Goal: Contribute content: Contribute content

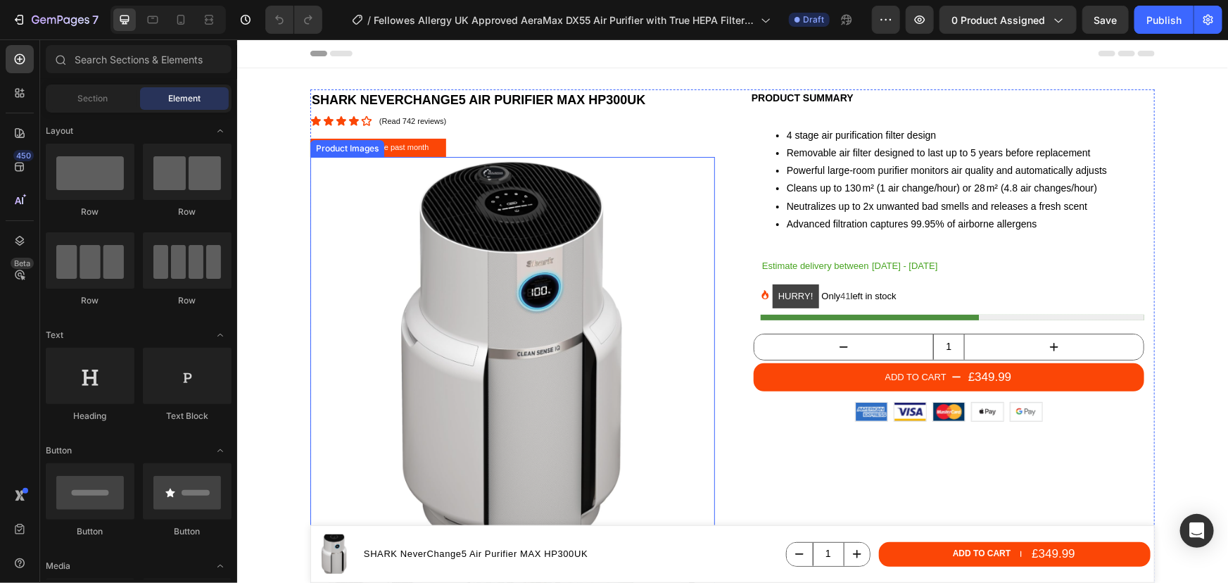
click at [511, 274] on img at bounding box center [512, 358] width 405 height 405
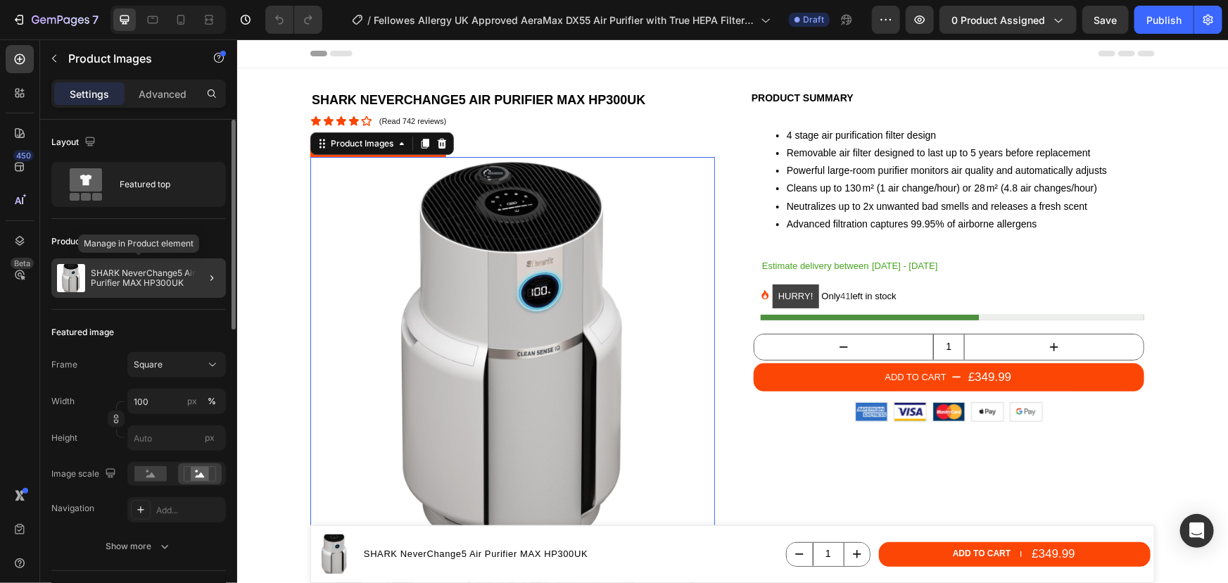
click at [132, 270] on p "SHARK NeverChange5 Air Purifier MAX HP300UK" at bounding box center [155, 278] width 129 height 20
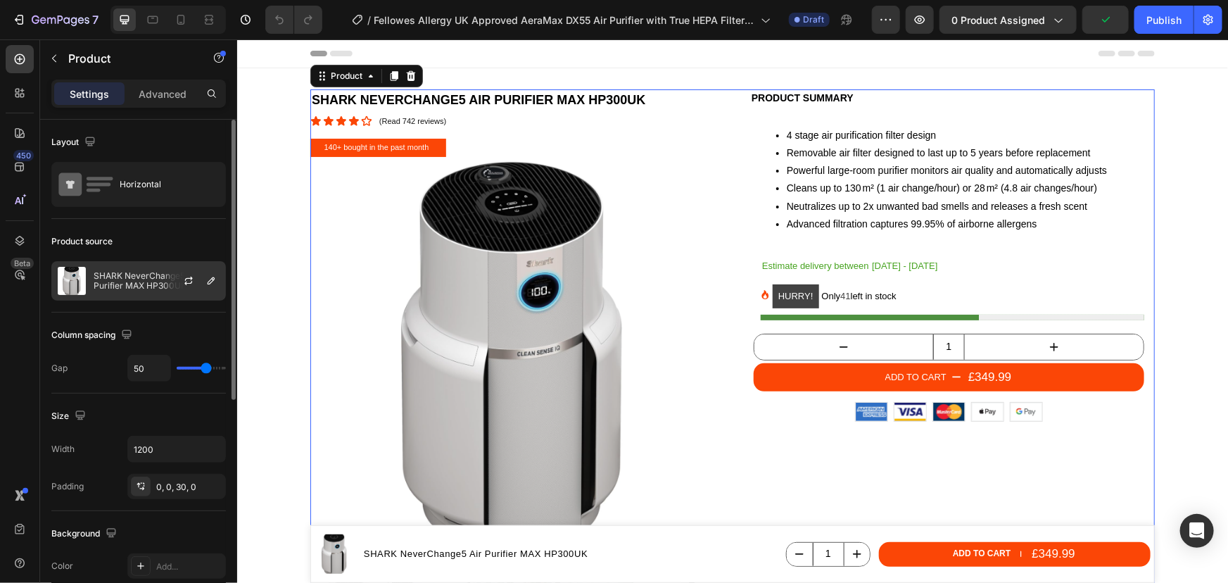
click at [167, 286] on div at bounding box center [194, 281] width 62 height 38
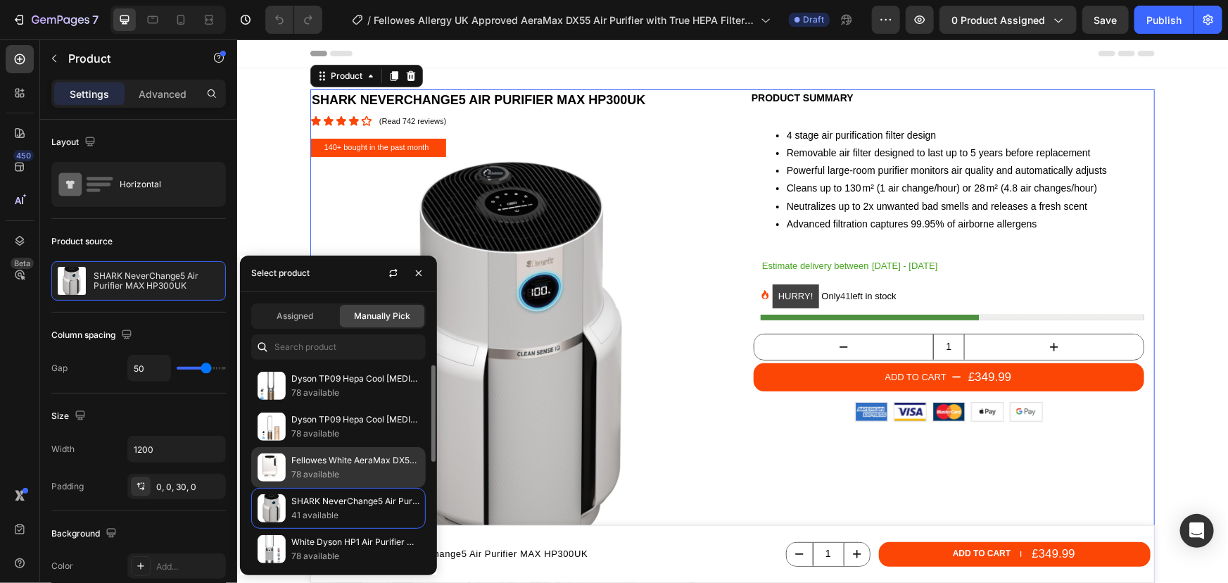
click at [343, 464] on p "Fellowes White AeraMax DX55 Air Purifier with 4 Stage Filter" at bounding box center [355, 460] width 128 height 14
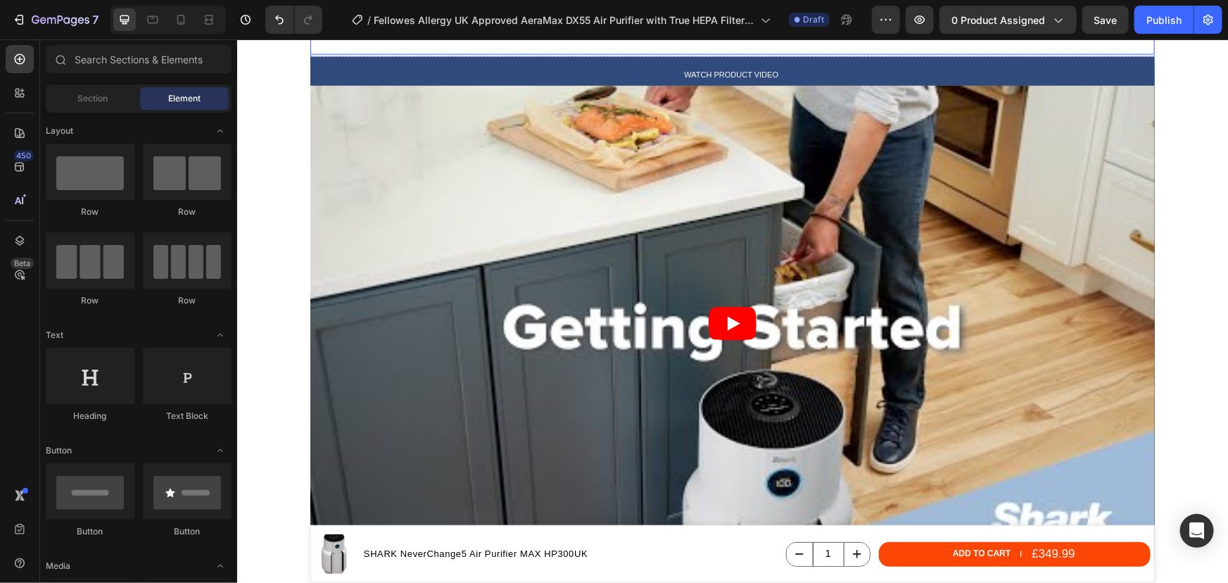
scroll to position [1215, 0]
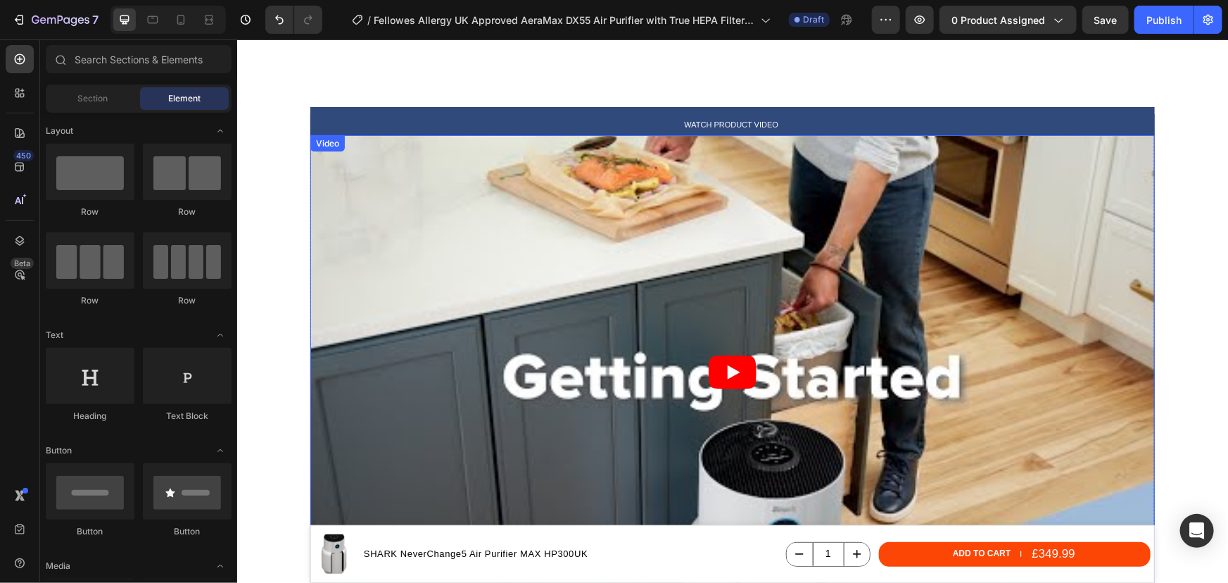
click at [543, 365] on article at bounding box center [732, 371] width 844 height 475
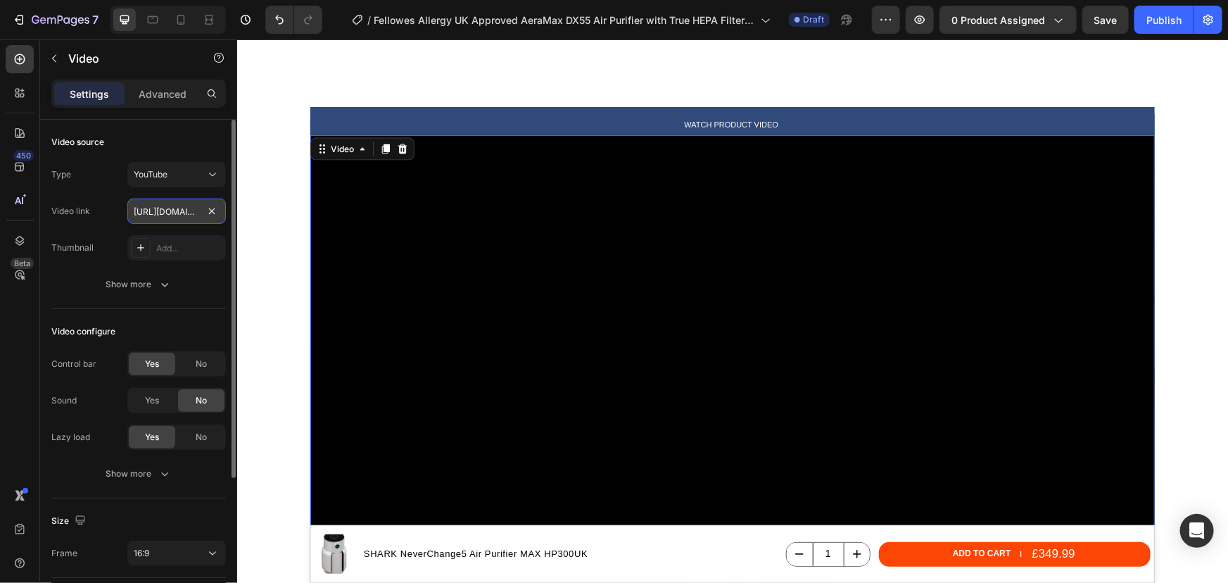
drag, startPoint x: 177, startPoint y: 214, endPoint x: 22, endPoint y: 264, distance: 162.7
click at [177, 214] on input "[URL][DOMAIN_NAME]" at bounding box center [176, 210] width 99 height 25
click at [193, 214] on input "text" at bounding box center [176, 210] width 99 height 25
paste input "[URL][DOMAIN_NAME]"
type input "[URL][DOMAIN_NAME]"
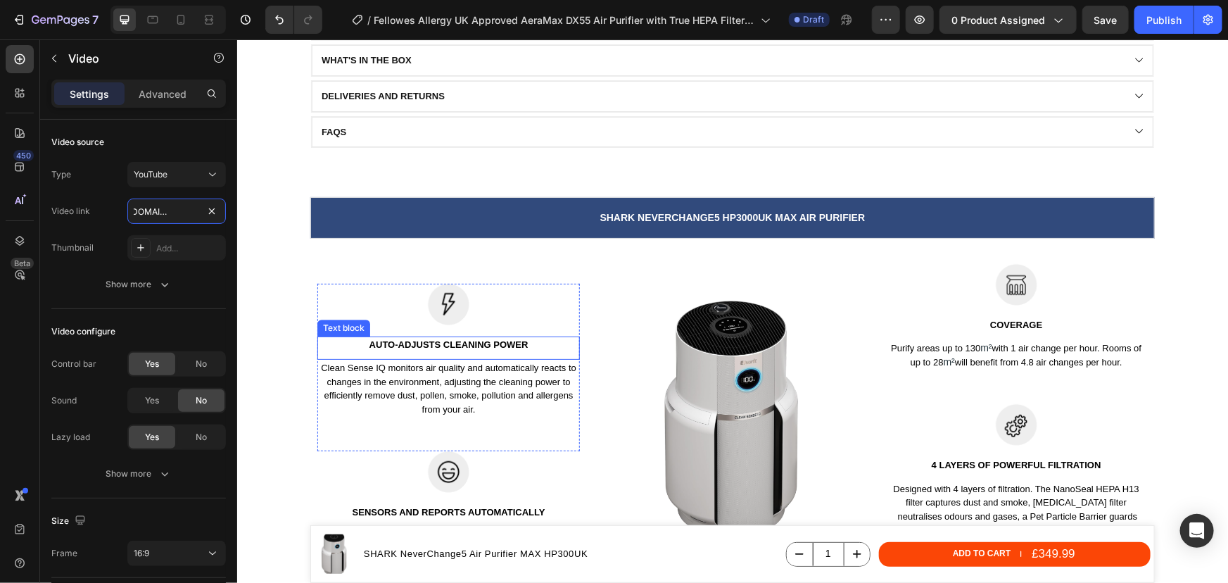
scroll to position [1919, 0]
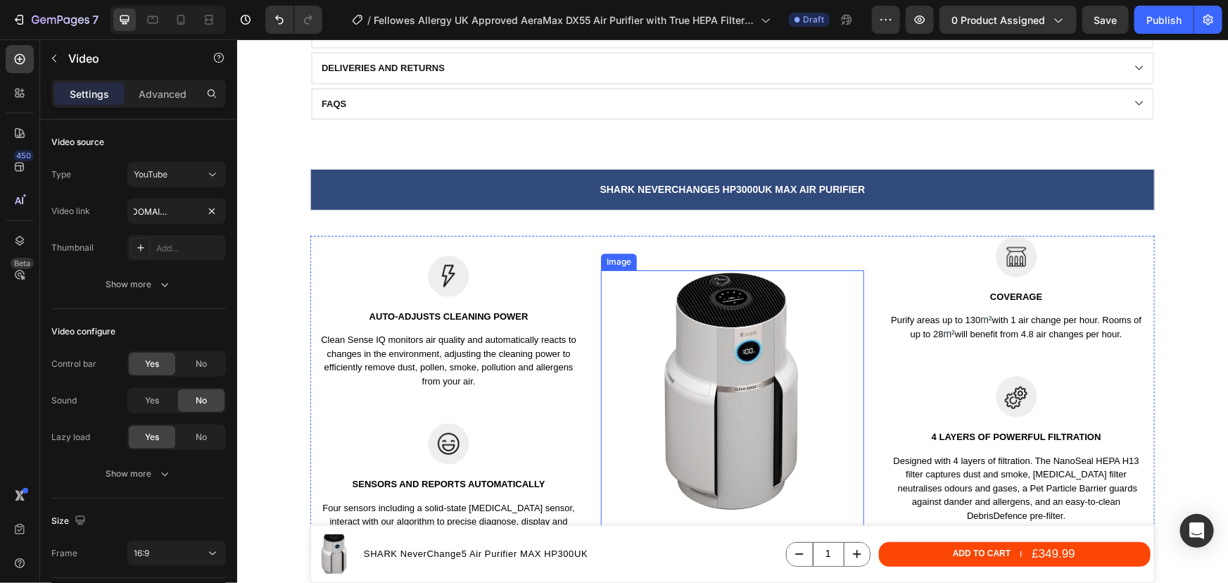
click at [704, 349] on img at bounding box center [731, 391] width 262 height 243
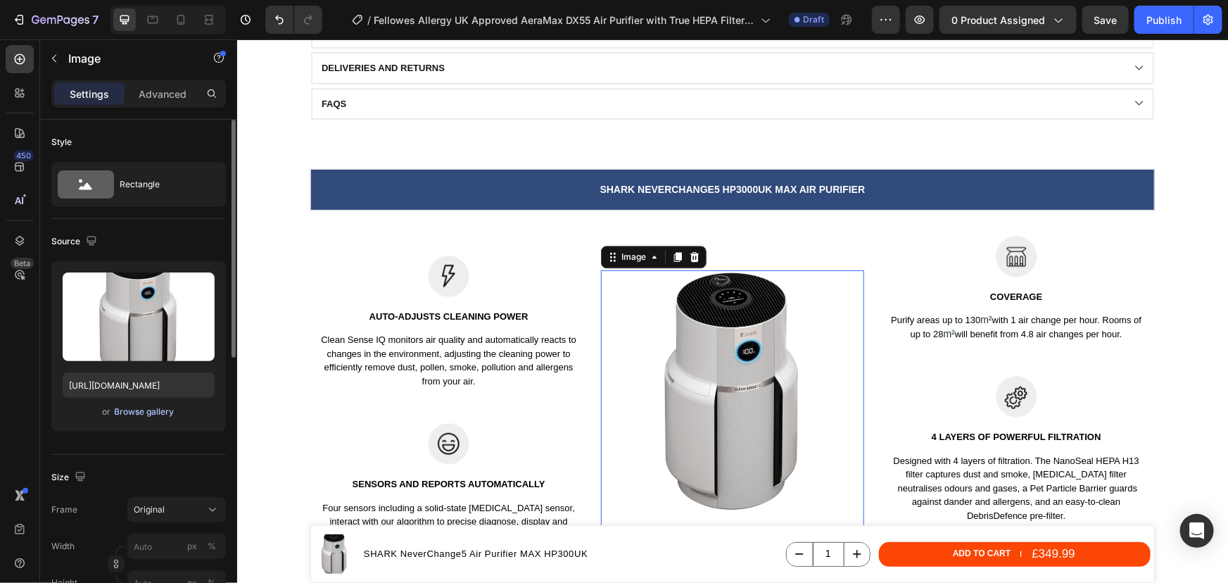
click at [129, 408] on div "Browse gallery" at bounding box center [145, 411] width 60 height 13
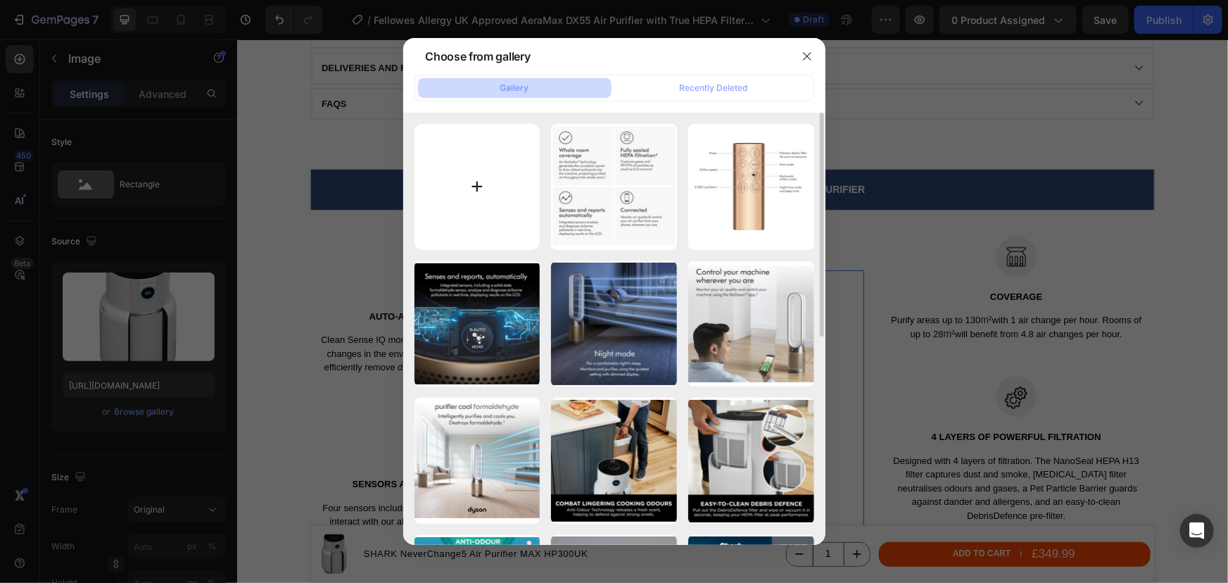
click at [484, 191] on input "file" at bounding box center [477, 187] width 126 height 126
type input "C:\fakepath\Fellowes allergy UK approved AeraMax DX55 air purifier with true HE…"
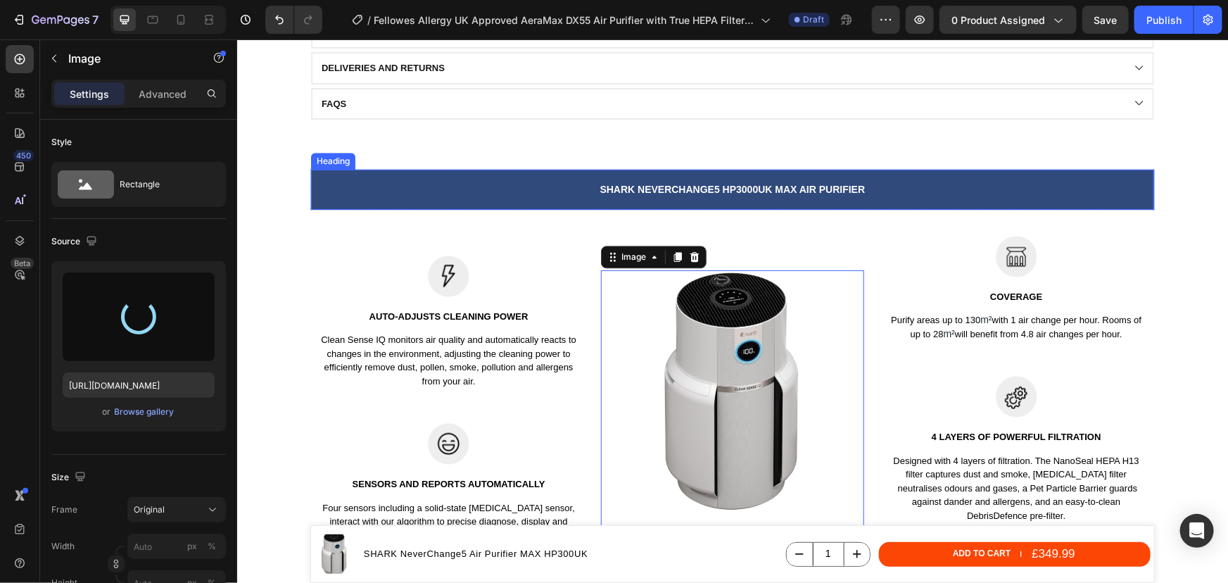
type input "[URL][DOMAIN_NAME]"
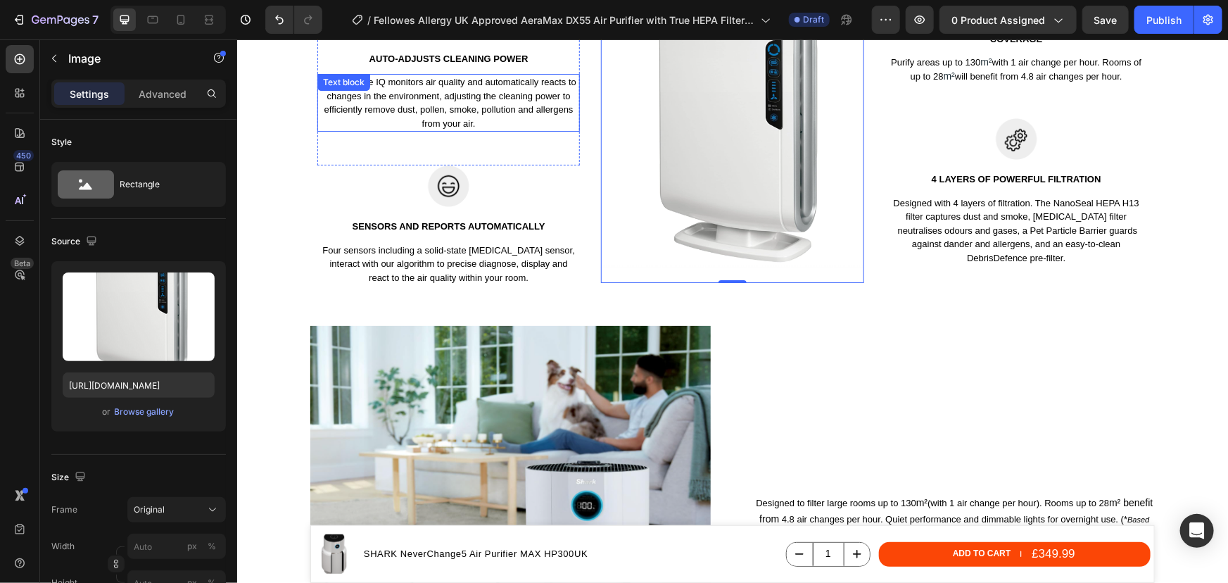
scroll to position [2047, 0]
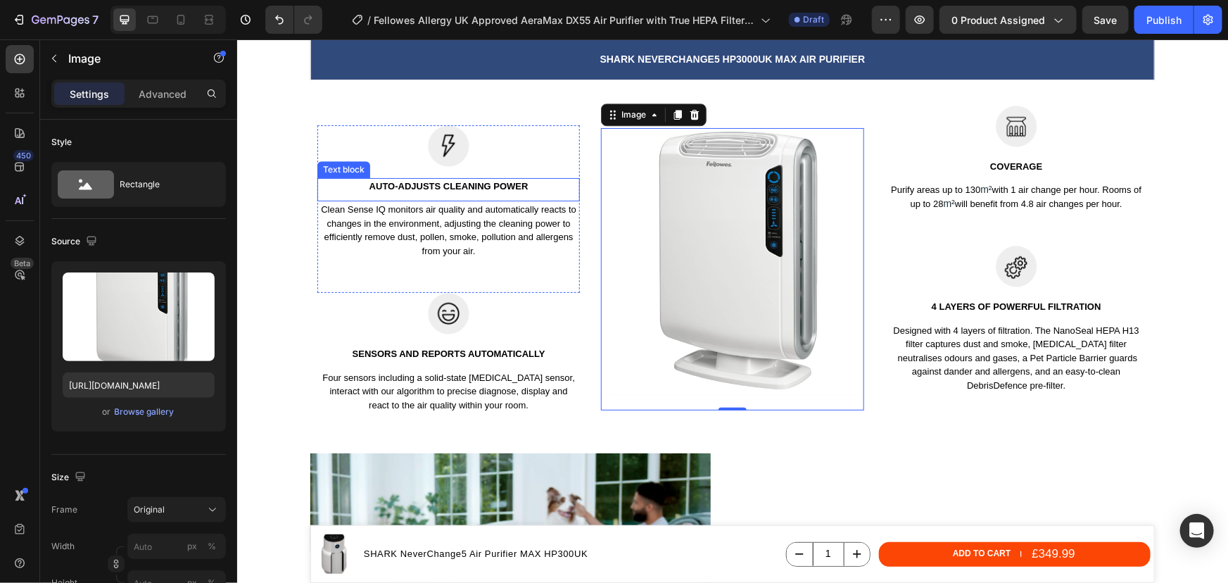
click at [455, 189] on p "Auto-adjusts cleaning power" at bounding box center [448, 186] width 260 height 14
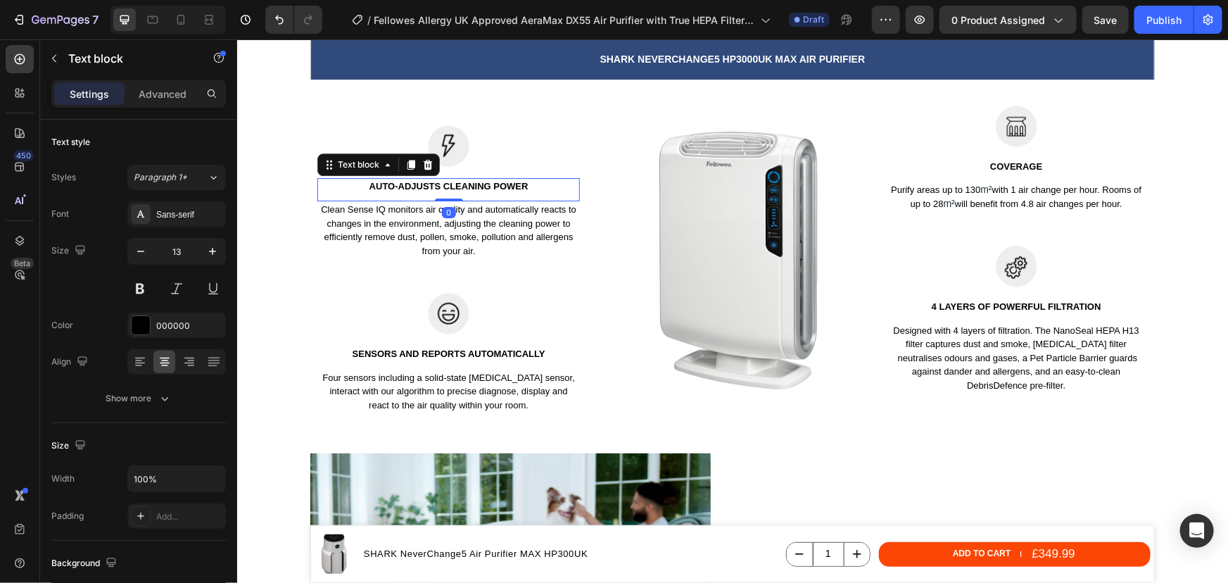
click at [455, 189] on p "Auto-adjusts cleaning power" at bounding box center [448, 186] width 260 height 14
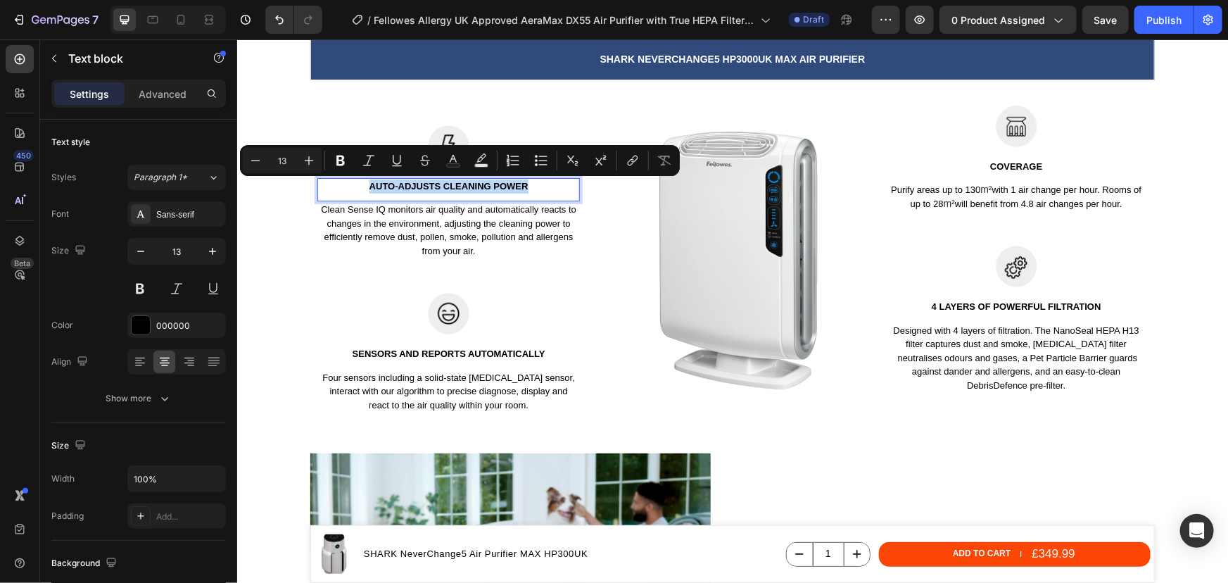
drag, startPoint x: 532, startPoint y: 189, endPoint x: 356, endPoint y: 182, distance: 176.1
click at [356, 182] on p "Auto-adjusts cleaning power" at bounding box center [448, 186] width 260 height 14
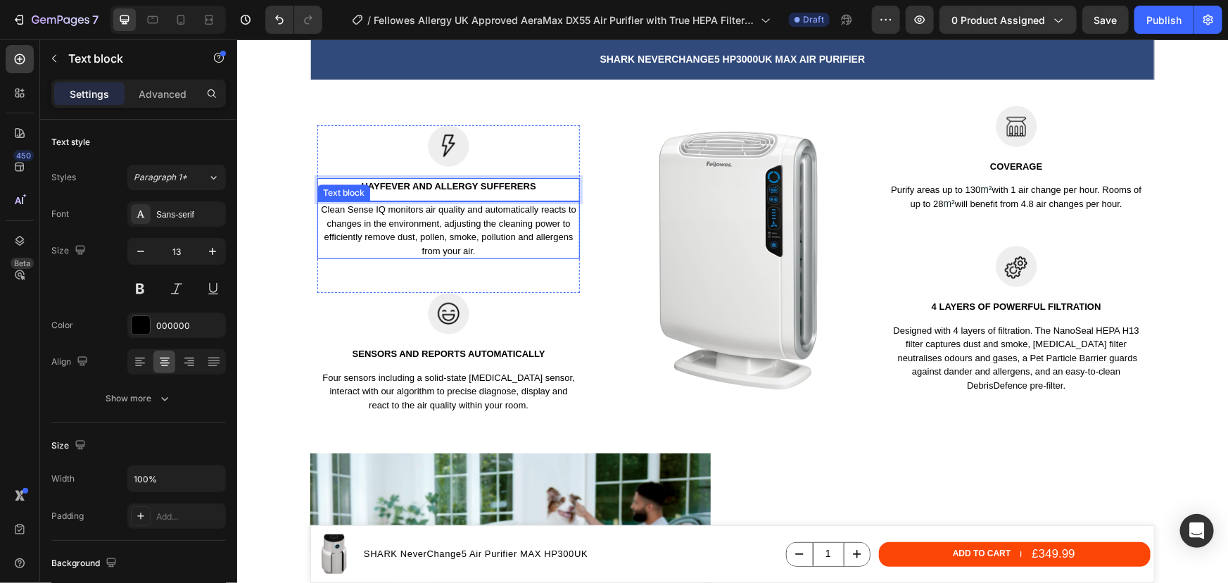
click at [459, 253] on p "Clean Sense IQ monitors air quality and automatically reacts to changes in the …" at bounding box center [448, 229] width 260 height 55
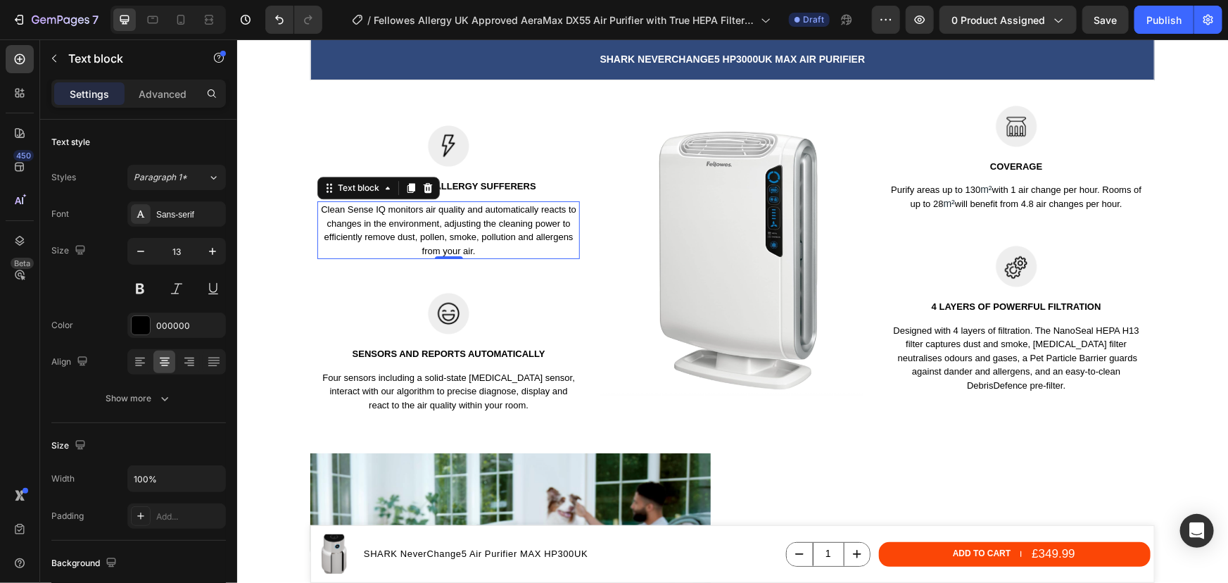
click at [460, 243] on p "Clean Sense IQ monitors air quality and automatically reacts to changes in the …" at bounding box center [448, 229] width 260 height 55
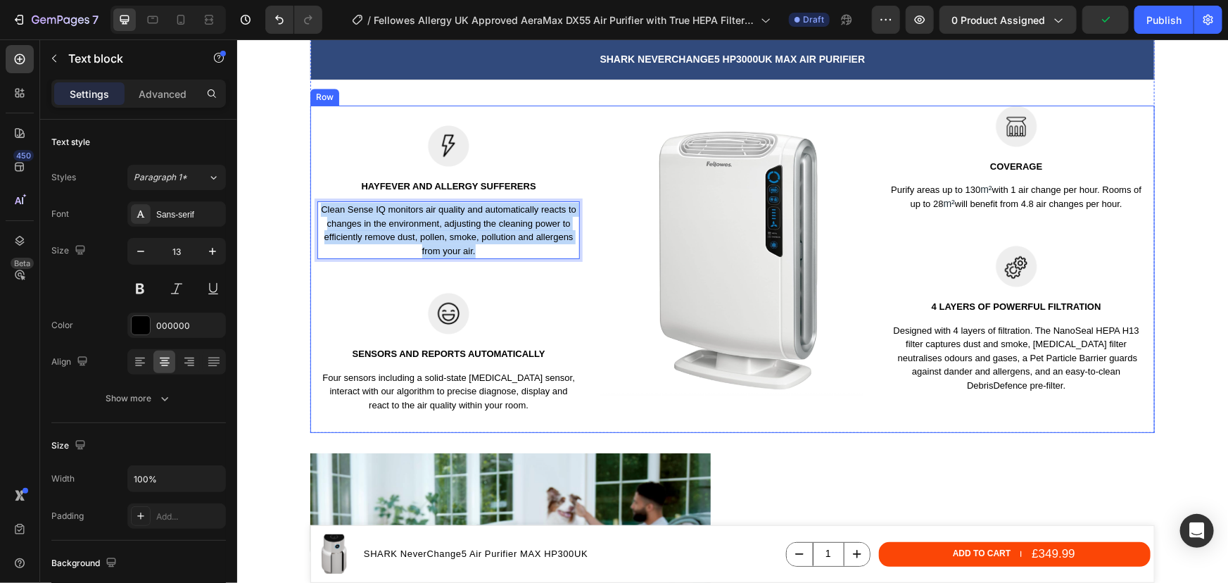
drag, startPoint x: 470, startPoint y: 251, endPoint x: 308, endPoint y: 205, distance: 168.2
click at [310, 205] on div "Image Hayfever and Allergy Sufferers Text block Clean Sense IQ monitors air qua…" at bounding box center [732, 269] width 844 height 328
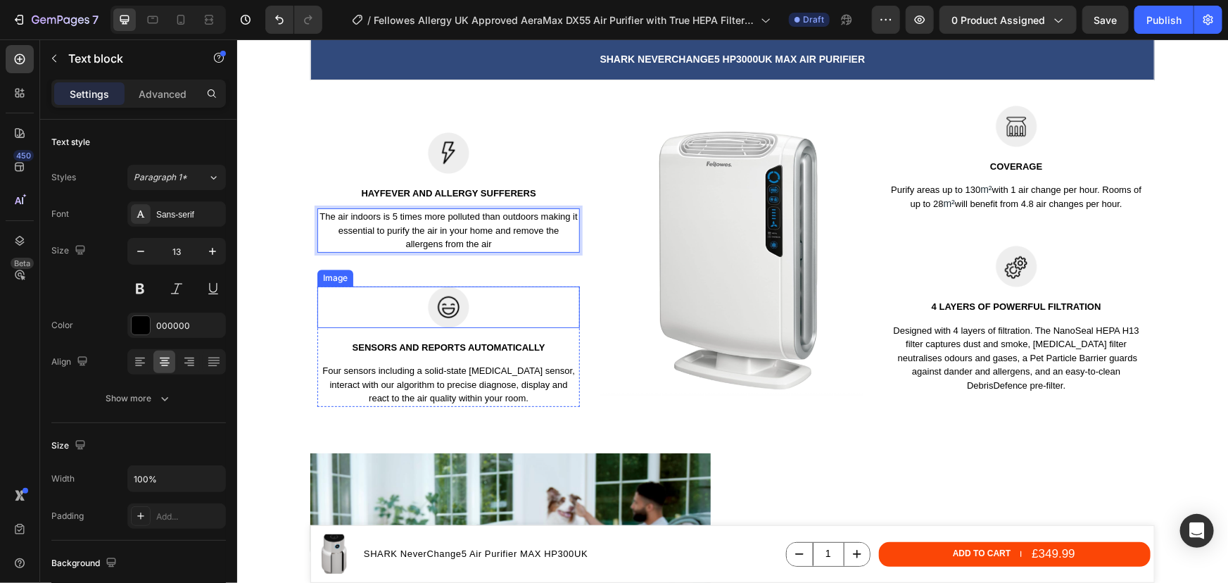
scroll to position [2054, 0]
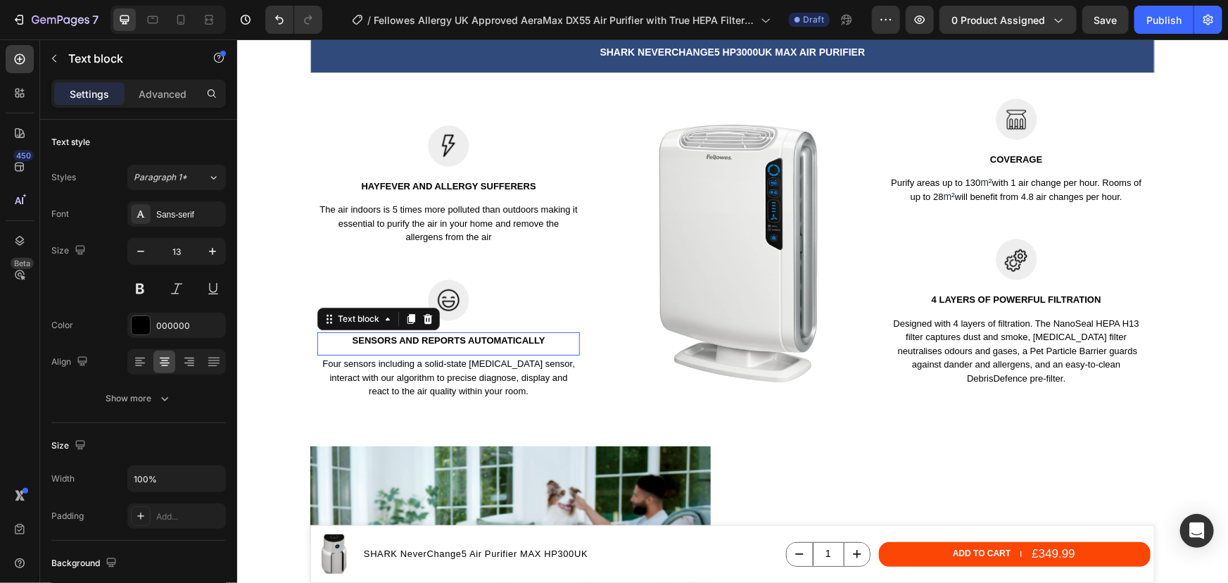
click at [493, 338] on p "sensors and reports automatically" at bounding box center [448, 340] width 260 height 14
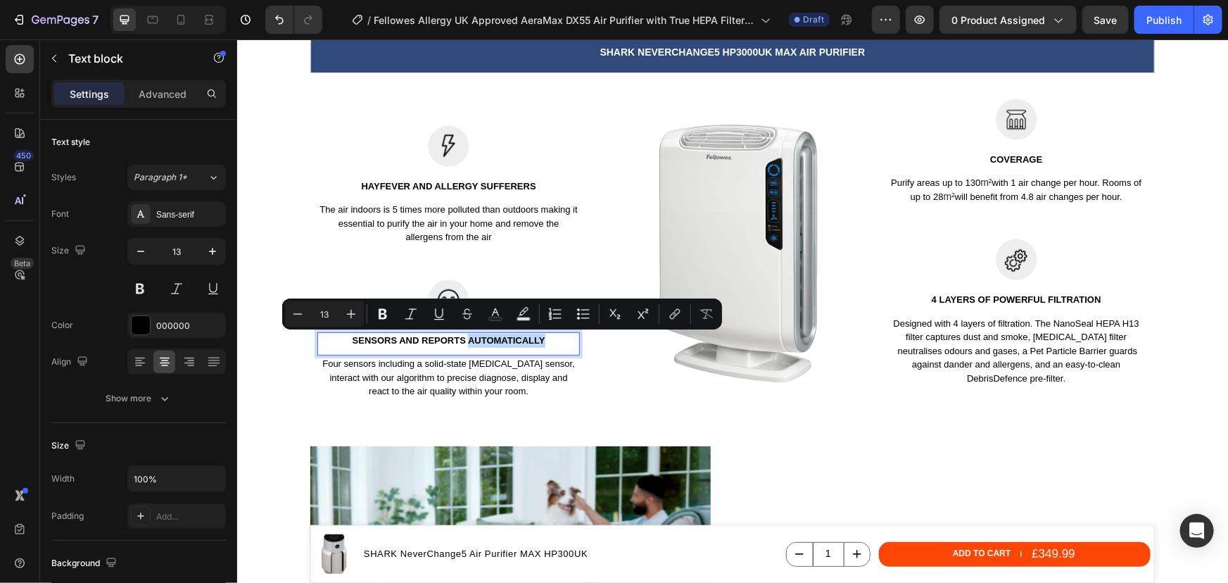
click at [543, 338] on p "sensors and reports automatically" at bounding box center [448, 340] width 260 height 14
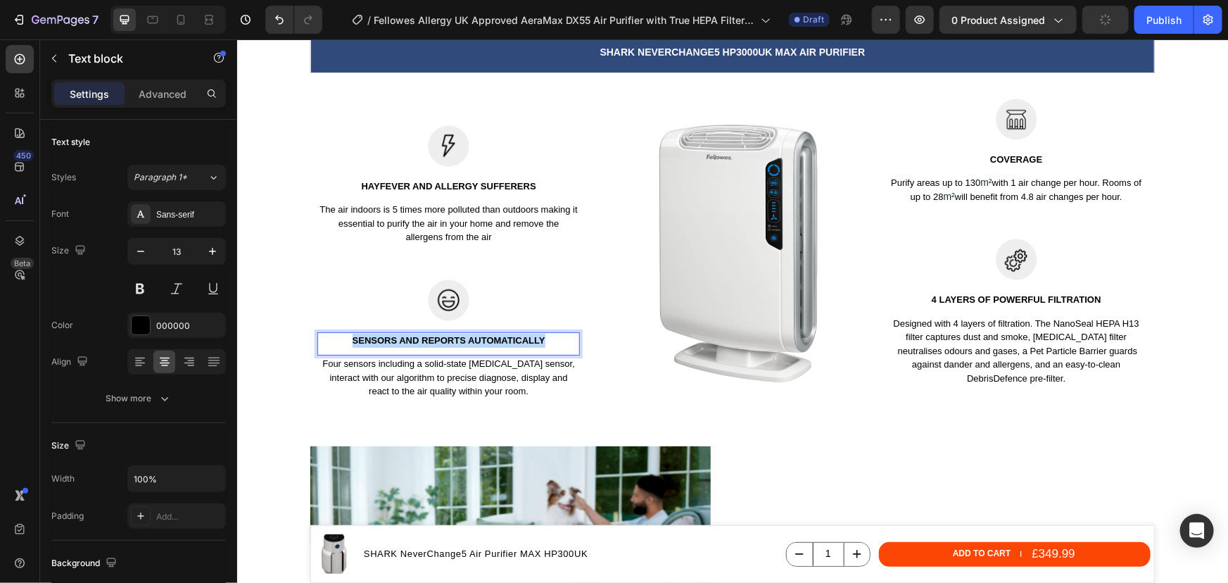
drag, startPoint x: 543, startPoint y: 338, endPoint x: 349, endPoint y: 341, distance: 194.2
click at [349, 341] on p "sensors and reports automatically" at bounding box center [448, 340] width 260 height 14
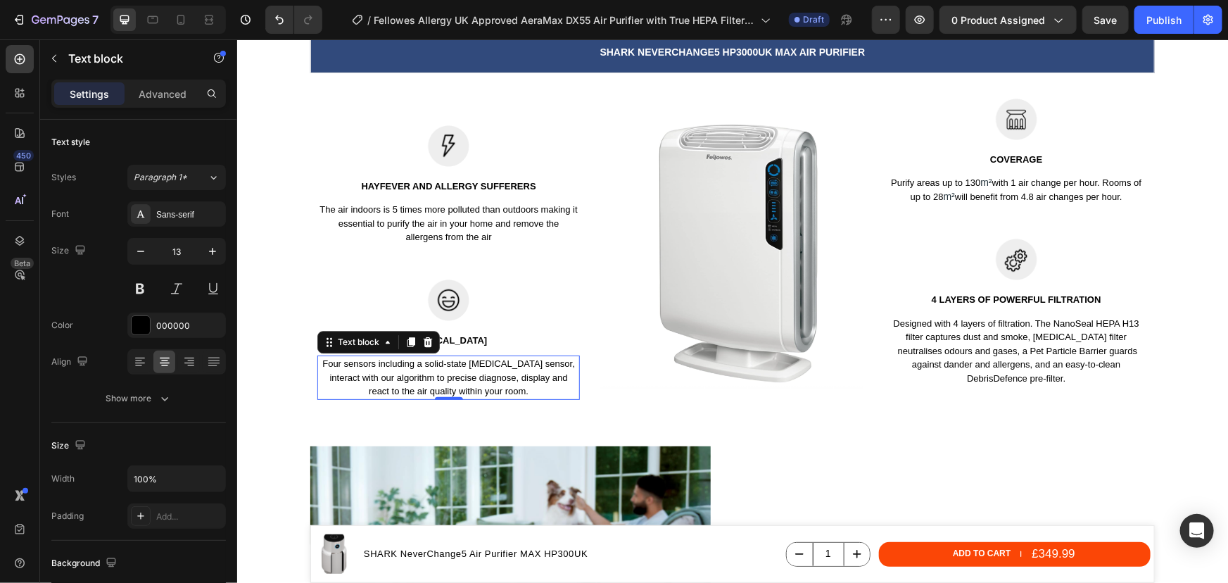
click at [473, 376] on p "Four sensors including a solid-state [MEDICAL_DATA] sensor, interact with our a…" at bounding box center [448, 377] width 260 height 42
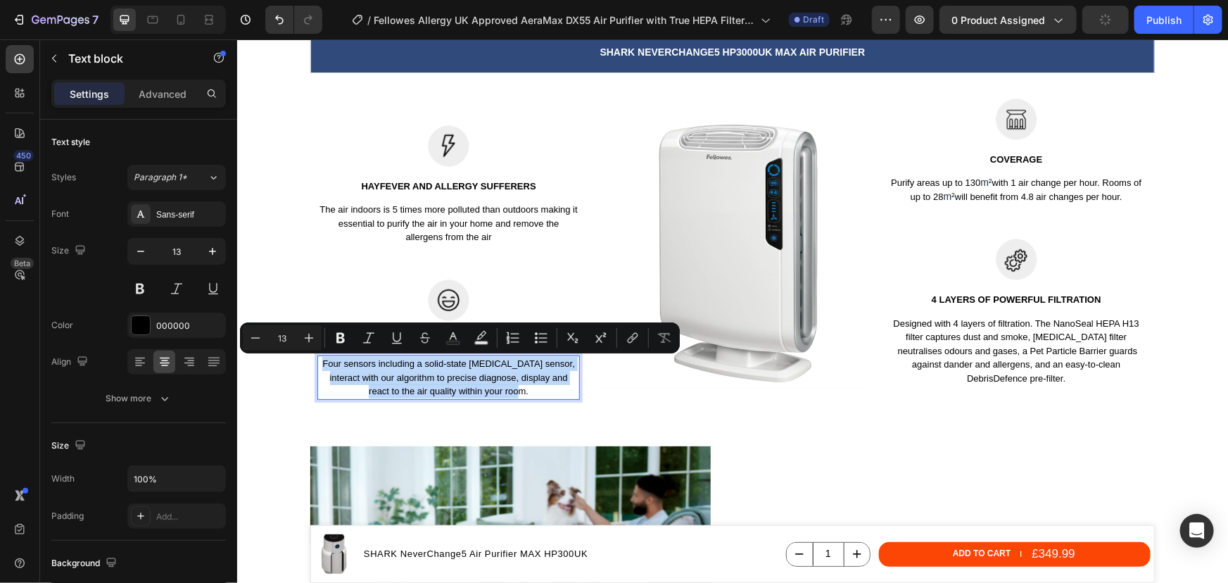
drag, startPoint x: 525, startPoint y: 393, endPoint x: 324, endPoint y: 363, distance: 203.5
click at [324, 363] on p "Four sensors including a solid-state [MEDICAL_DATA] sensor, interact with our a…" at bounding box center [448, 377] width 260 height 42
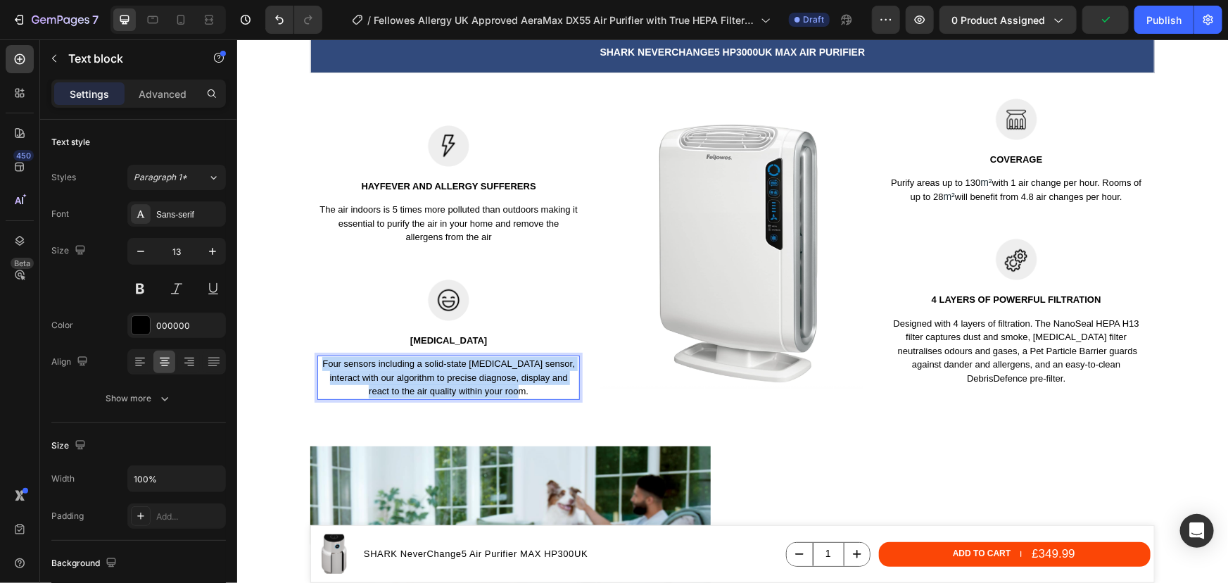
scroll to position [2061, 0]
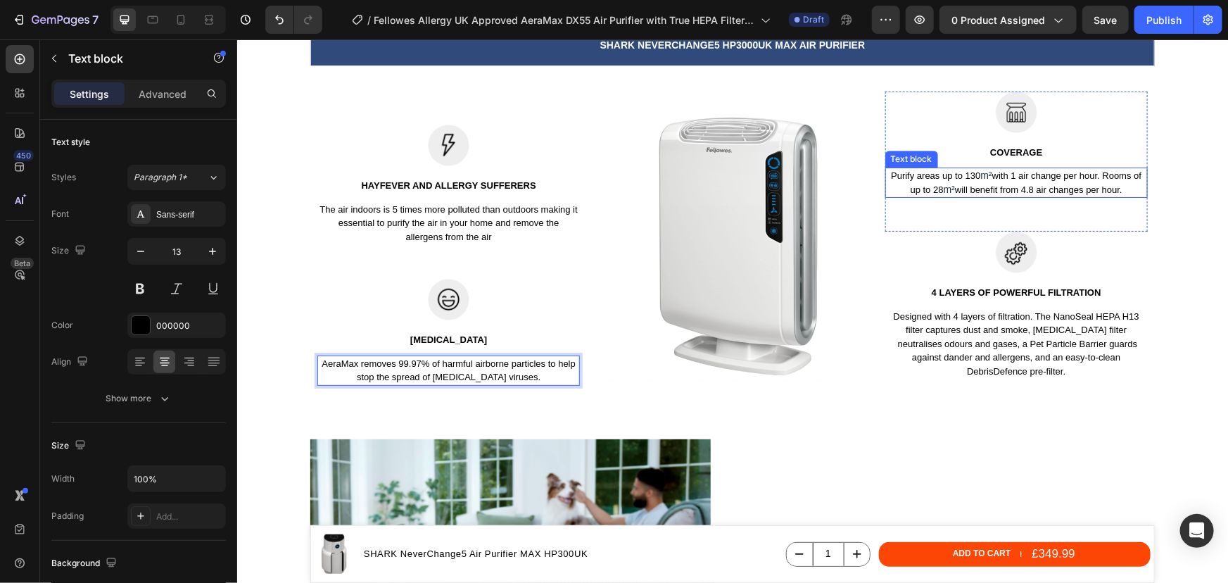
click at [1020, 179] on p "Purify areas up to 130 m² with 1 air change per hour. Rooms of up to 28 m² will…" at bounding box center [1016, 181] width 260 height 27
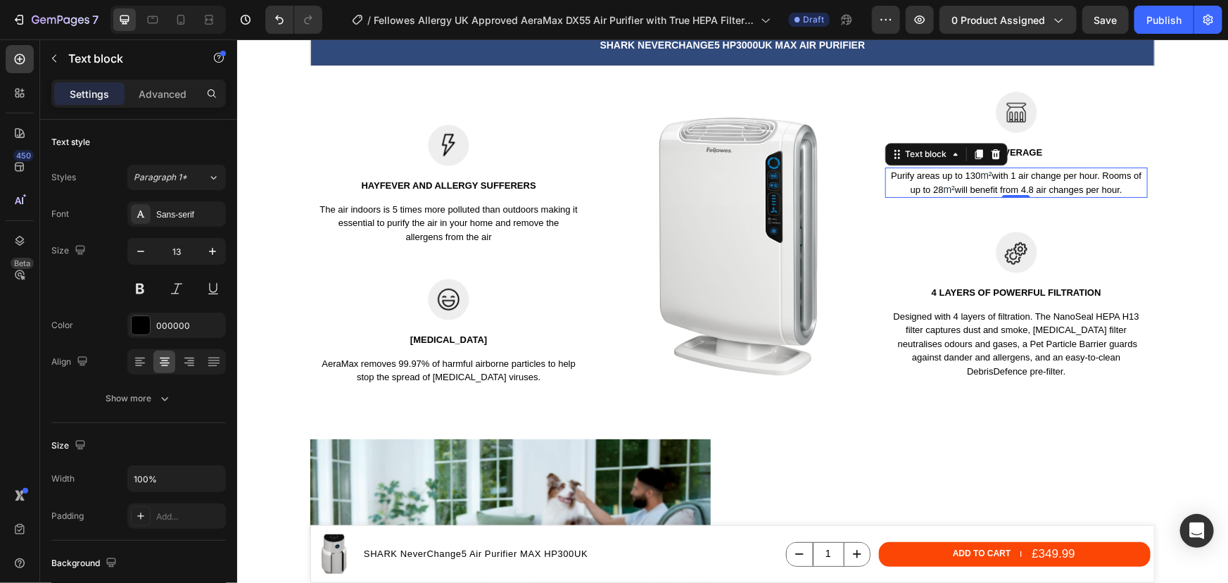
click at [1020, 179] on p "Purify areas up to 130 m² with 1 air change per hour. Rooms of up to 28 m² will…" at bounding box center [1016, 181] width 260 height 27
drag, startPoint x: 1126, startPoint y: 191, endPoint x: 885, endPoint y: 176, distance: 241.1
click at [886, 176] on p "Purify areas up to 130 m² with 1 air change per hour. Rooms of up to 28 m² will…" at bounding box center [1016, 181] width 260 height 27
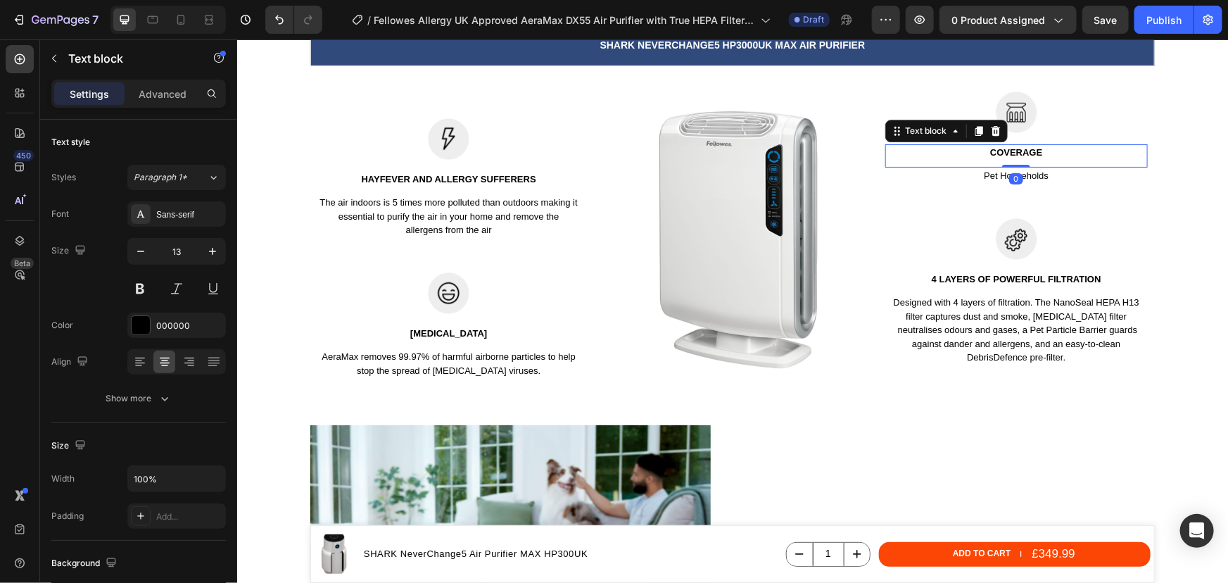
click at [1029, 148] on strong "Coverage" at bounding box center [1015, 151] width 52 height 11
click at [1020, 182] on div "Pet Households Text block 0" at bounding box center [1016, 175] width 262 height 17
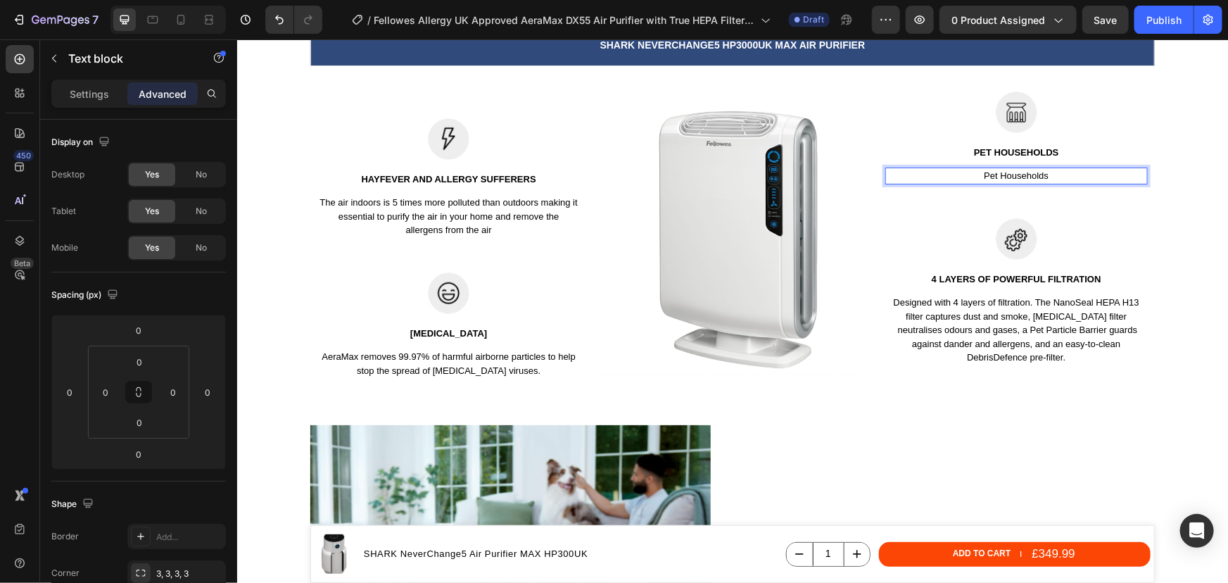
click at [1030, 177] on p "Pet Households" at bounding box center [1016, 175] width 260 height 14
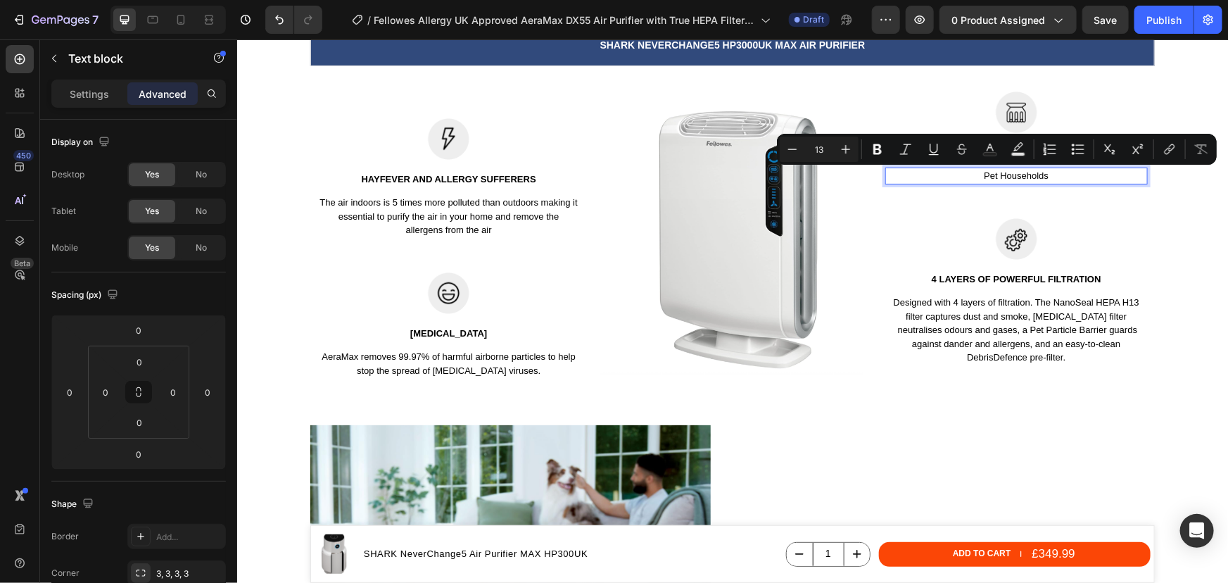
click at [1039, 177] on p "Pet Households" at bounding box center [1016, 175] width 260 height 14
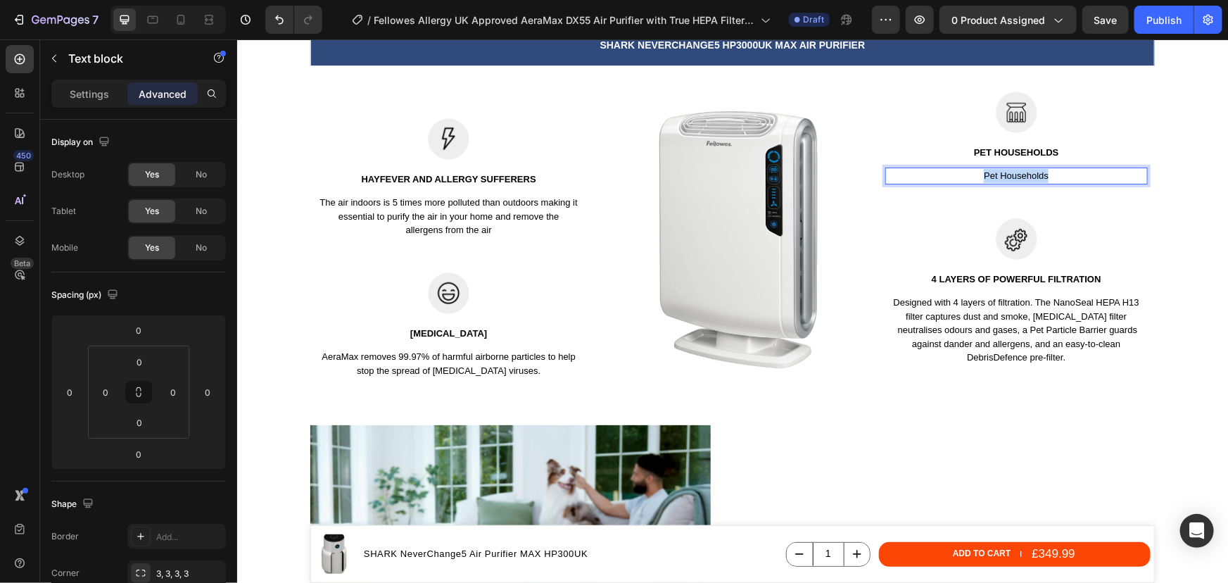
drag, startPoint x: 1046, startPoint y: 179, endPoint x: 981, endPoint y: 171, distance: 65.9
click at [981, 171] on p "Pet Households" at bounding box center [1016, 175] width 260 height 14
click at [1056, 171] on p "Pet Households" at bounding box center [1016, 175] width 260 height 14
drag, startPoint x: 1054, startPoint y: 172, endPoint x: 978, endPoint y: 172, distance: 76.0
click at [978, 172] on p "Pet Households" at bounding box center [1016, 175] width 260 height 14
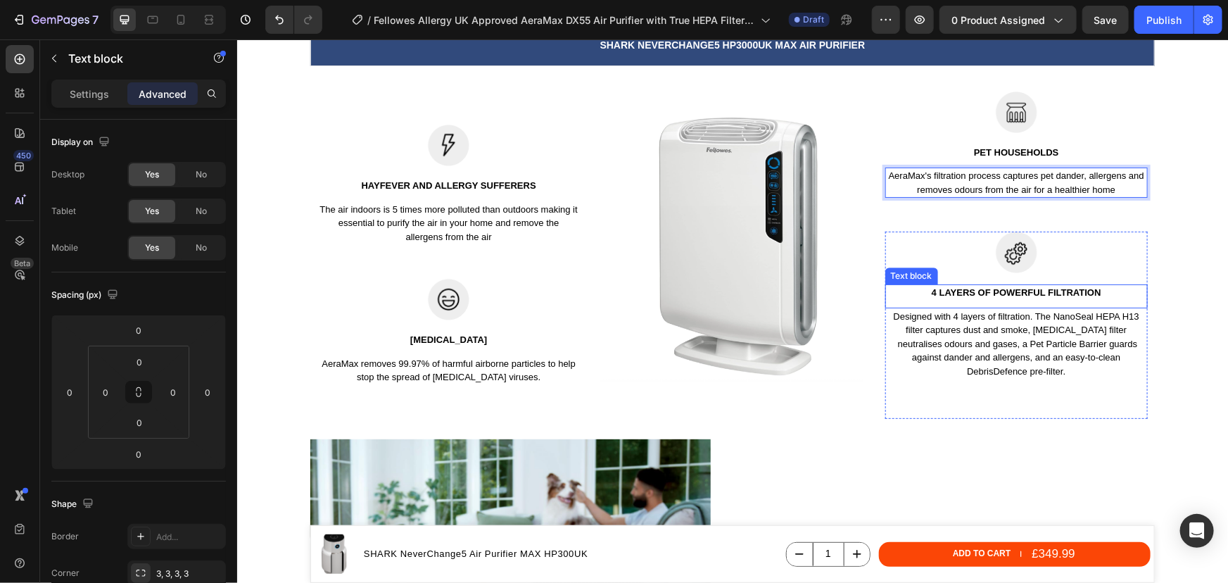
click at [1067, 288] on p "4 layers of powerful filtration" at bounding box center [1016, 292] width 260 height 14
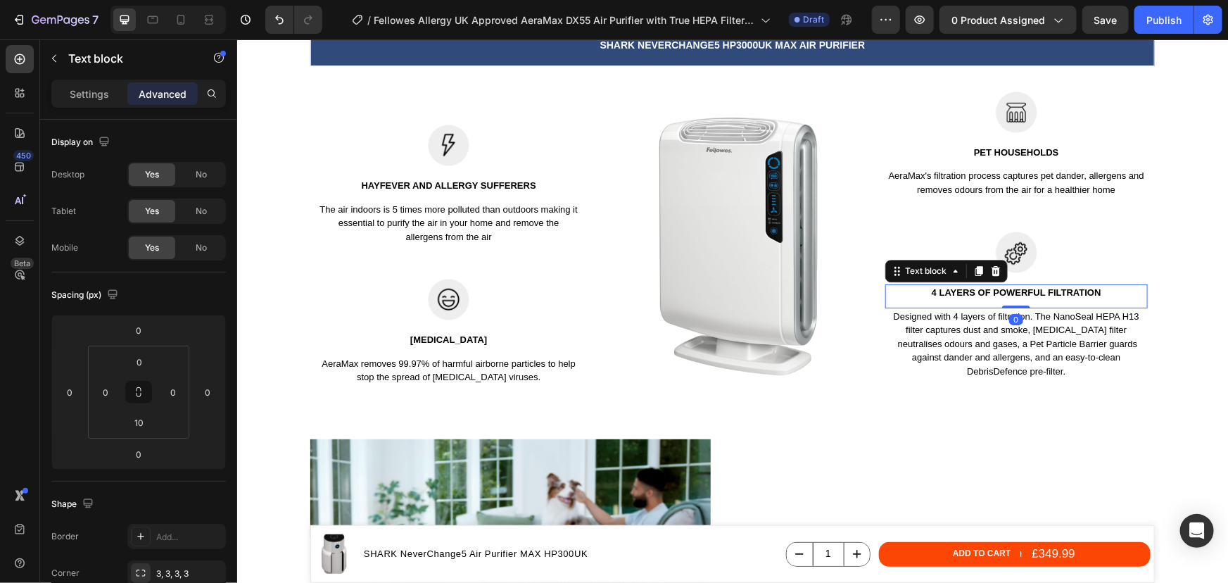
click at [1067, 288] on p "4 layers of powerful filtration" at bounding box center [1016, 292] width 260 height 14
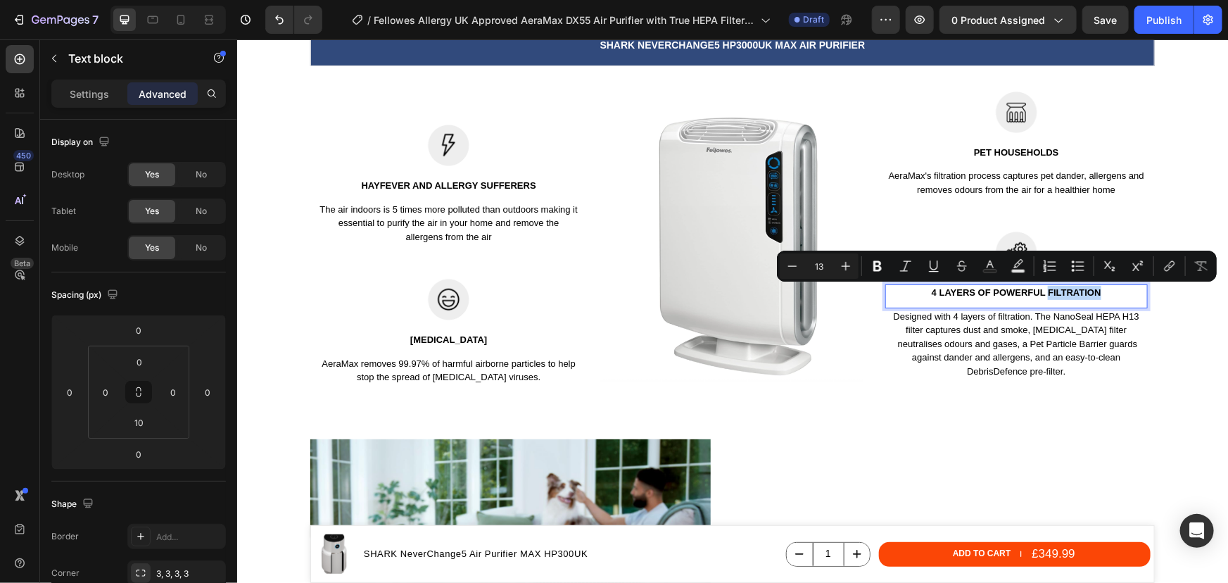
click at [1117, 295] on p "4 layers of powerful filtration" at bounding box center [1016, 292] width 260 height 14
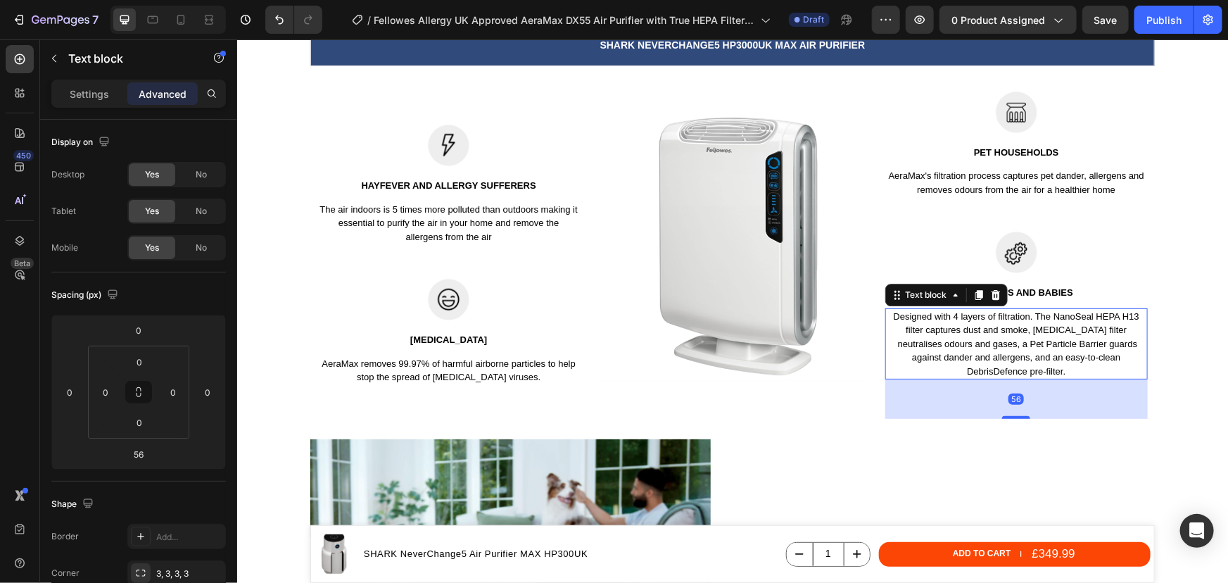
click at [1065, 365] on p "Designed with 4 layers of filtration. The NanoSeal HEPA H13 filter captures dus…" at bounding box center [1016, 343] width 260 height 69
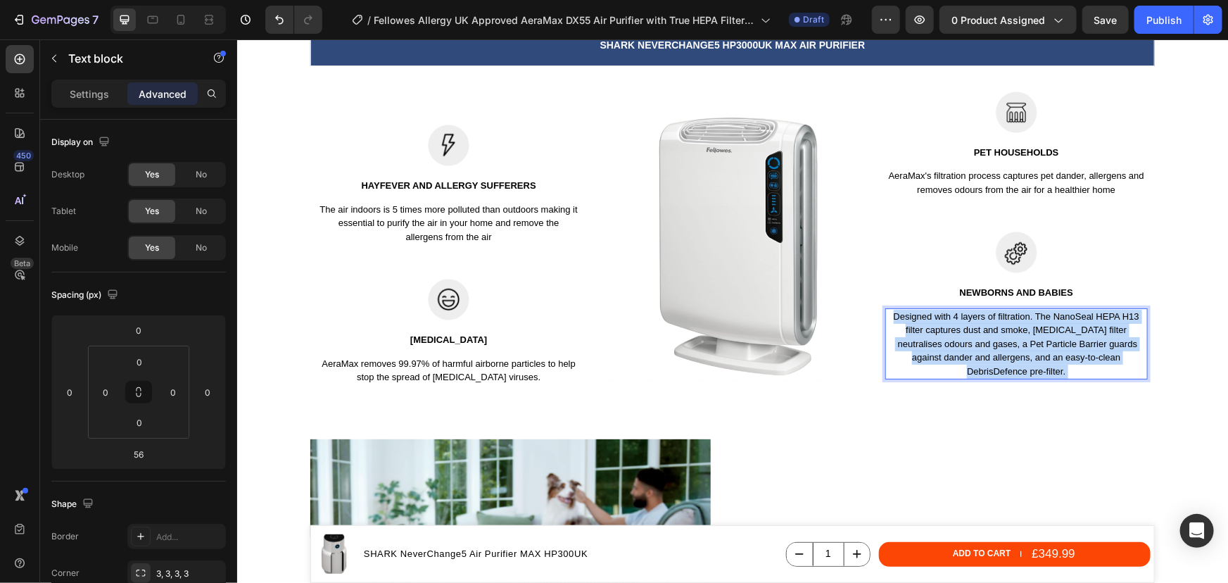
drag, startPoint x: 1062, startPoint y: 367, endPoint x: 904, endPoint y: 326, distance: 162.8
click at [904, 326] on p "Designed with 4 layers of filtration. The NanoSeal HEPA H13 filter captures dus…" at bounding box center [1016, 343] width 260 height 69
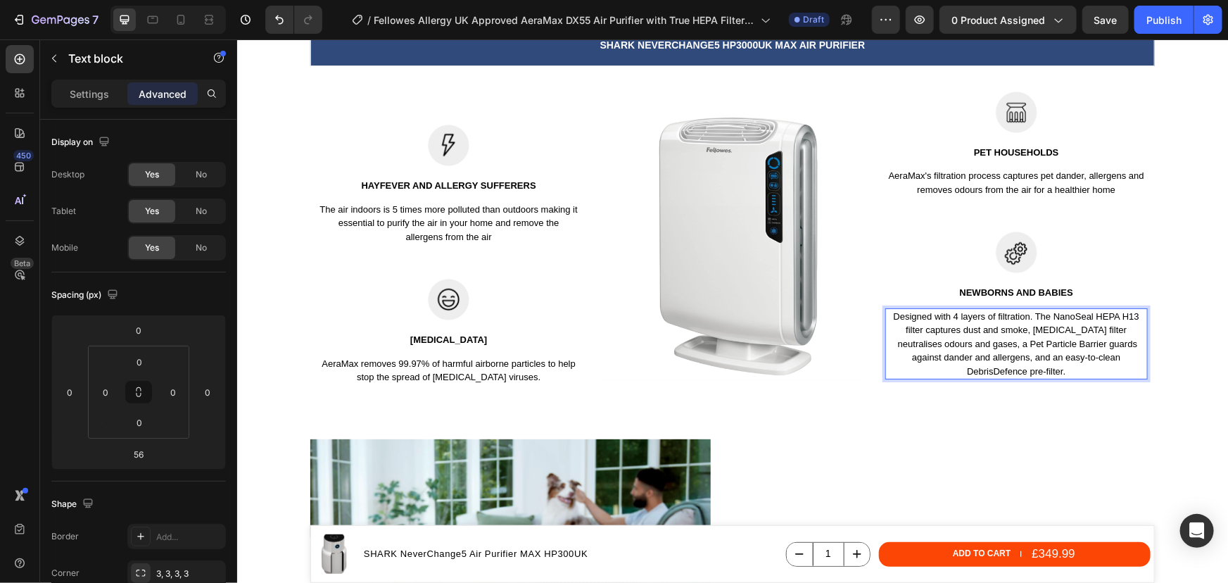
click at [1050, 364] on p "Designed with 4 layers of filtration. The NanoSeal HEPA H13 filter captures dus…" at bounding box center [1016, 343] width 260 height 69
drag, startPoint x: 1060, startPoint y: 367, endPoint x: 887, endPoint y: 315, distance: 180.3
click at [887, 315] on p "Designed with 4 layers of filtration. The NanoSeal HEPA H13 filter captures dus…" at bounding box center [1016, 343] width 260 height 69
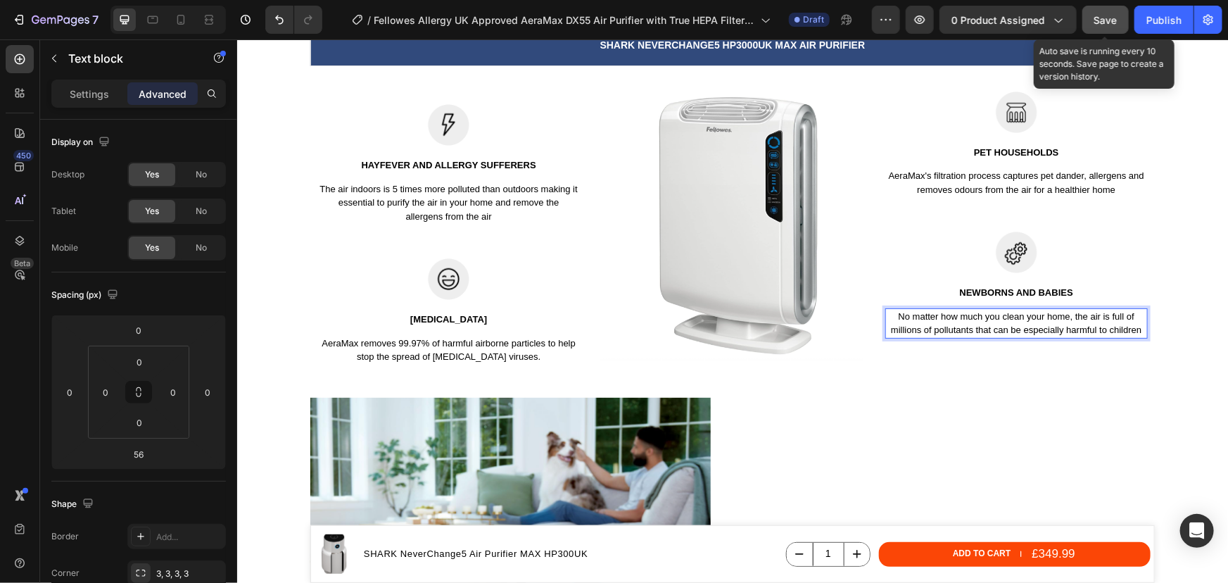
click at [1109, 15] on span "Save" at bounding box center [1105, 20] width 23 height 12
click at [1165, 18] on div "Publish" at bounding box center [1163, 20] width 35 height 15
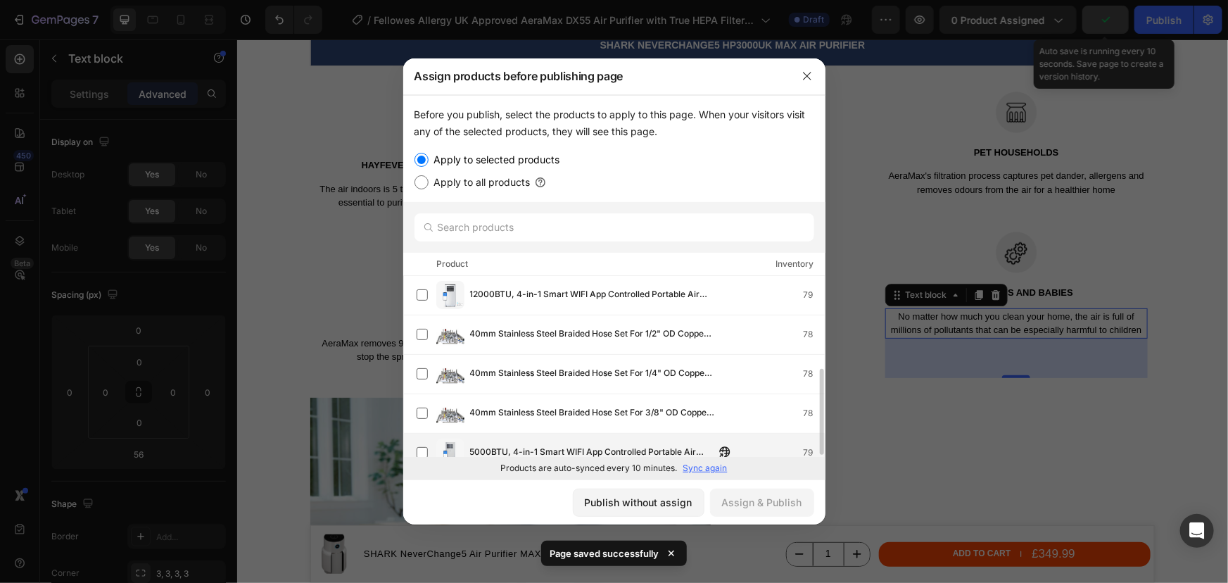
scroll to position [0, 0]
click at [498, 234] on input "text" at bounding box center [614, 227] width 400 height 28
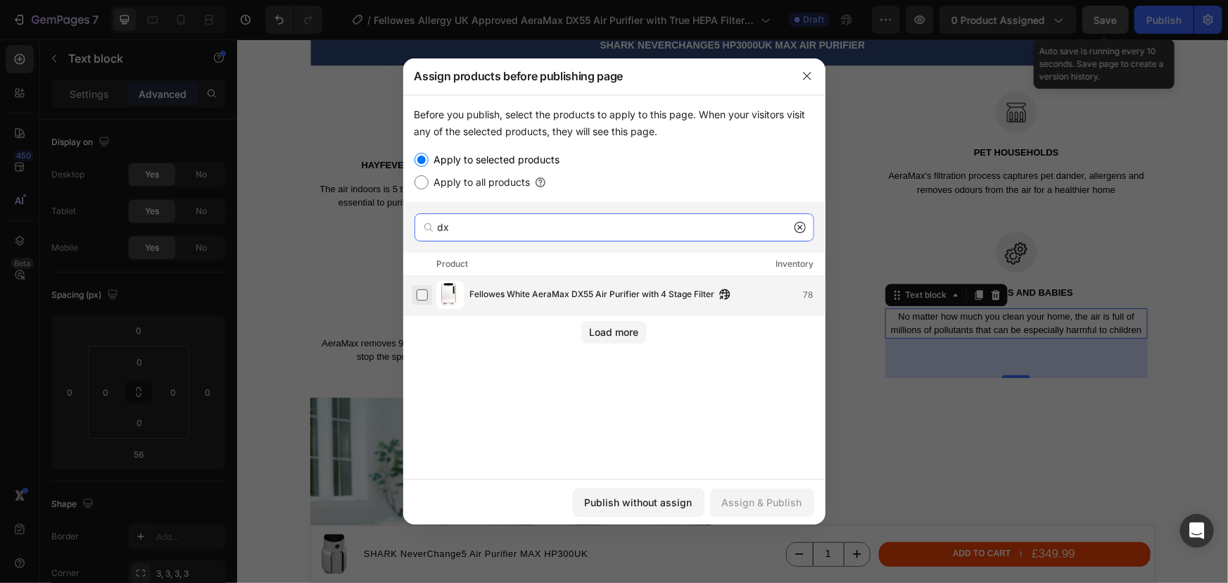
type input "dx"
click at [426, 300] on label at bounding box center [422, 294] width 11 height 11
click at [789, 512] on button "Assign & Publish" at bounding box center [762, 502] width 104 height 28
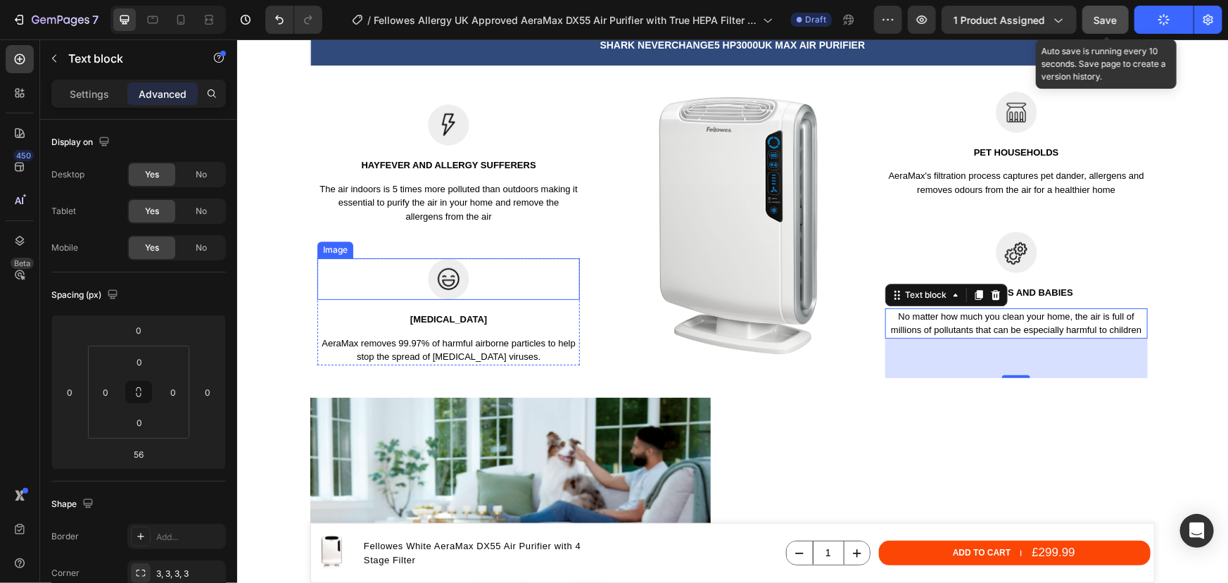
scroll to position [2317, 0]
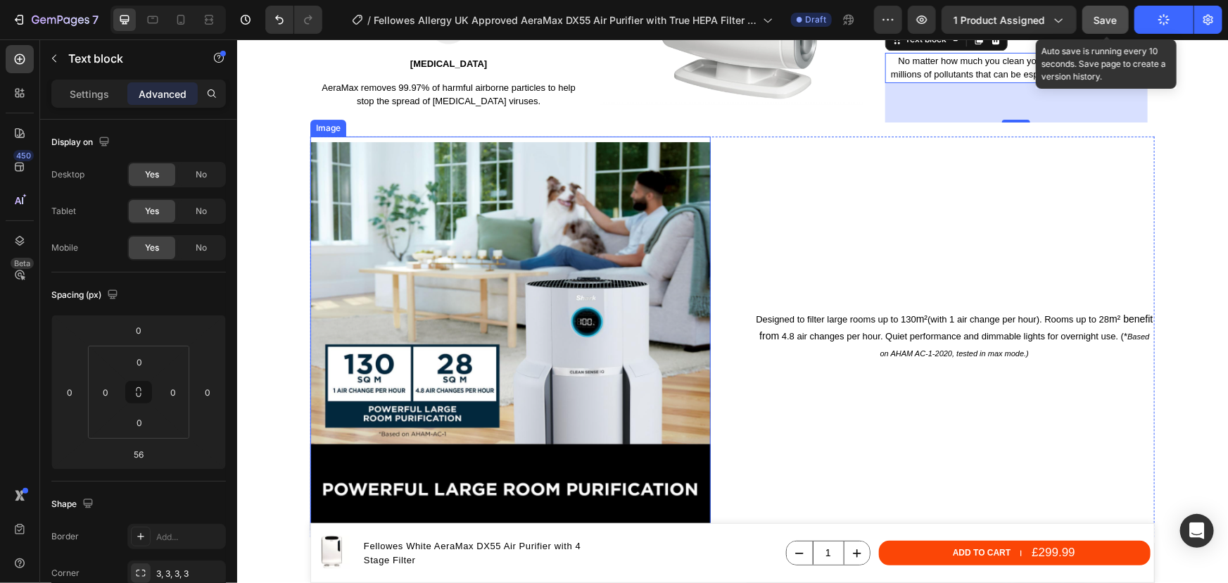
click at [449, 370] on img at bounding box center [510, 336] width 400 height 400
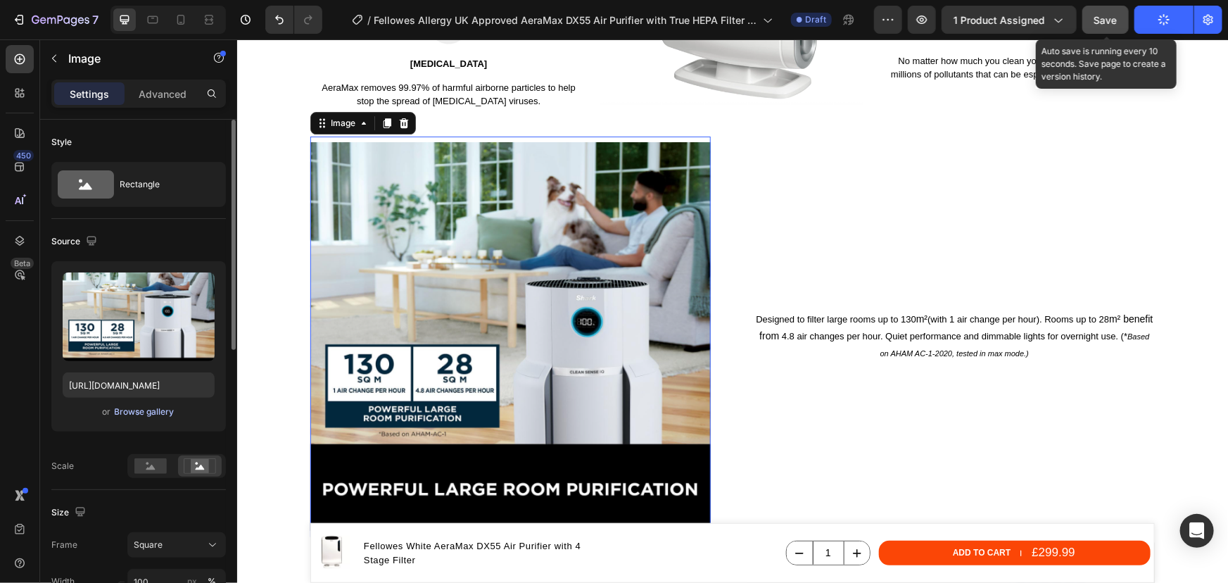
click at [139, 408] on div "Browse gallery" at bounding box center [145, 411] width 60 height 13
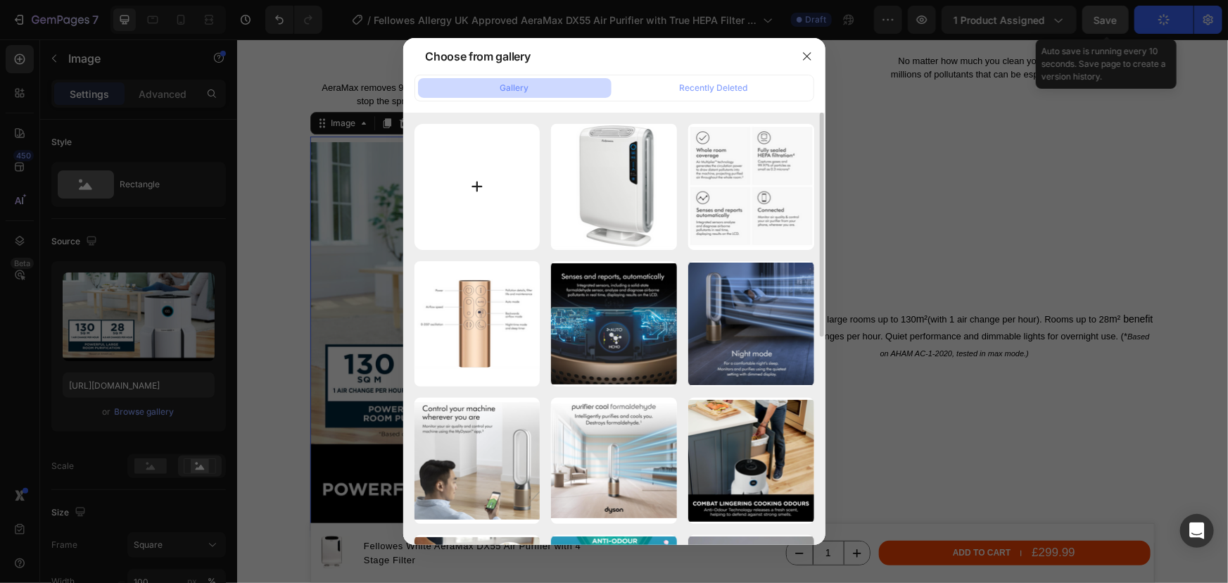
click at [488, 189] on input "file" at bounding box center [477, 187] width 126 height 126
type input "C:\fakepath\Fellowes allergy UK approved AeraMax DX55 air purifier with true HE…"
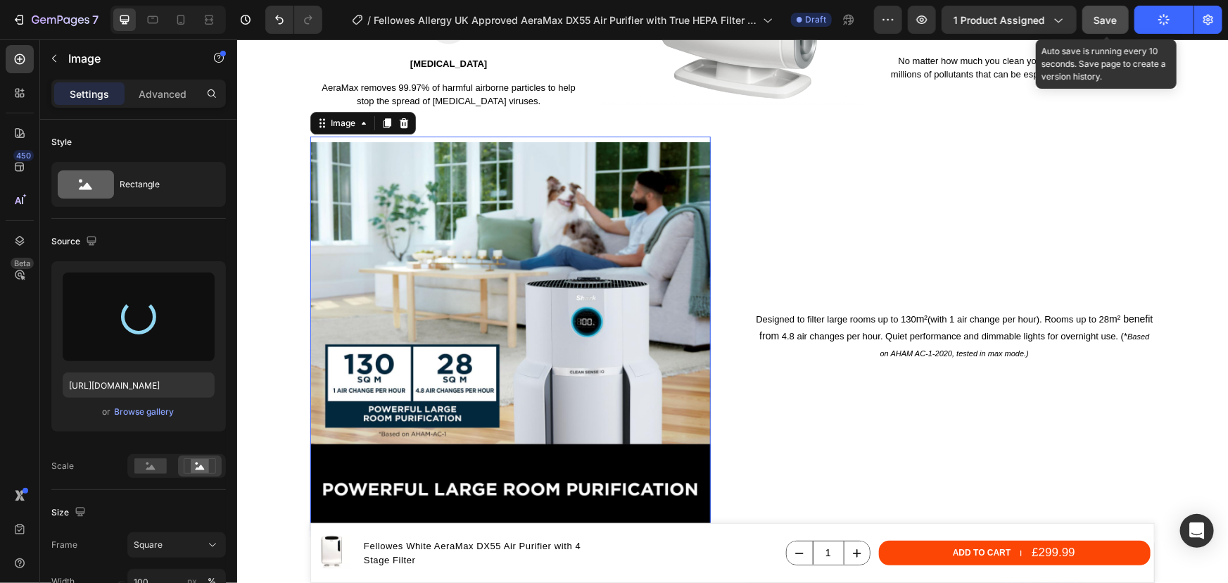
type input "[URL][DOMAIN_NAME]"
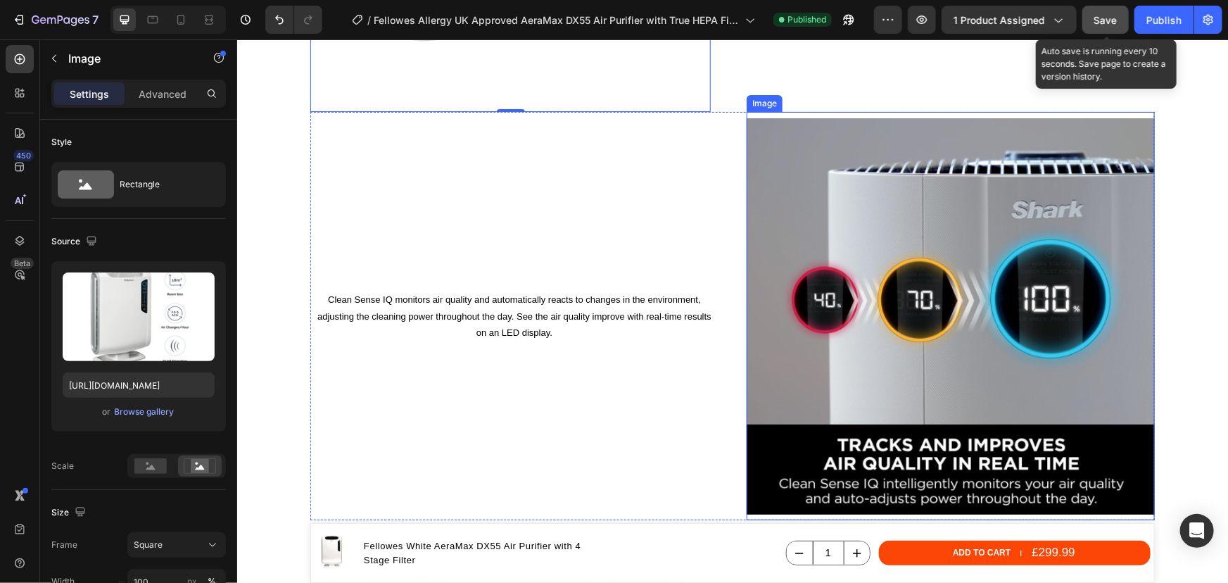
scroll to position [2956, 0]
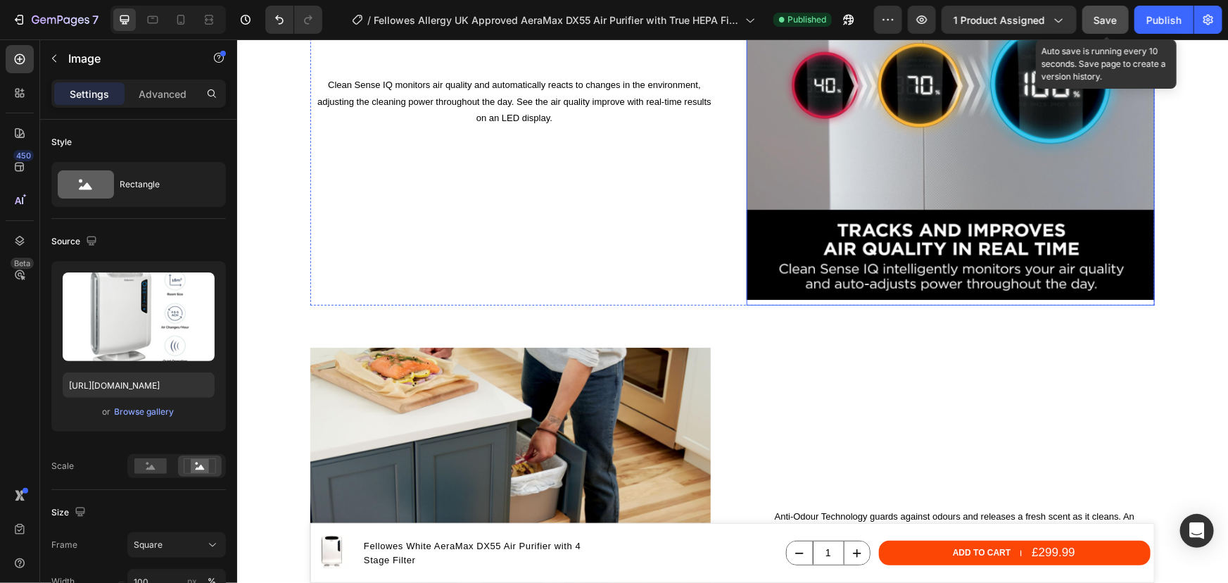
click at [847, 195] on img at bounding box center [950, 101] width 408 height 408
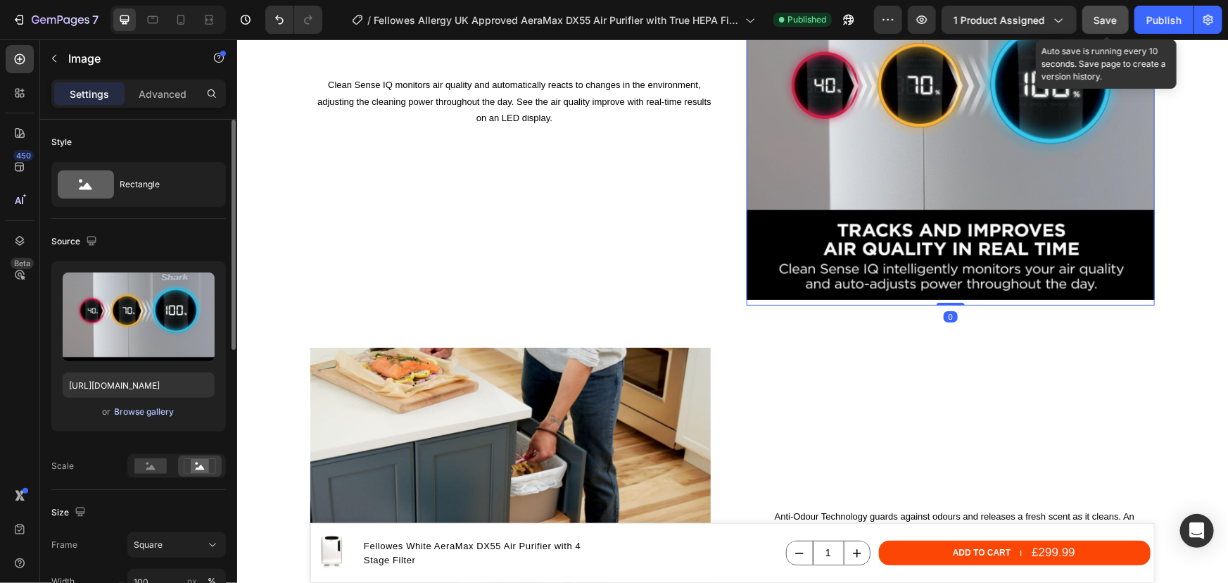
click at [155, 409] on div "Browse gallery" at bounding box center [145, 411] width 60 height 13
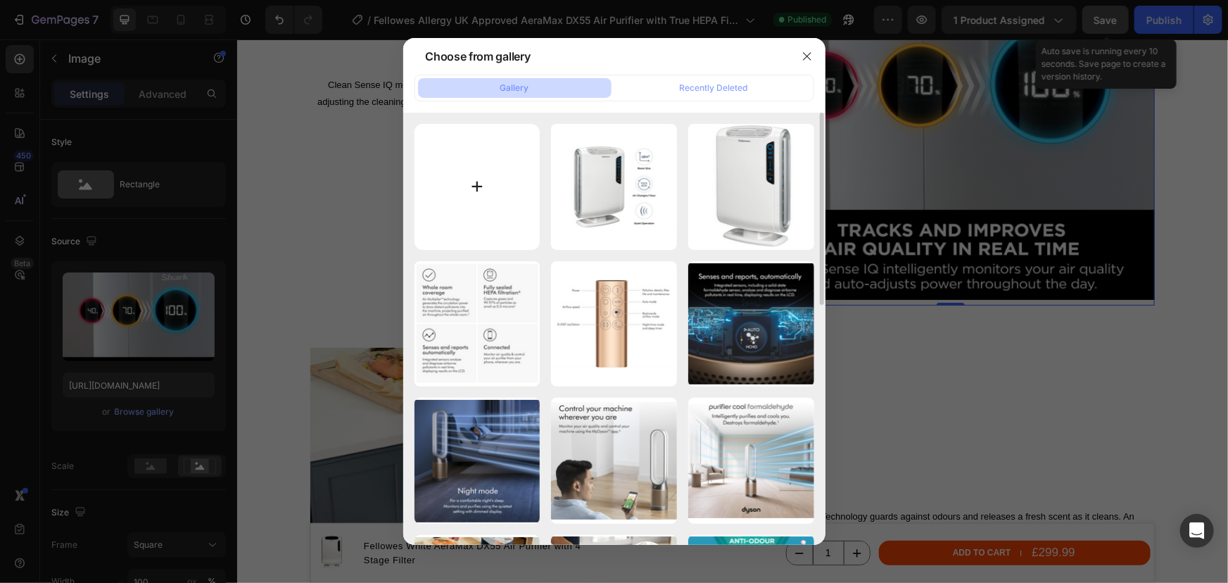
click at [526, 217] on input "file" at bounding box center [477, 187] width 126 height 126
type input "C:\fakepath\Fellowes allergy UK approved AeraMax DX55 air purifier with true HE…"
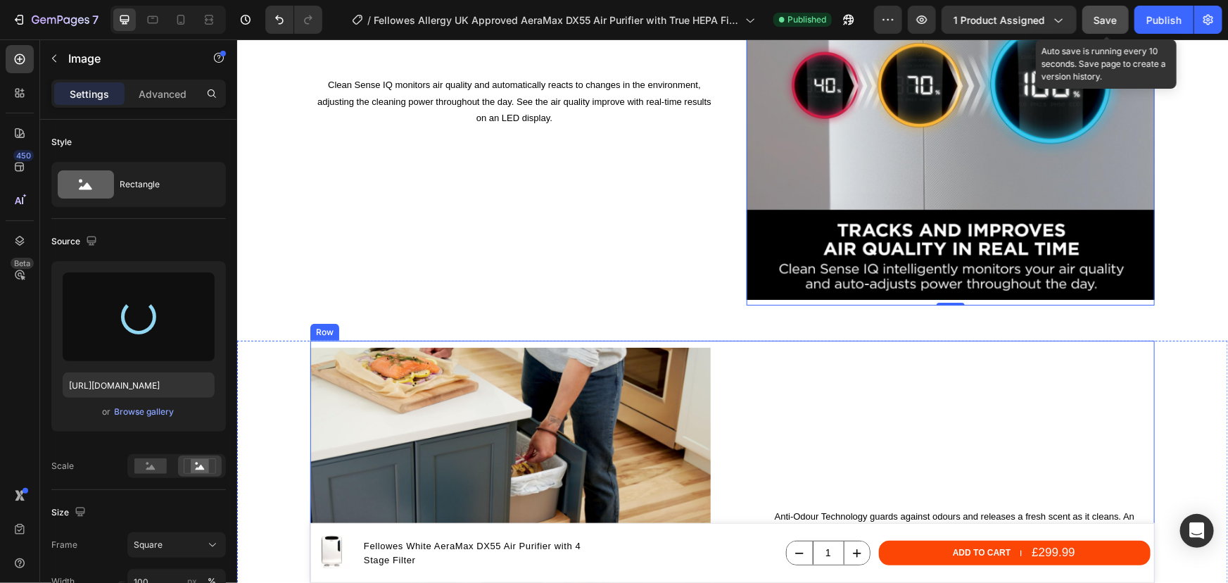
type input "[URL][DOMAIN_NAME]"
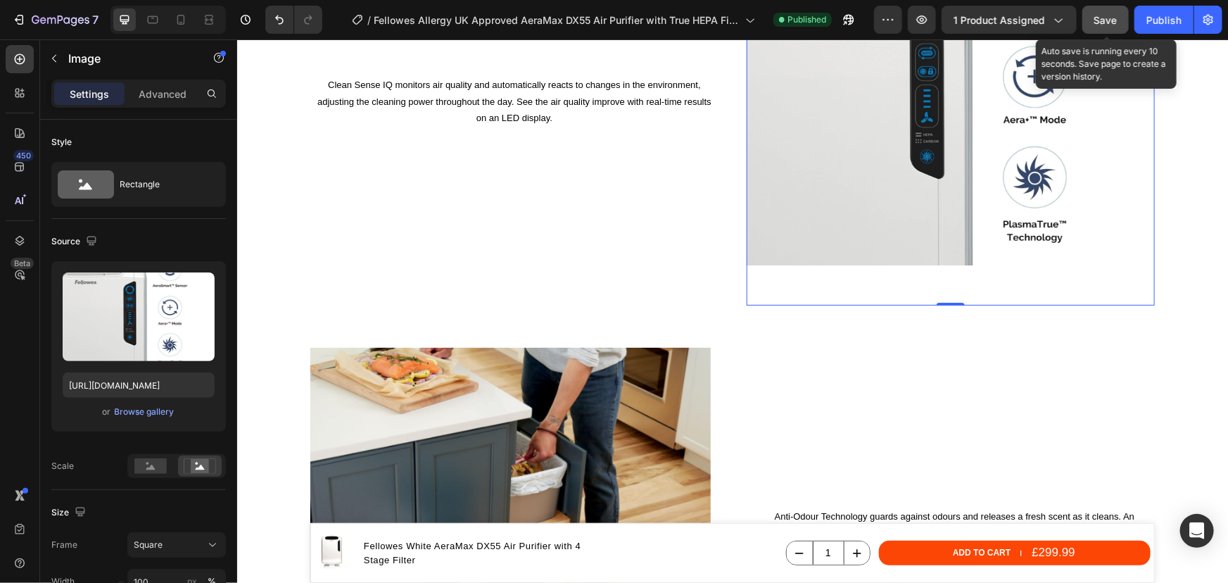
click at [880, 260] on img at bounding box center [950, 101] width 408 height 408
click at [152, 469] on rect at bounding box center [150, 465] width 32 height 15
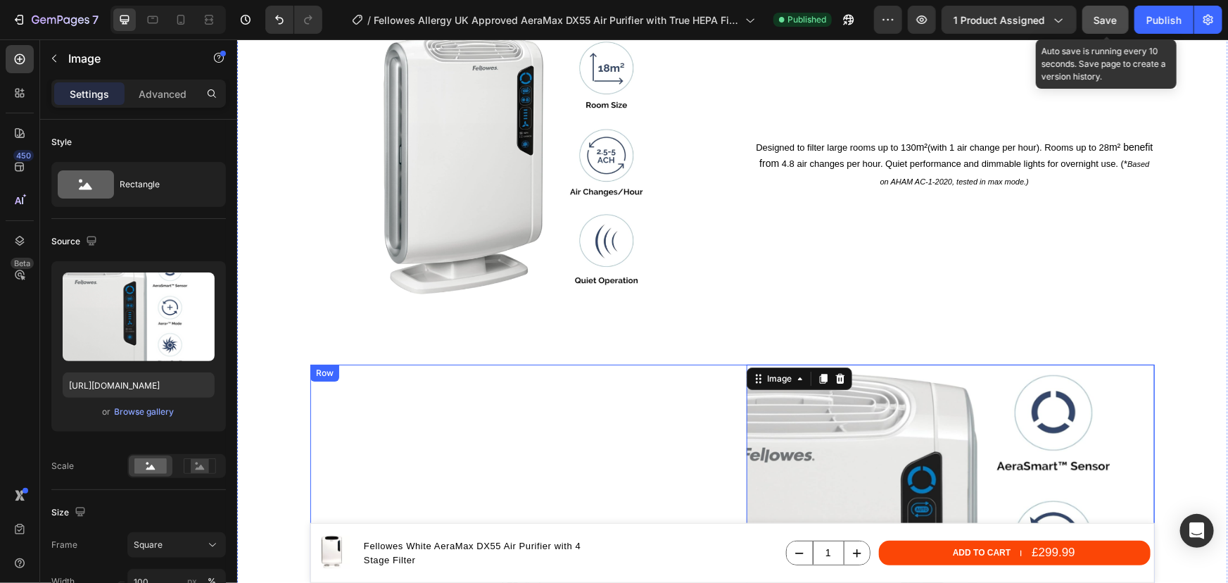
scroll to position [2317, 0]
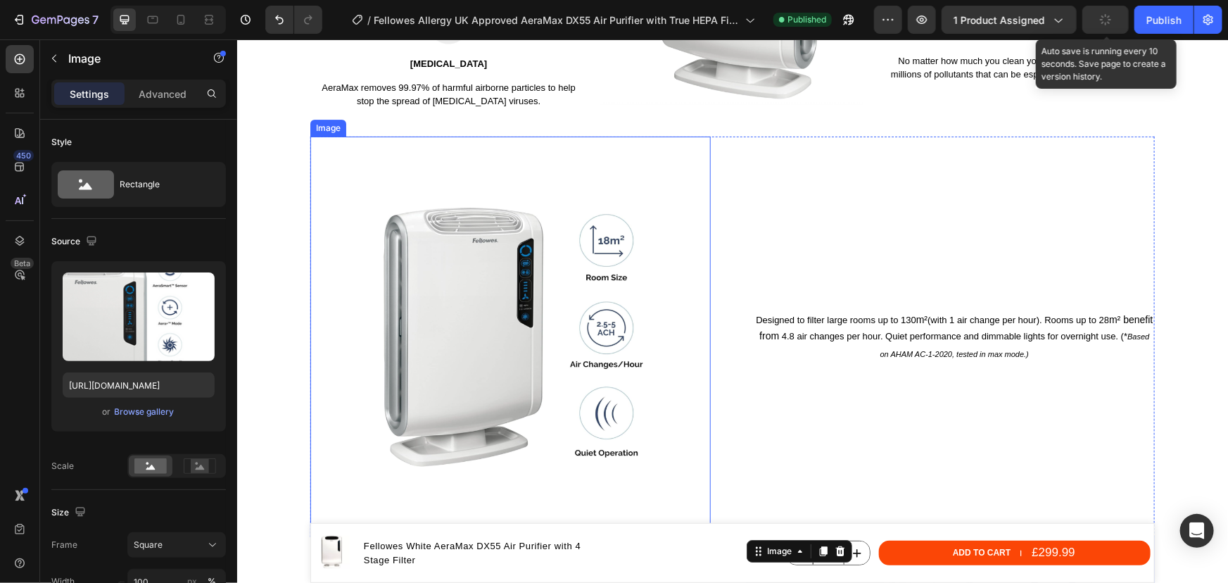
click at [559, 270] on img at bounding box center [510, 336] width 400 height 400
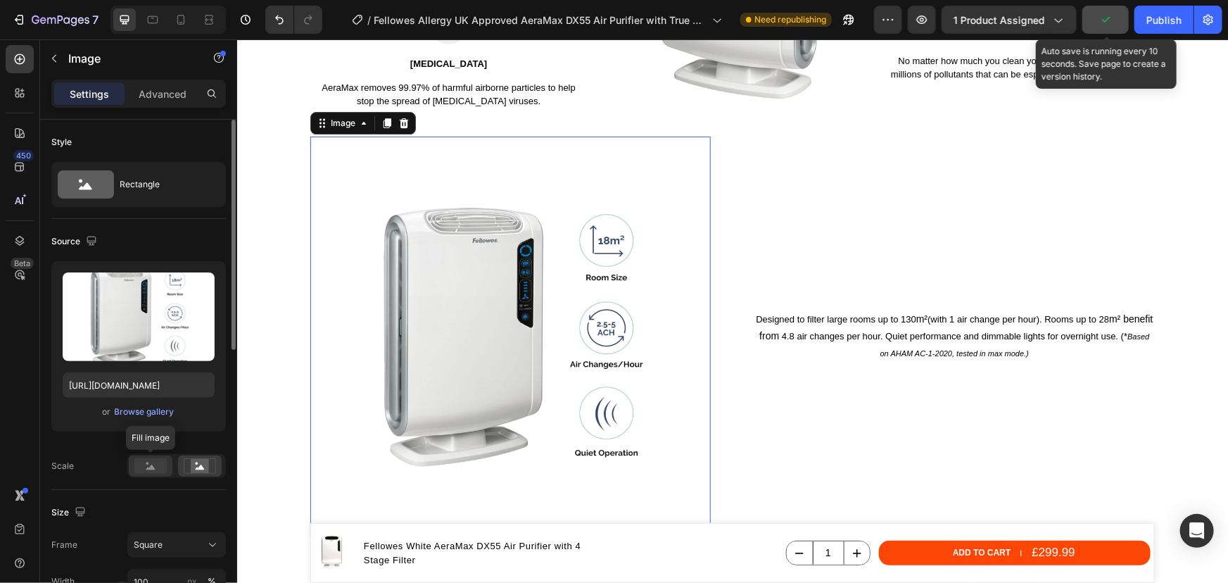
click at [144, 464] on rect at bounding box center [150, 465] width 32 height 15
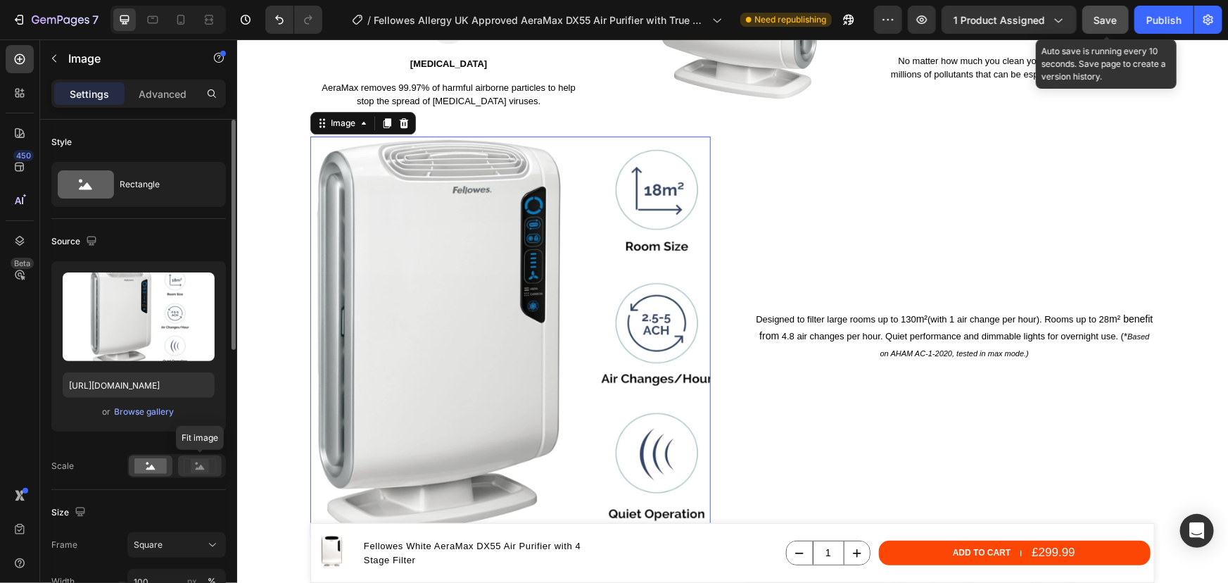
click at [204, 463] on rect at bounding box center [200, 466] width 18 height 14
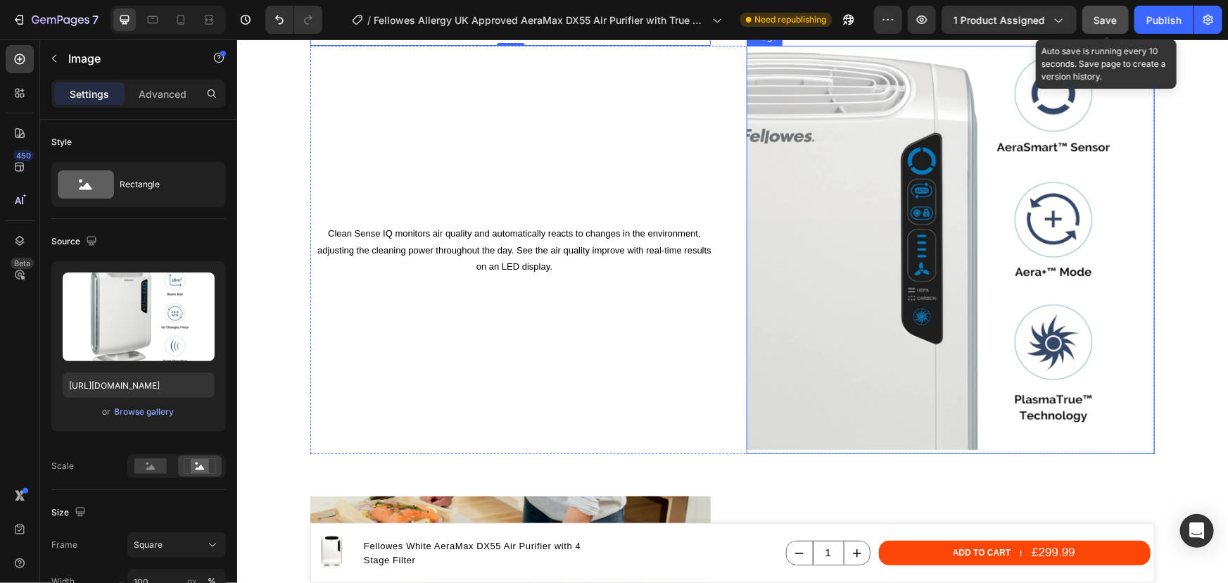
scroll to position [2892, 0]
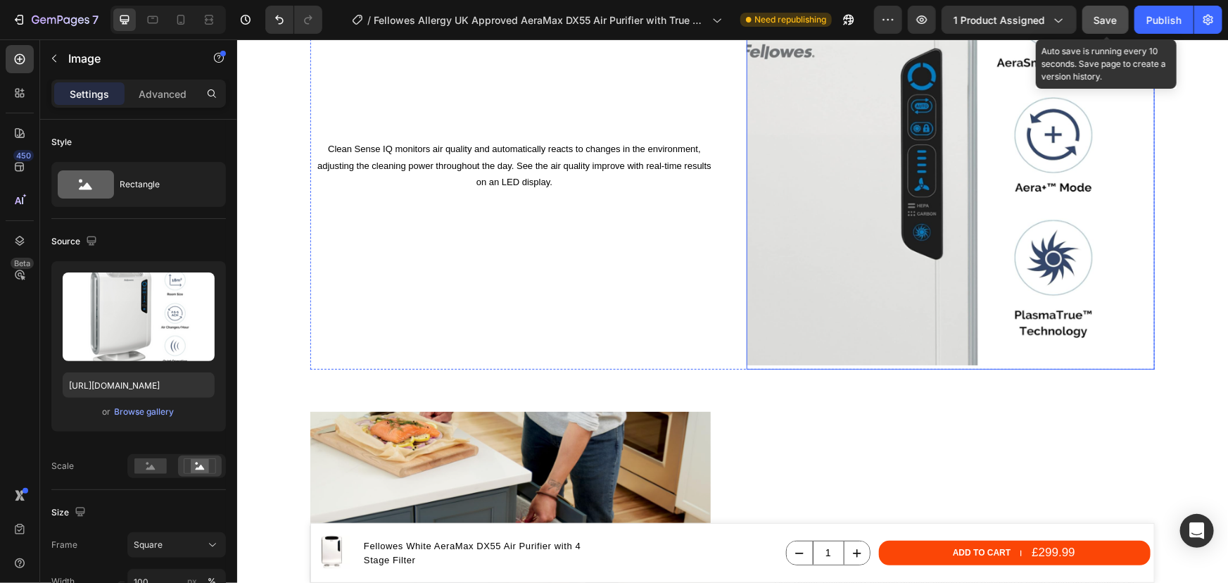
click at [828, 224] on img at bounding box center [950, 165] width 408 height 408
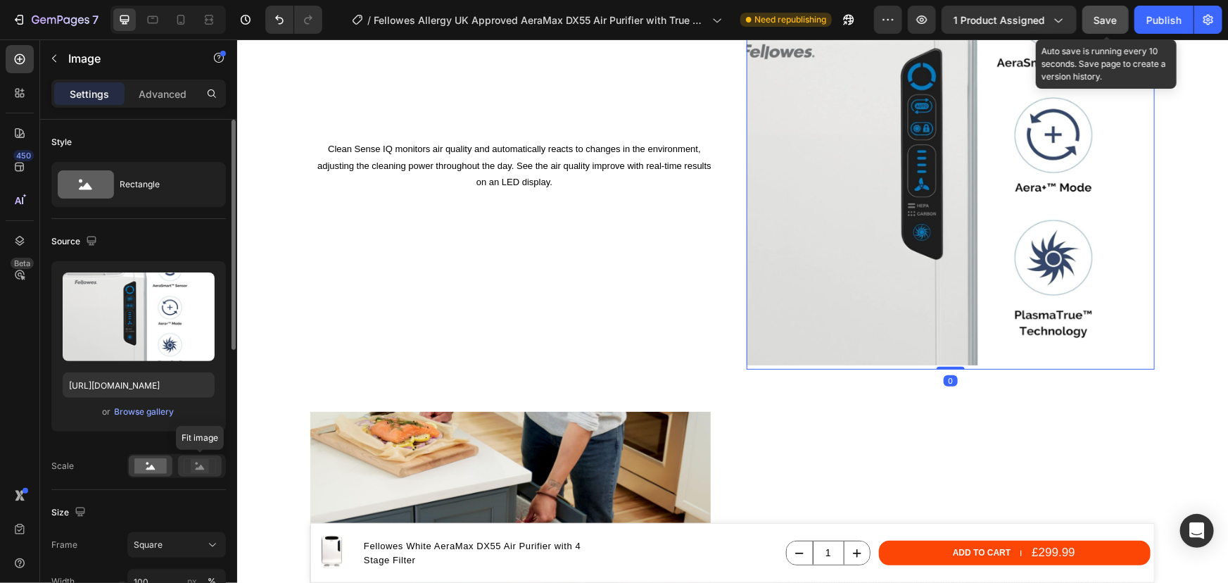
click at [201, 469] on rect at bounding box center [200, 466] width 18 height 14
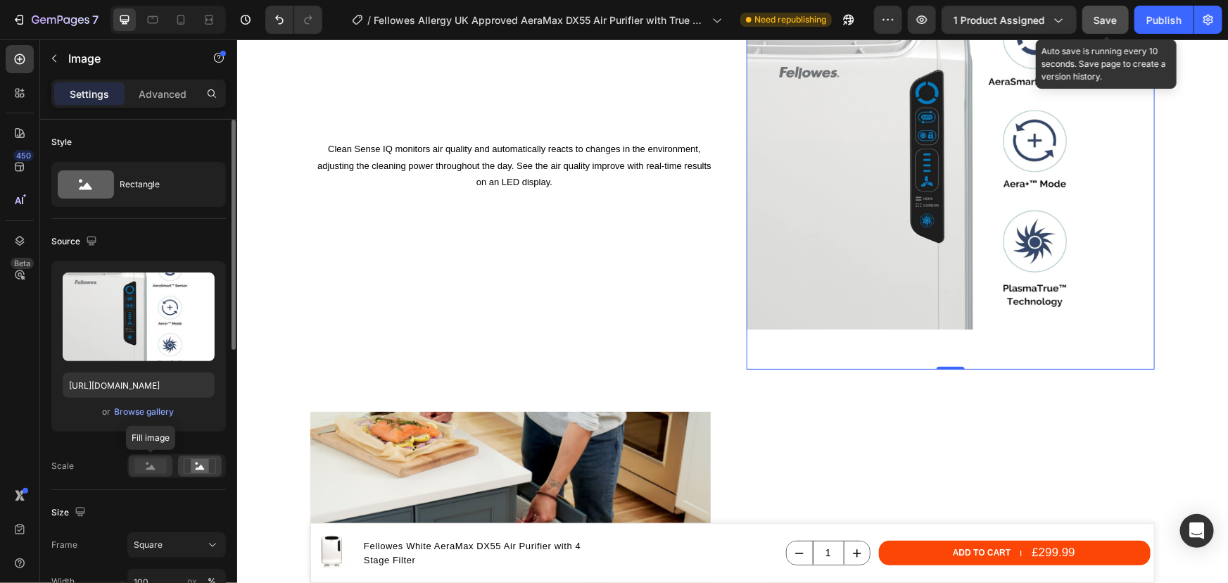
click at [146, 466] on rect at bounding box center [150, 465] width 32 height 15
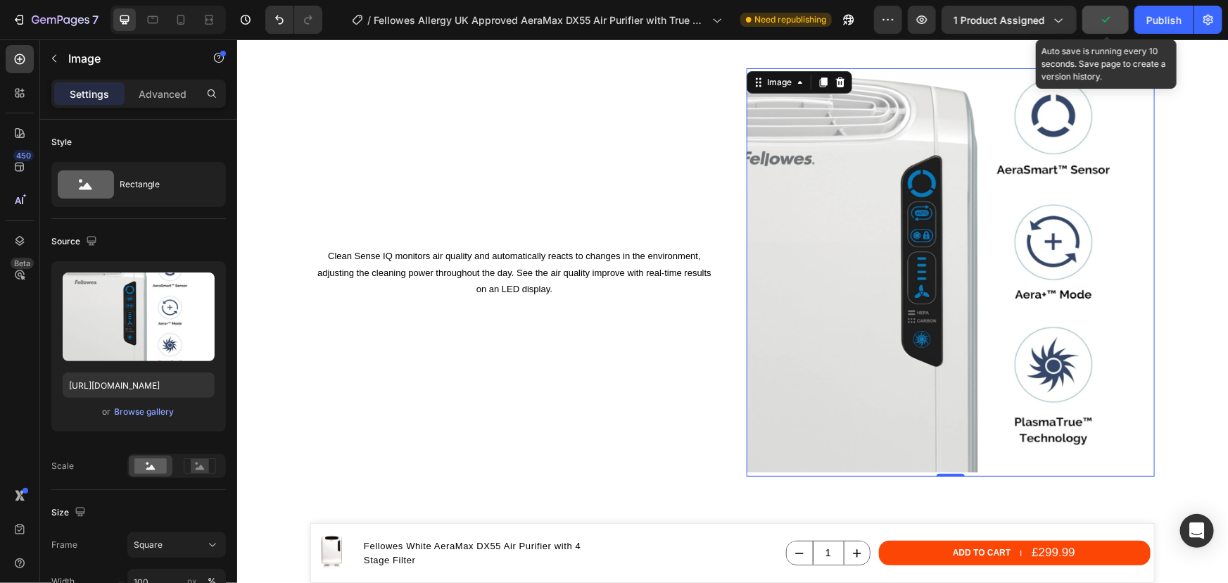
scroll to position [2701, 0]
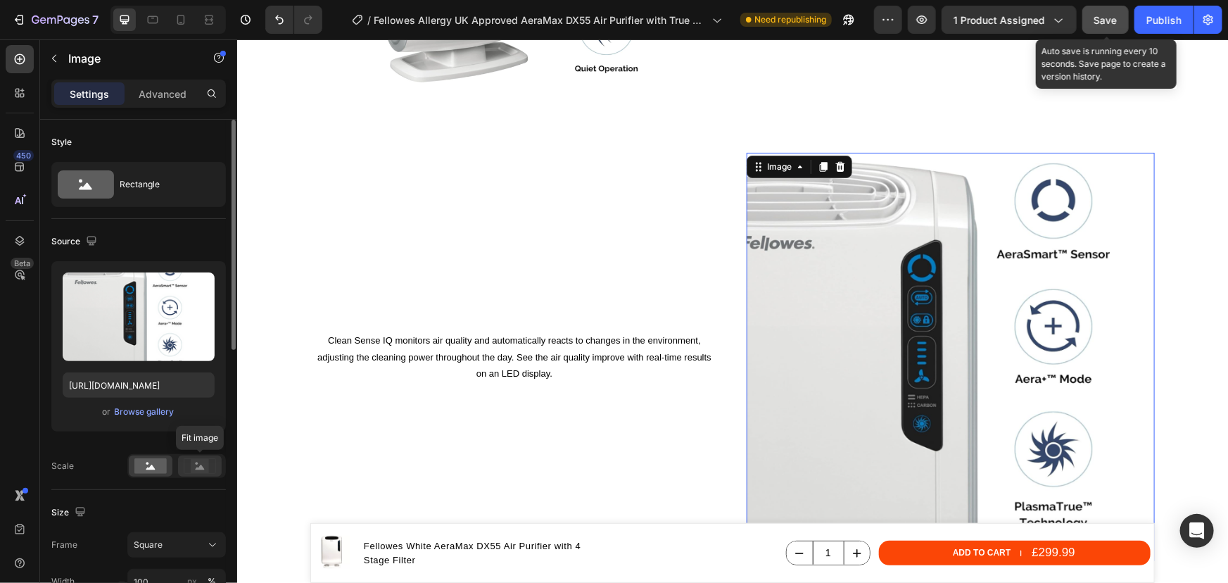
click at [197, 462] on circle at bounding box center [197, 463] width 3 height 3
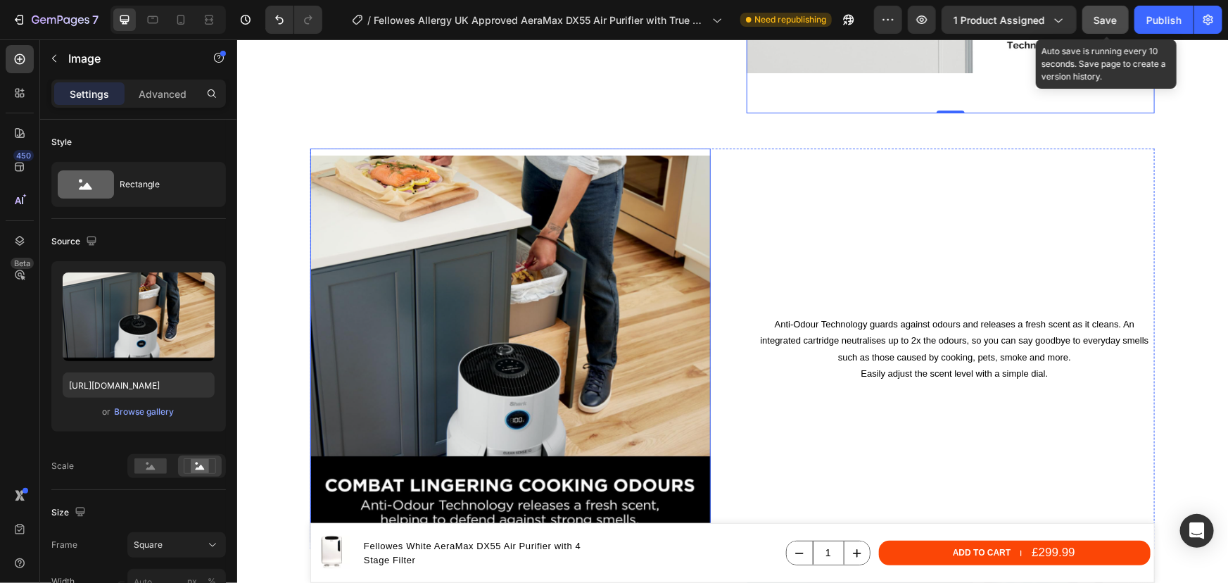
click at [492, 277] on img at bounding box center [510, 348] width 400 height 400
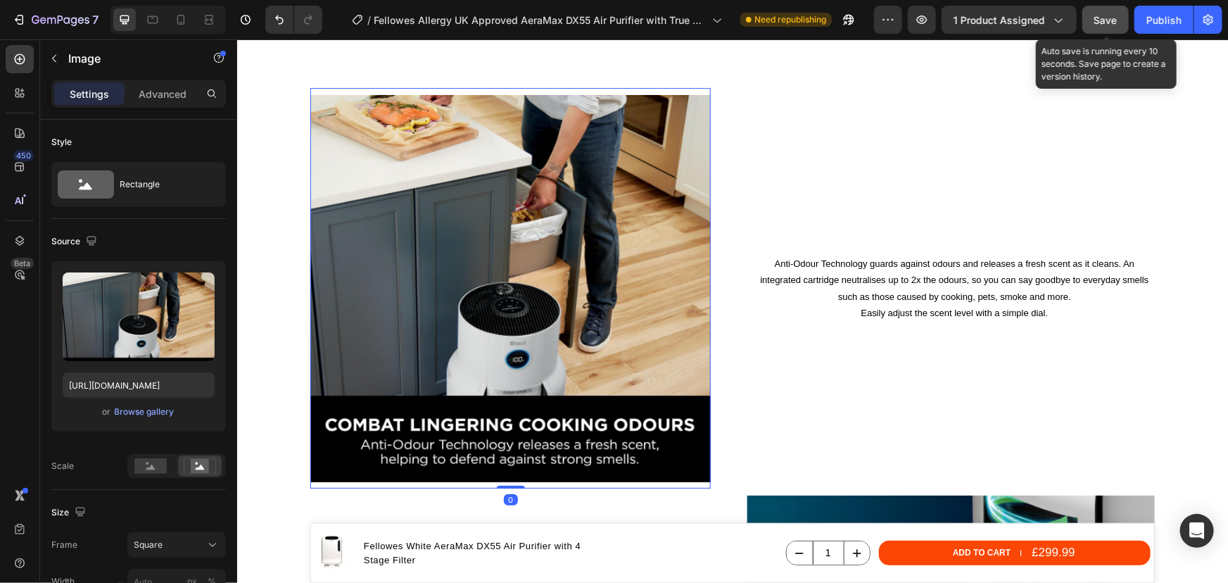
scroll to position [3212, 0]
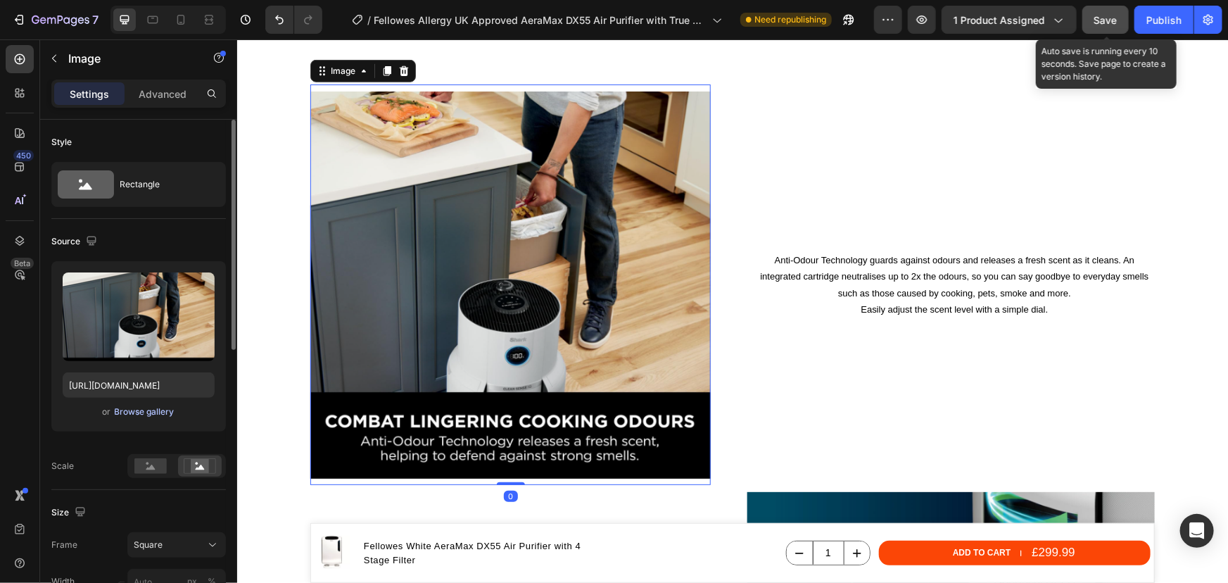
click at [120, 412] on div "Browse gallery" at bounding box center [145, 411] width 60 height 13
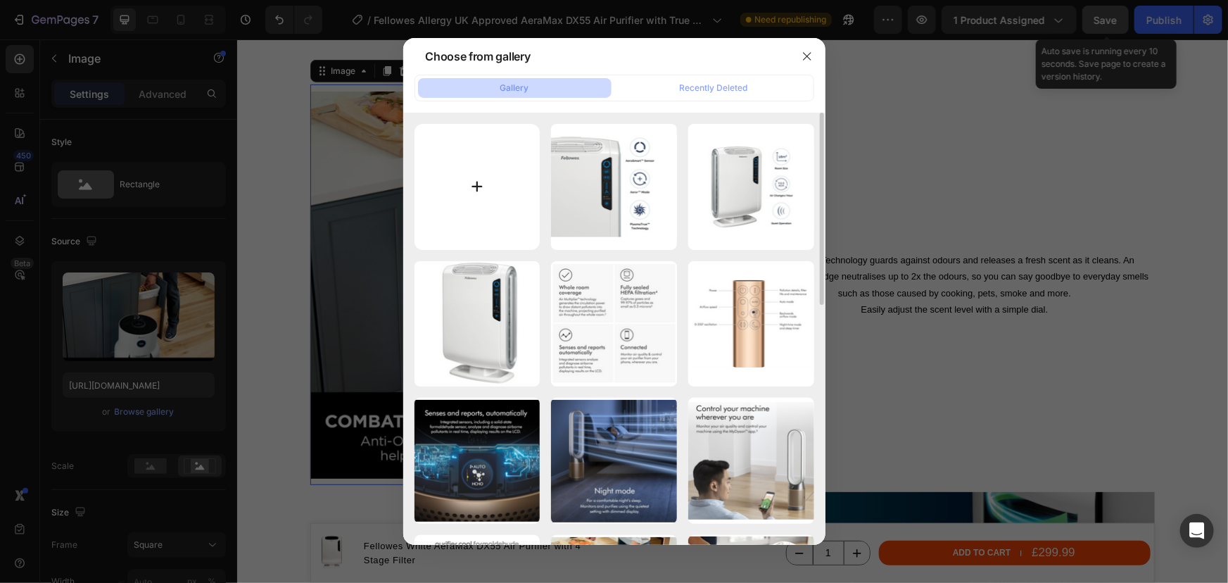
click at [492, 203] on input "file" at bounding box center [477, 187] width 126 height 126
type input "C:\fakepath\Fellowes allergy UK approved AeraMax DX55 air purifier with true HE…"
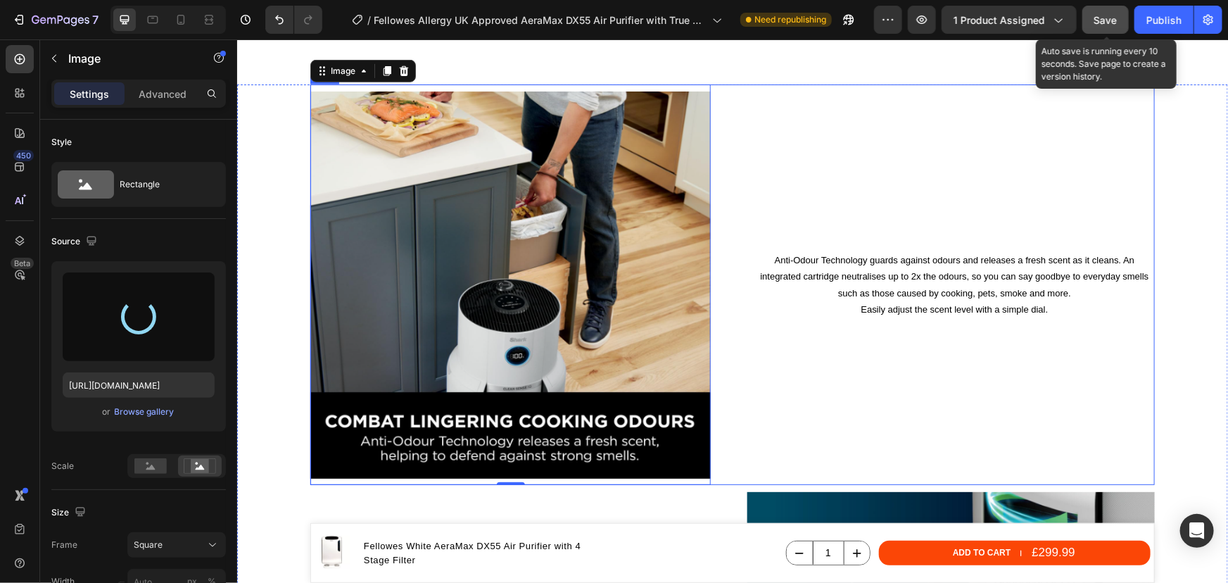
type input "[URL][DOMAIN_NAME]"
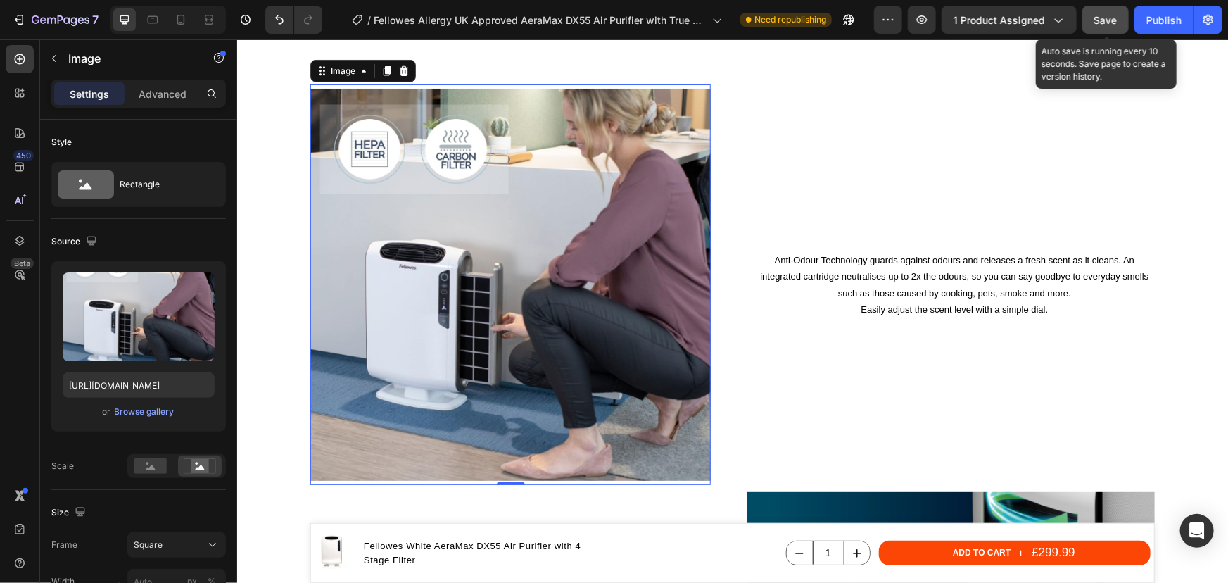
click at [598, 372] on img at bounding box center [510, 284] width 400 height 400
click at [193, 467] on rect at bounding box center [200, 466] width 18 height 14
click at [158, 464] on rect at bounding box center [150, 465] width 32 height 15
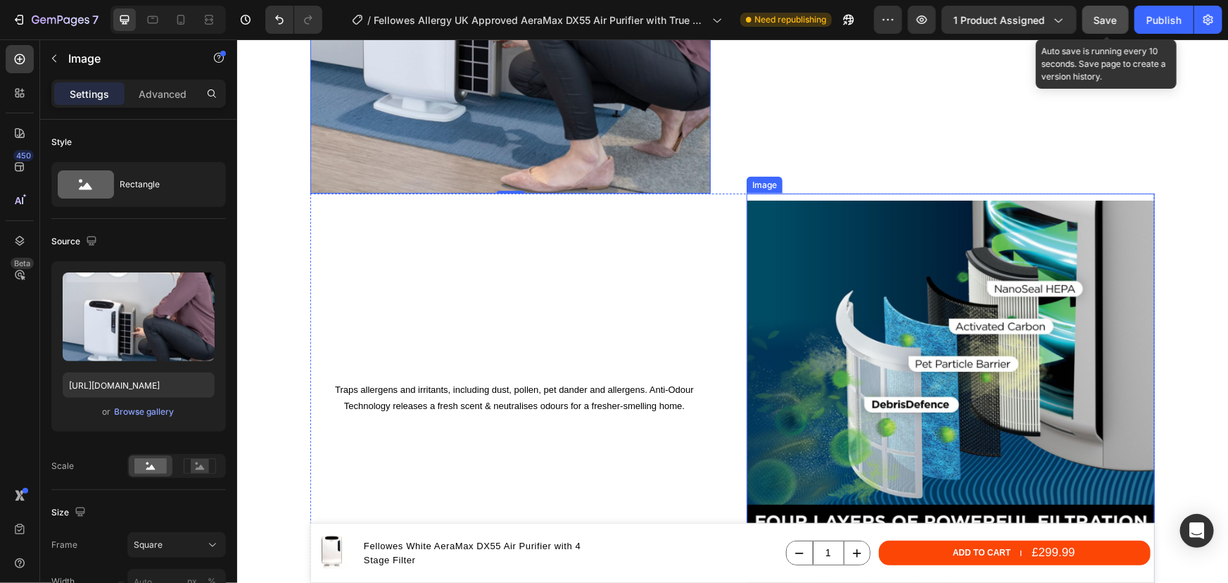
scroll to position [3596, 0]
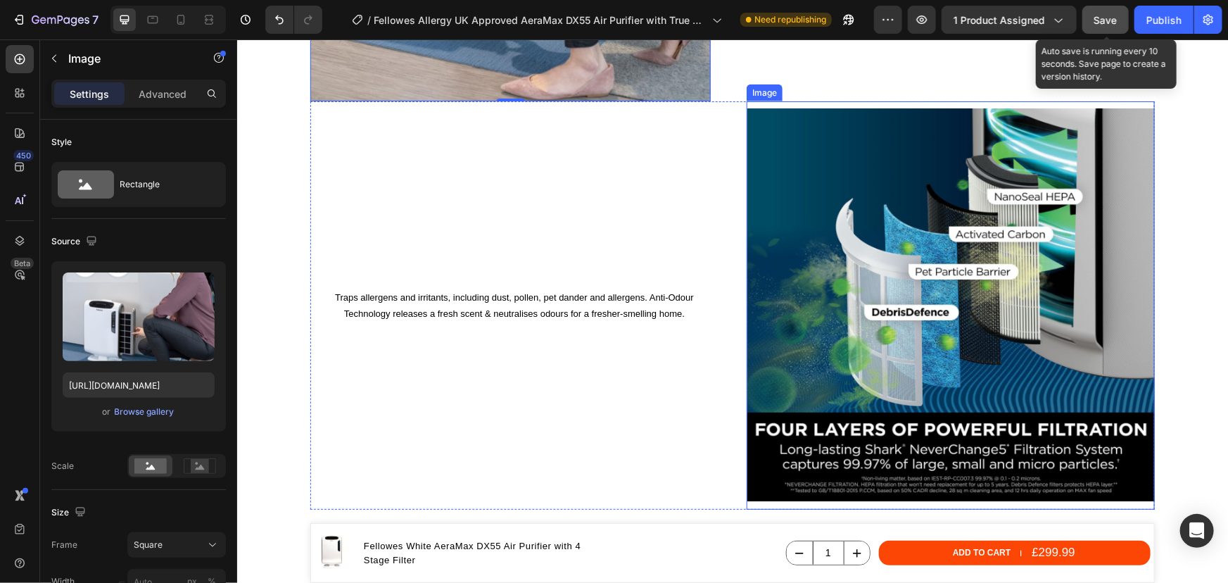
click at [877, 235] on img at bounding box center [950, 305] width 408 height 408
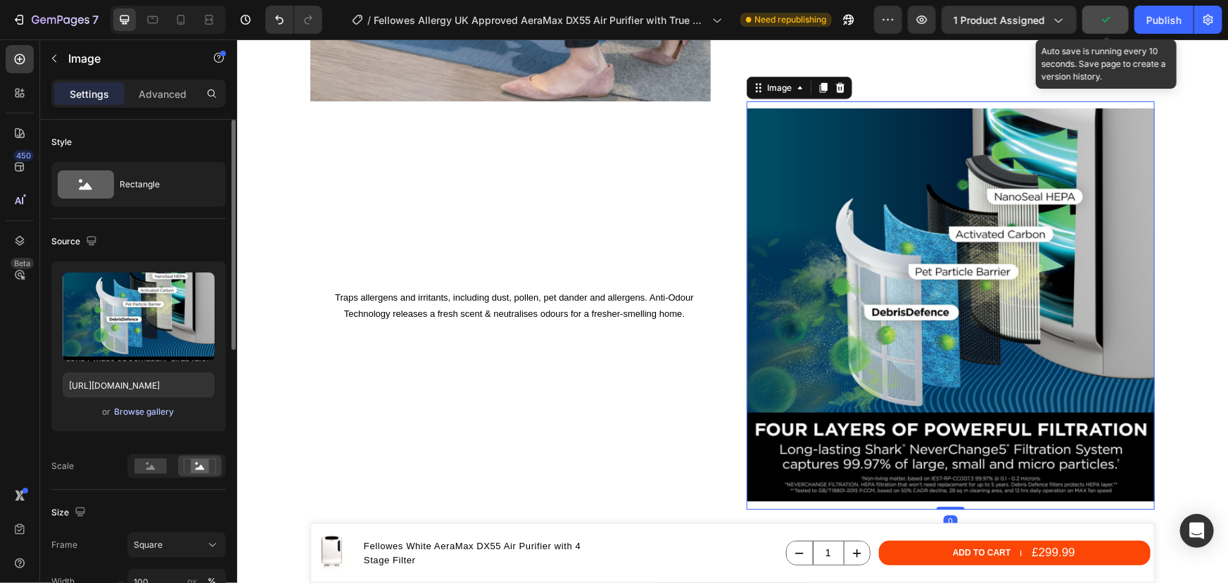
click at [148, 407] on div "Browse gallery" at bounding box center [145, 411] width 60 height 13
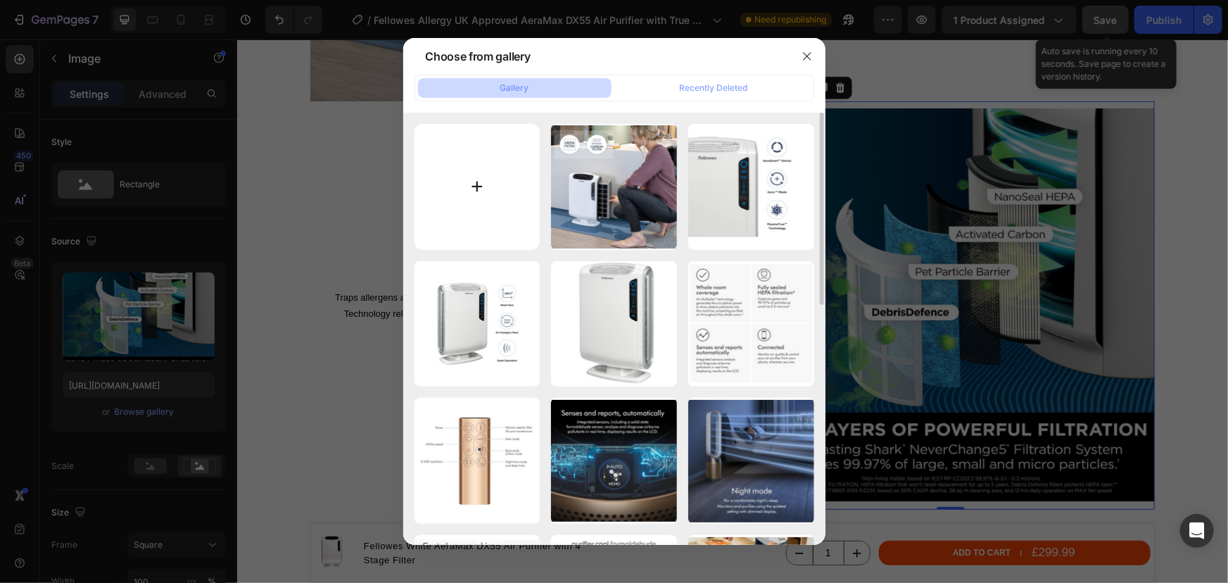
click at [488, 184] on input "file" at bounding box center [477, 187] width 126 height 126
type input "C:\fakepath\Fellowes allergy UK approved AeraMax DX55 air purifier with true HE…"
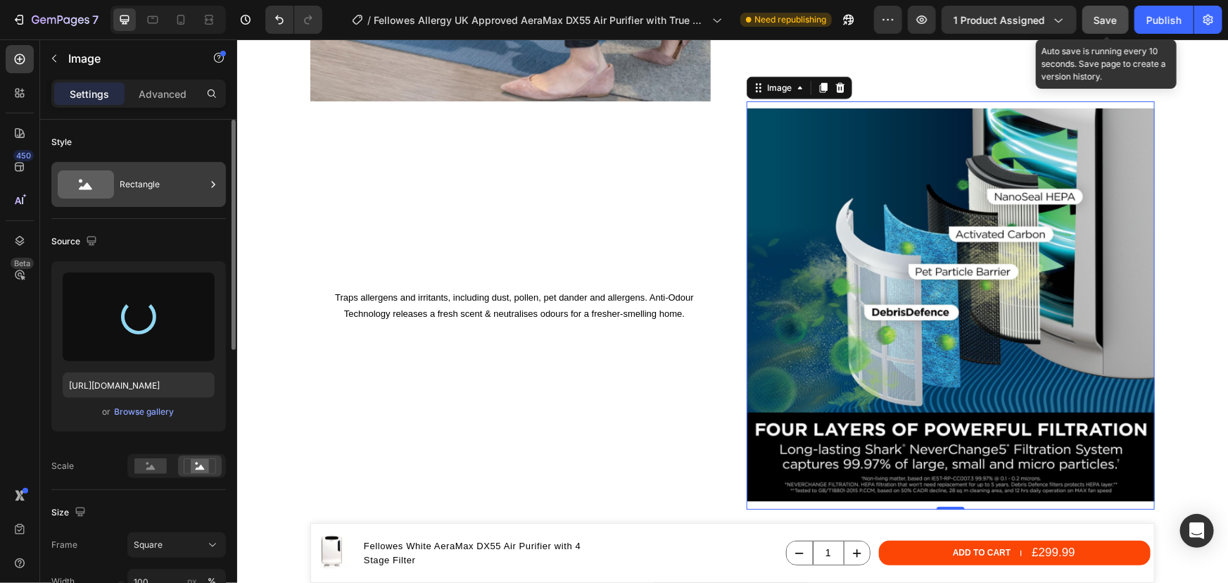
type input "[URL][DOMAIN_NAME]"
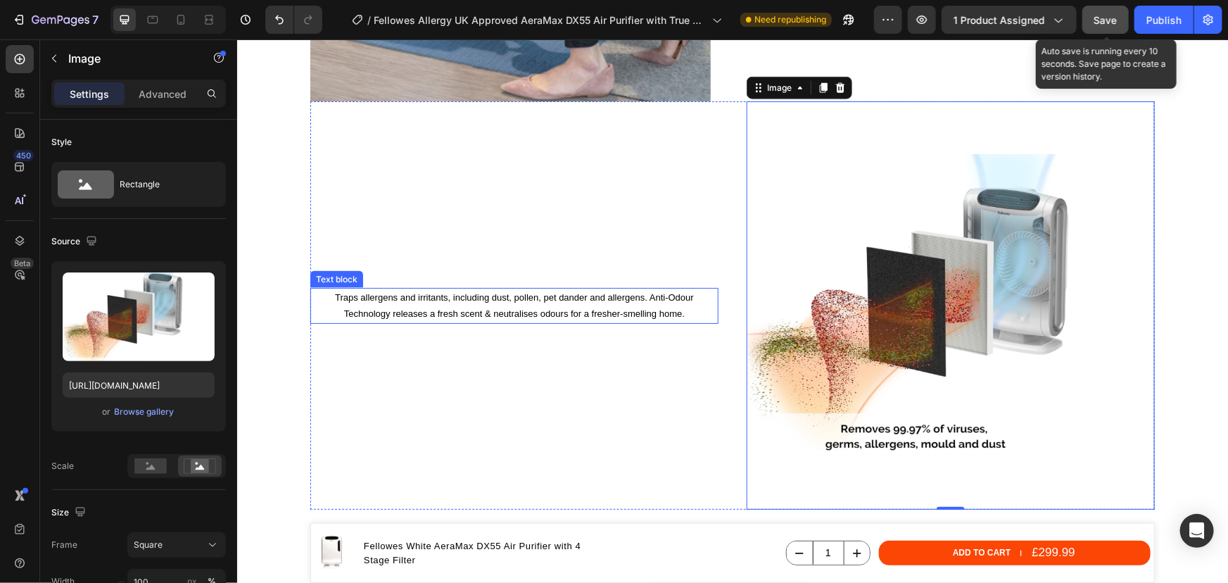
scroll to position [4044, 0]
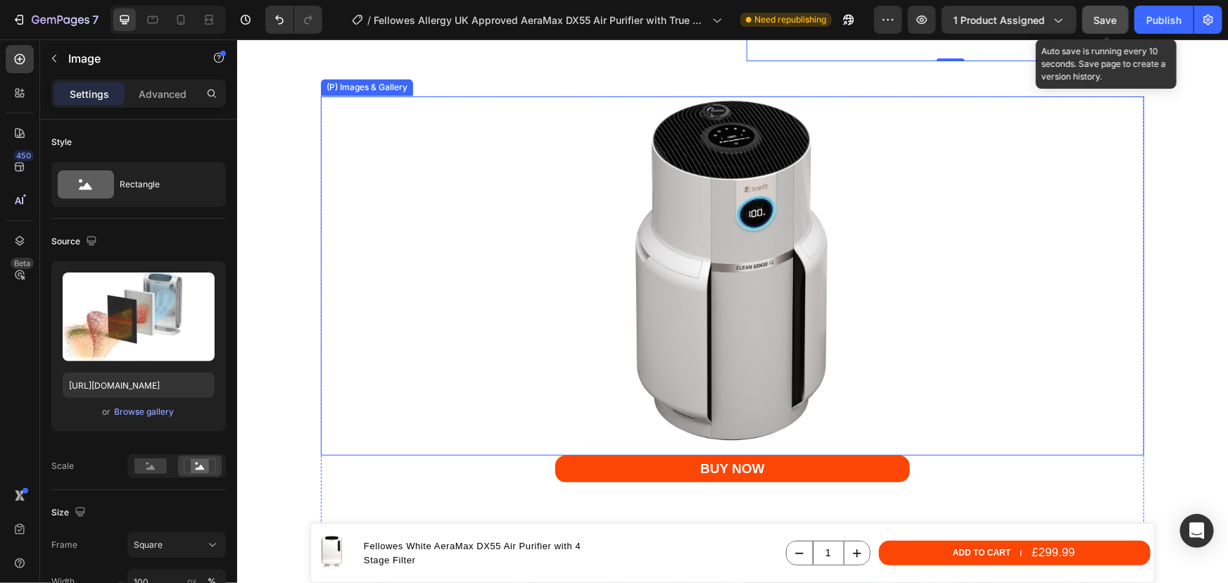
click at [691, 205] on img at bounding box center [732, 272] width 352 height 352
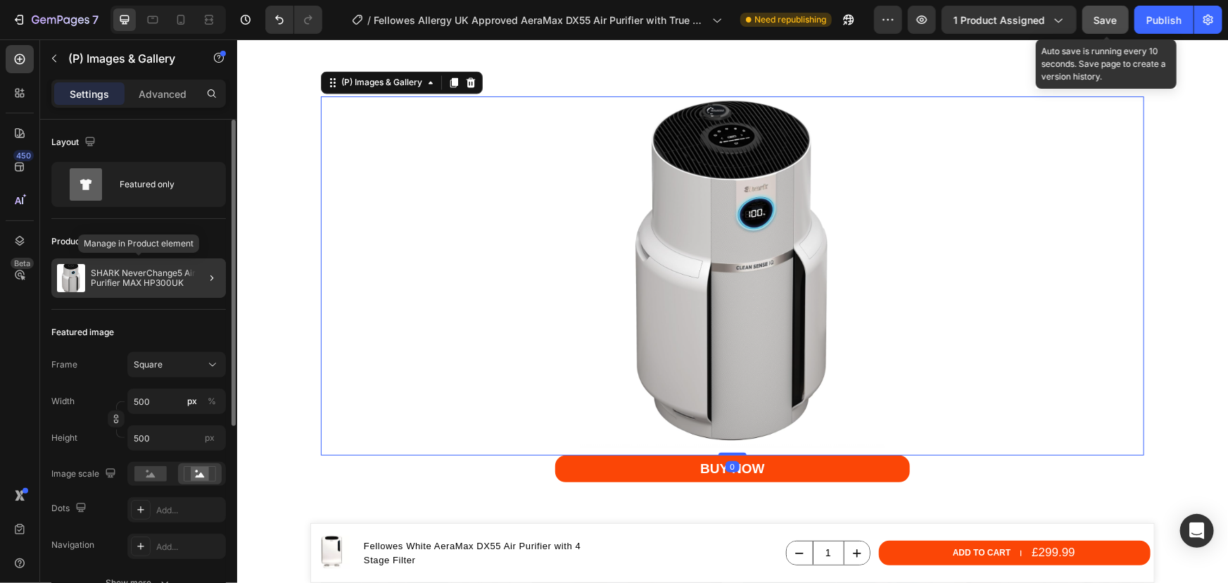
click at [148, 274] on p "SHARK NeverChange5 Air Purifier MAX HP300UK" at bounding box center [155, 278] width 129 height 20
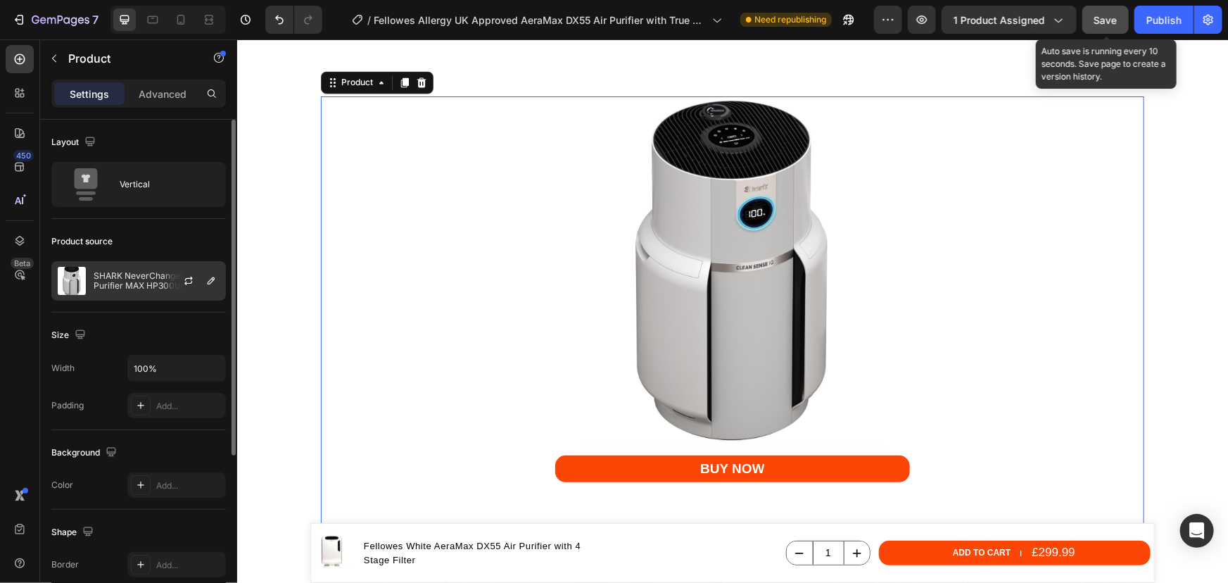
click at [154, 283] on p "SHARK NeverChange5 Air Purifier MAX HP300UK" at bounding box center [157, 281] width 126 height 20
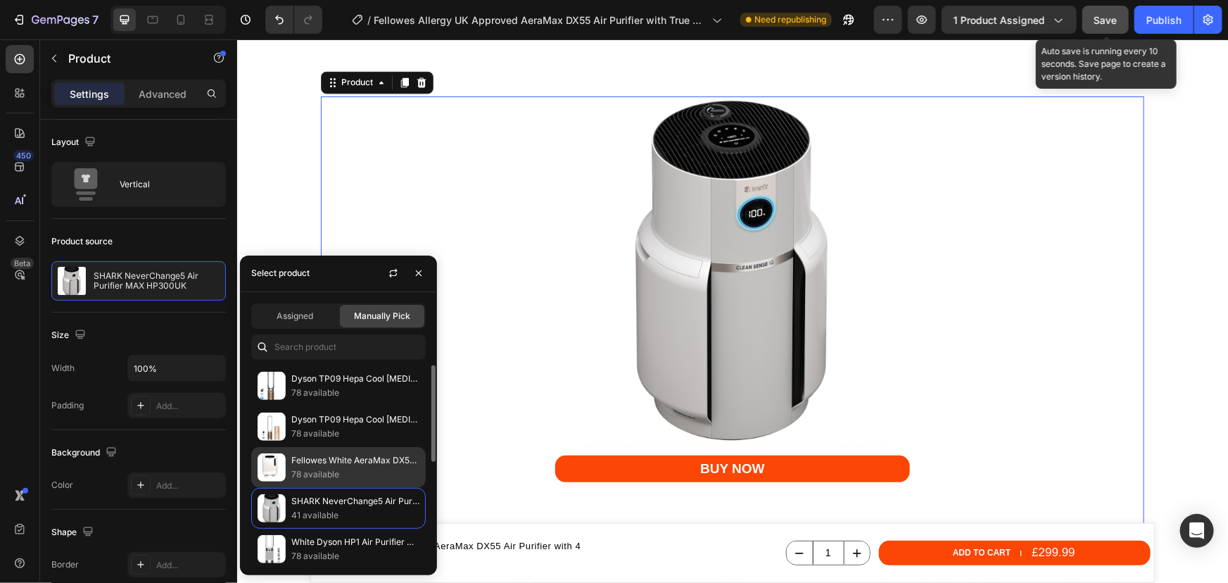
click at [331, 462] on p "Fellowes White AeraMax DX55 Air Purifier with 4 Stage Filter" at bounding box center [355, 460] width 128 height 14
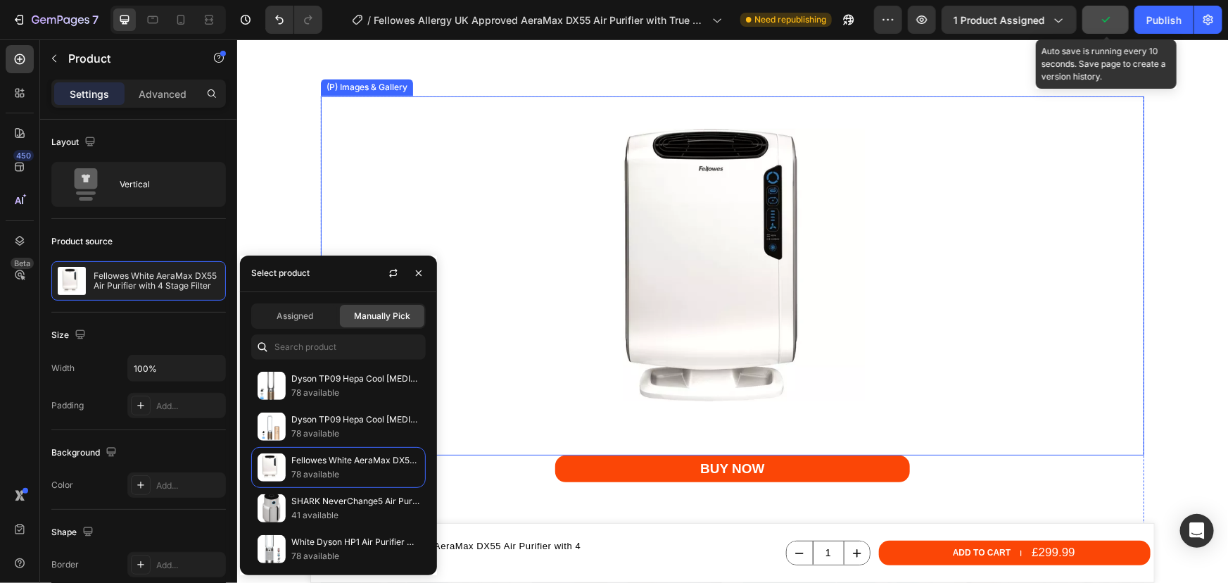
scroll to position [4428, 0]
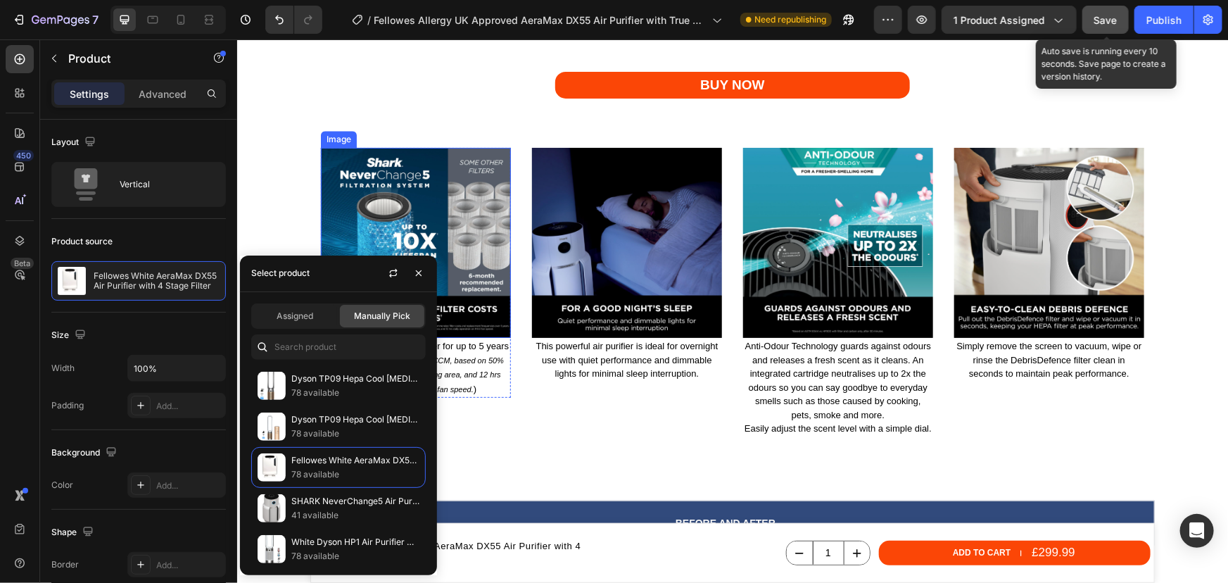
click at [426, 192] on img at bounding box center [415, 242] width 190 height 190
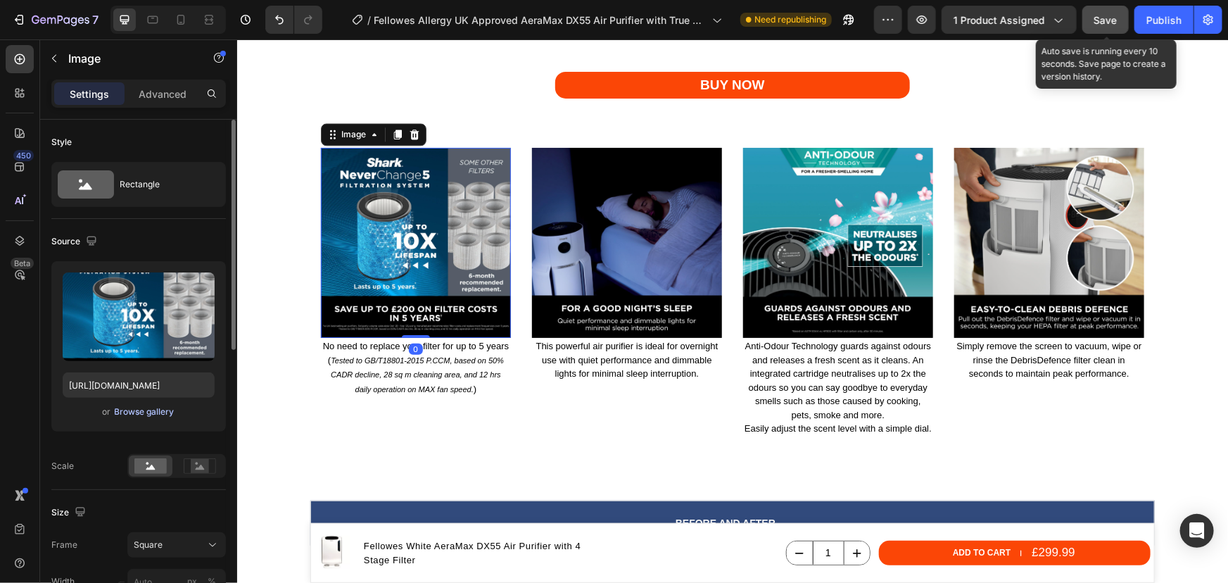
click at [141, 409] on div "Browse gallery" at bounding box center [145, 411] width 60 height 13
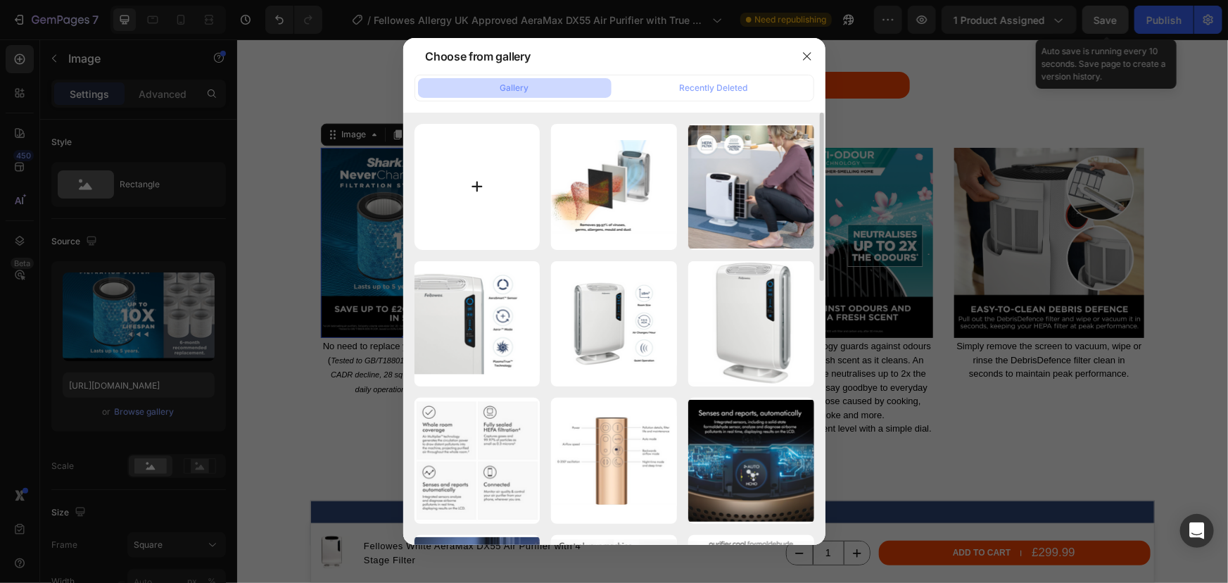
click at [474, 198] on input "file" at bounding box center [477, 187] width 126 height 126
click at [509, 205] on input "file" at bounding box center [477, 187] width 126 height 126
type input "C:\fakepath\Hayfever suffers.png"
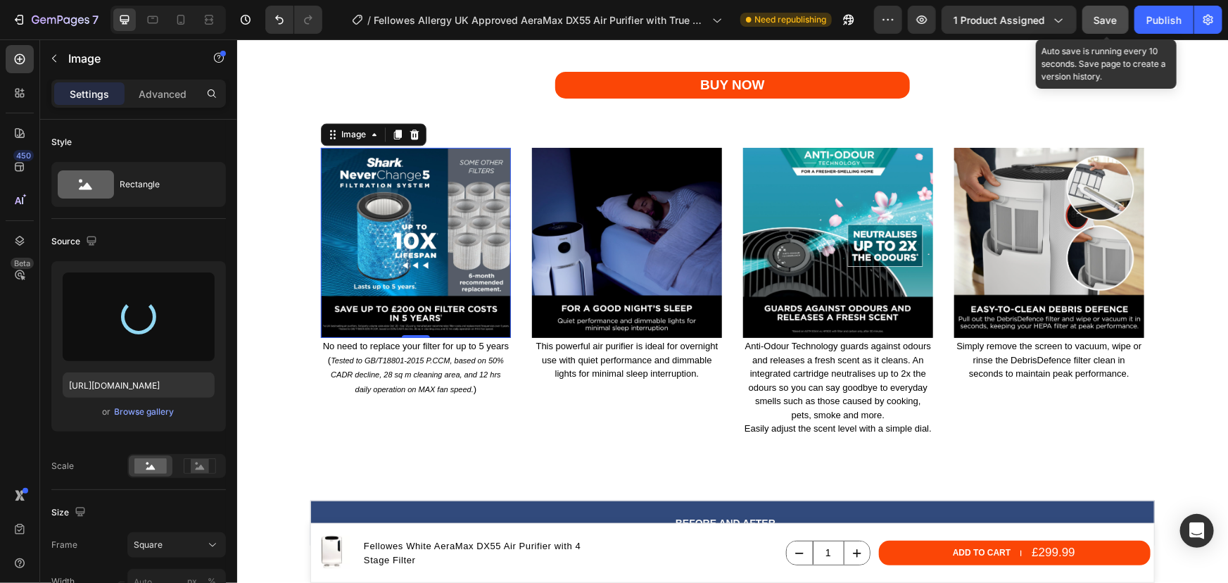
type input "[URL][DOMAIN_NAME]"
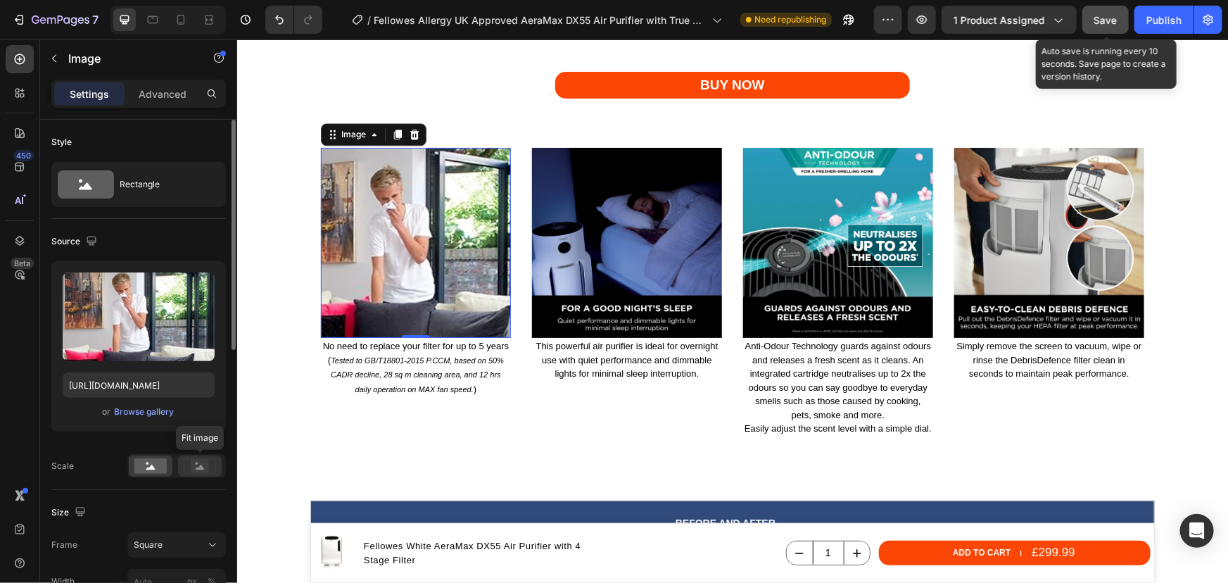
click at [189, 460] on icon at bounding box center [200, 465] width 32 height 15
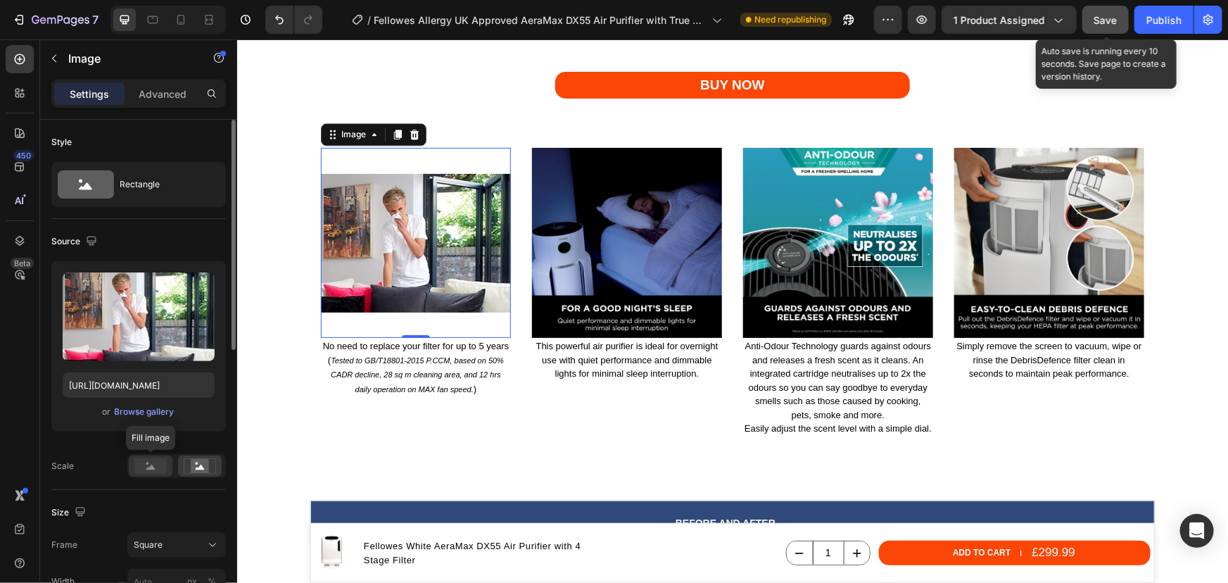
click at [155, 463] on rect at bounding box center [150, 465] width 32 height 15
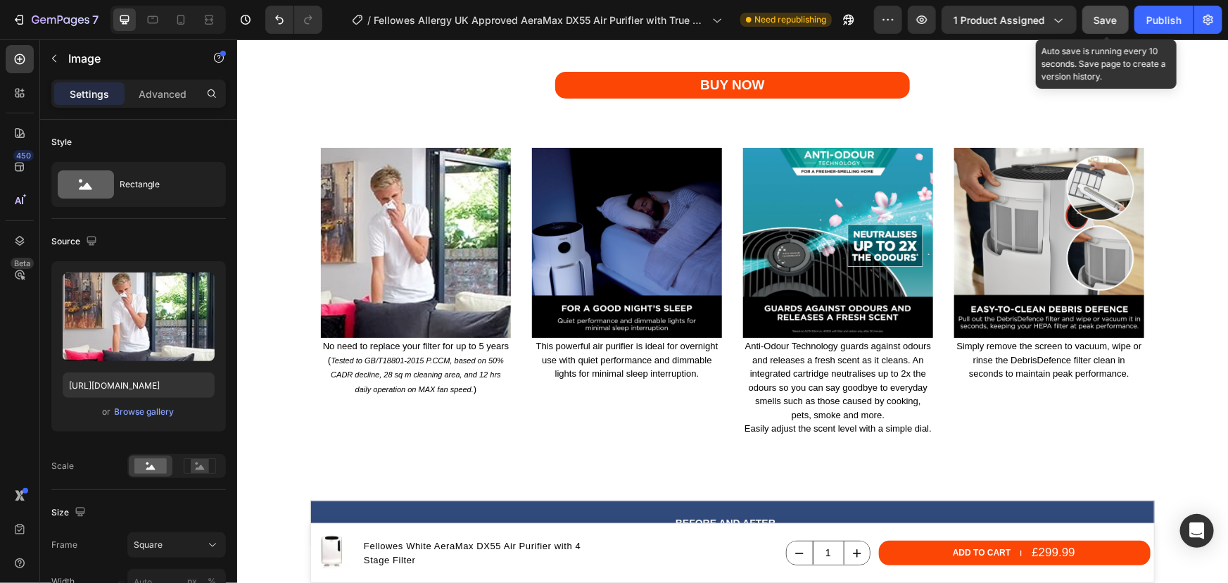
click at [301, 429] on section "(P) Images & Gallery BUY NOW (P) Cart Button Image No need to replace your filt…" at bounding box center [731, 81] width 867 height 738
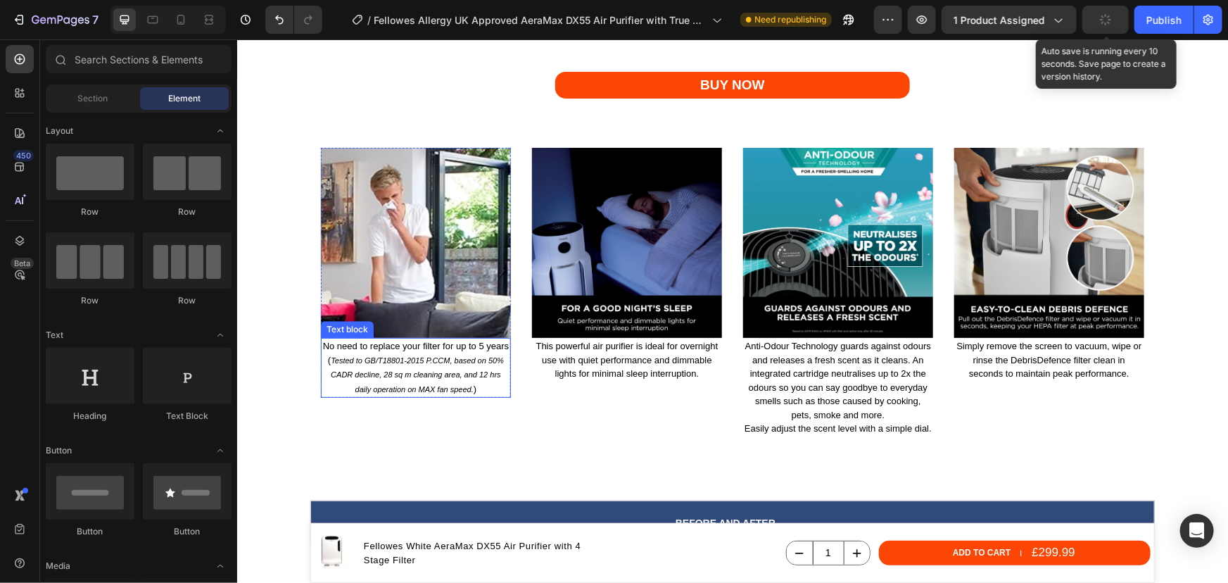
click at [391, 355] on icon "Tested to GB/T18801-2015 P.CCM, based on 50% CADR decline, 28 sq m cleaning are…" at bounding box center [416, 373] width 173 height 37
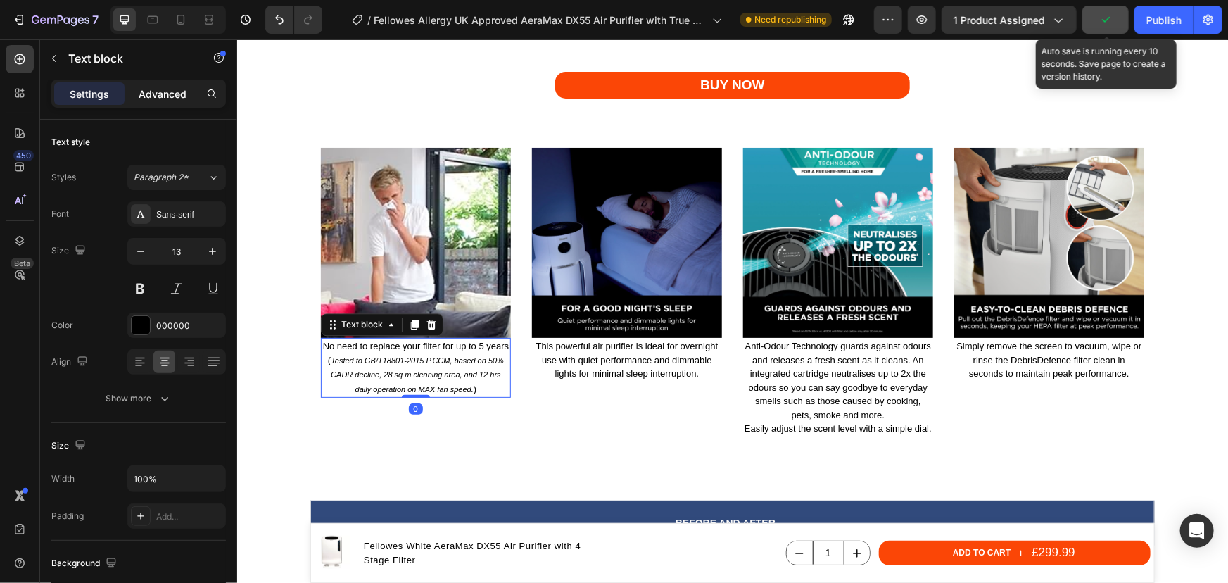
click at [172, 102] on div "Advanced" at bounding box center [162, 93] width 70 height 23
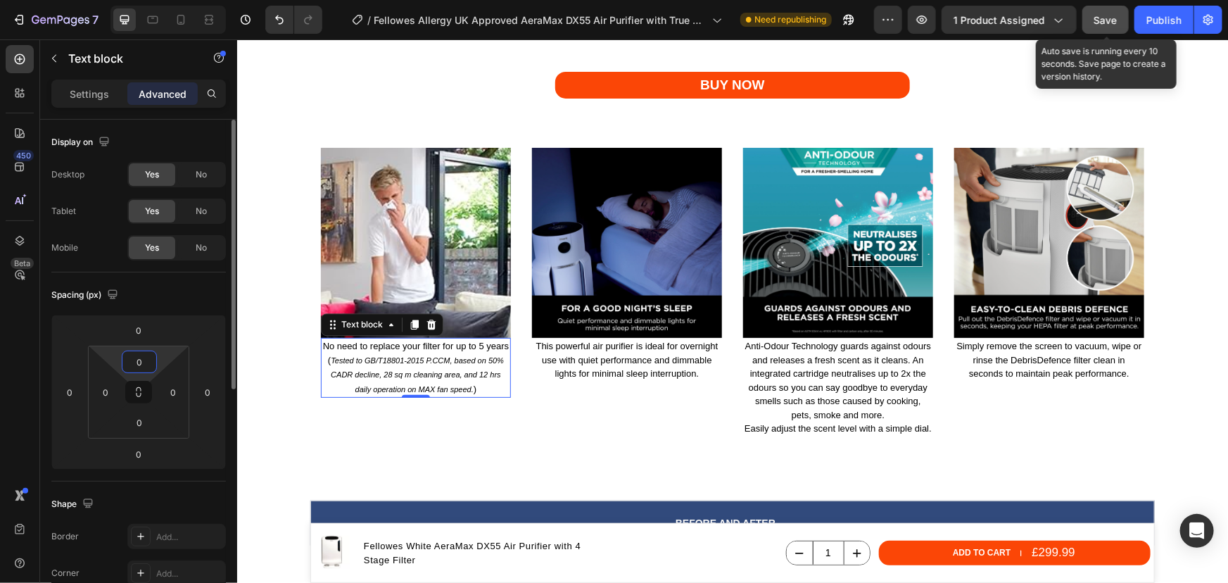
click at [141, 359] on input "0" at bounding box center [139, 361] width 28 height 21
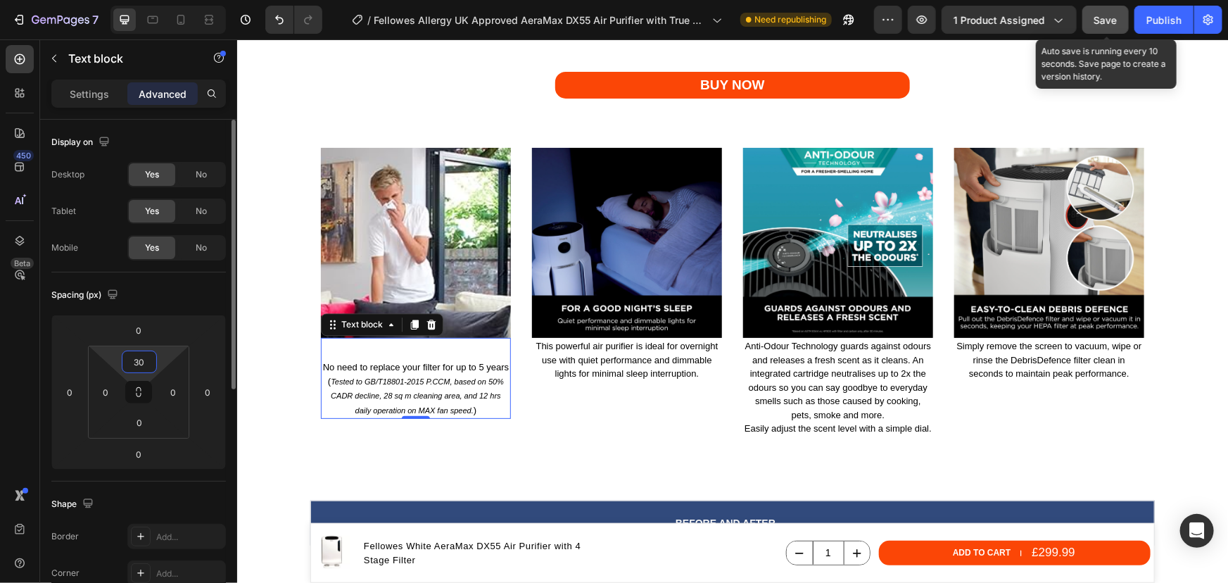
drag, startPoint x: 132, startPoint y: 360, endPoint x: 125, endPoint y: 364, distance: 8.8
click at [125, 364] on input "30" at bounding box center [139, 361] width 28 height 21
type input "20"
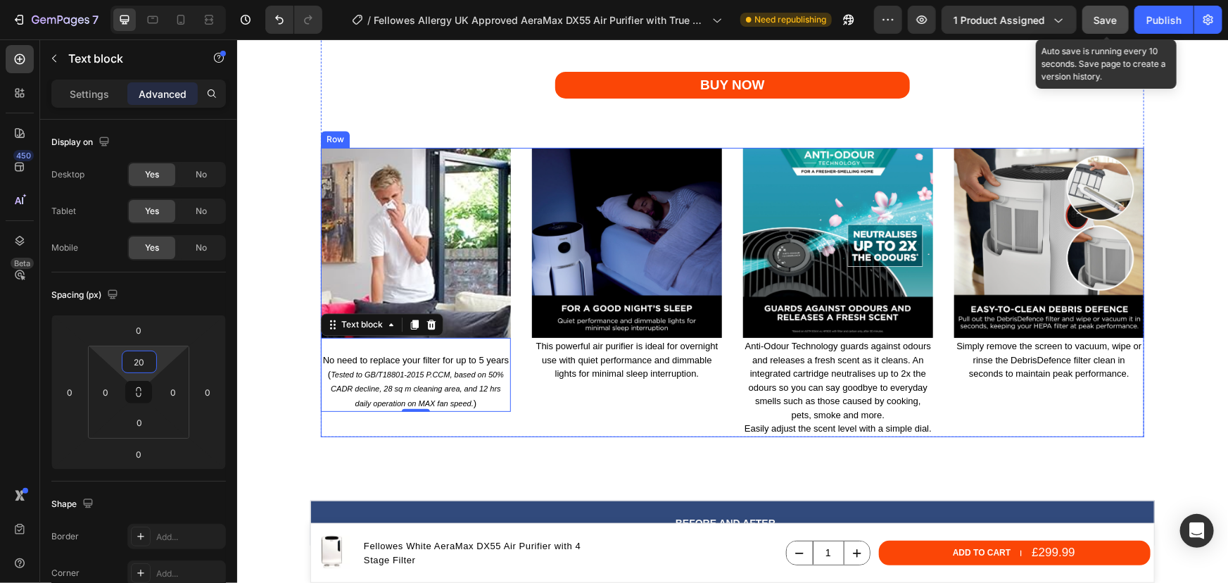
click at [391, 439] on div "(P) Images & Gallery BUY NOW (P) Cart Button Image No need to replace your filt…" at bounding box center [732, 81] width 844 height 738
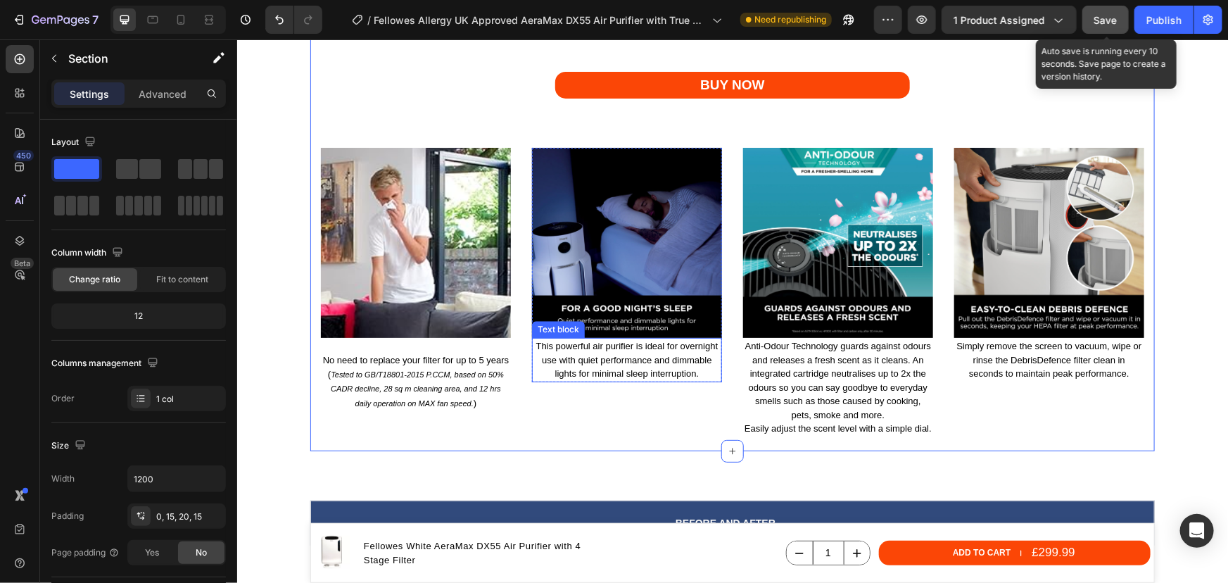
click at [604, 353] on p "This powerful air purifier is ideal for overnight use with quiet performance an…" at bounding box center [626, 359] width 187 height 42
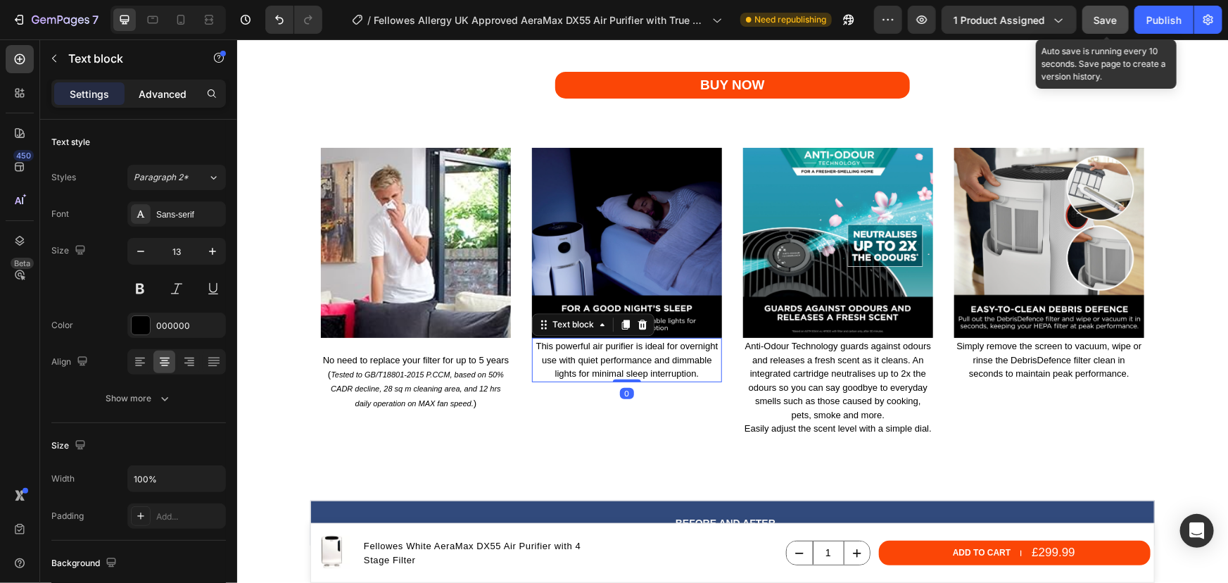
click at [156, 94] on p "Advanced" at bounding box center [163, 94] width 48 height 15
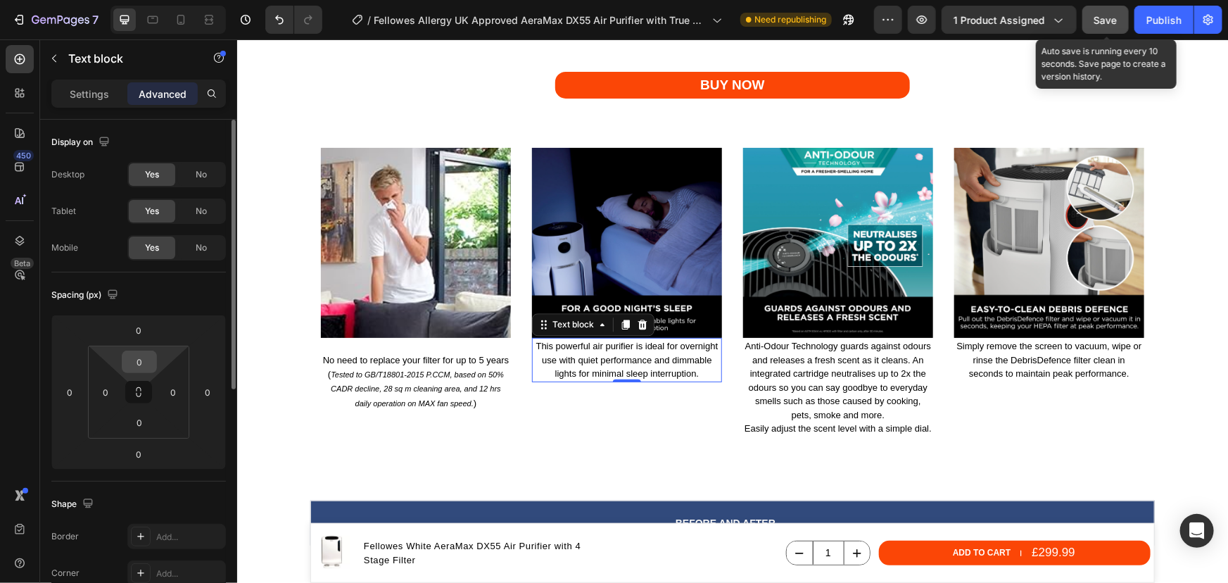
click at [138, 359] on input "0" at bounding box center [139, 361] width 28 height 21
type input "20"
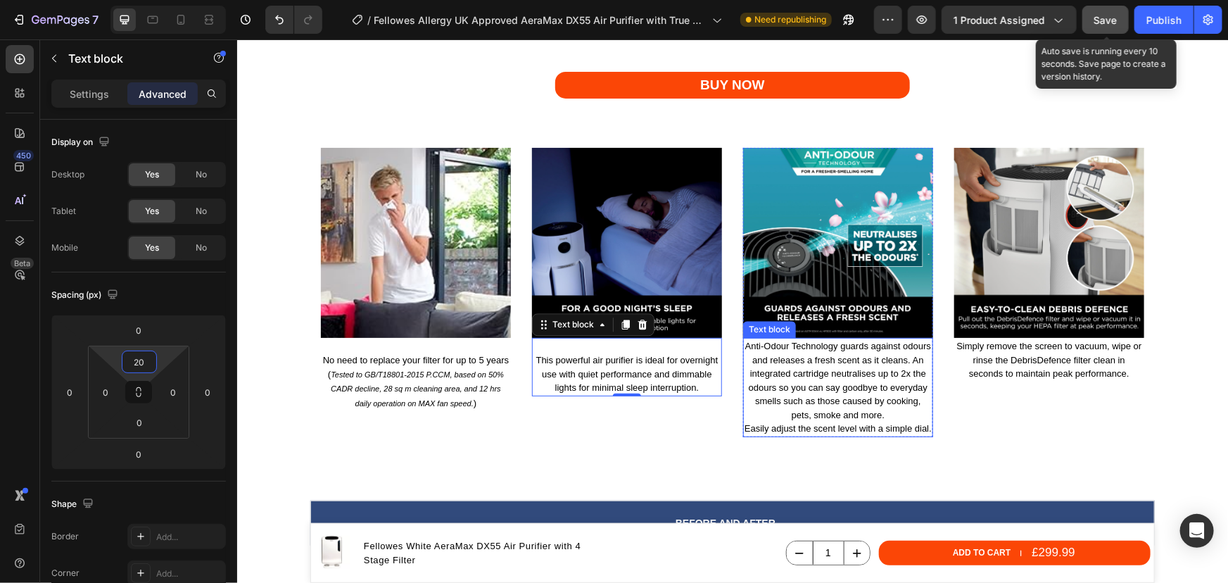
click at [773, 355] on p "Anti-Odour Technology guards against odours and releases a fresh scent as it cl…" at bounding box center [837, 386] width 187 height 96
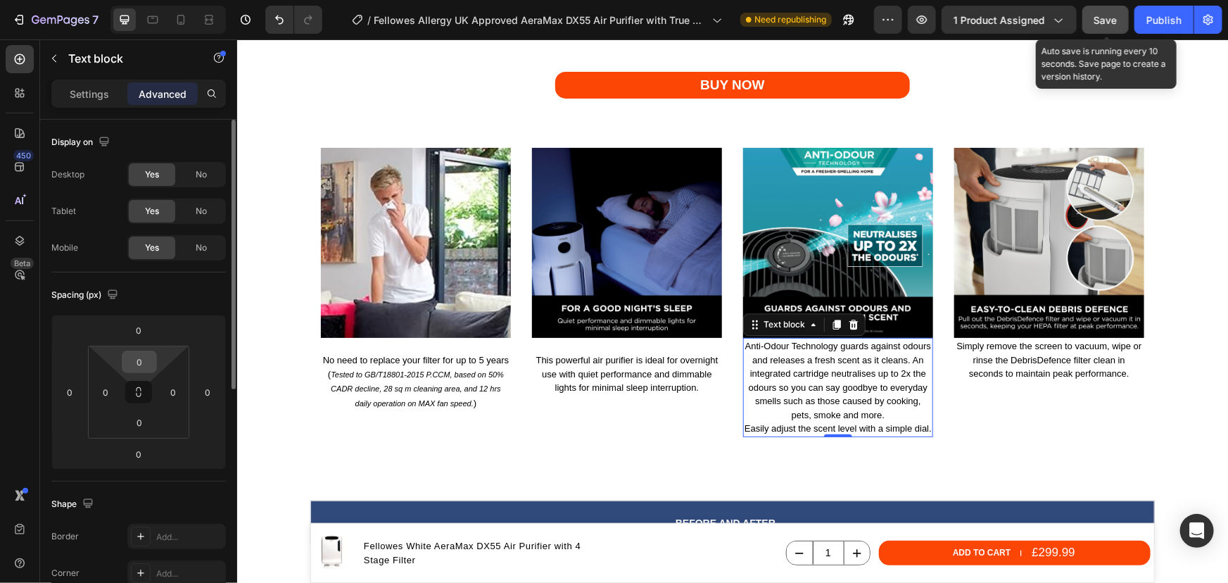
click at [129, 365] on input "0" at bounding box center [139, 361] width 28 height 21
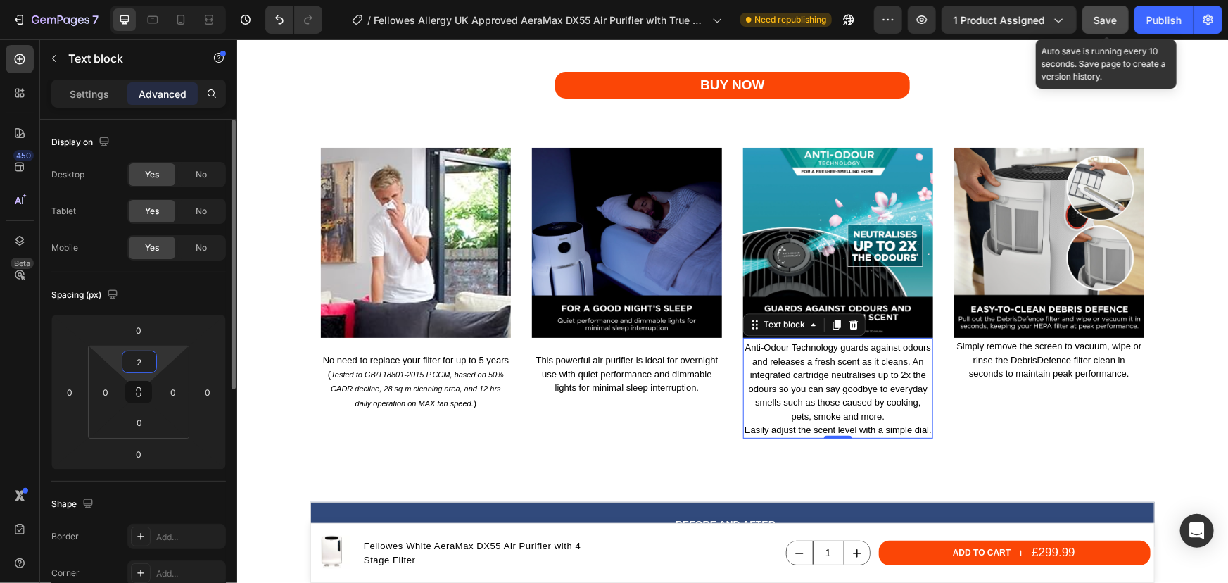
type input "20"
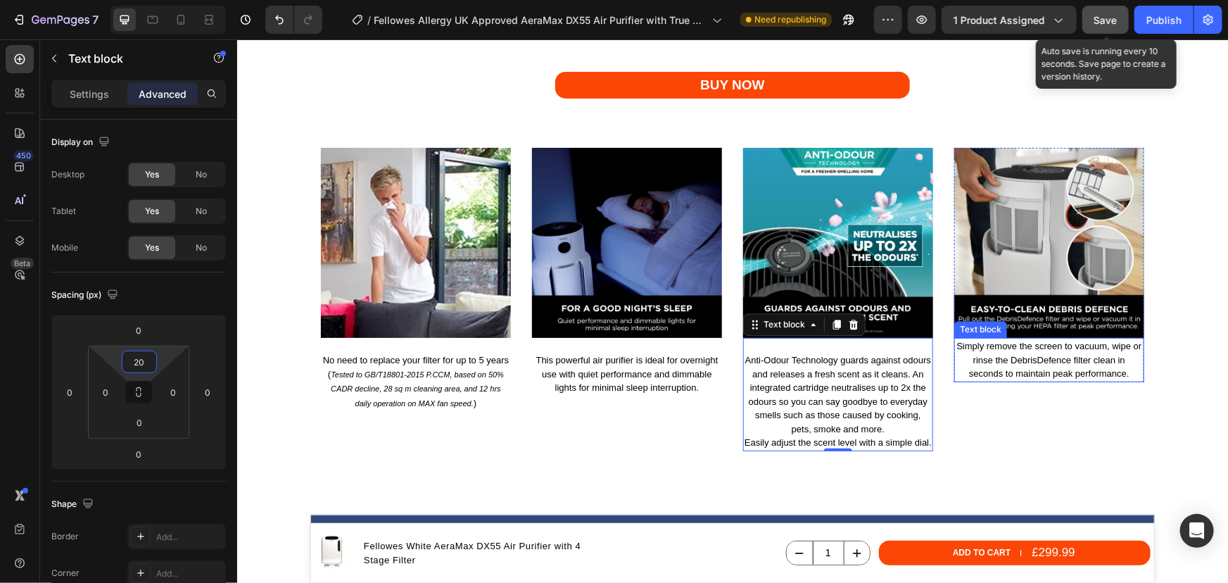
click at [1011, 358] on p "Simply remove the screen to vacuum, wipe or rinse the DebrisDefence filter clea…" at bounding box center [1048, 359] width 187 height 42
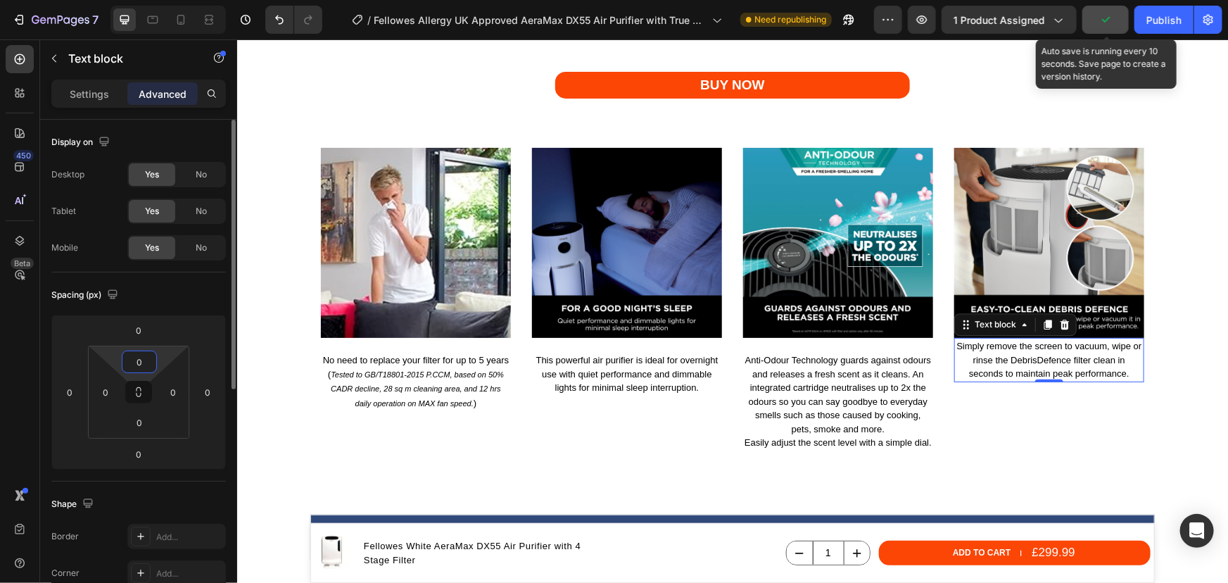
click at [144, 360] on input "0" at bounding box center [139, 361] width 28 height 21
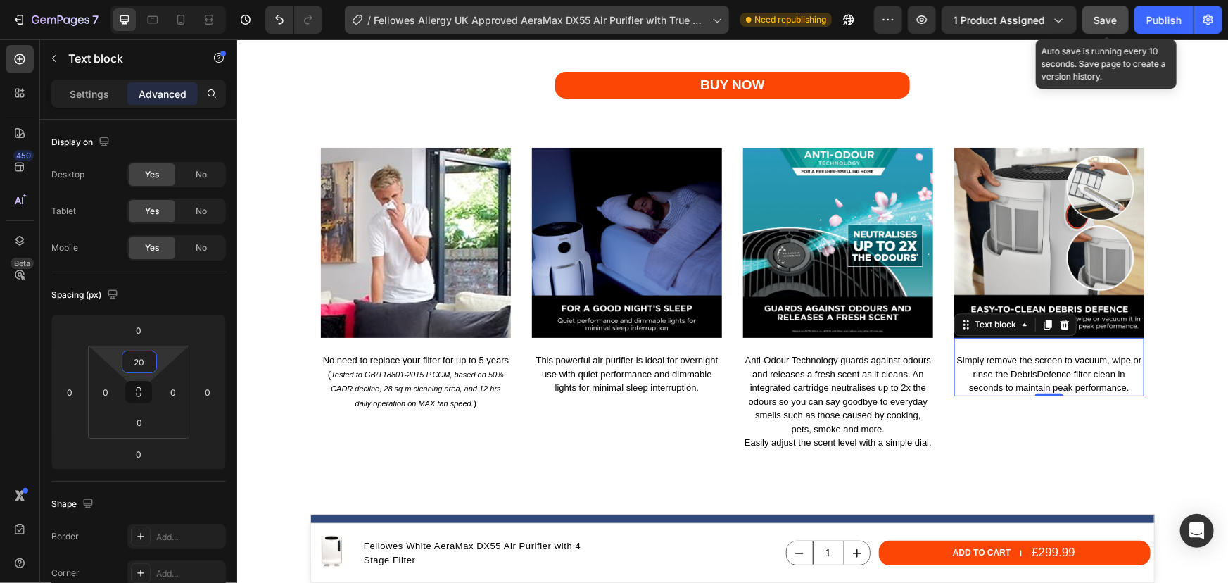
type input "20"
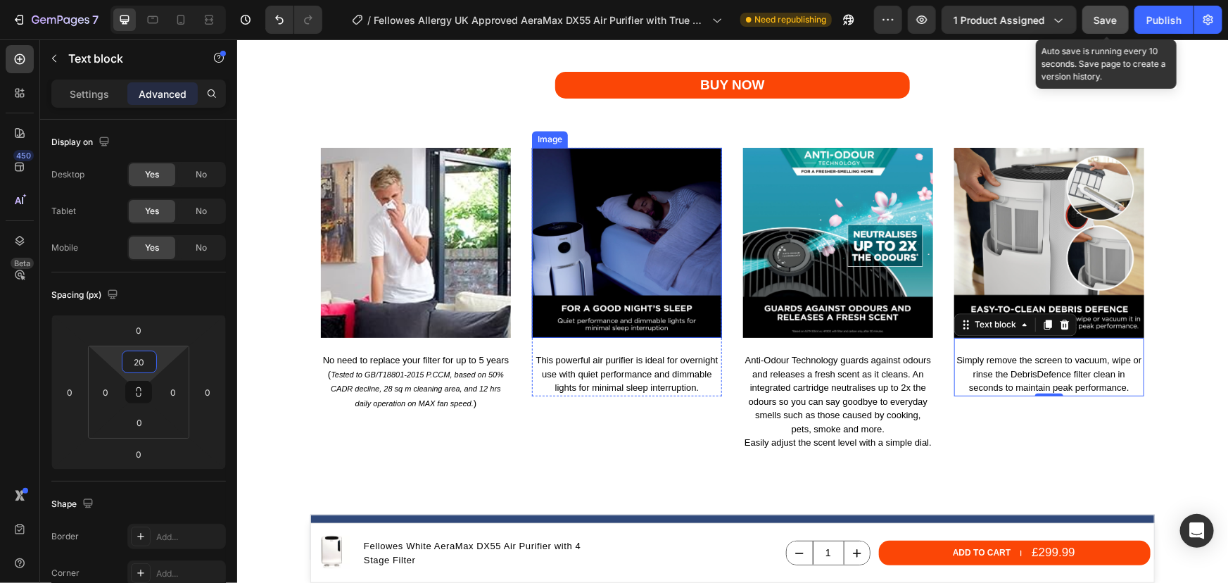
click at [638, 232] on img at bounding box center [626, 242] width 190 height 190
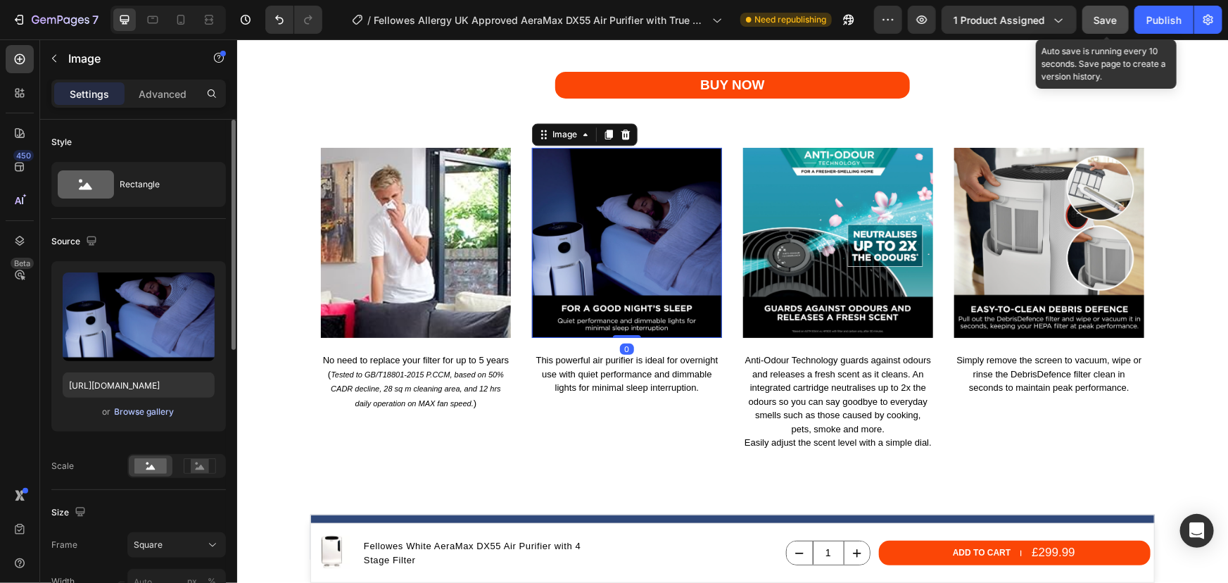
click at [160, 411] on div "Browse gallery" at bounding box center [145, 411] width 60 height 13
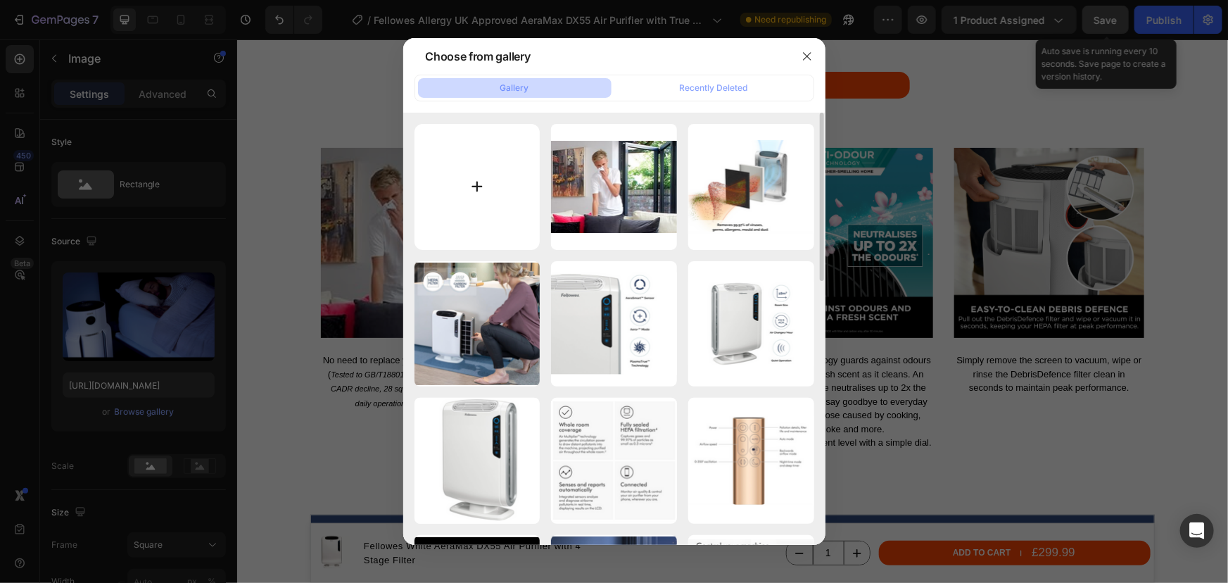
click at [483, 190] on input "file" at bounding box center [477, 187] width 126 height 126
type input "C:\fakepath\Removes pollen.png"
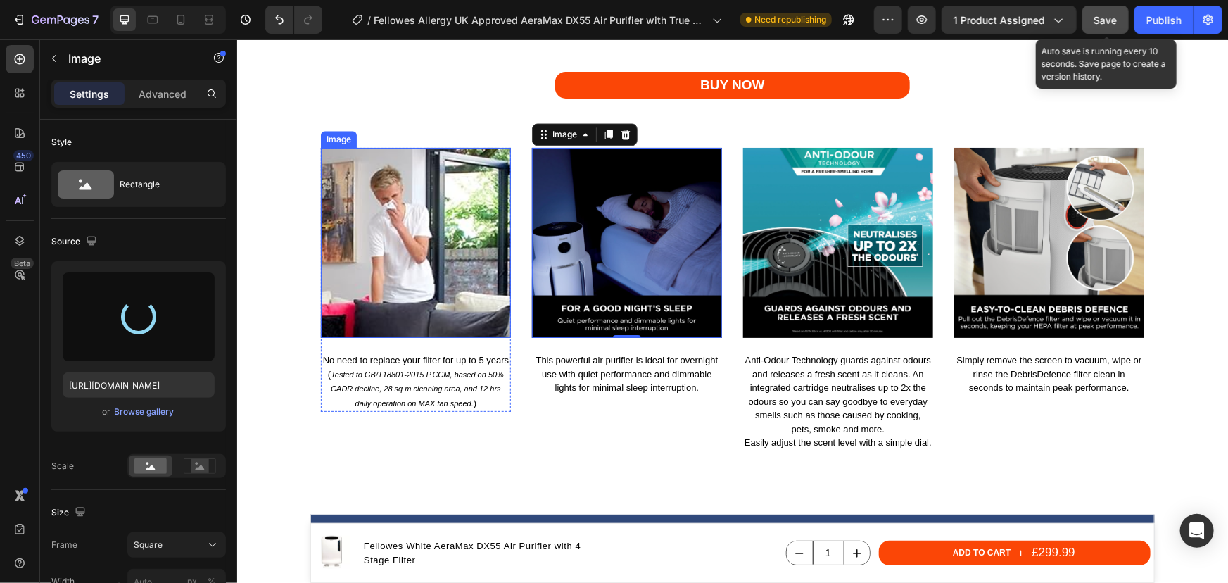
type input "[URL][DOMAIN_NAME]"
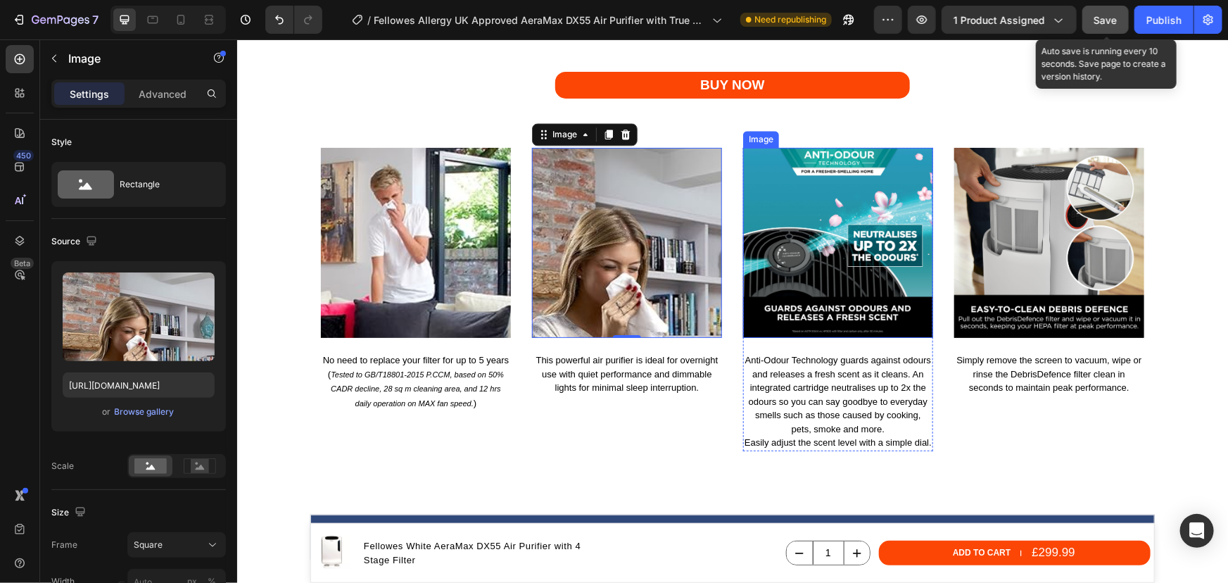
click at [836, 230] on img at bounding box center [837, 242] width 190 height 190
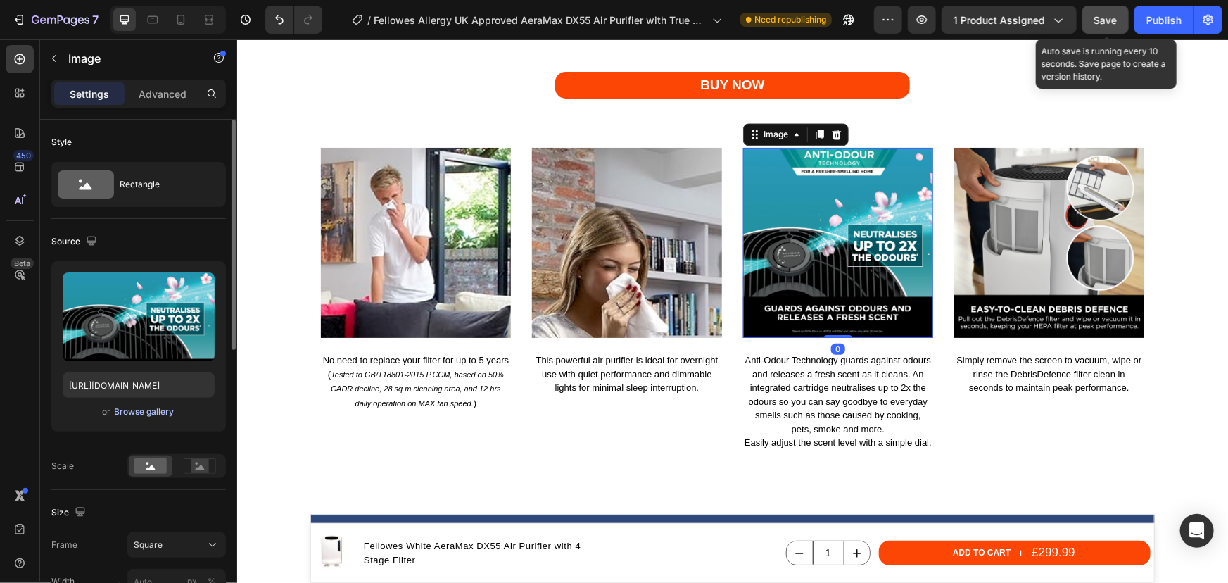
click at [129, 414] on div "Browse gallery" at bounding box center [145, 411] width 60 height 13
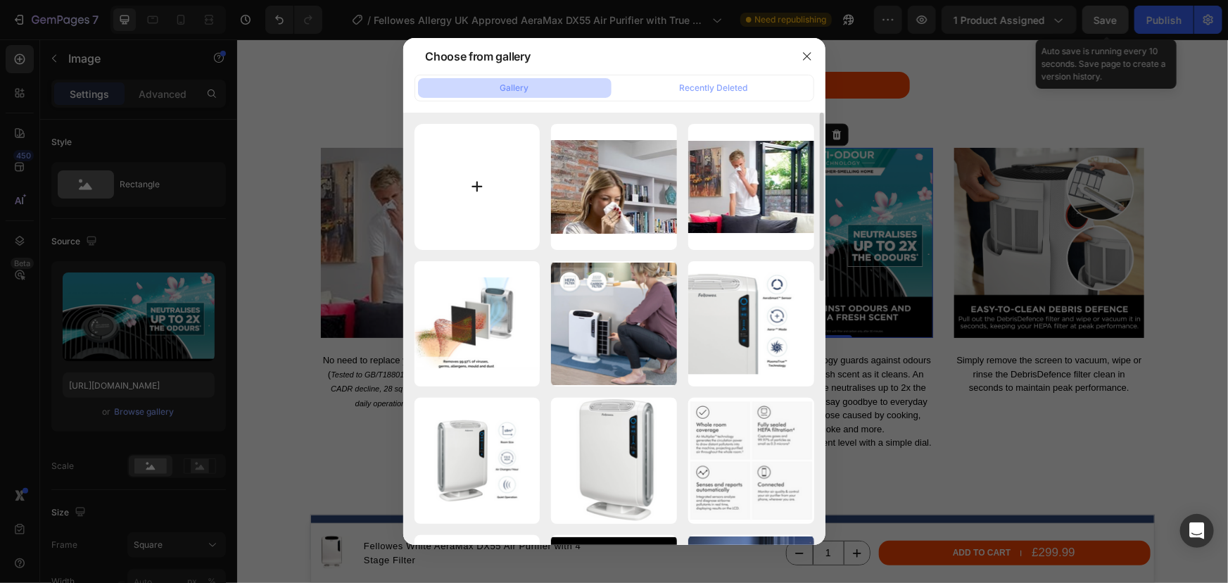
click at [509, 204] on input "file" at bounding box center [477, 187] width 126 height 126
type input "C:\fakepath\Pet lovers.png"
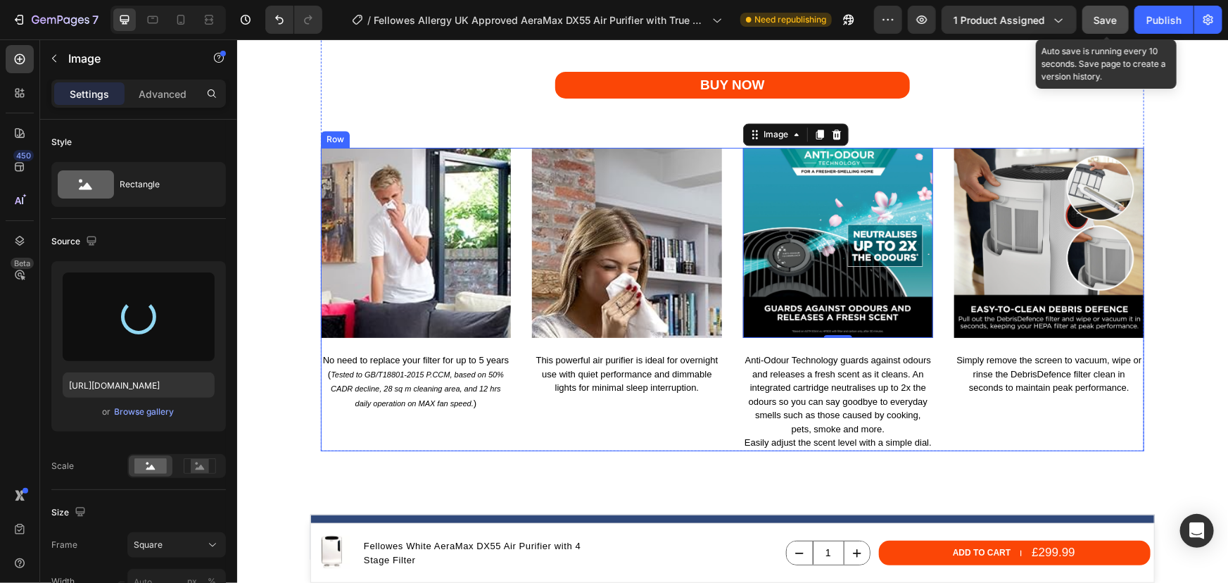
type input "[URL][DOMAIN_NAME]"
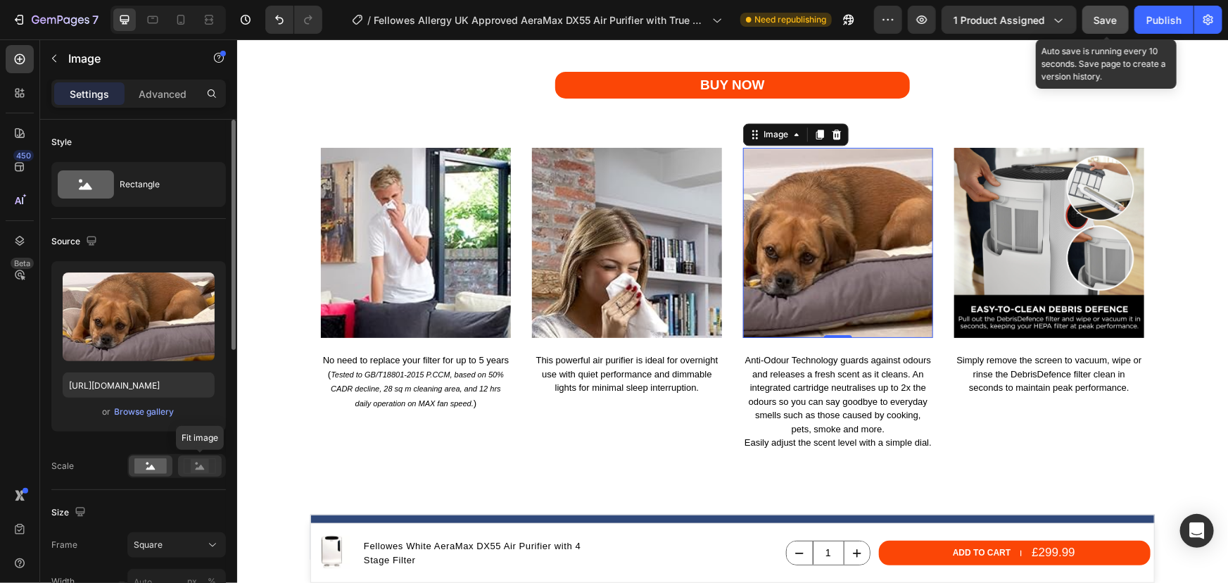
click at [189, 464] on icon at bounding box center [200, 465] width 32 height 15
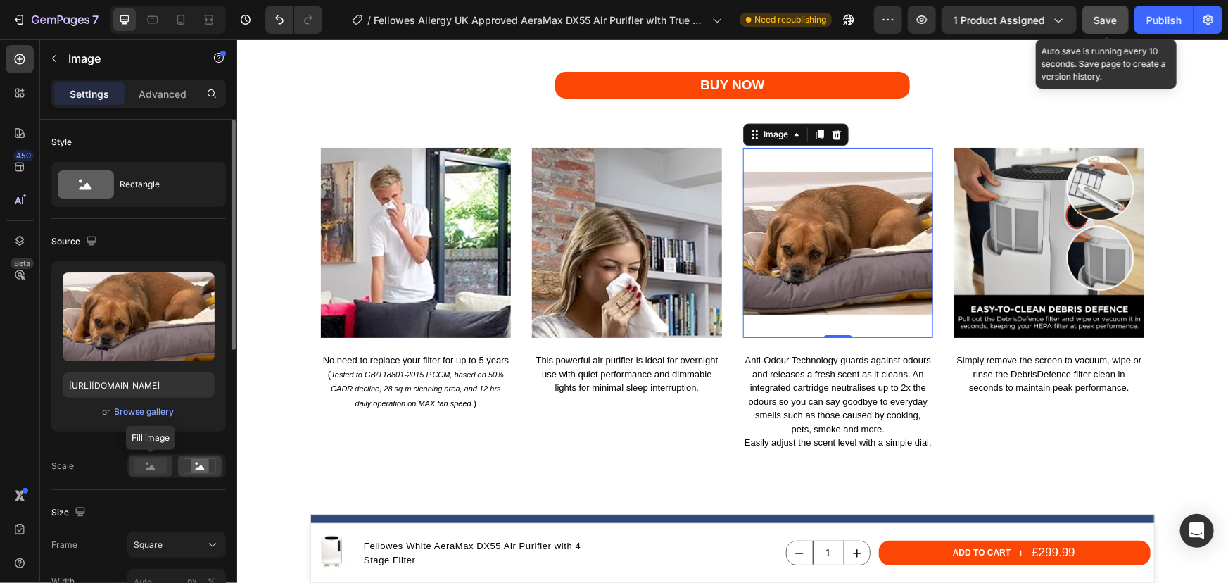
click at [154, 471] on rect at bounding box center [150, 465] width 32 height 15
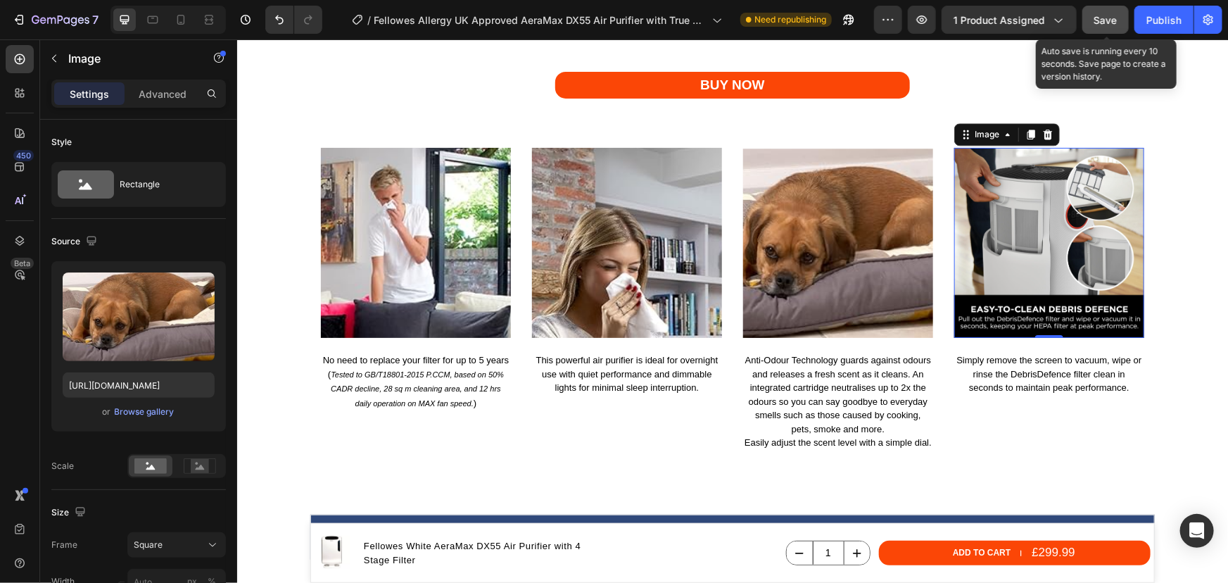
click at [1046, 216] on img at bounding box center [1048, 242] width 190 height 190
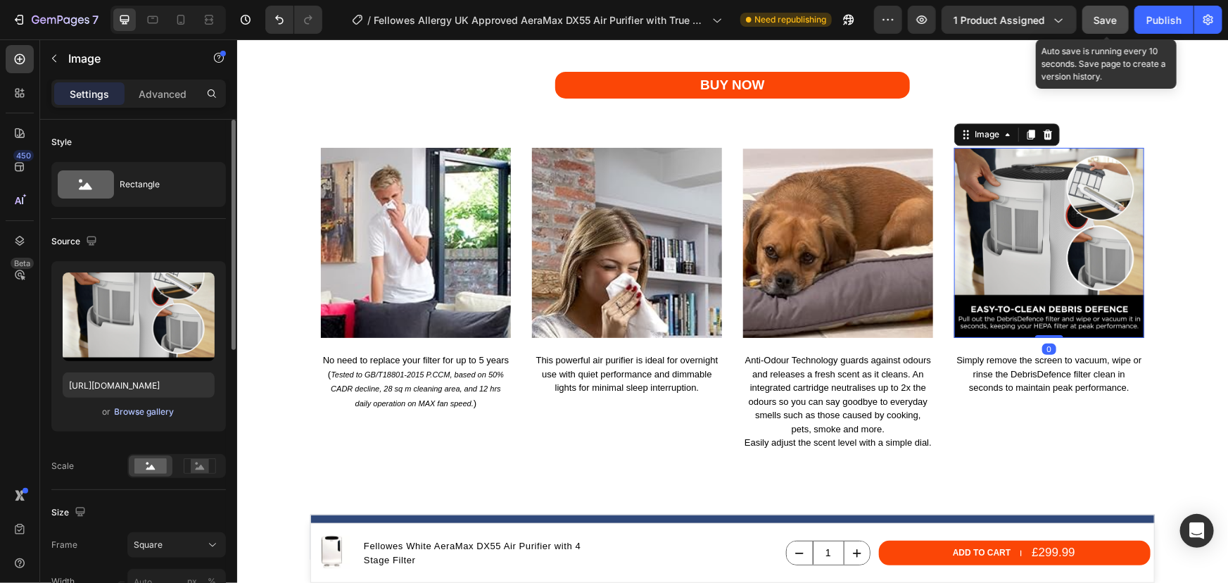
click at [143, 405] on div "Browse gallery" at bounding box center [145, 411] width 60 height 13
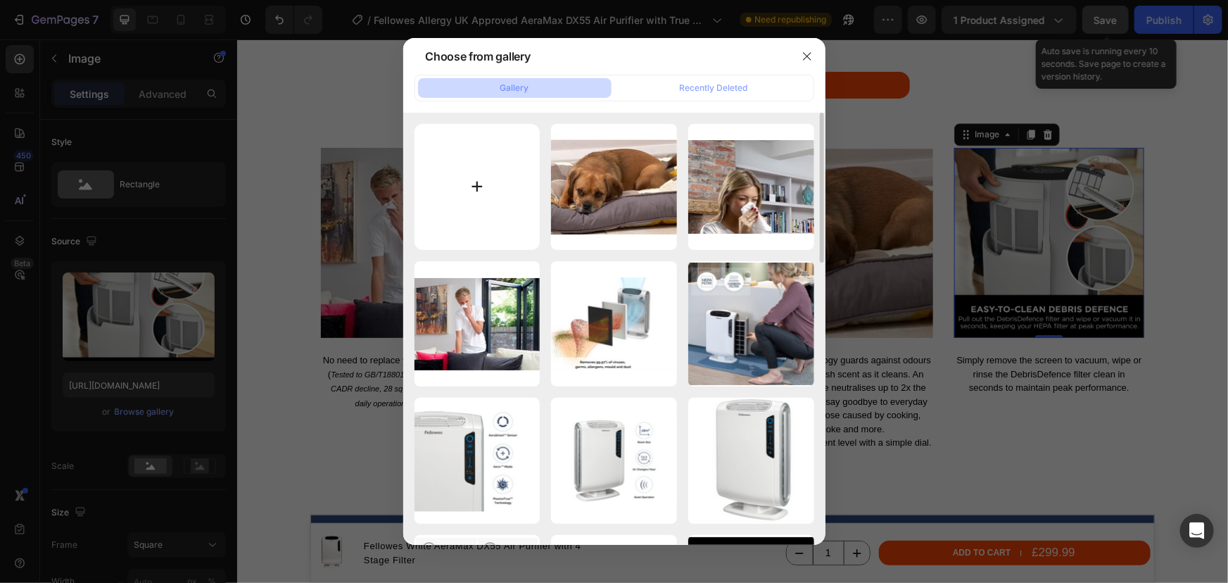
click at [507, 200] on input "file" at bounding box center [477, 187] width 126 height 126
type input "C:\fakepath\New born babies.png"
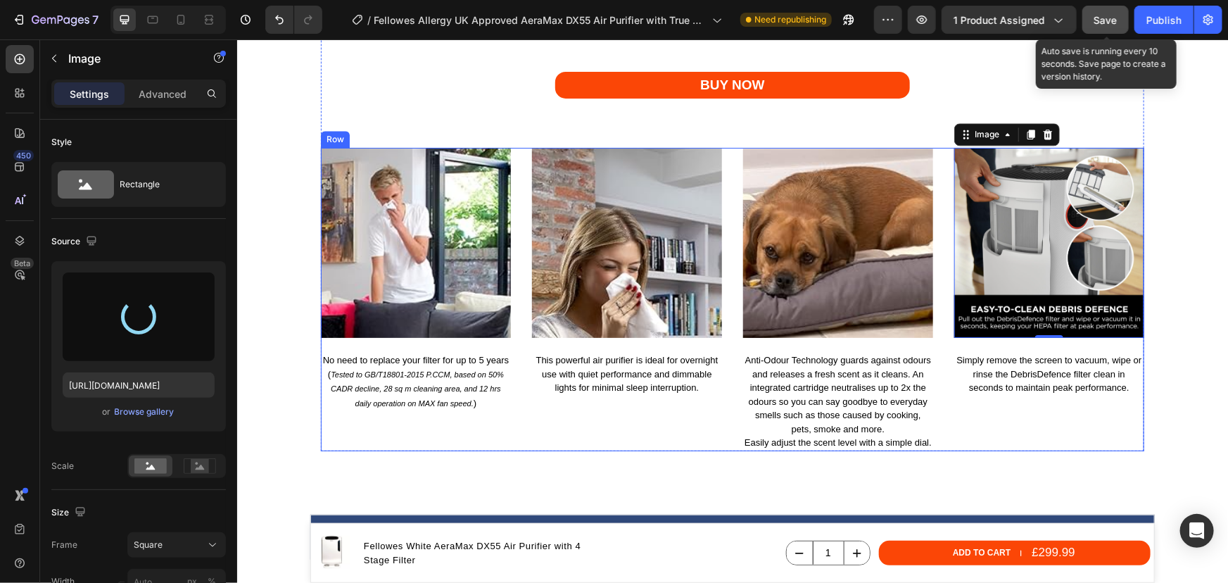
type input "[URL][DOMAIN_NAME]"
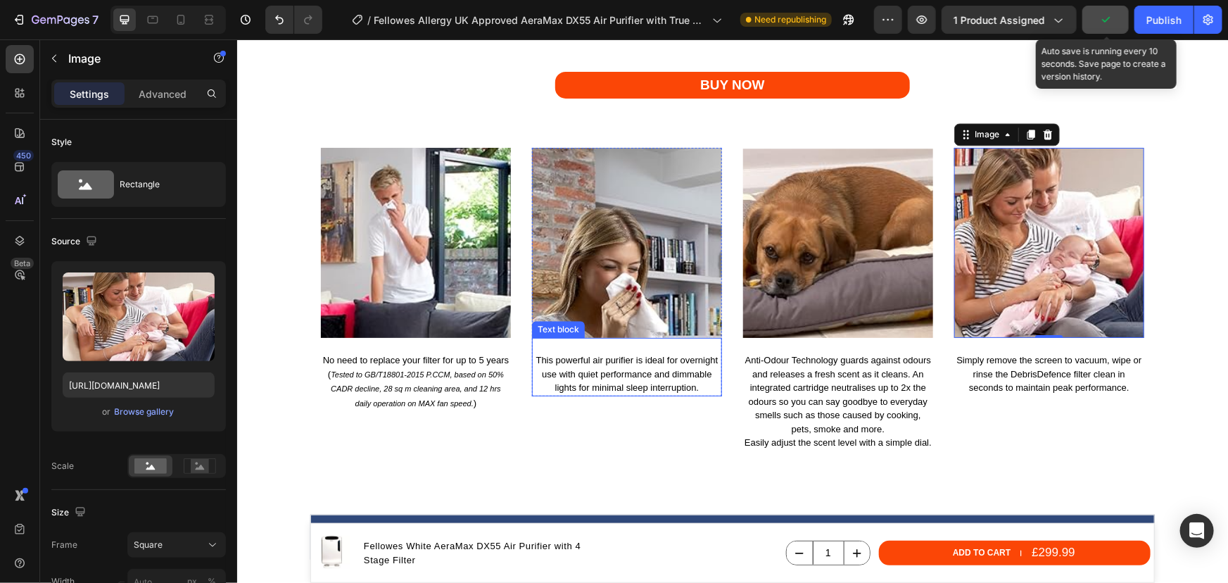
click at [659, 375] on p "This powerful air purifier is ideal for overnight use with quiet performance an…" at bounding box center [626, 374] width 187 height 42
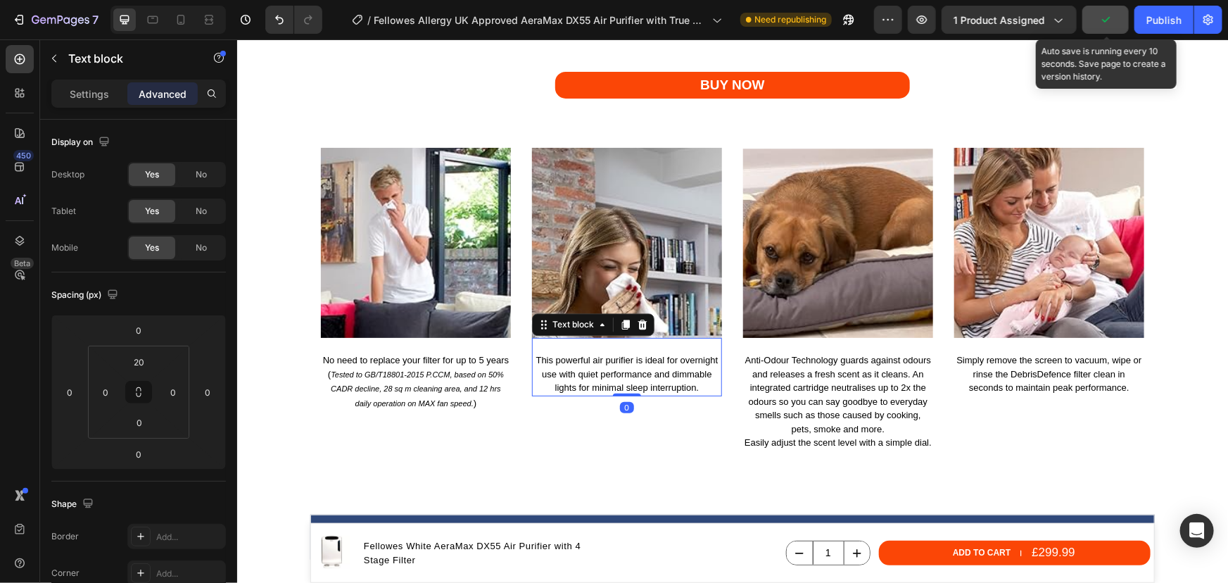
click at [659, 375] on p "This powerful air purifier is ideal for overnight use with quiet performance an…" at bounding box center [626, 374] width 187 height 42
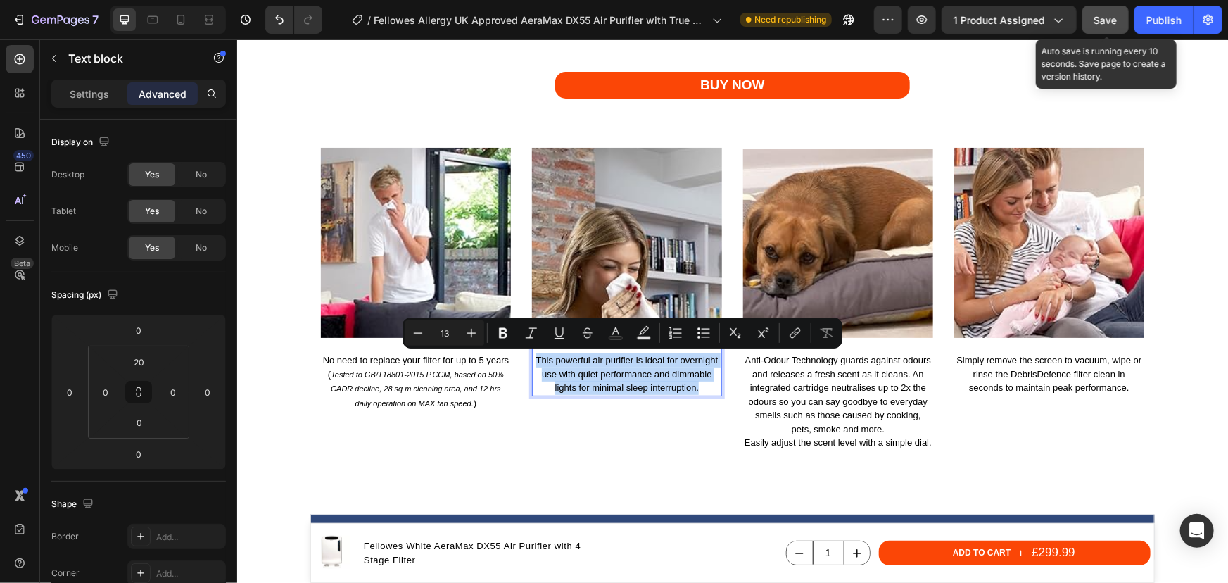
drag, startPoint x: 697, startPoint y: 388, endPoint x: 529, endPoint y: 357, distance: 171.0
click at [533, 357] on p "This powerful air purifier is ideal for overnight use with quiet performance an…" at bounding box center [626, 374] width 187 height 42
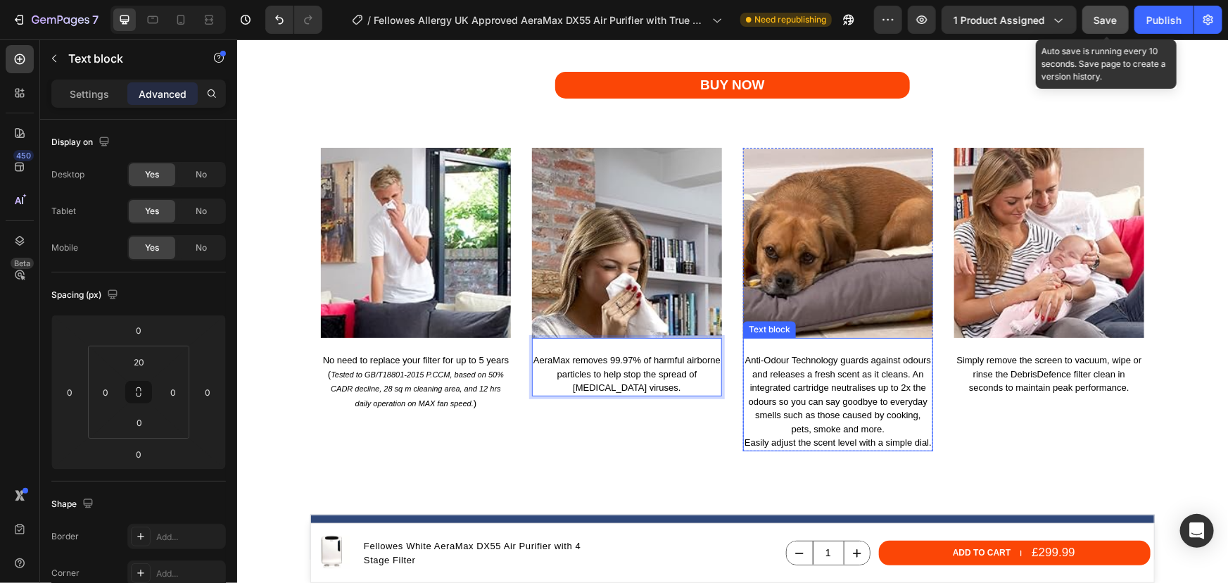
click at [880, 429] on p "Anti-Odour Technology guards against odours and releases a fresh scent as it cl…" at bounding box center [837, 401] width 187 height 96
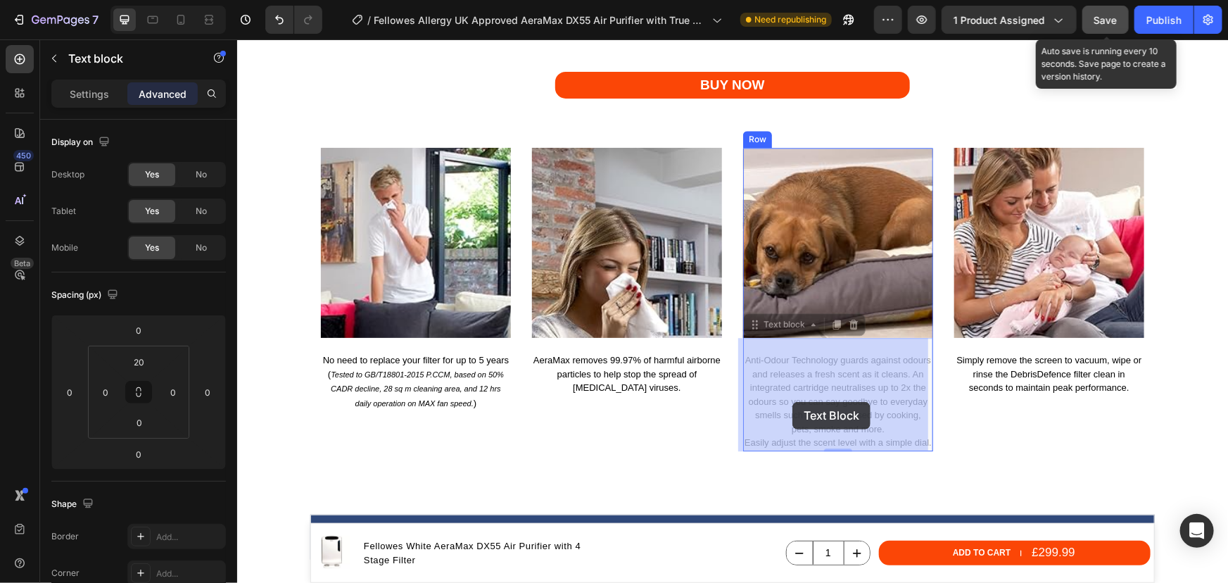
drag, startPoint x: 925, startPoint y: 443, endPoint x: 792, endPoint y: 401, distance: 140.0
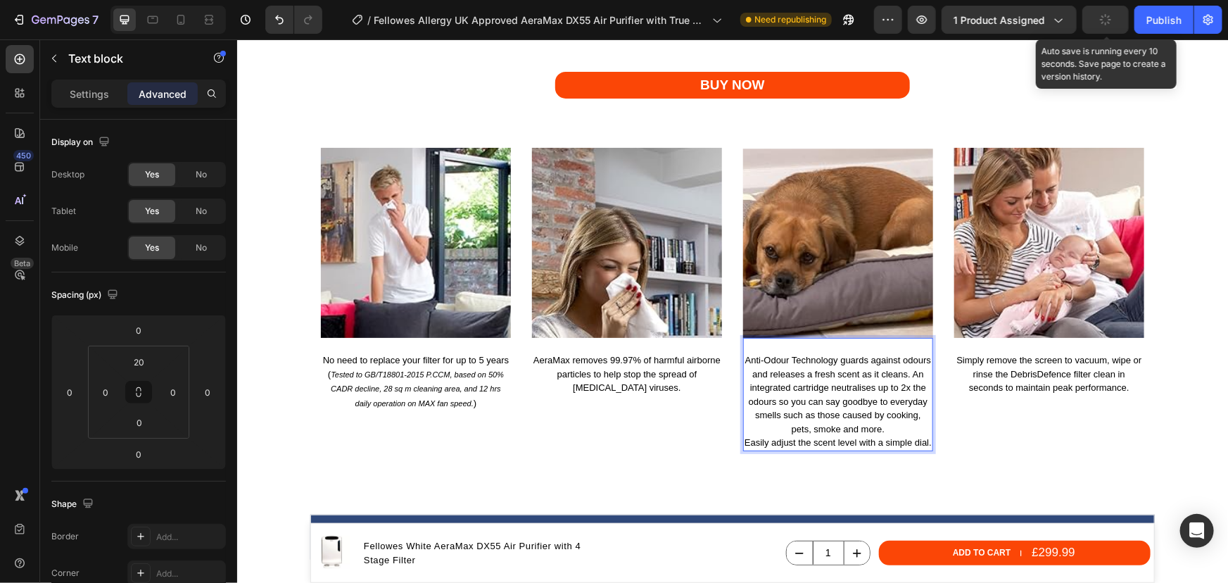
click at [925, 440] on p "Anti-Odour Technology guards against odours and releases a fresh scent as it cl…" at bounding box center [837, 401] width 187 height 96
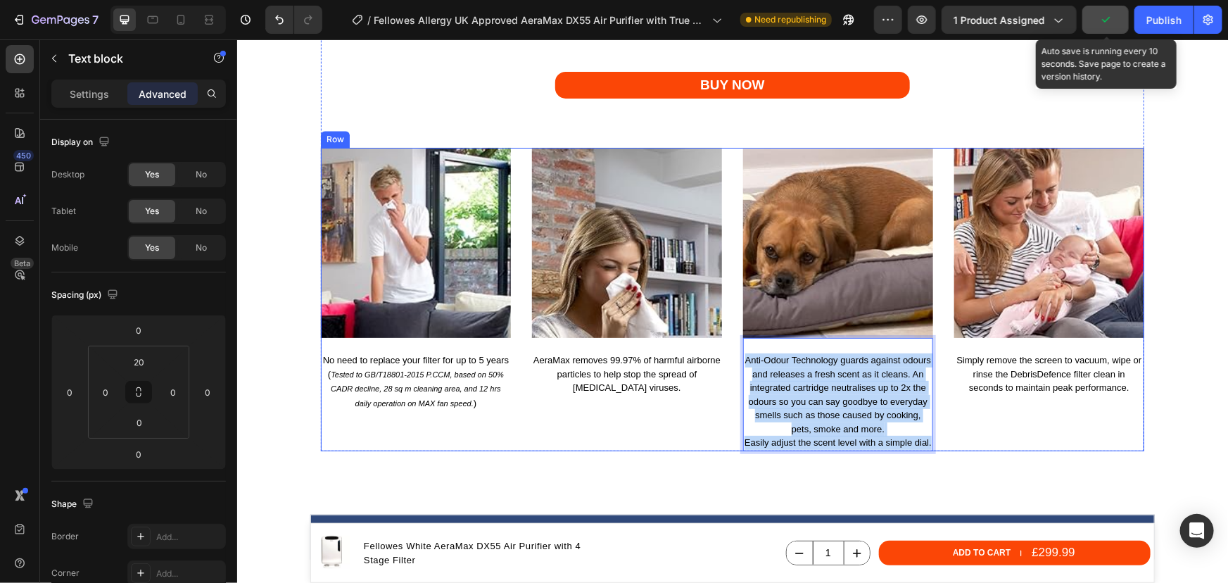
drag, startPoint x: 925, startPoint y: 440, endPoint x: 732, endPoint y: 353, distance: 212.3
click at [732, 353] on div "Image No need to replace your filter for up to 5 years ( Tested to GB/T18801-20…" at bounding box center [731, 298] width 823 height 303
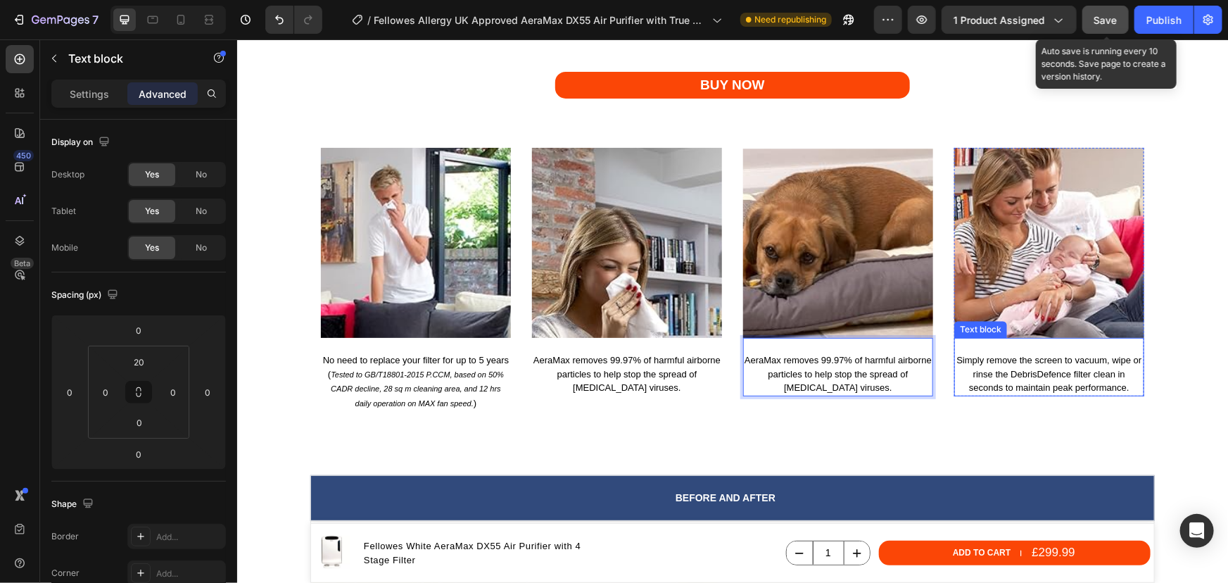
click at [1037, 369] on p "Simply remove the screen to vacuum, wipe or rinse the DebrisDefence filter clea…" at bounding box center [1048, 374] width 187 height 42
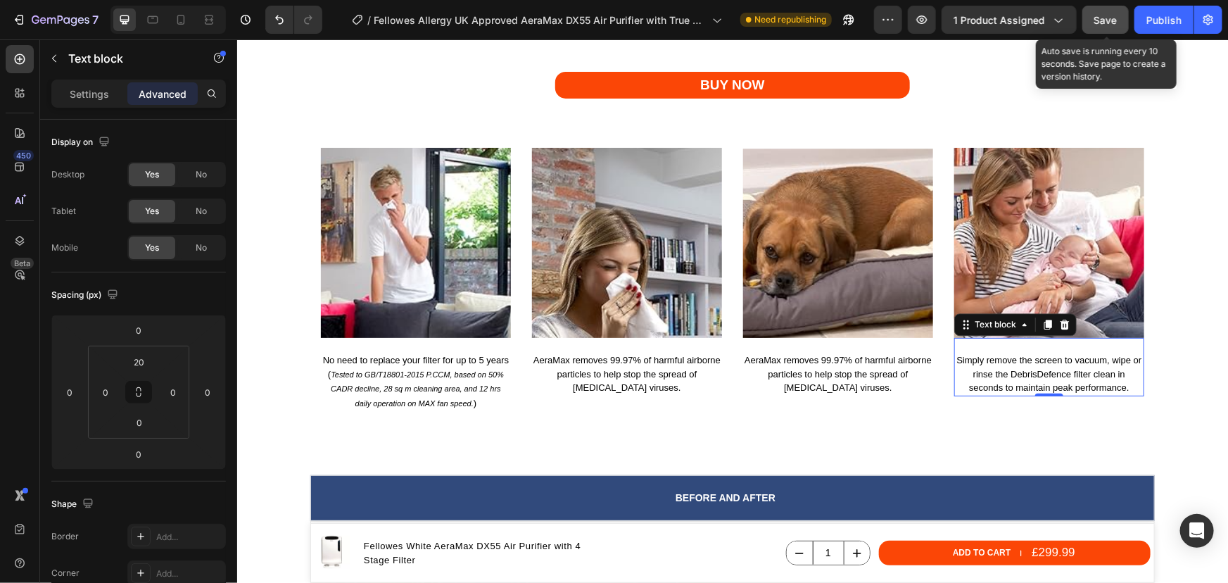
click at [1037, 369] on p "Simply remove the screen to vacuum, wipe or rinse the DebrisDefence filter clea…" at bounding box center [1048, 374] width 187 height 42
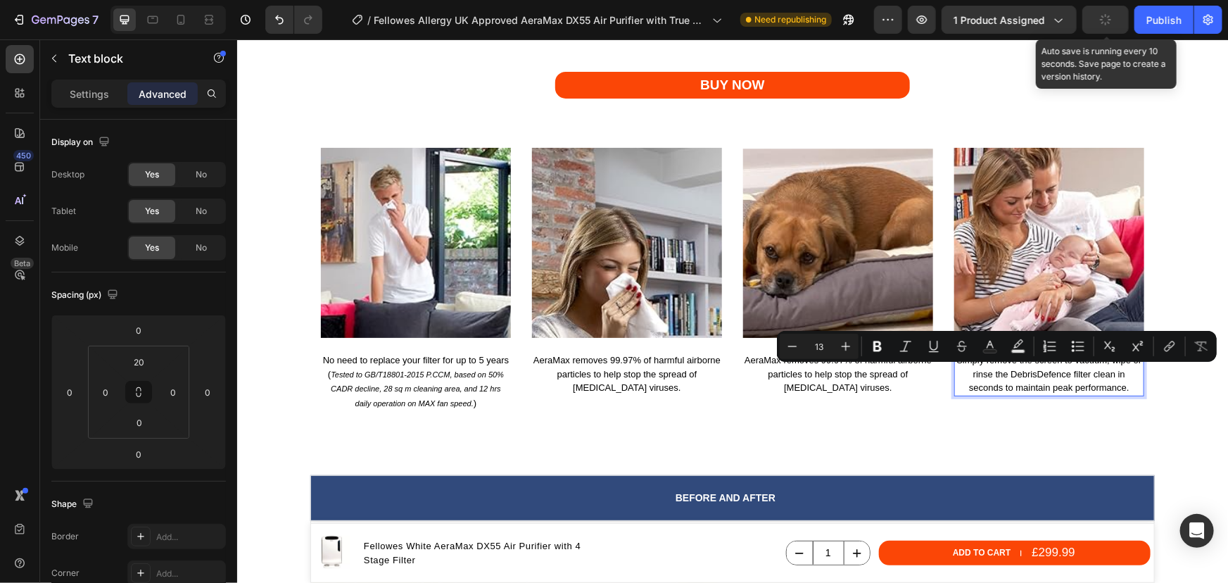
click at [1124, 381] on p "Simply remove the screen to vacuum, wipe or rinse the DebrisDefence filter clea…" at bounding box center [1048, 374] width 187 height 42
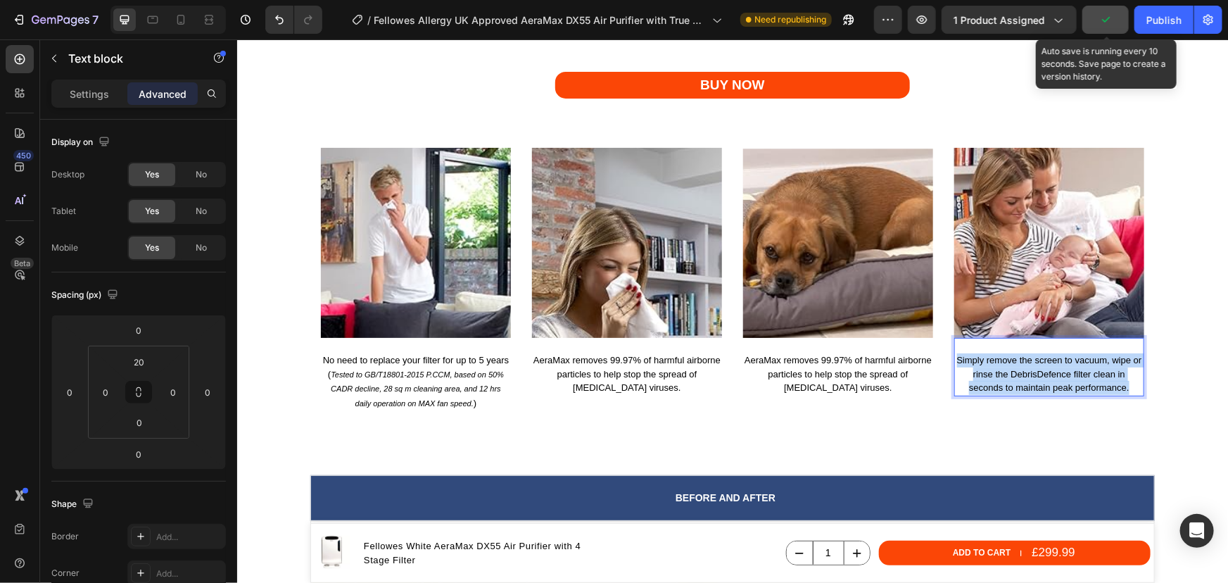
drag, startPoint x: 1125, startPoint y: 387, endPoint x: 952, endPoint y: 357, distance: 175.7
click at [955, 357] on p "Simply remove the screen to vacuum, wipe or rinse the DebrisDefence filter clea…" at bounding box center [1048, 374] width 187 height 42
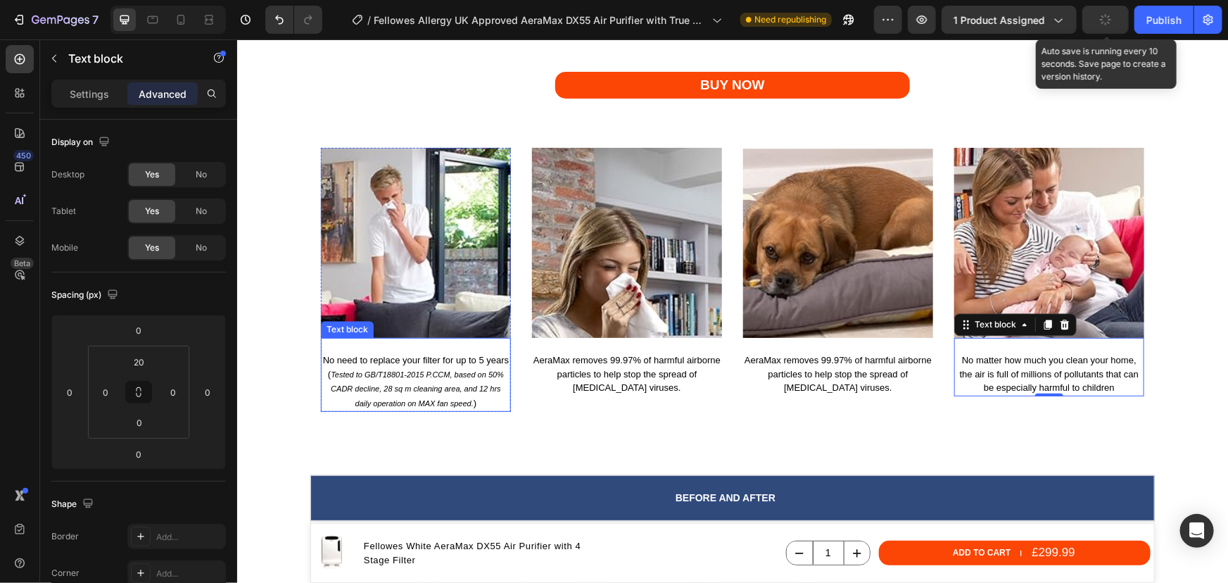
click at [418, 374] on icon "Tested to GB/T18801-2015 P.CCM, based on 50% CADR decline, 28 sq m cleaning are…" at bounding box center [416, 387] width 173 height 37
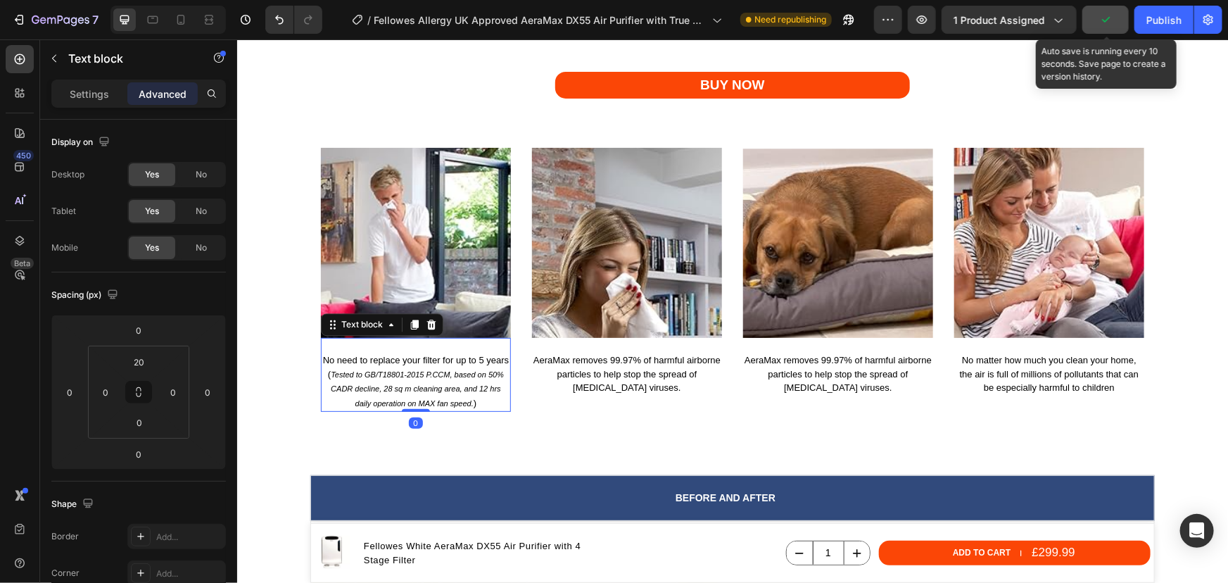
click at [474, 397] on p "No need to replace your filter for up to 5 years ( Tested to GB/T18801-2015 P.C…" at bounding box center [415, 381] width 187 height 57
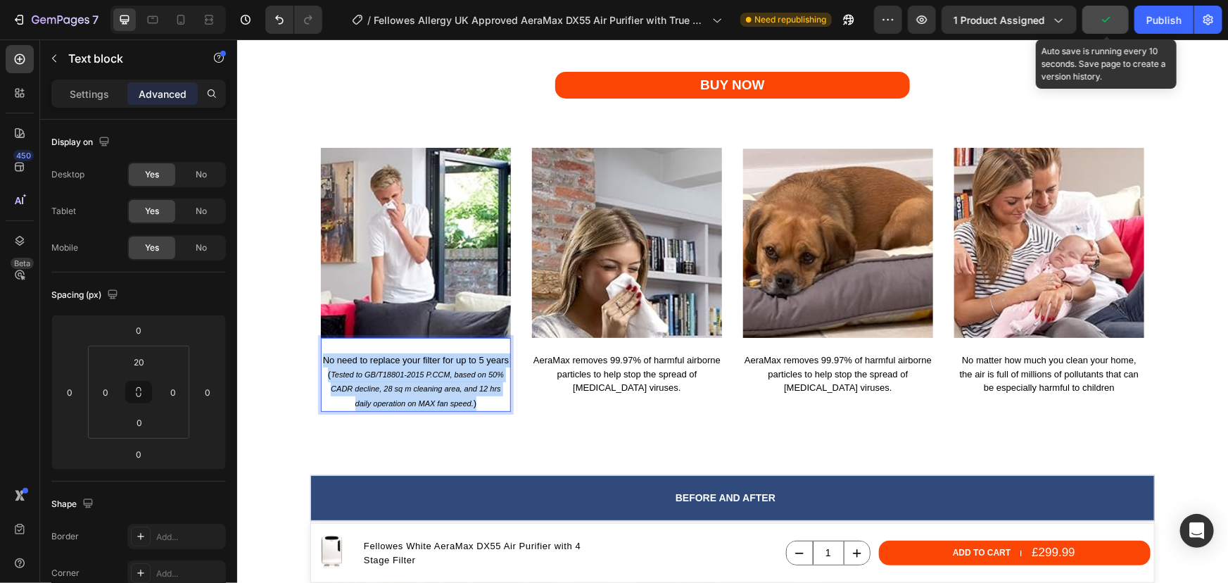
drag, startPoint x: 471, startPoint y: 398, endPoint x: 318, endPoint y: 344, distance: 161.8
click at [320, 344] on div "No need to replace your filter for up to 5 years ( Tested to GB/T18801-2015 P.C…" at bounding box center [415, 374] width 190 height 74
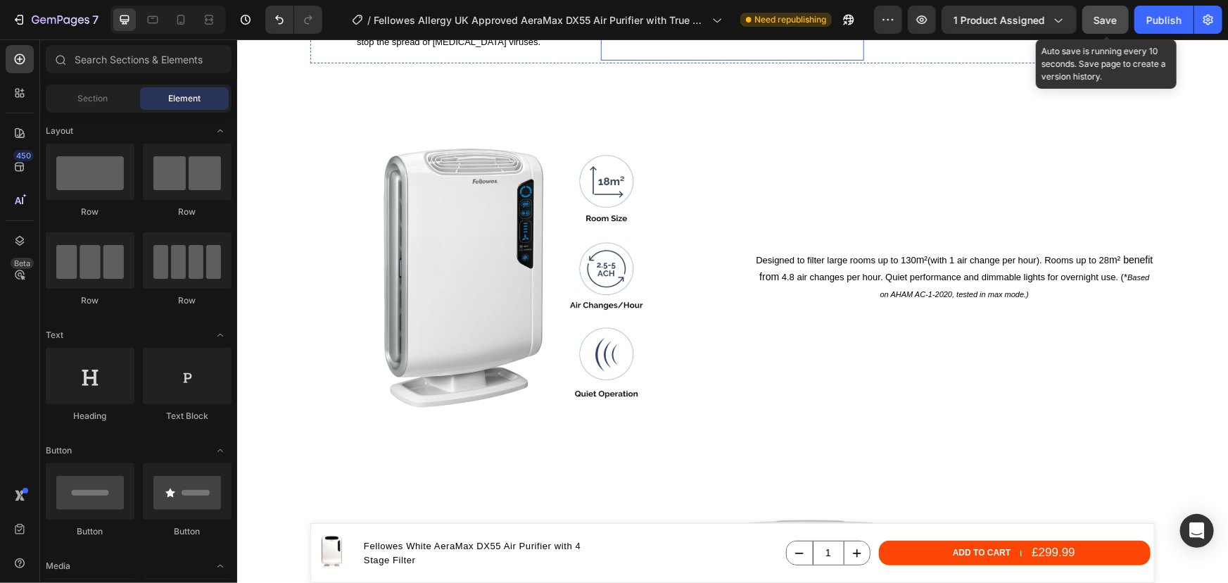
scroll to position [2381, 0]
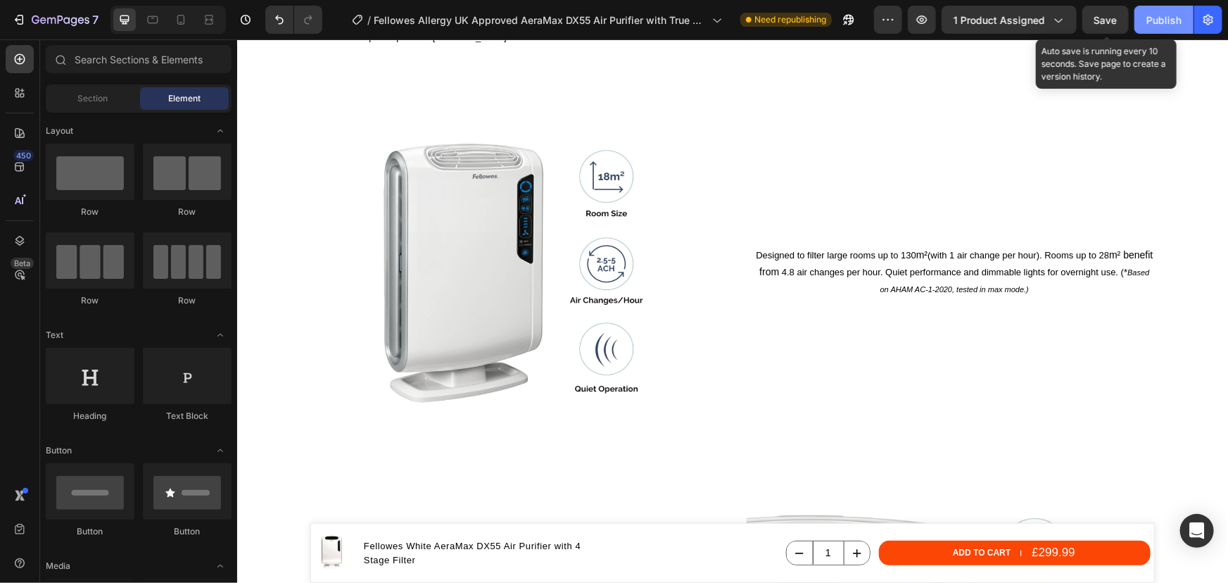
drag, startPoint x: 1117, startPoint y: 18, endPoint x: 1169, endPoint y: 18, distance: 51.4
click at [1134, 18] on div "Preview 1 product assigned Save Auto save is running every 10 seconds. Save pag…" at bounding box center [1048, 20] width 348 height 28
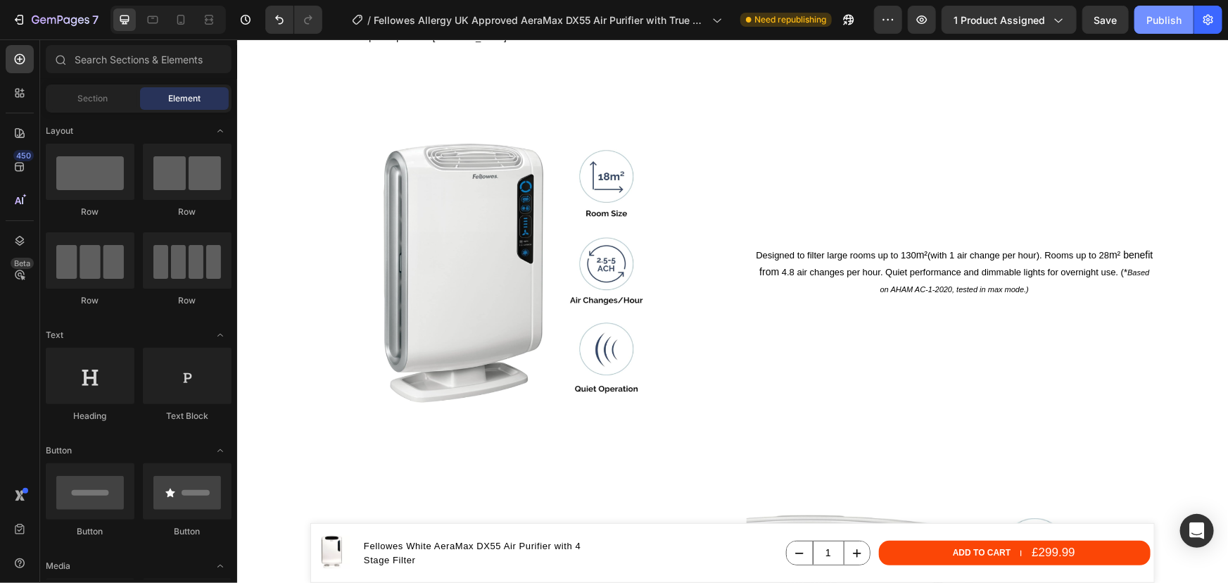
click at [1170, 18] on div "Publish" at bounding box center [1163, 20] width 35 height 15
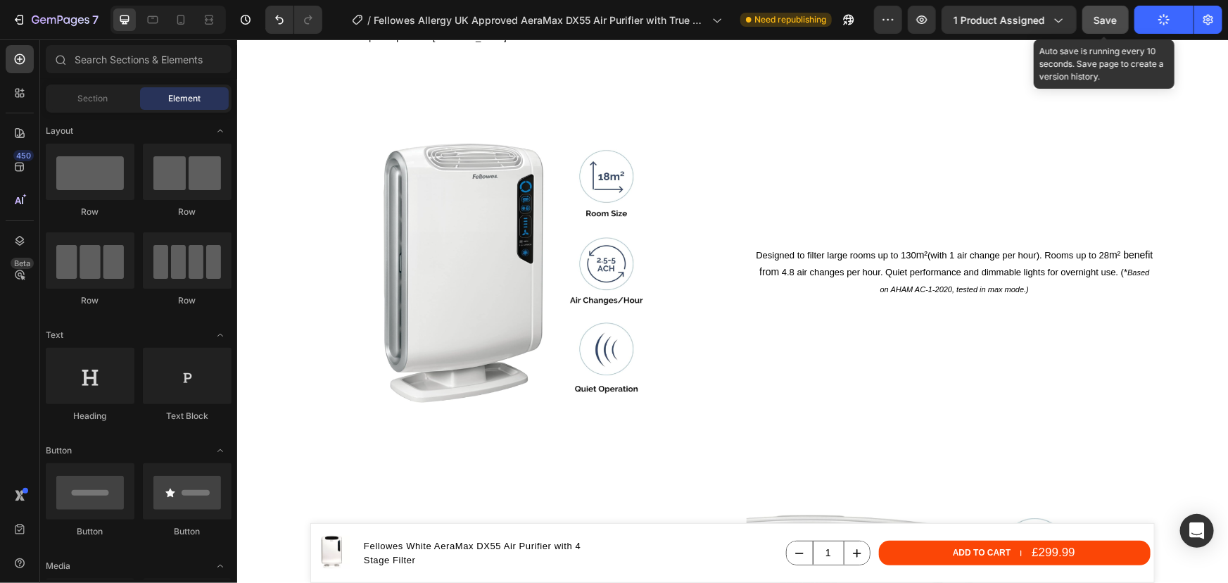
drag, startPoint x: 1099, startPoint y: 27, endPoint x: 1149, endPoint y: 27, distance: 50.0
click at [1100, 27] on div "Save" at bounding box center [1105, 20] width 23 height 15
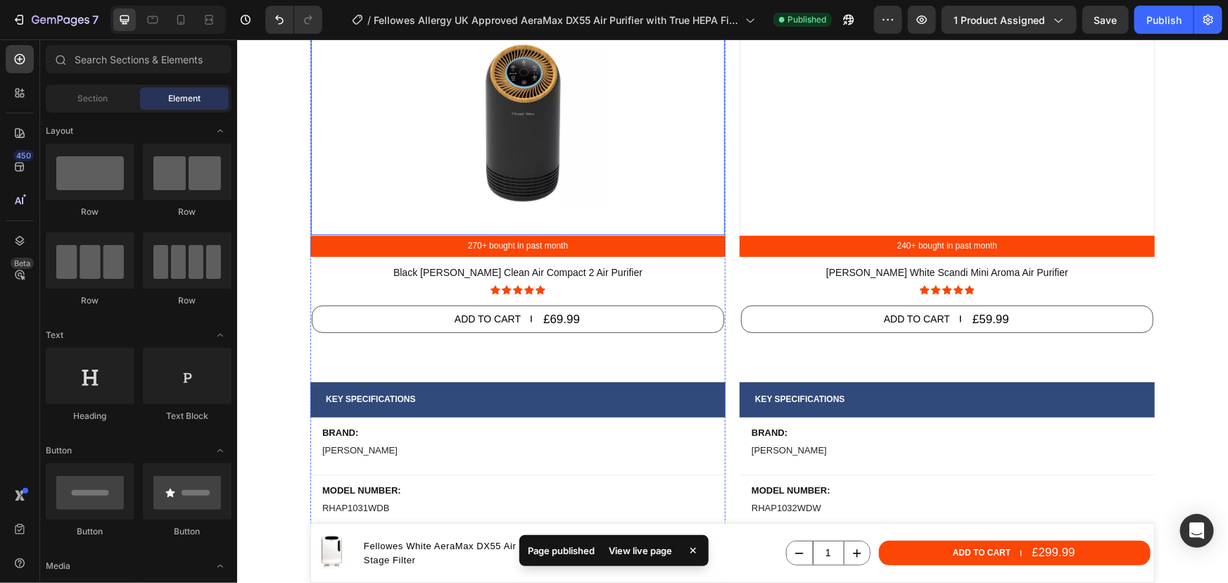
scroll to position [5451, 0]
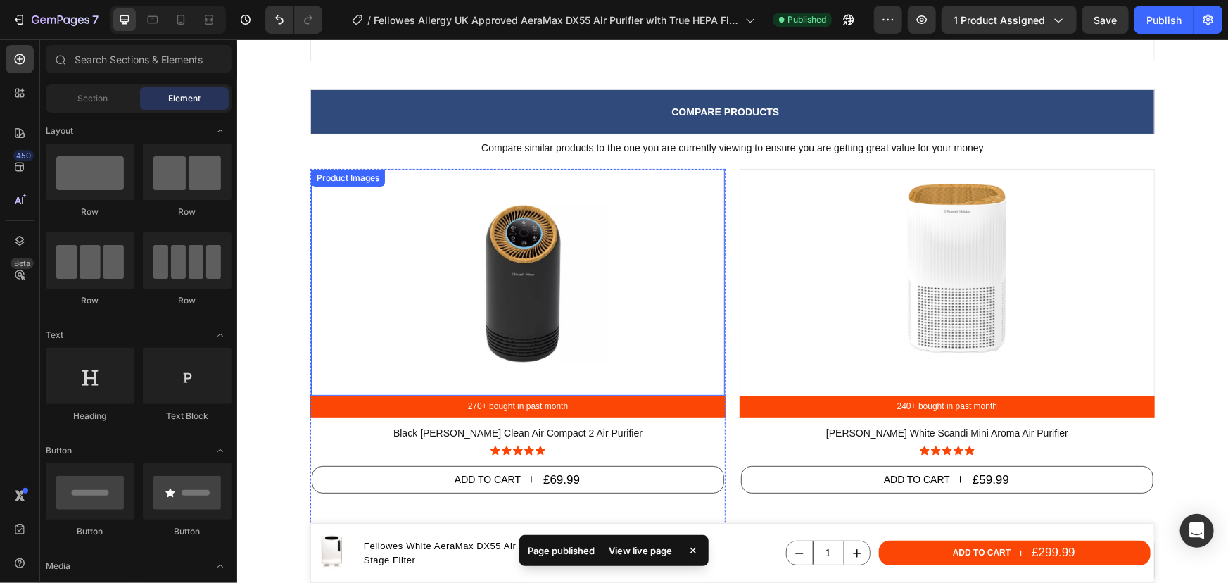
click at [462, 247] on img at bounding box center [518, 289] width 198 height 198
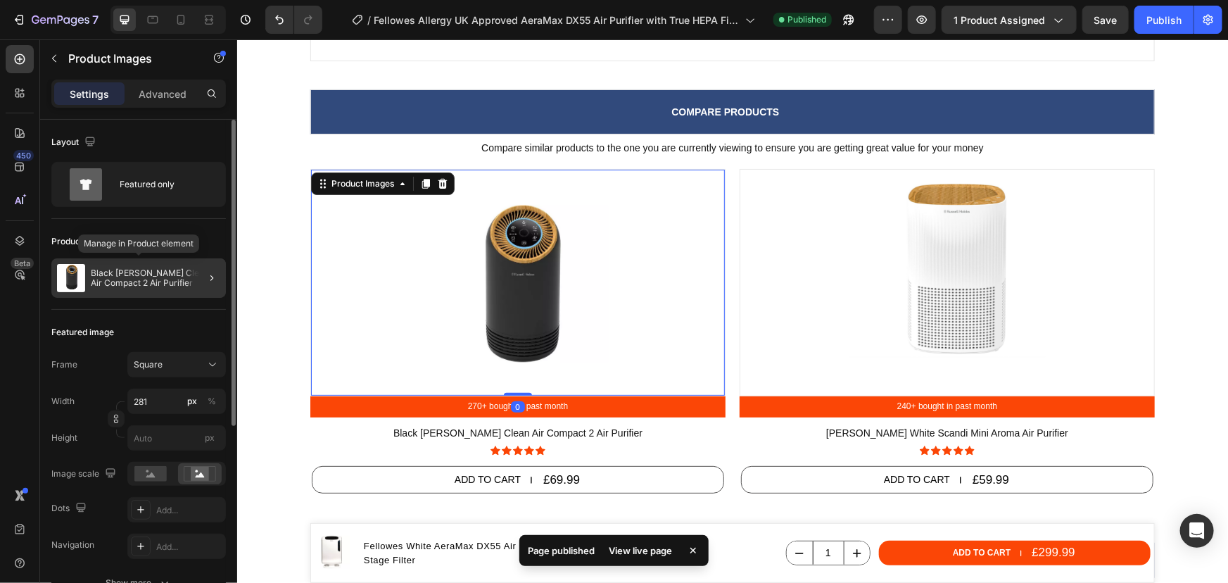
click at [123, 278] on p "Black [PERSON_NAME] Clean Air Compact 2 Air Purifier" at bounding box center [155, 278] width 129 height 20
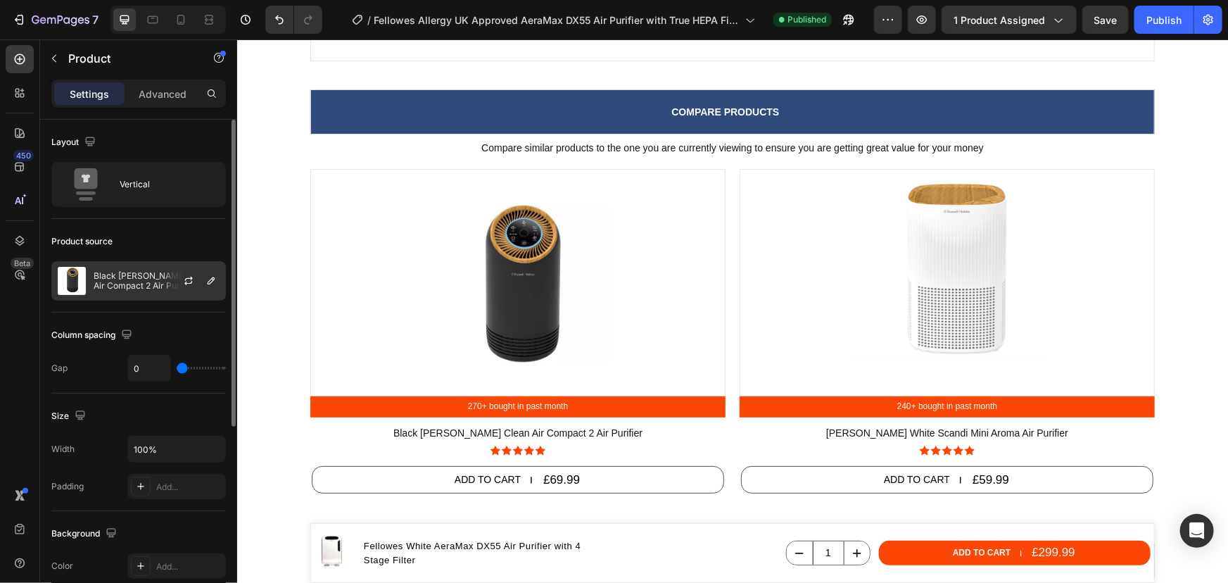
click at [131, 274] on p "Black [PERSON_NAME] Clean Air Compact 2 Air Purifier" at bounding box center [157, 281] width 126 height 20
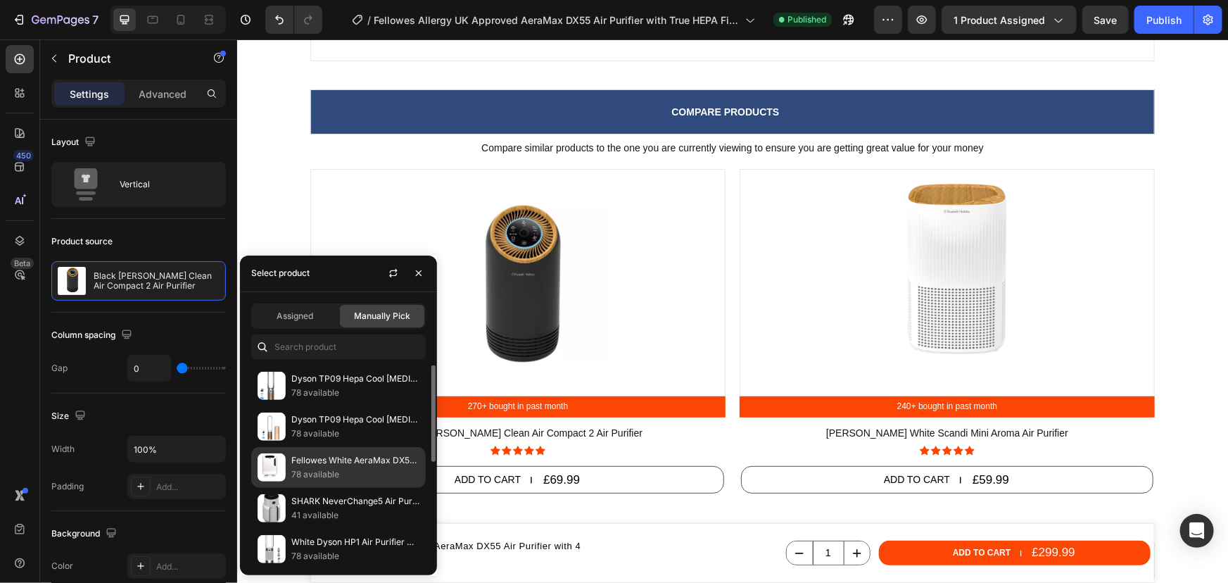
click at [318, 470] on p "78 available" at bounding box center [355, 474] width 128 height 14
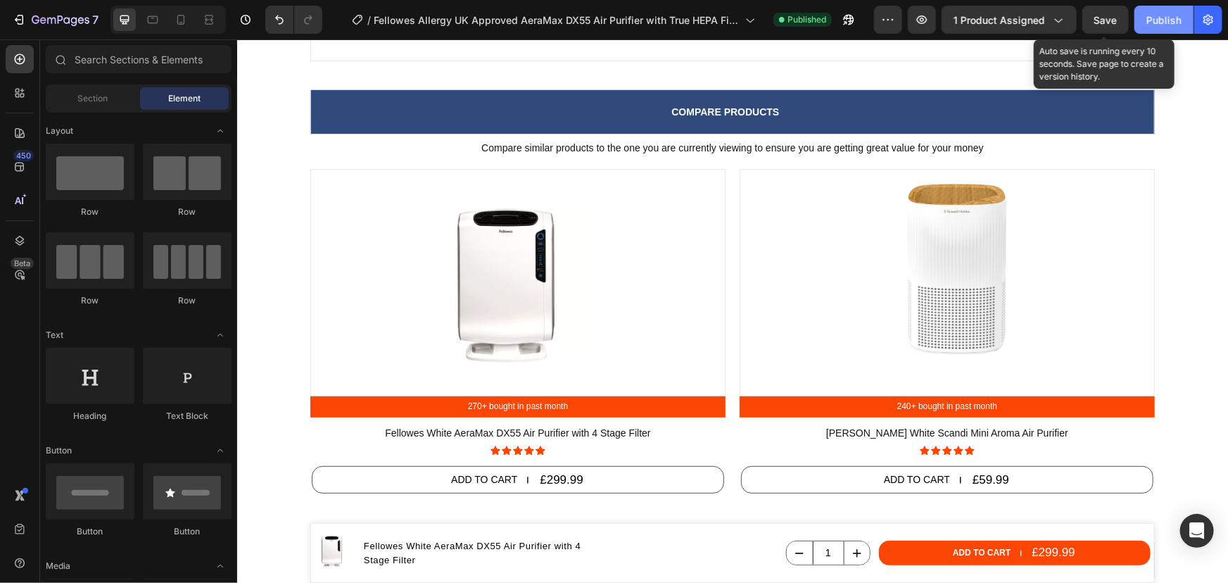
drag, startPoint x: 1120, startPoint y: 22, endPoint x: 1162, endPoint y: 21, distance: 42.9
click at [1120, 22] on button "Save" at bounding box center [1105, 20] width 46 height 28
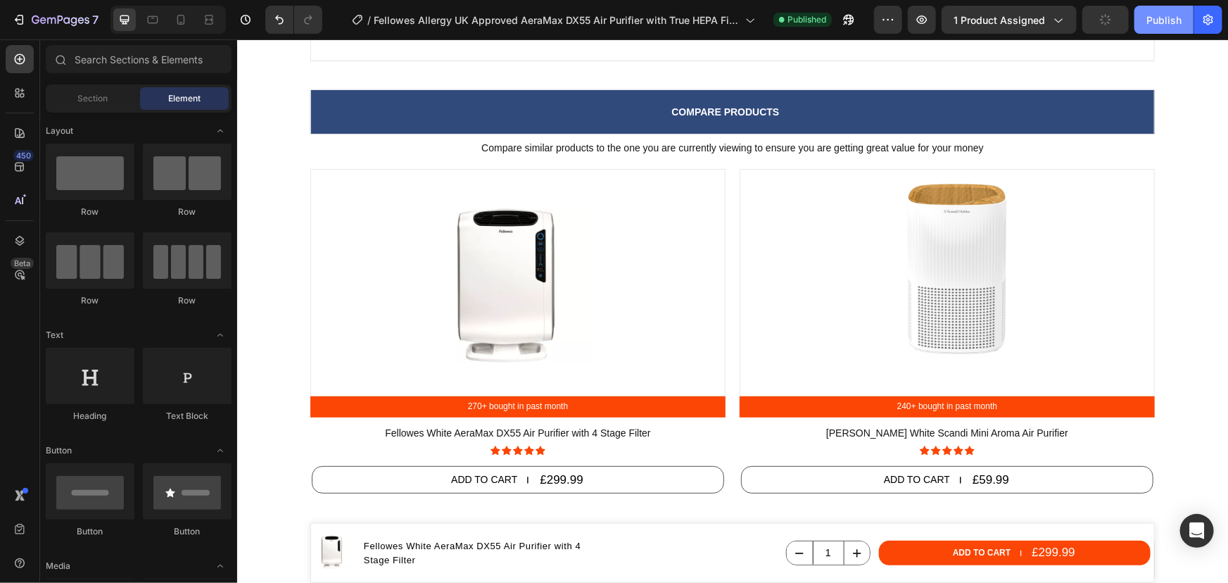
click at [1162, 21] on div "Publish" at bounding box center [1163, 20] width 35 height 15
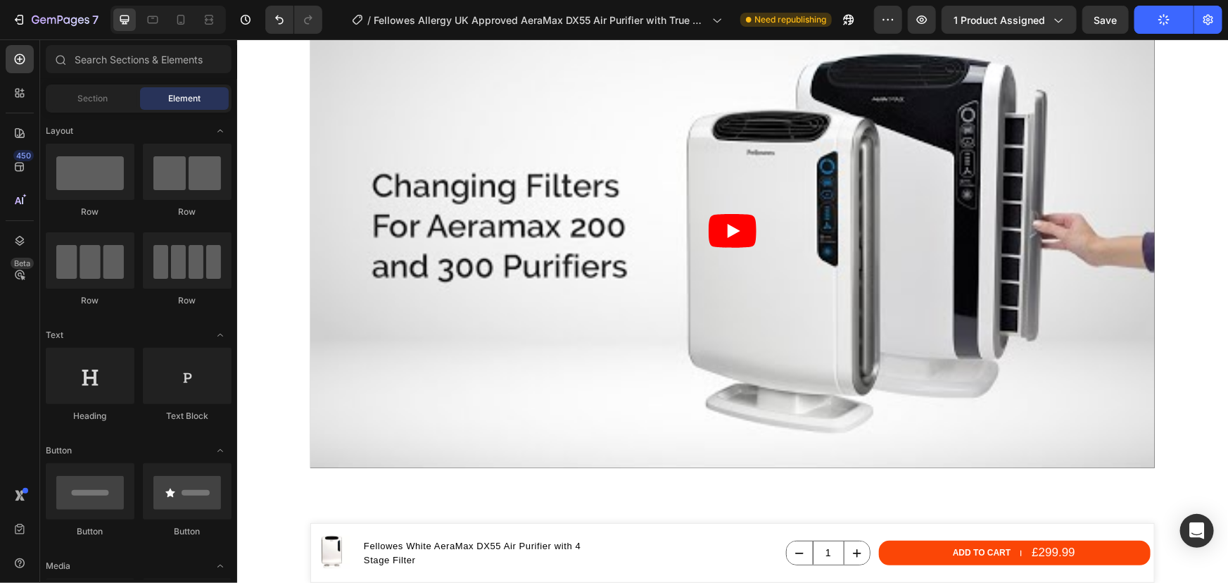
scroll to position [973, 0]
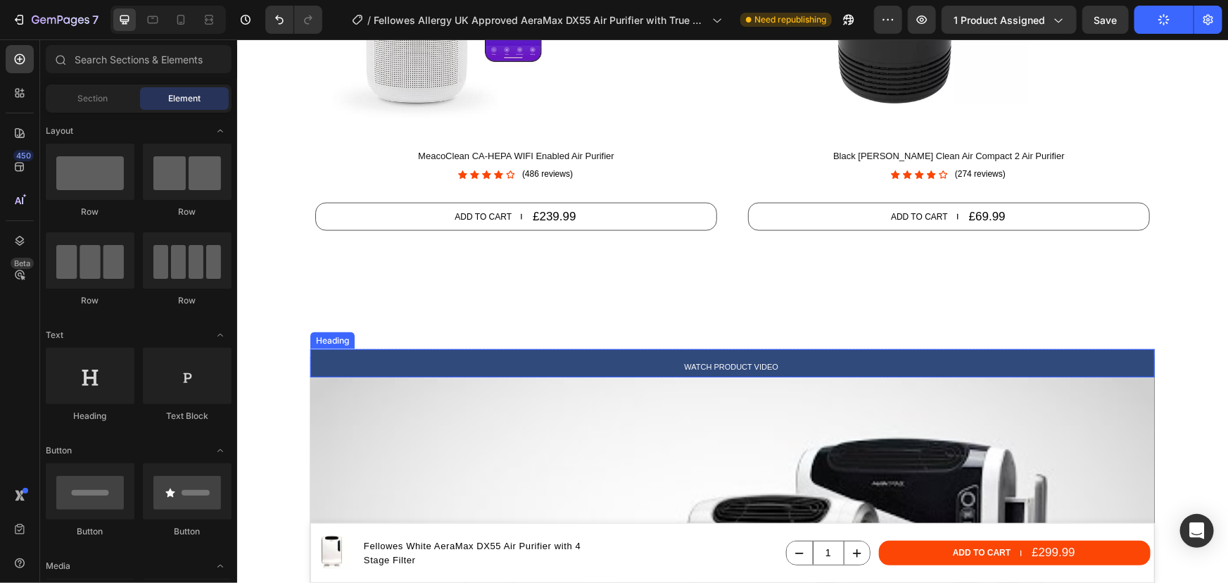
click at [799, 368] on h2 "Watch product video" at bounding box center [732, 365] width 844 height 21
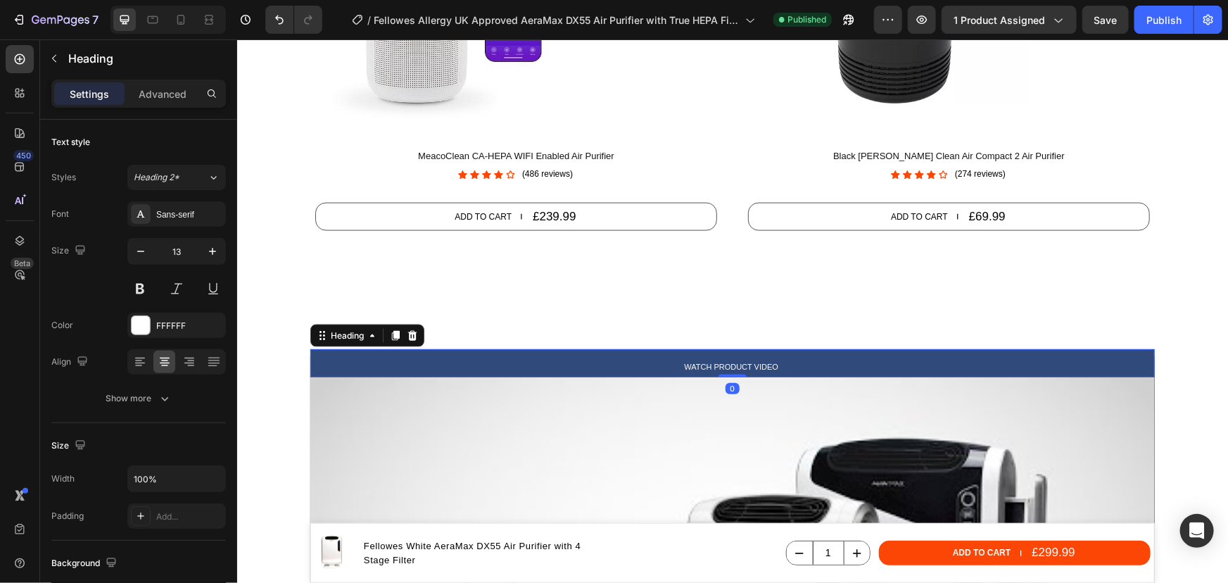
click at [799, 365] on h2 "Watch product video" at bounding box center [732, 365] width 844 height 21
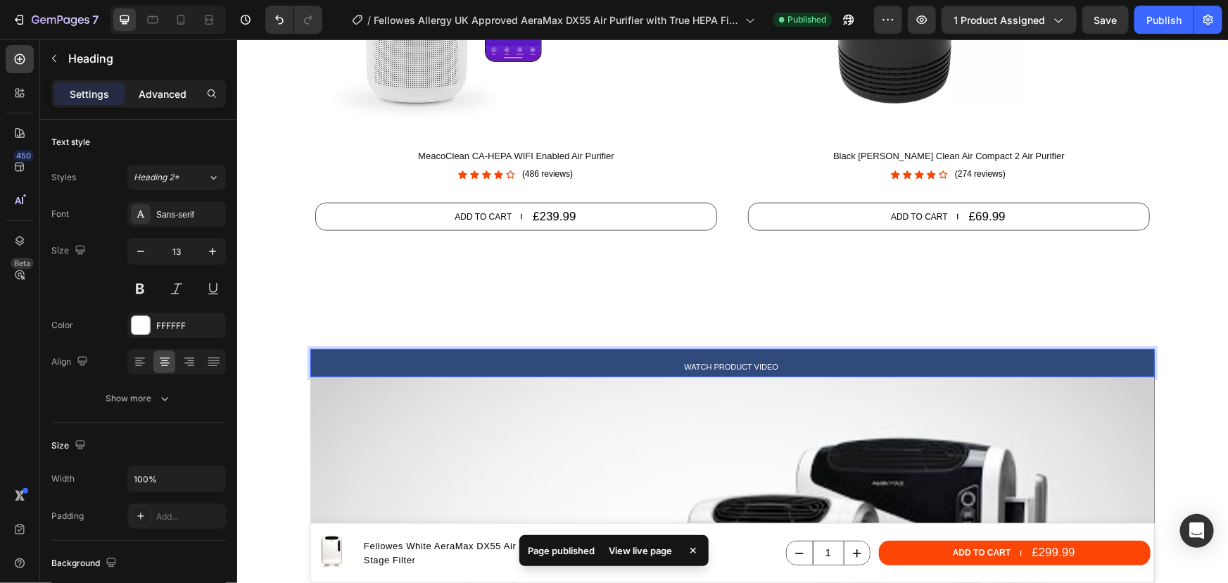
click at [179, 92] on p "Advanced" at bounding box center [163, 94] width 48 height 15
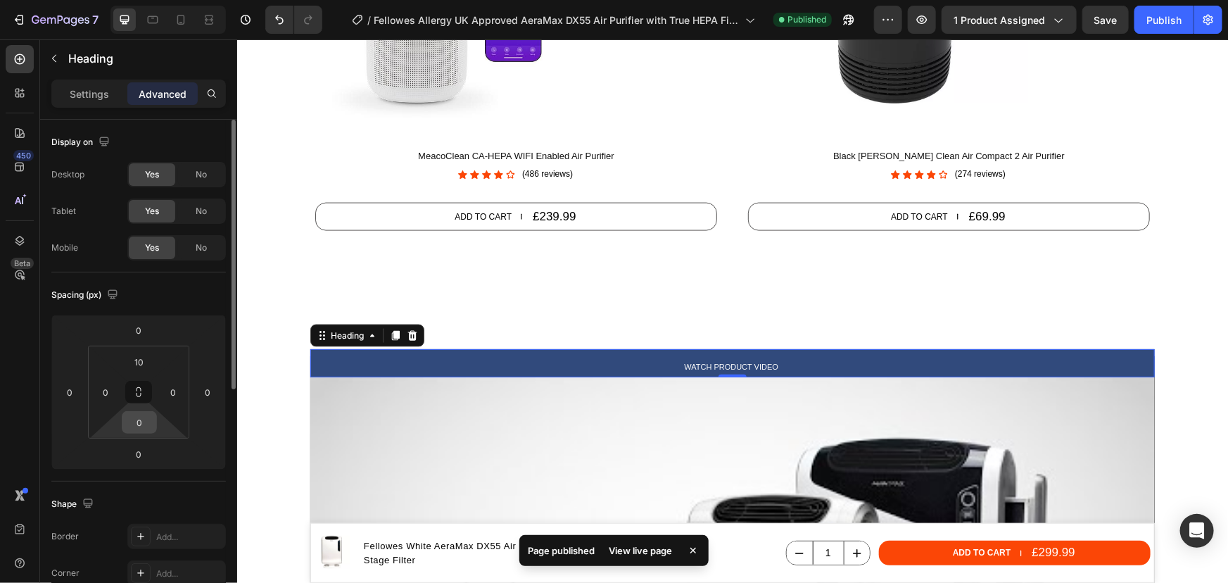
click at [141, 425] on input "0" at bounding box center [139, 422] width 28 height 21
type input "10"
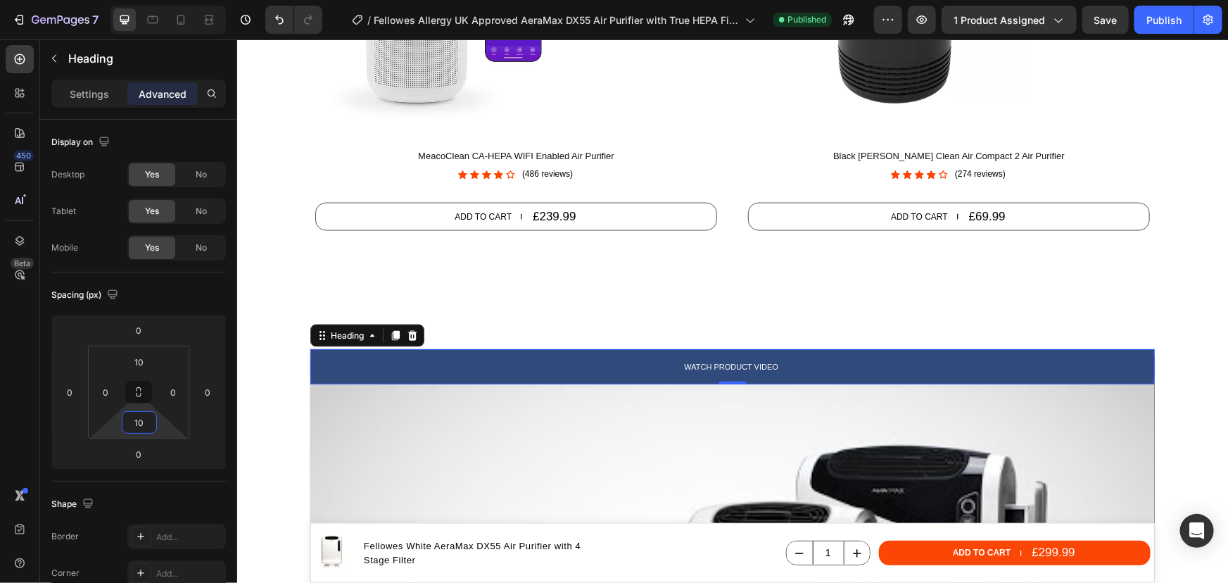
click at [298, 260] on section "FREQUENTLY BOUGHT TOGETHER Heading Customers also bought a part or accessory to…" at bounding box center [731, 56] width 867 height 584
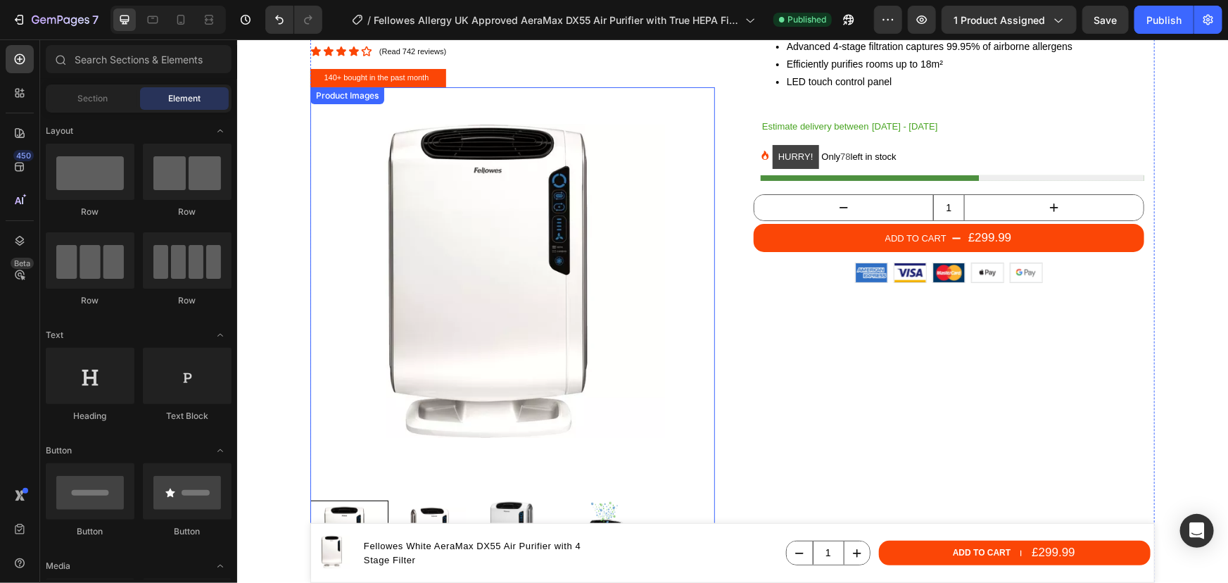
scroll to position [0, 0]
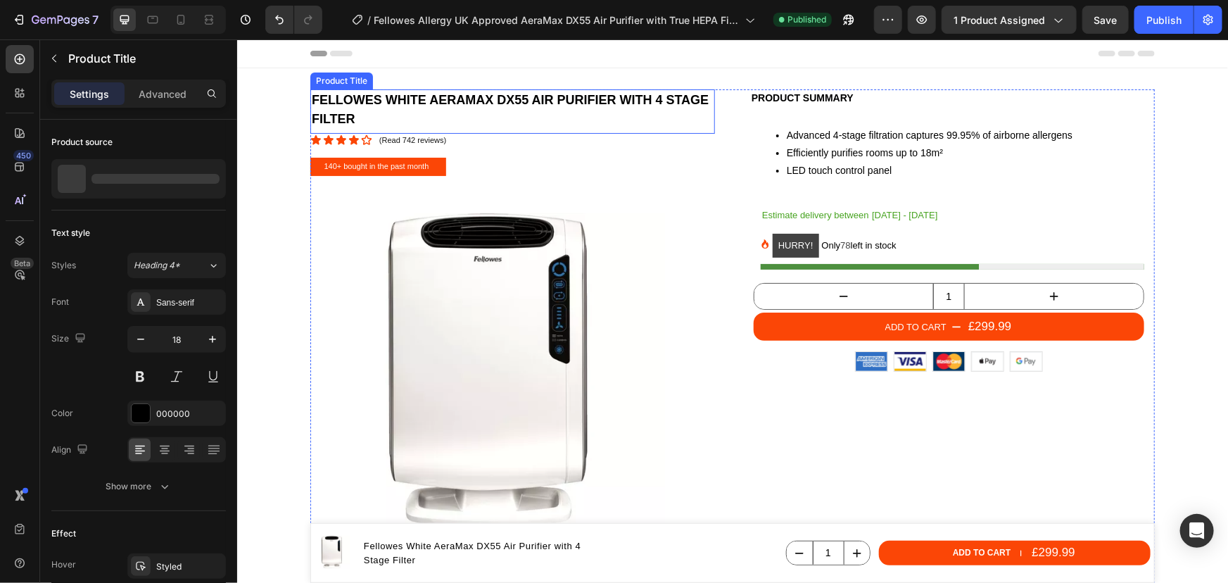
click at [345, 123] on h1 "Fellowes White AeraMax DX55 Air Purifier with 4 Stage Filter" at bounding box center [512, 109] width 405 height 41
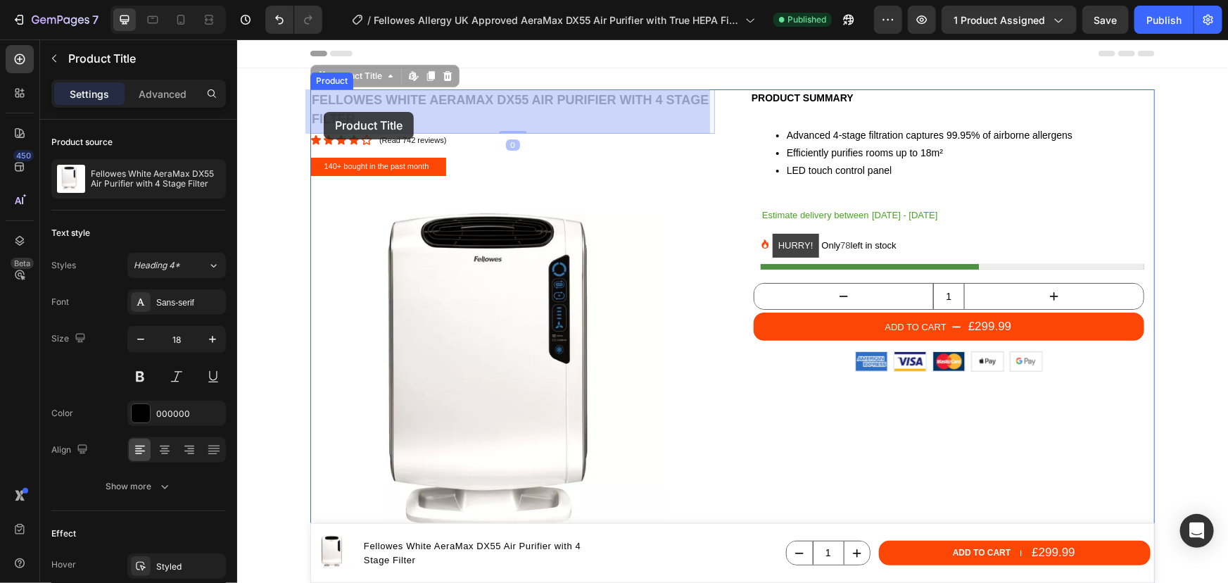
drag, startPoint x: 349, startPoint y: 120, endPoint x: 342, endPoint y: 118, distance: 7.2
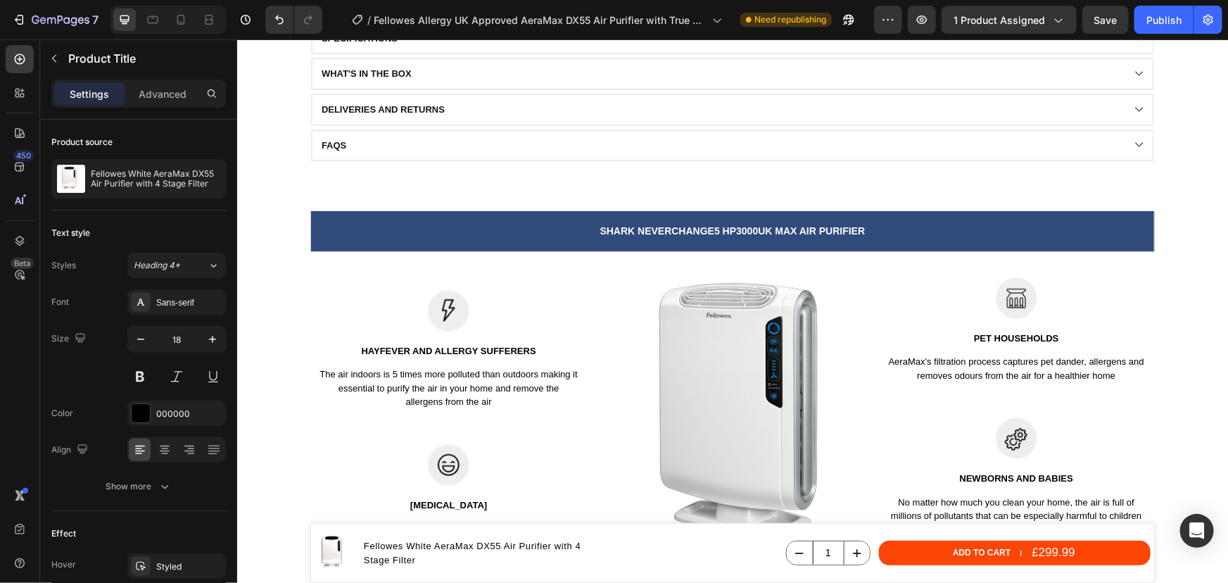
scroll to position [1919, 0]
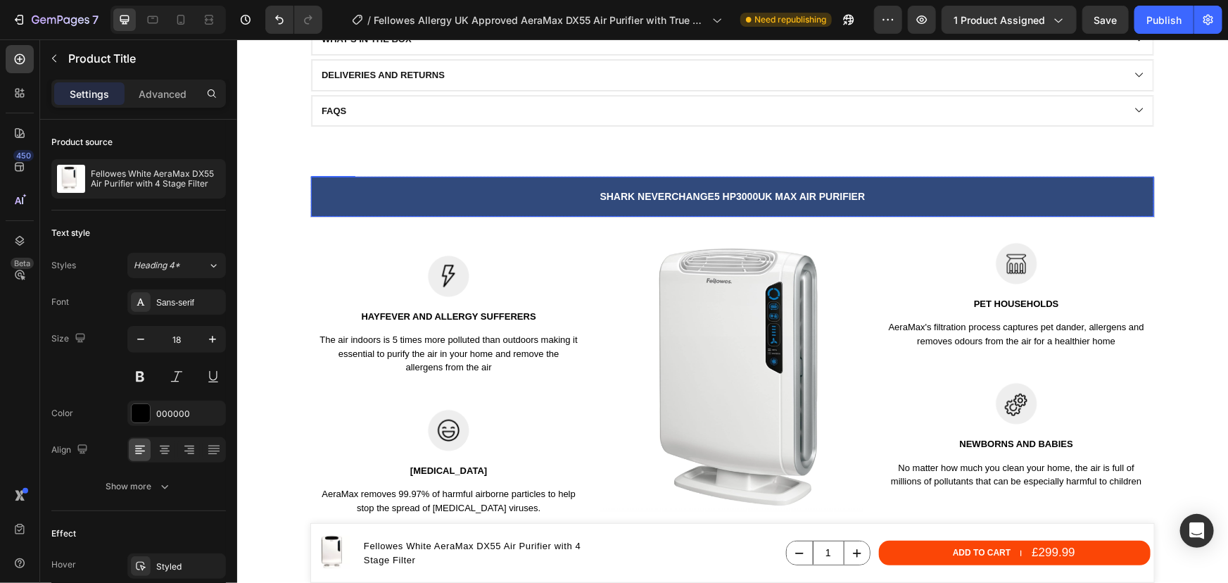
click at [825, 193] on span "SHARK NeverChange5 HP3000UK MAX air purifier" at bounding box center [732, 195] width 265 height 11
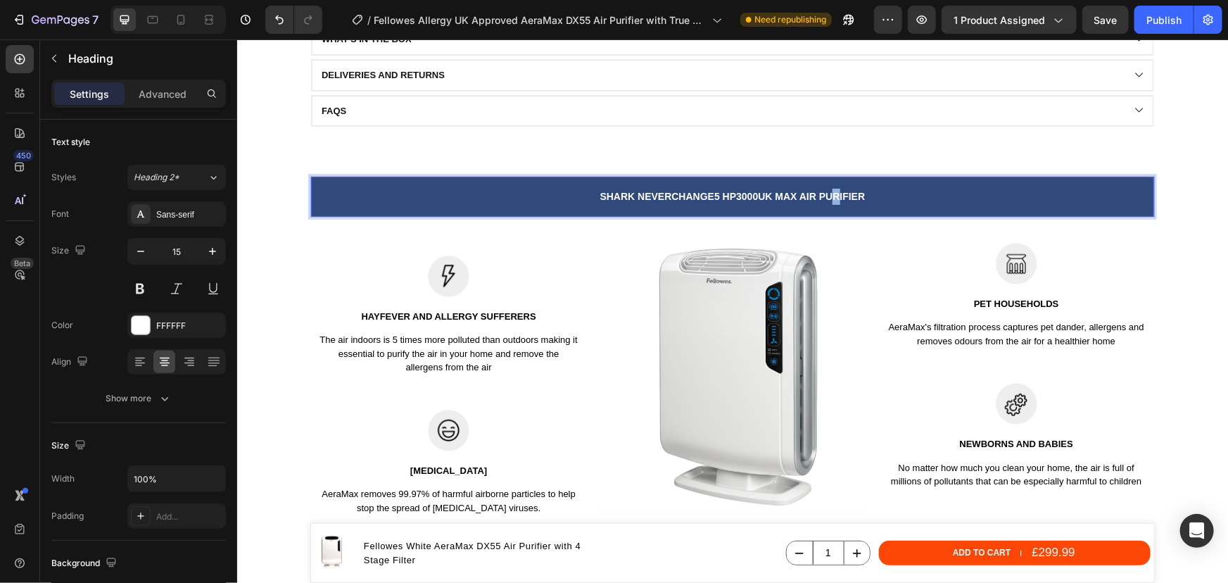
click at [831, 193] on span "SHARK NeverChange5 HP3000UK MAX air purifier" at bounding box center [732, 195] width 265 height 11
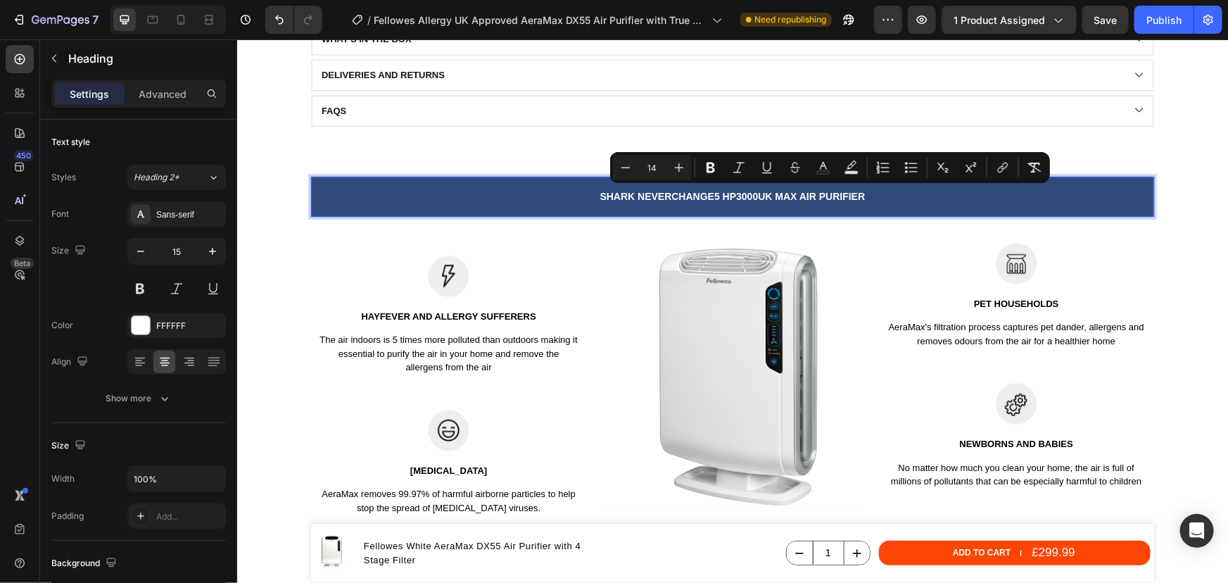
click at [849, 195] on span "SHARK NeverChange5 HP3000UK MAX air purifier" at bounding box center [732, 195] width 265 height 11
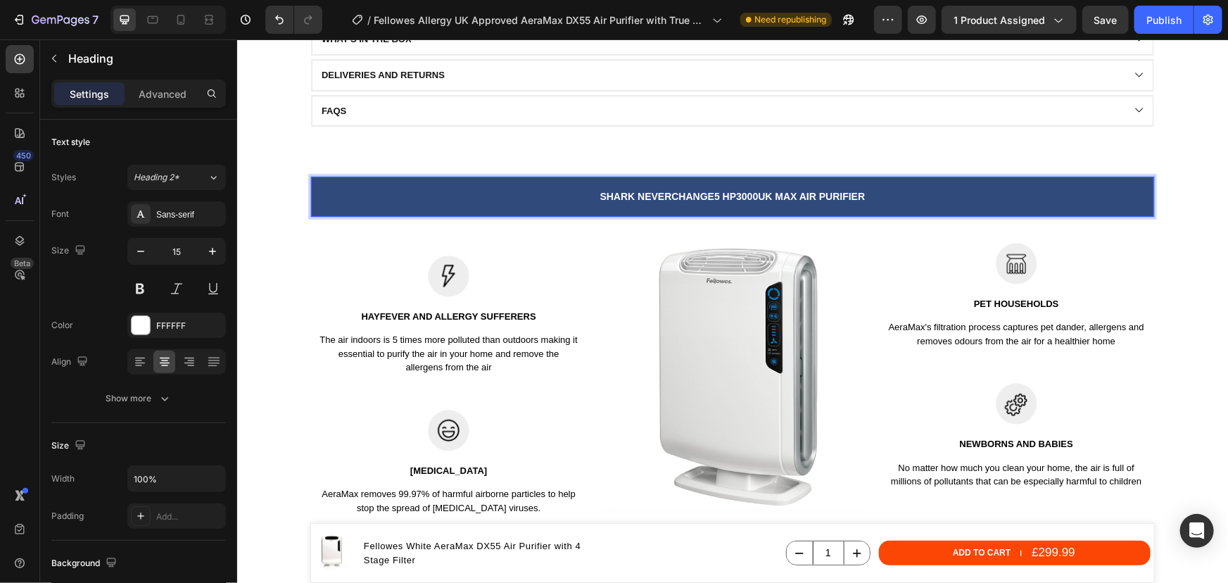
drag, startPoint x: 863, startPoint y: 194, endPoint x: 595, endPoint y: 194, distance: 268.1
click at [595, 194] on p "SHARK NeverChange5 HP3000UK MAX air purifier" at bounding box center [732, 196] width 840 height 16
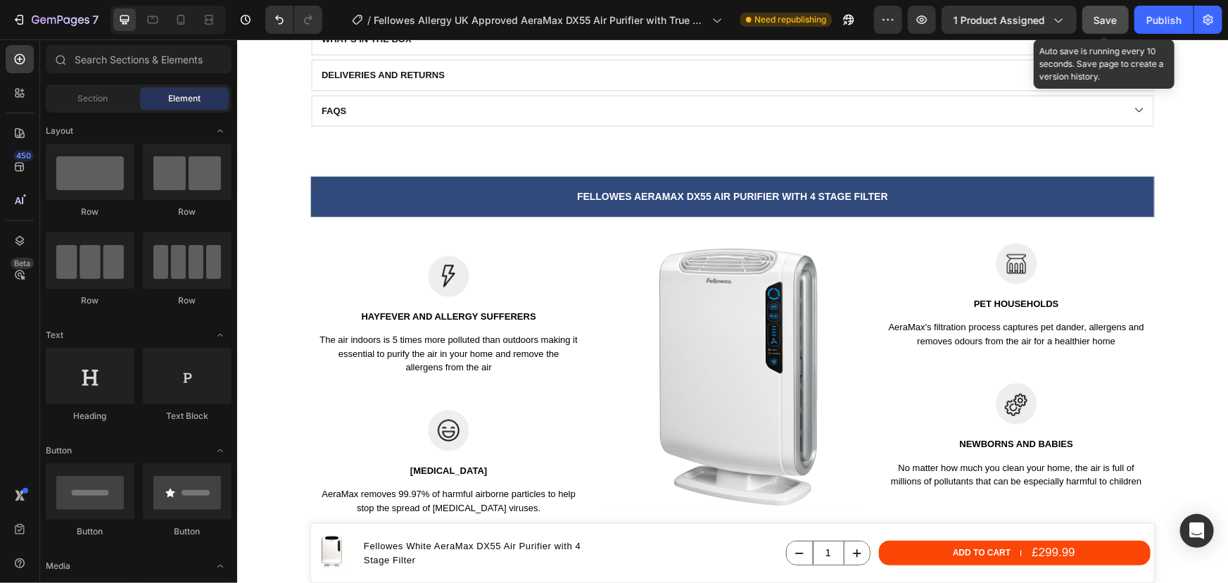
click at [1108, 19] on span "Save" at bounding box center [1105, 20] width 23 height 12
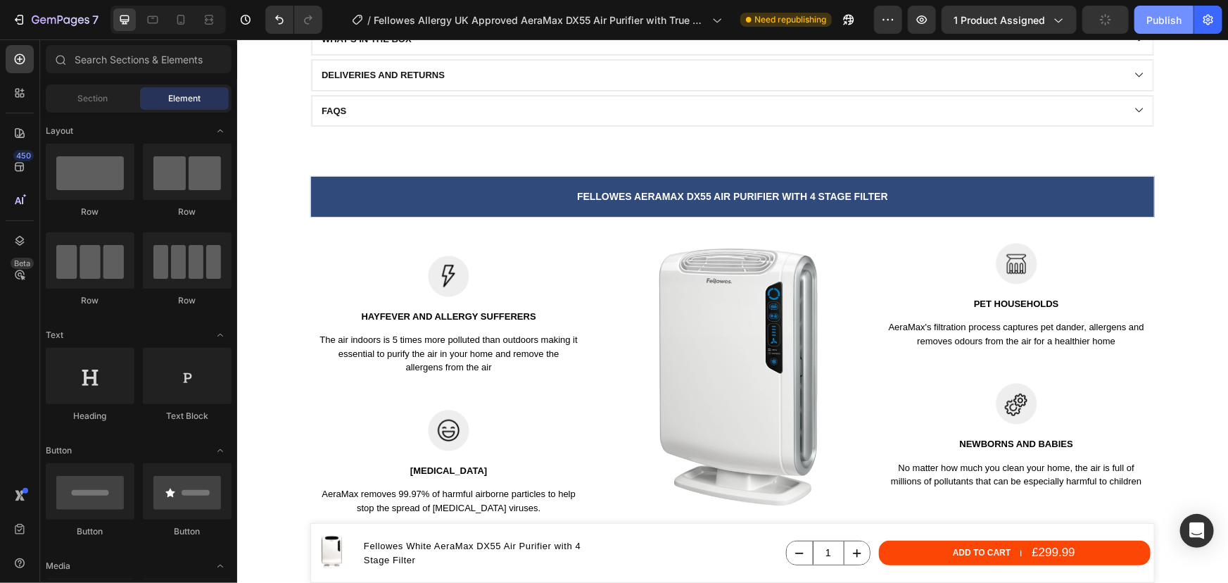
click at [1151, 23] on div "Publish" at bounding box center [1163, 20] width 35 height 15
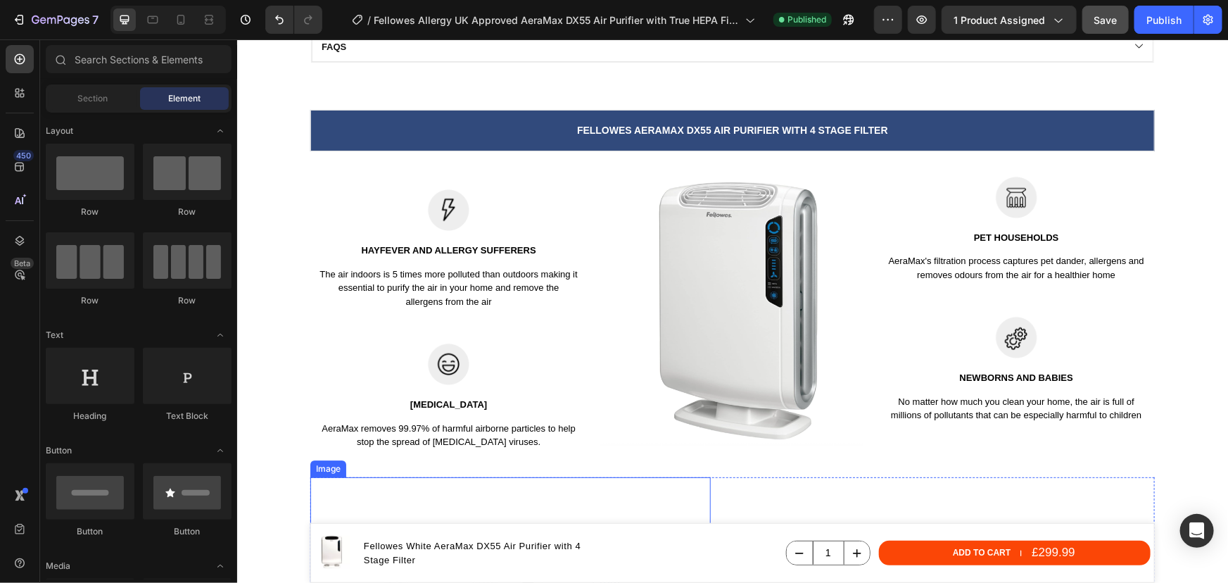
scroll to position [2238, 0]
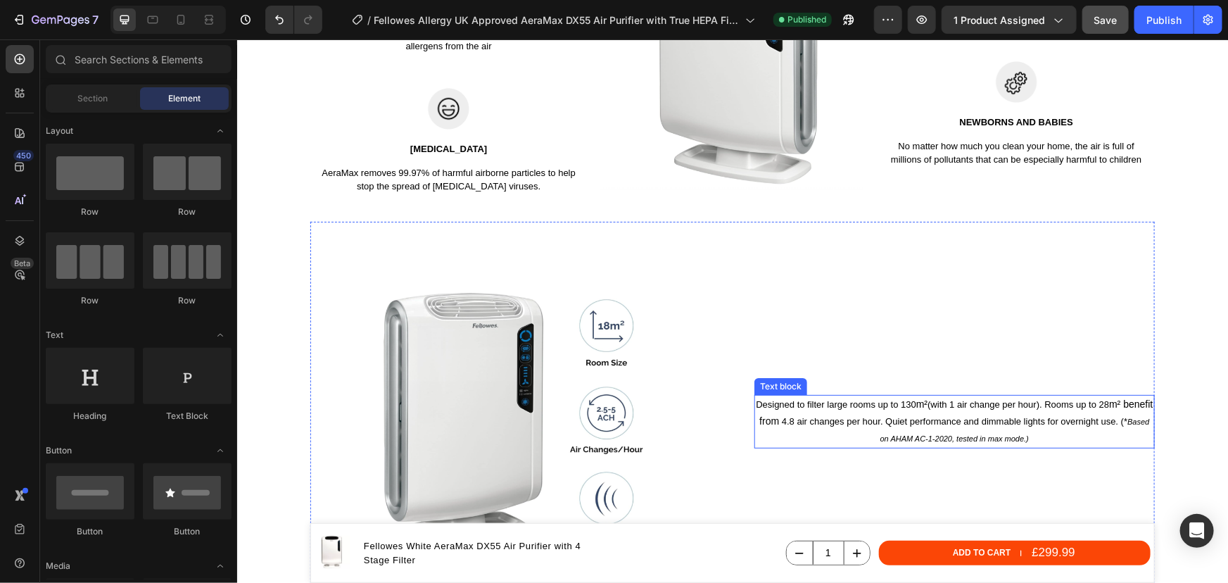
click at [935, 414] on p "Designed to filter large rooms up to 130 m² (with 1 air change per hour). Rooms…" at bounding box center [954, 420] width 398 height 51
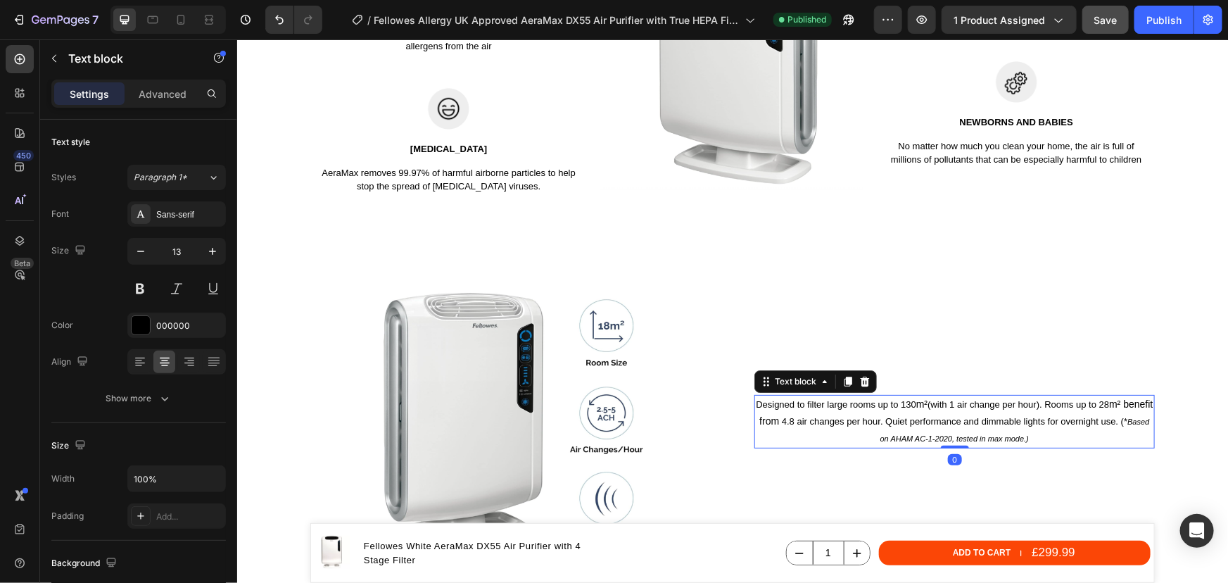
click at [935, 414] on p "Designed to filter large rooms up to 130 m² (with 1 air change per hour). Rooms…" at bounding box center [954, 420] width 398 height 51
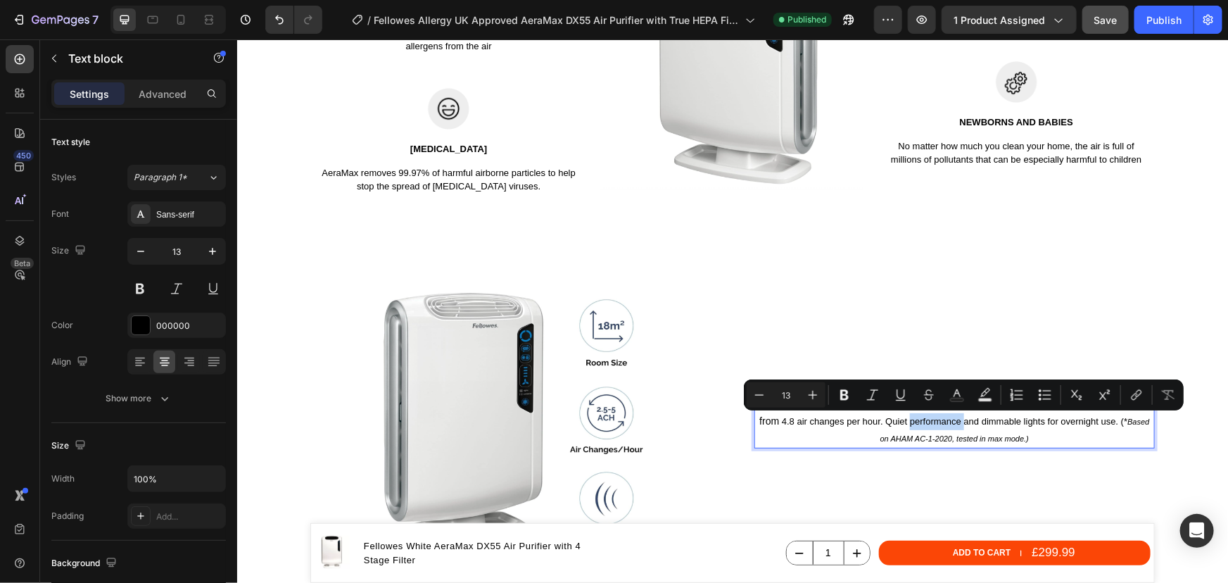
type input "11"
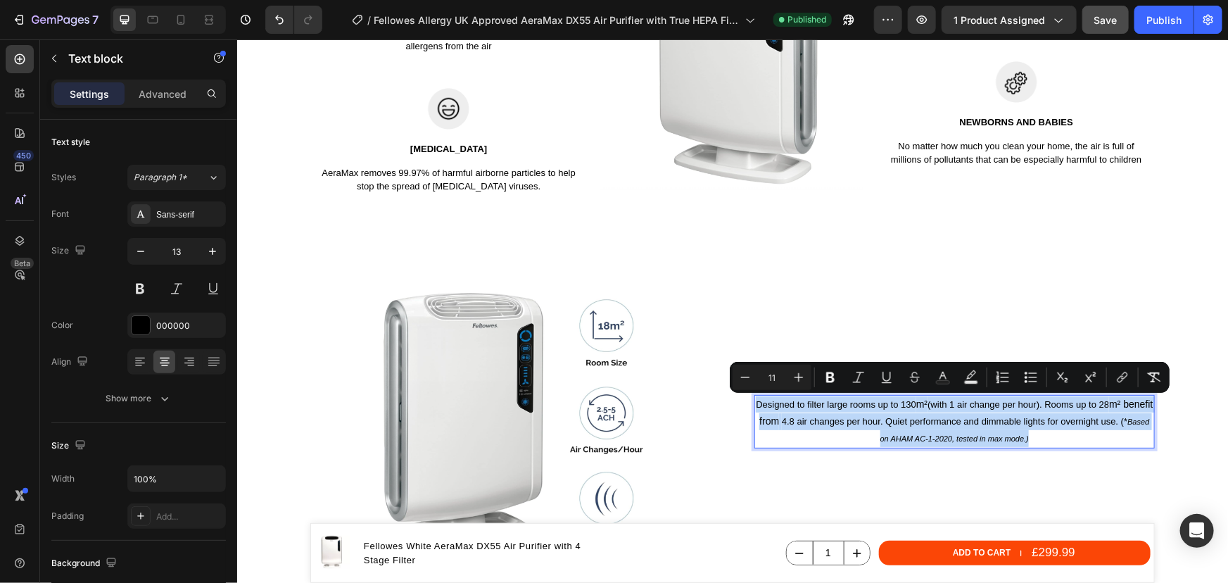
drag, startPoint x: 1044, startPoint y: 436, endPoint x: 766, endPoint y: 408, distance: 279.4
click at [766, 408] on p "Designed to filter large rooms up to 130 m² (with 1 air change per hour). Rooms…" at bounding box center [954, 420] width 398 height 51
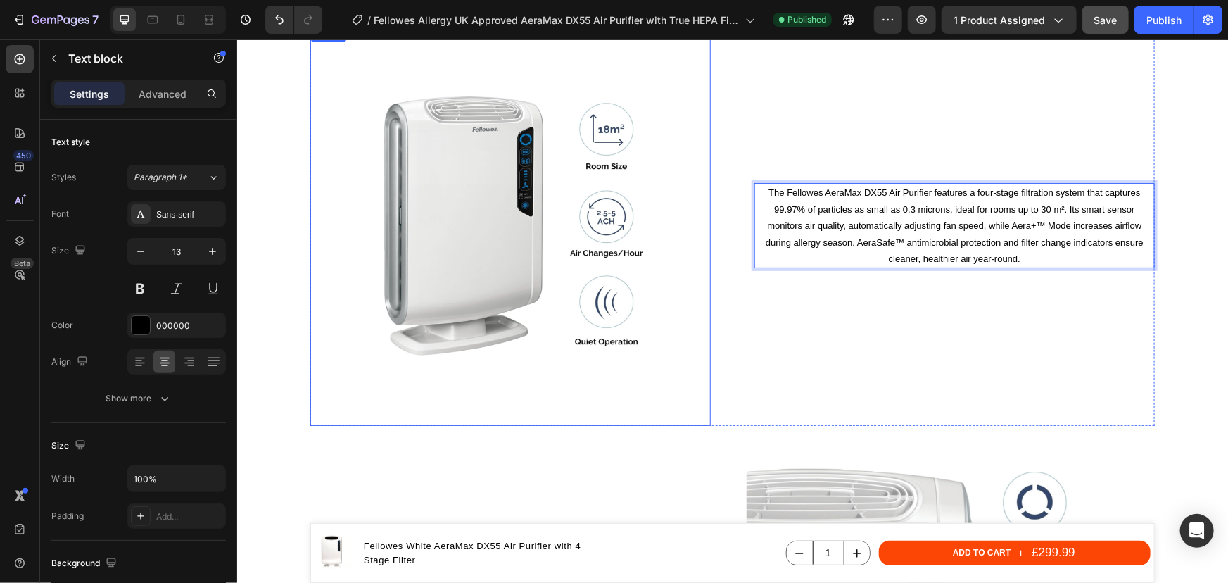
scroll to position [2351, 0]
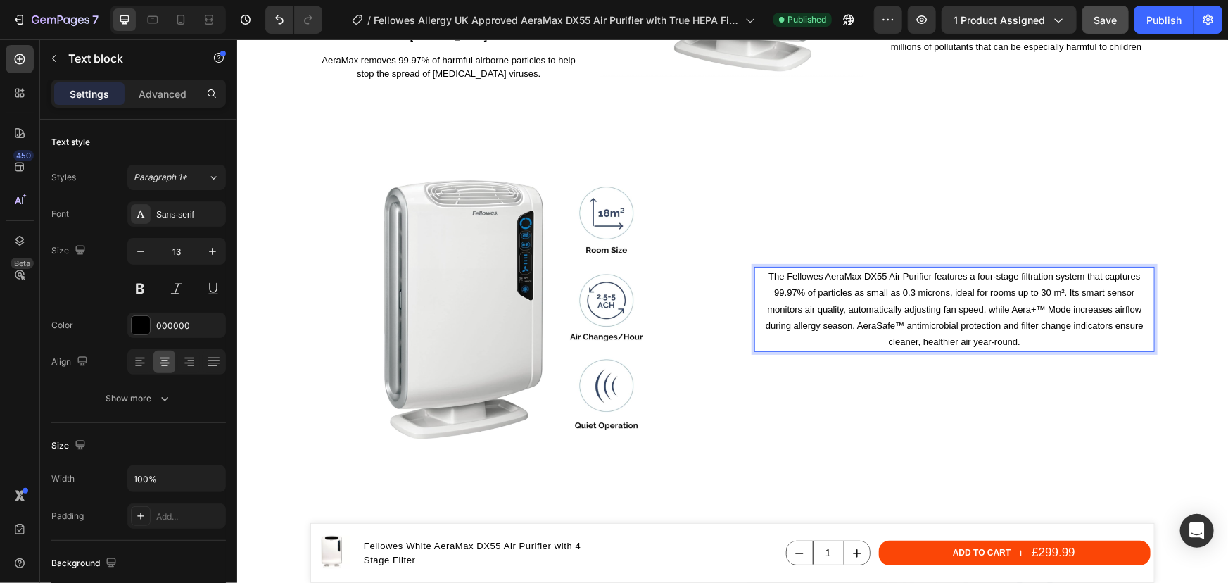
click at [1038, 294] on p "The Fellowes AeraMax DX55 Air Purifier features a four-stage filtration system …" at bounding box center [954, 308] width 398 height 82
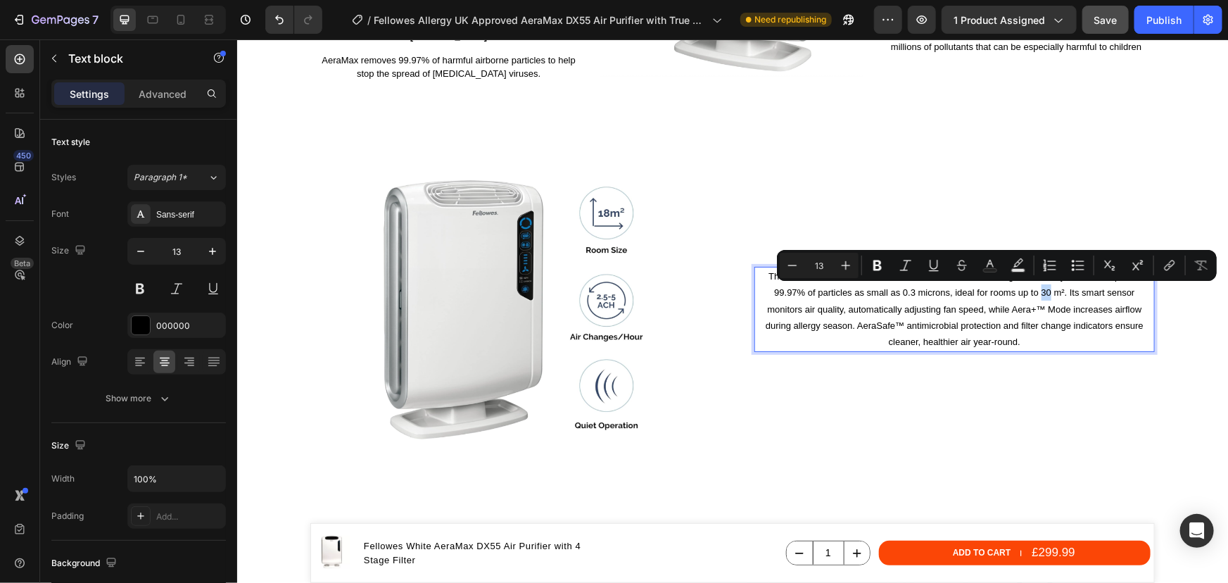
drag, startPoint x: 1045, startPoint y: 294, endPoint x: 1037, endPoint y: 294, distance: 7.7
click at [1037, 294] on p "The Fellowes AeraMax DX55 Air Purifier features a four-stage filtration system …" at bounding box center [954, 308] width 398 height 82
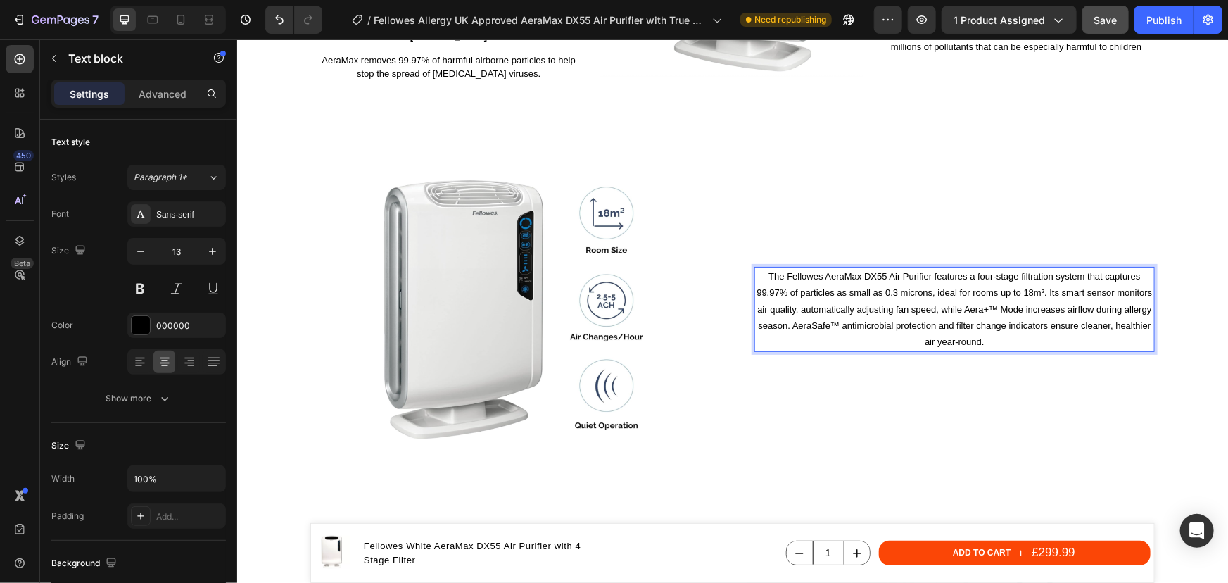
click at [1039, 292] on p "The Fellowes AeraMax DX55 Air Purifier features a four-stage filtration system …" at bounding box center [954, 308] width 398 height 82
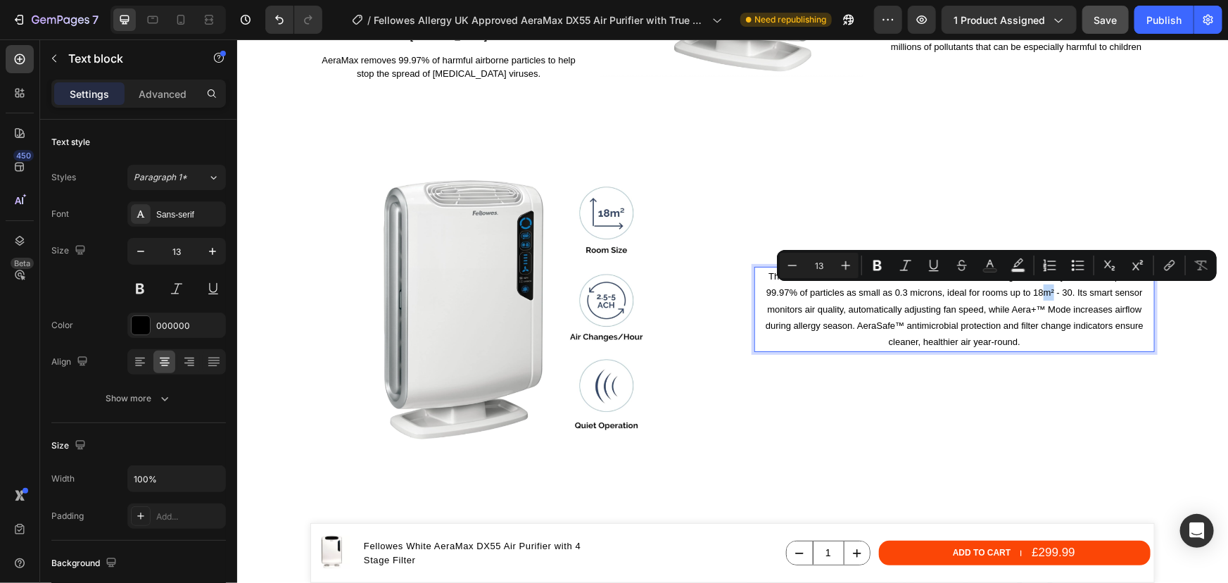
drag, startPoint x: 1048, startPoint y: 293, endPoint x: 1039, endPoint y: 289, distance: 10.1
click at [1039, 289] on p "The Fellowes AeraMax DX55 Air Purifier features a four-stage filtration system …" at bounding box center [954, 308] width 398 height 82
copy p "m²"
click at [1067, 291] on p "The Fellowes AeraMax DX55 Air Purifier features a four-stage filtration system …" at bounding box center [954, 308] width 398 height 82
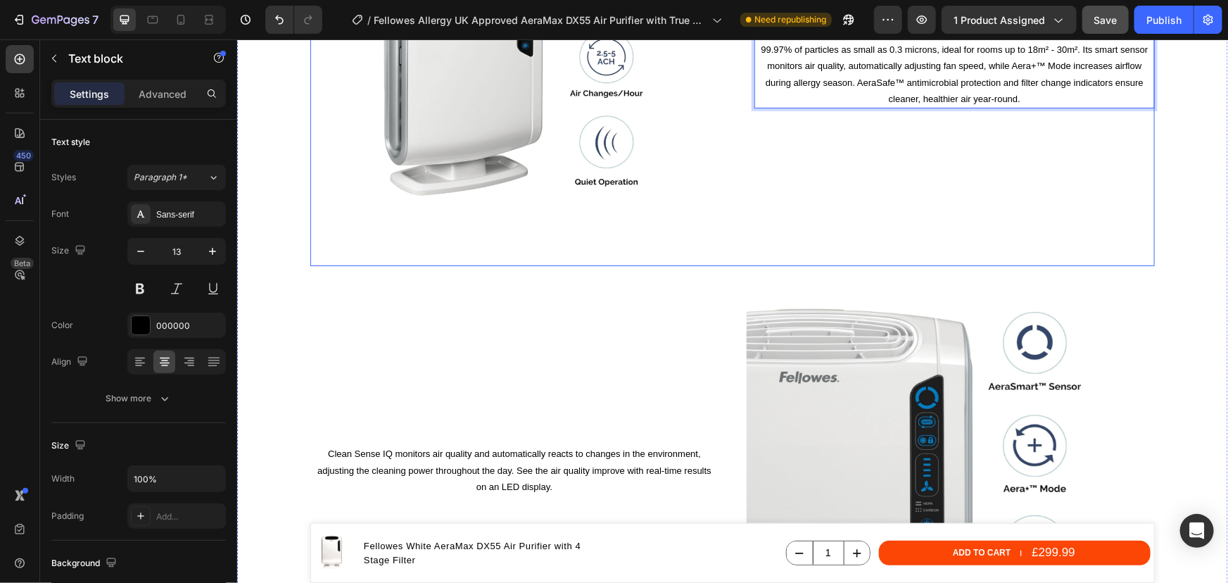
scroll to position [2671, 0]
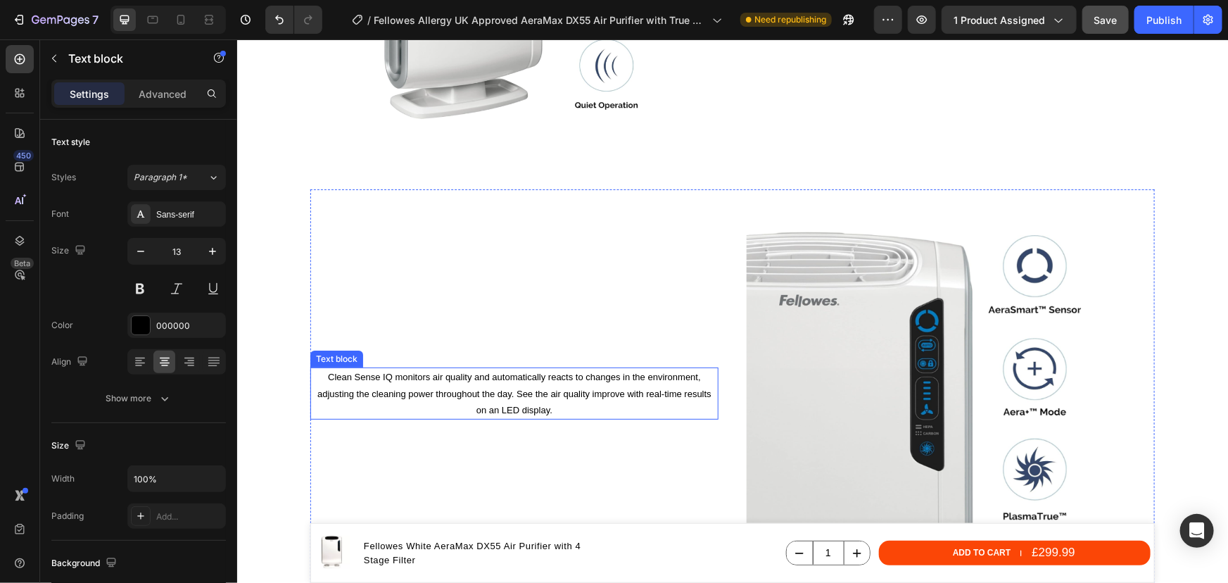
click at [604, 381] on p "Clean Sense IQ monitors air quality and automatically reacts to changes in the …" at bounding box center [513, 392] width 405 height 49
click at [546, 412] on p "Clean Sense IQ monitors air quality and automatically reacts to changes in the …" at bounding box center [513, 392] width 405 height 49
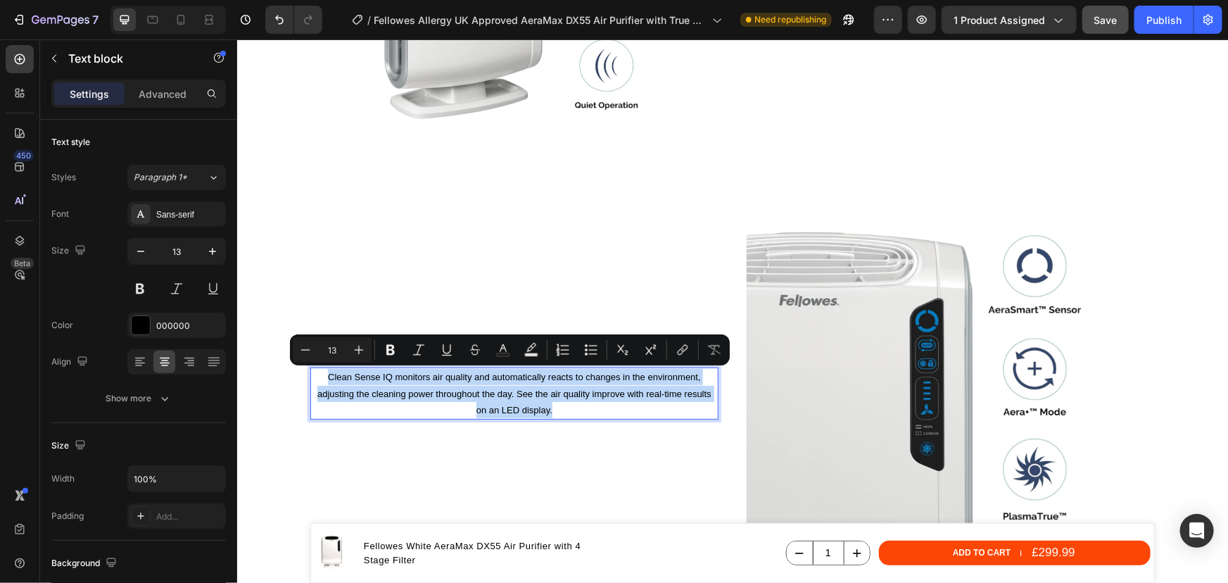
drag, startPoint x: 546, startPoint y: 408, endPoint x: 322, endPoint y: 376, distance: 226.7
click at [322, 376] on p "Clean Sense IQ monitors air quality and automatically reacts to changes in the …" at bounding box center [513, 392] width 405 height 49
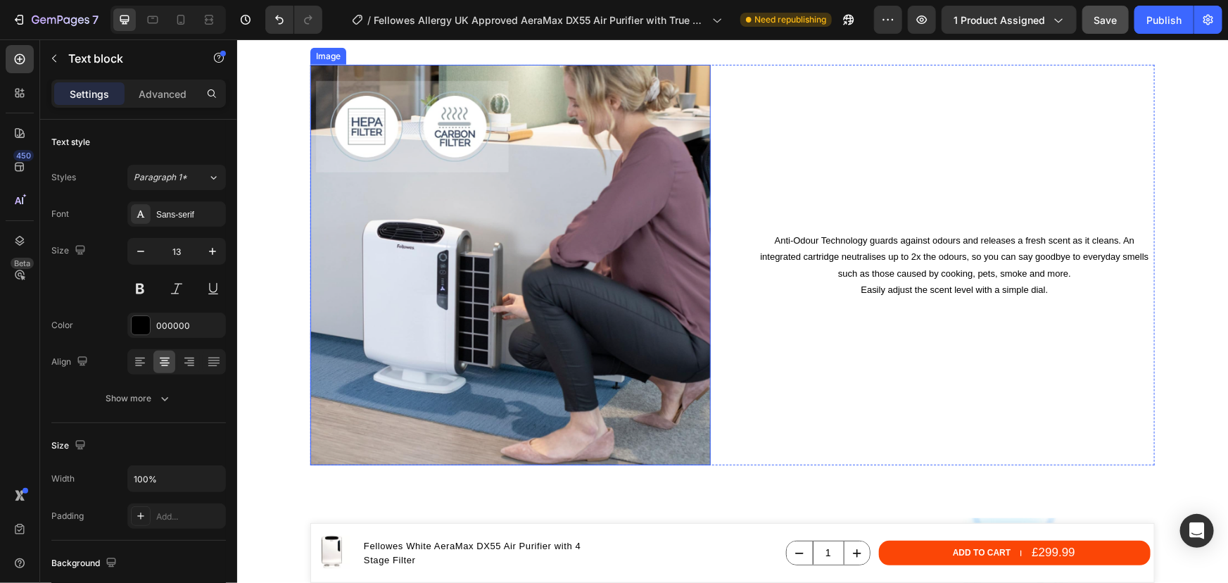
scroll to position [3175, 0]
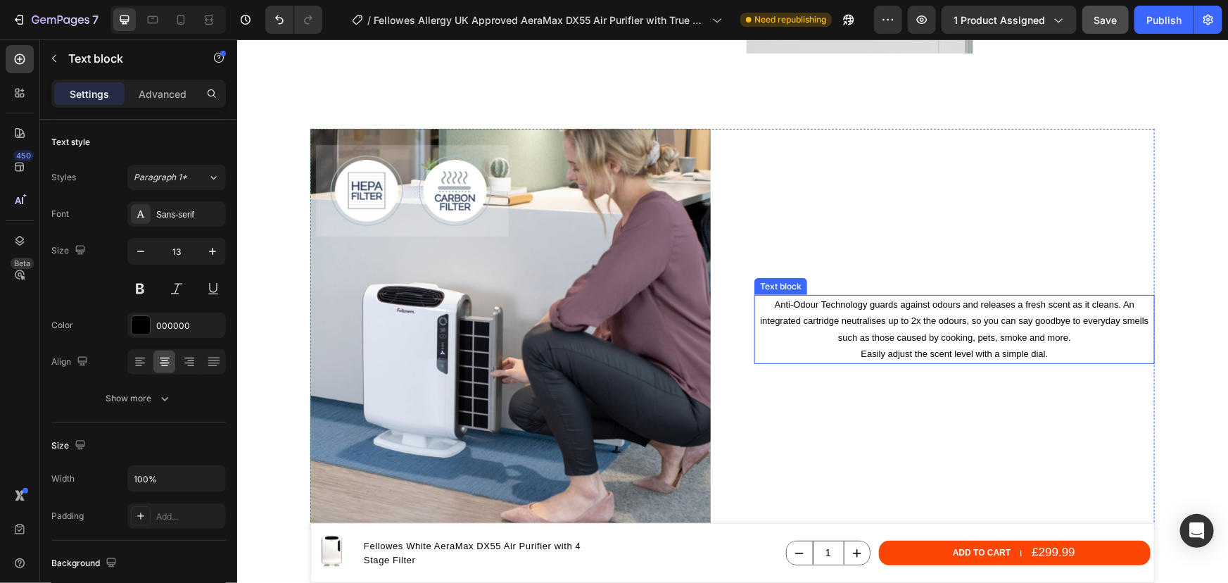
click at [1022, 341] on p "Anti-Odour Technology guards against odours and releases a fresh scent as it cl…" at bounding box center [954, 329] width 398 height 66
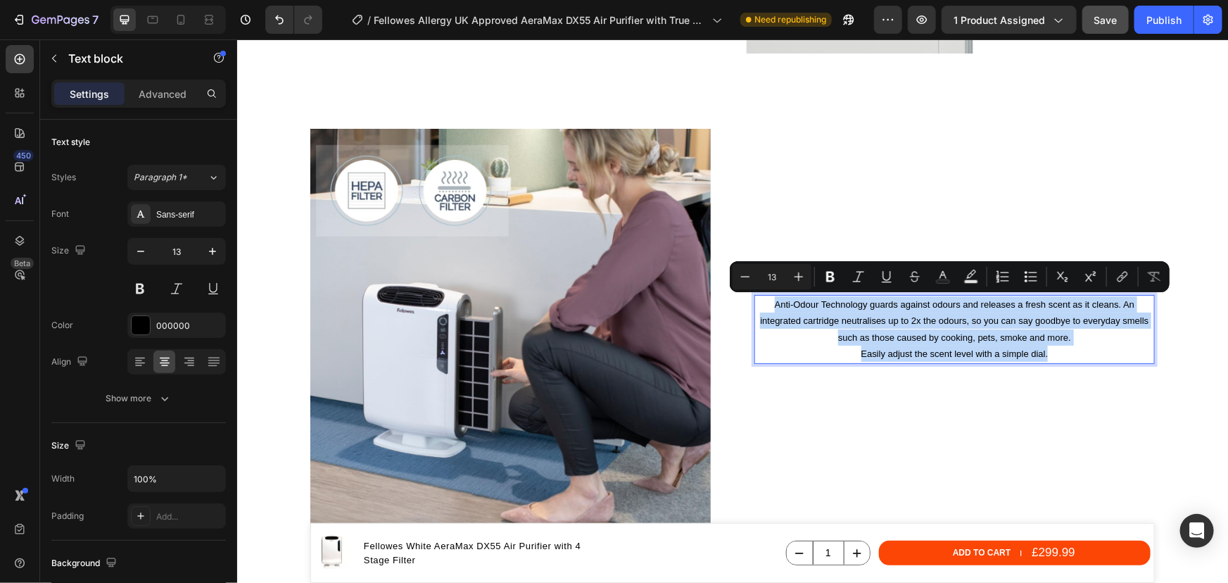
drag, startPoint x: 1046, startPoint y: 352, endPoint x: 766, endPoint y: 308, distance: 283.4
click at [766, 308] on p "Anti-Odour Technology guards against odours and releases a fresh scent as it cl…" at bounding box center [954, 329] width 398 height 66
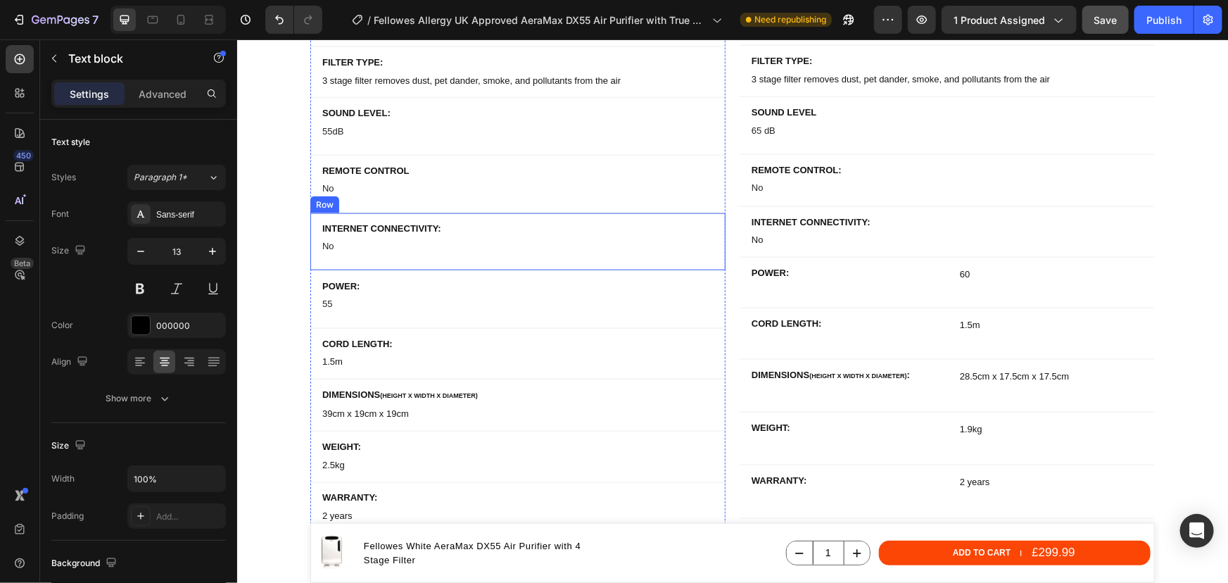
scroll to position [6565, 0]
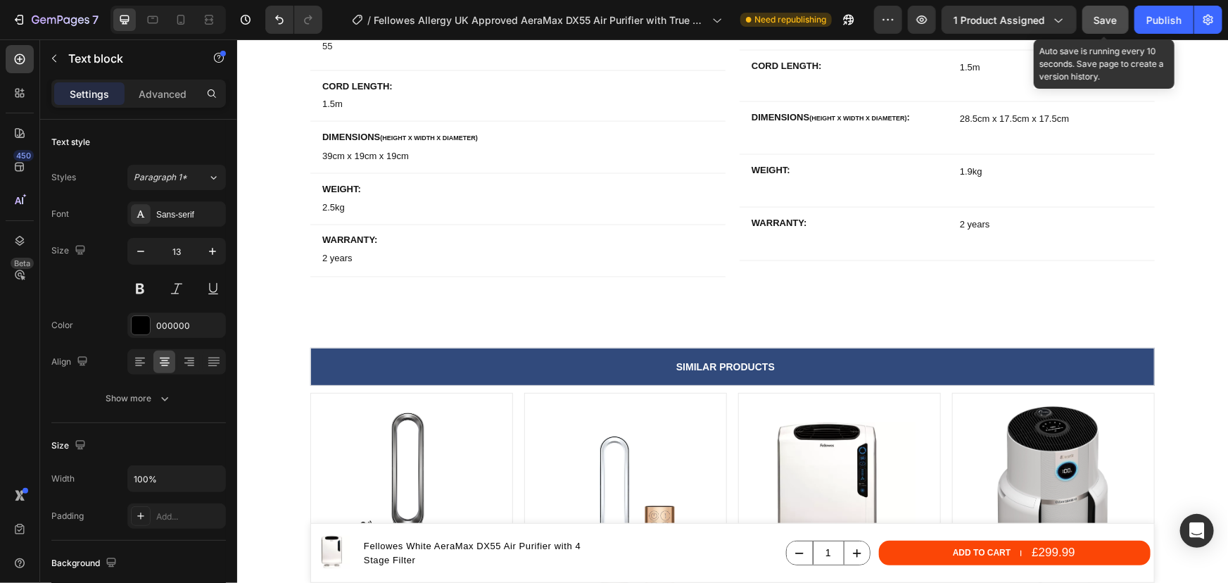
click at [1101, 24] on span "Save" at bounding box center [1105, 20] width 23 height 12
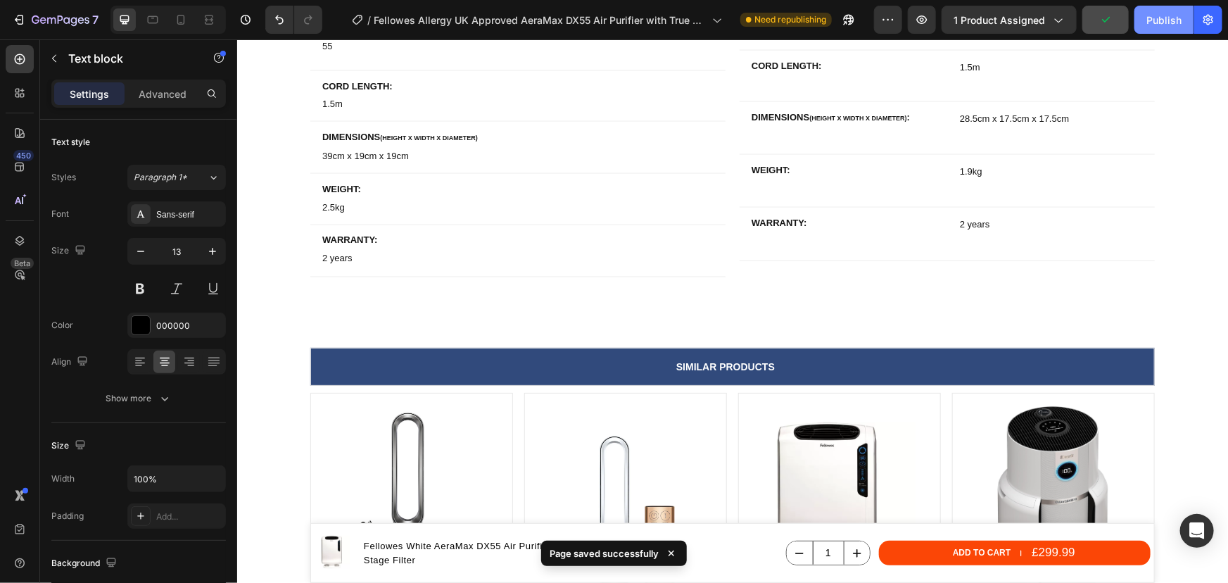
click at [1152, 27] on div "Publish" at bounding box center [1163, 20] width 35 height 15
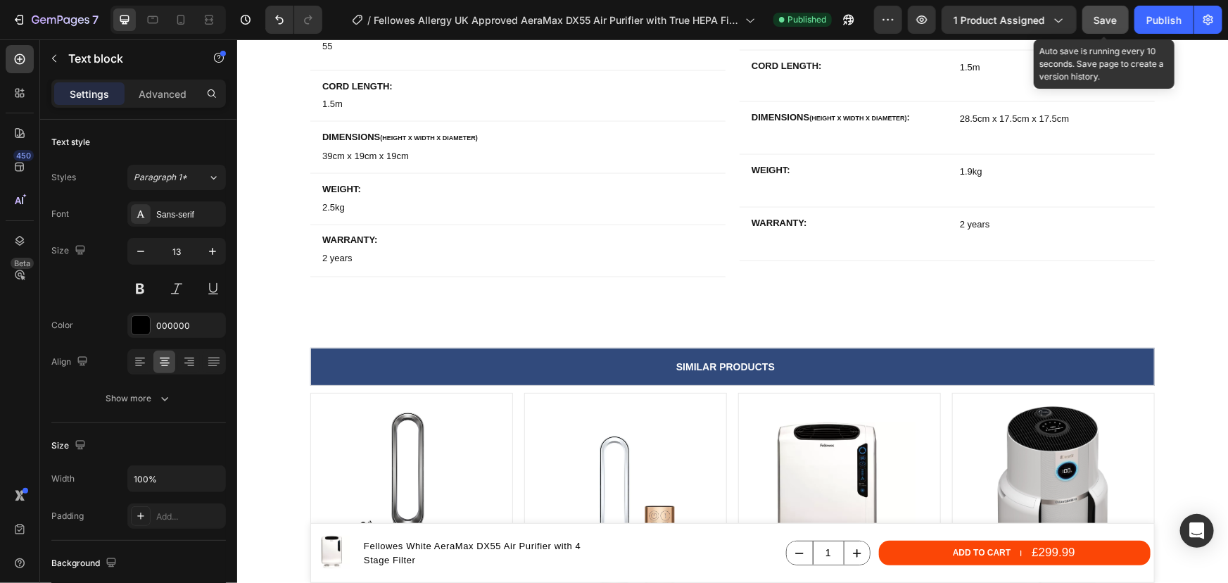
click at [1108, 15] on span "Save" at bounding box center [1105, 20] width 23 height 12
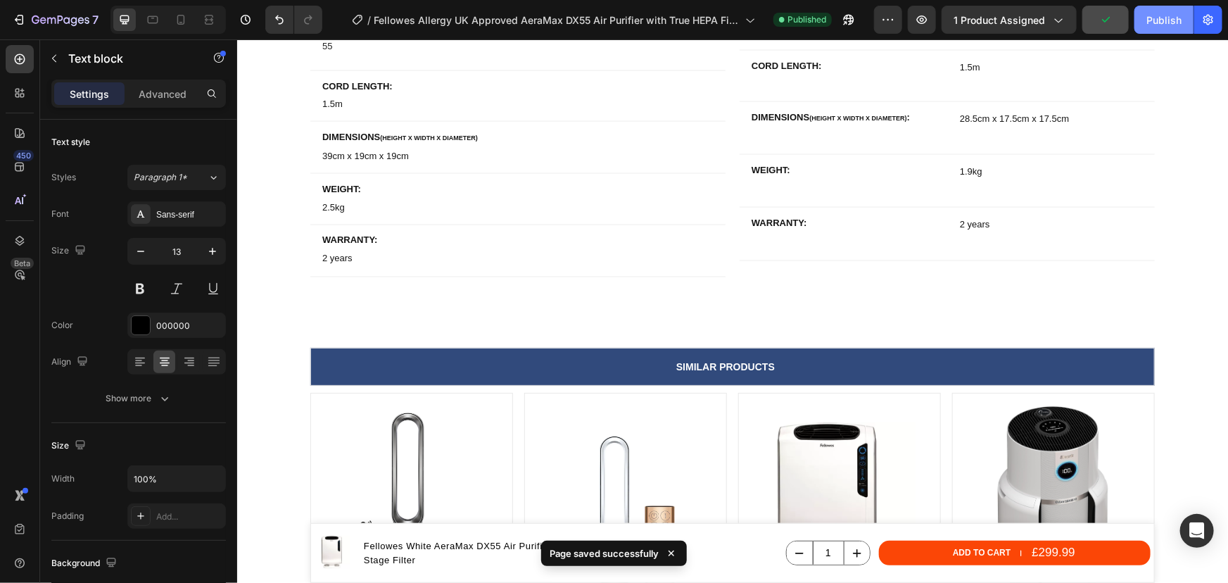
click at [1142, 21] on button "Publish" at bounding box center [1163, 20] width 59 height 28
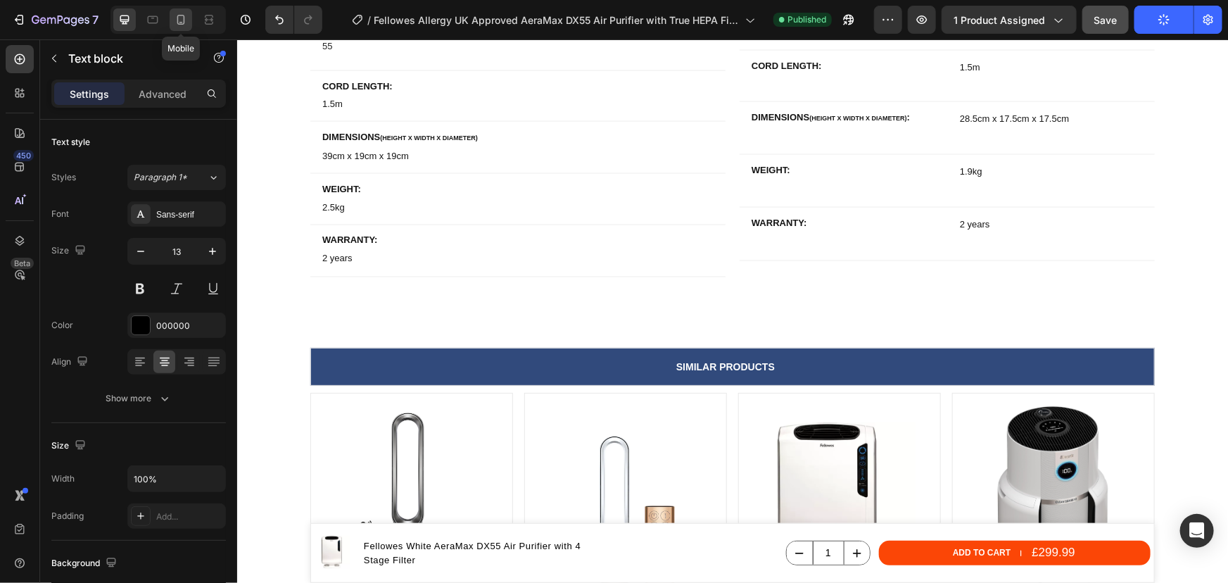
click at [179, 13] on icon at bounding box center [181, 20] width 14 height 14
type input "14"
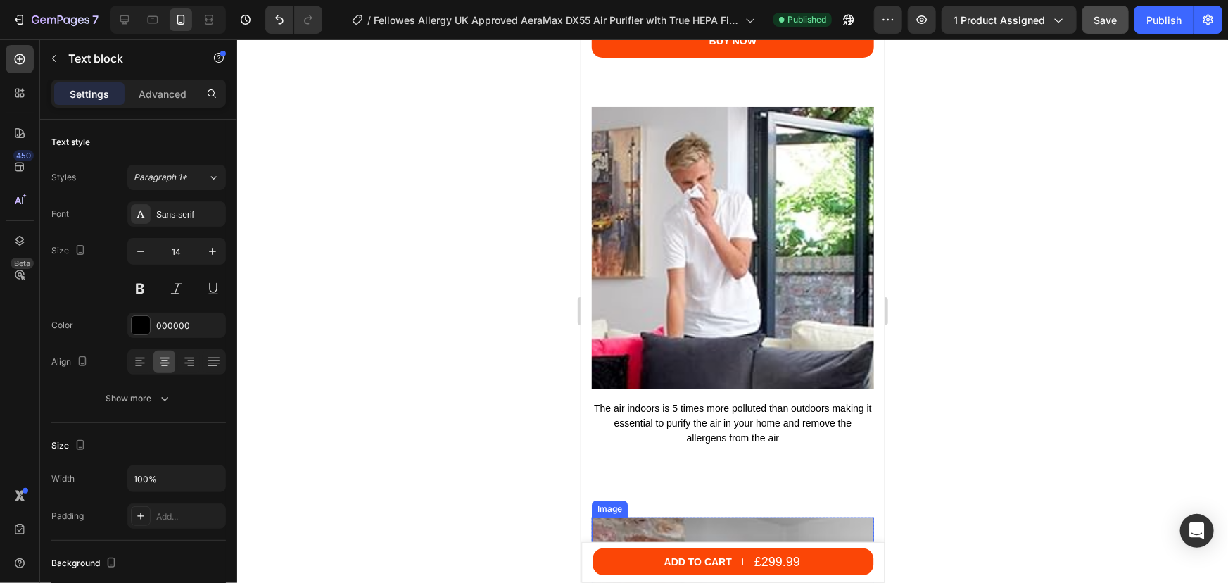
scroll to position [4556, 0]
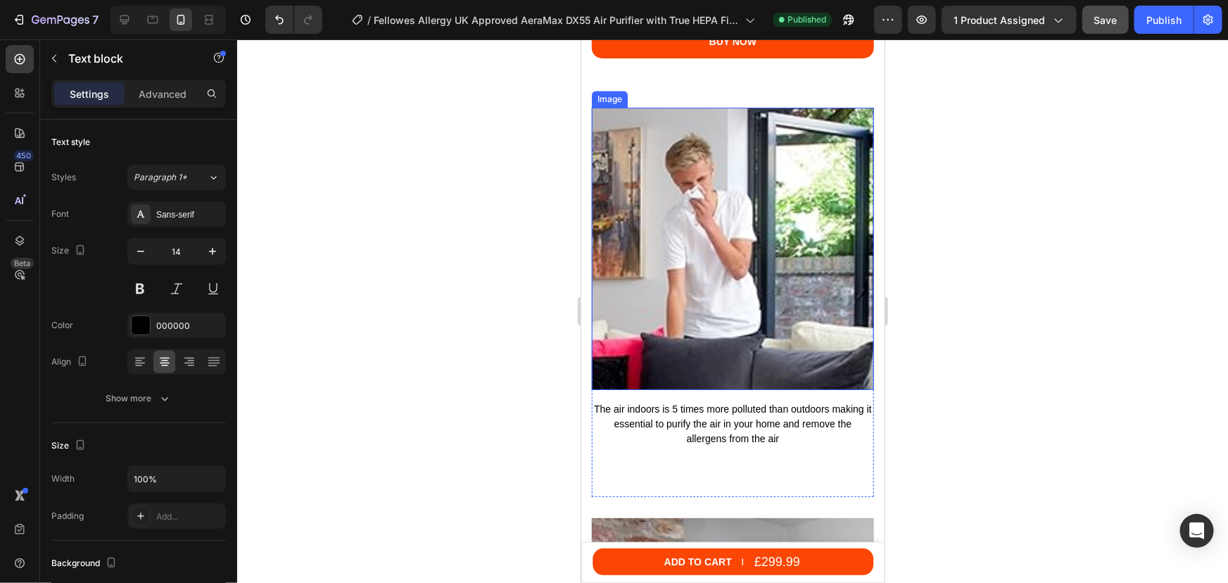
click at [692, 191] on img at bounding box center [732, 248] width 282 height 282
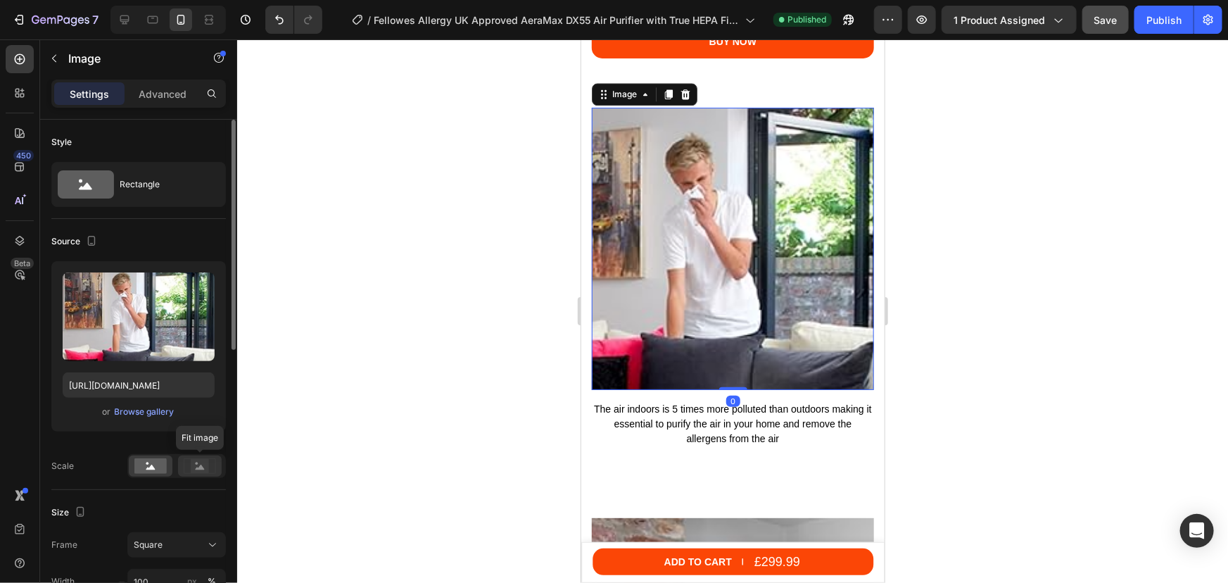
click at [191, 463] on rect at bounding box center [200, 466] width 18 height 14
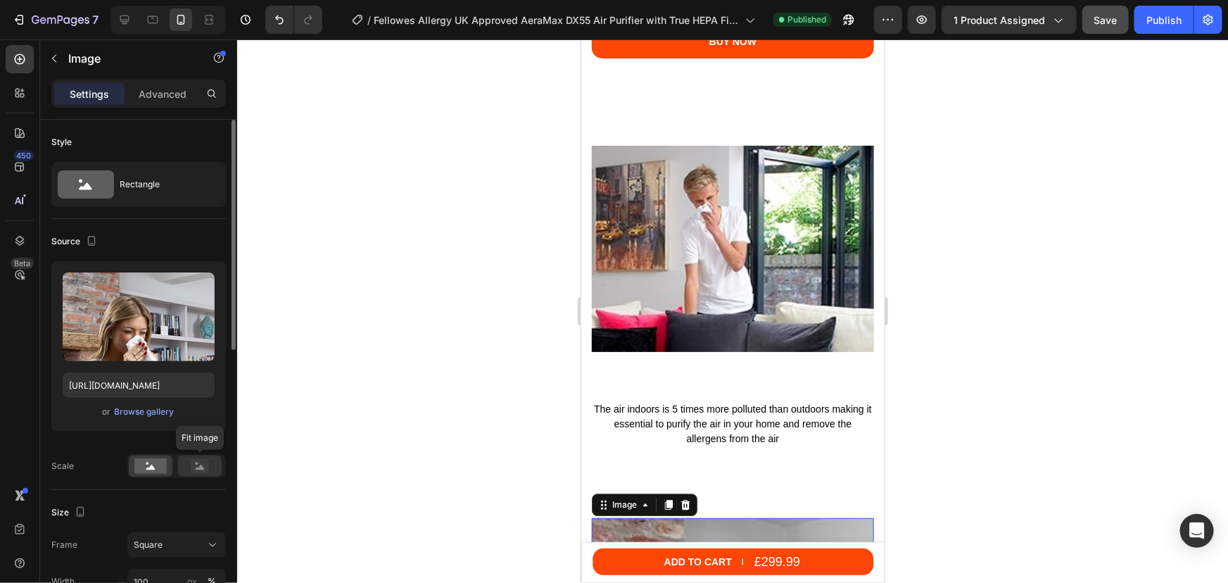
click at [189, 469] on icon at bounding box center [200, 465] width 32 height 15
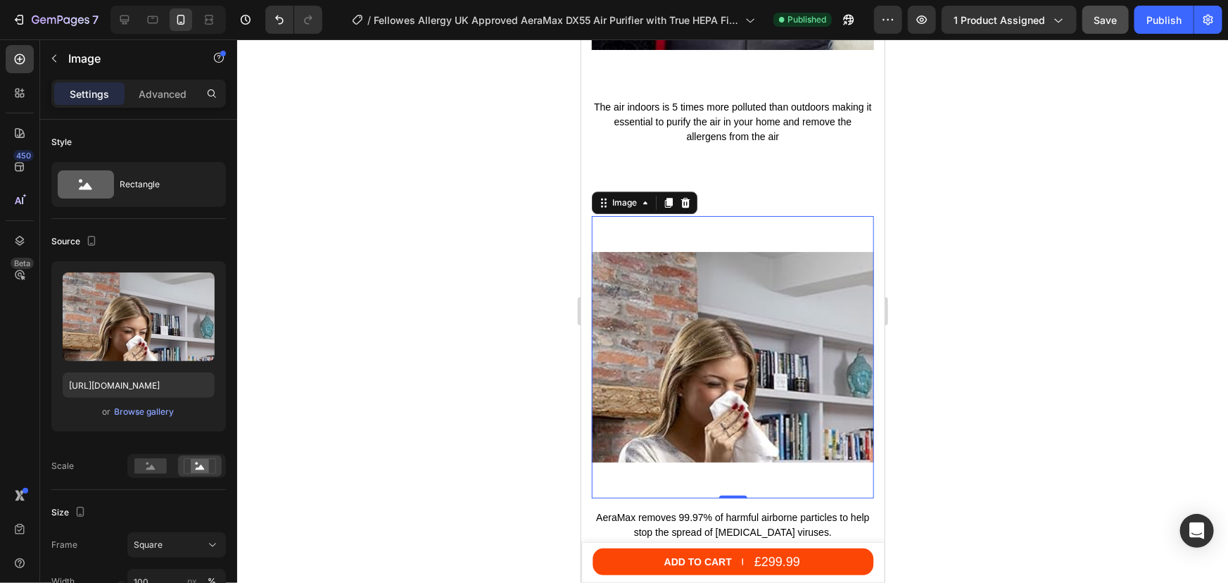
scroll to position [4876, 0]
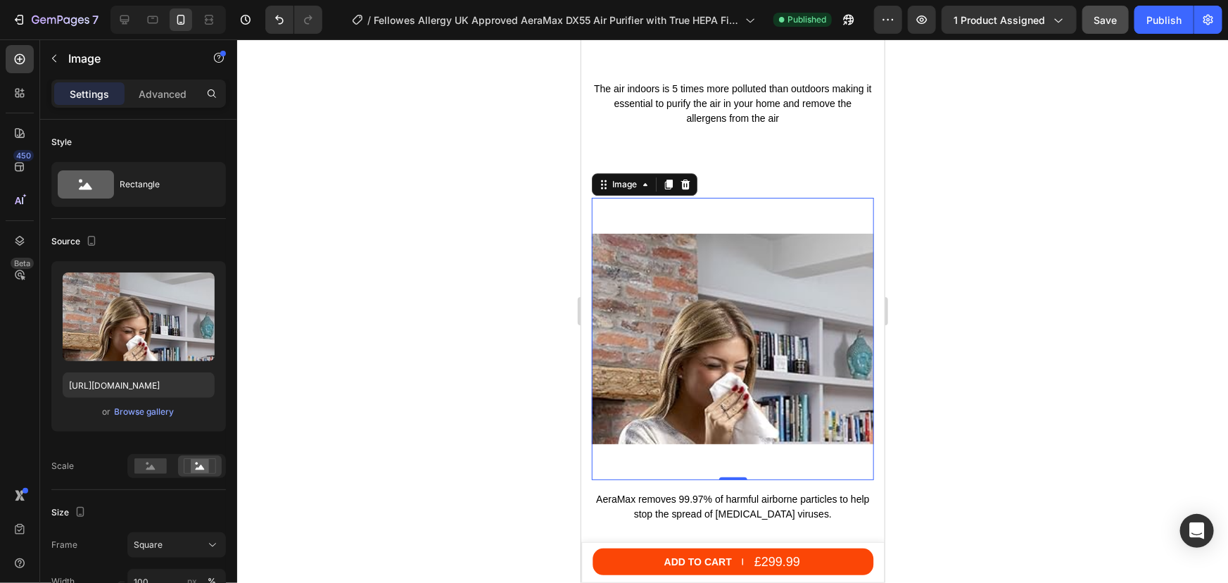
click at [978, 328] on div at bounding box center [732, 310] width 991 height 543
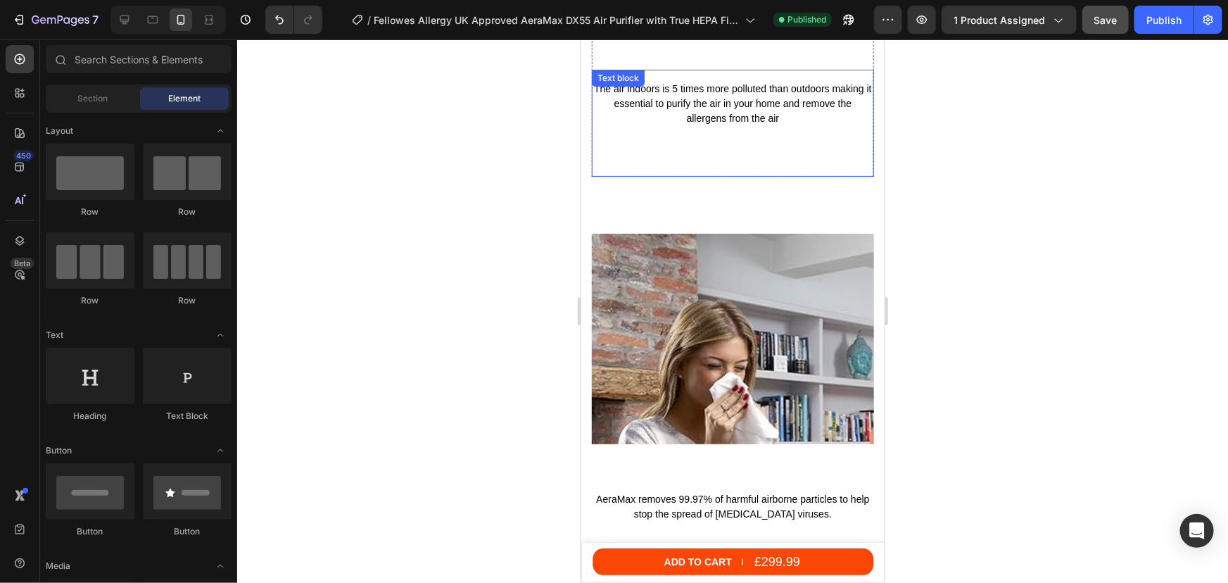
click at [712, 127] on div "The air indoors is 5 times more polluted than outdoors making it essential to p…" at bounding box center [732, 122] width 282 height 107
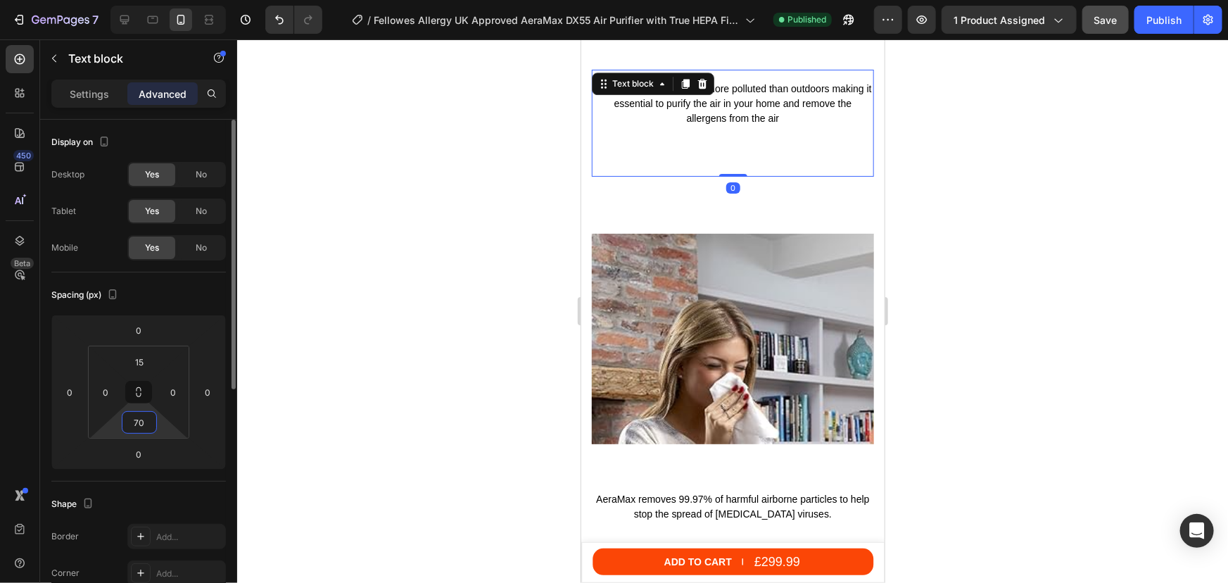
click at [139, 419] on input "70" at bounding box center [139, 422] width 28 height 21
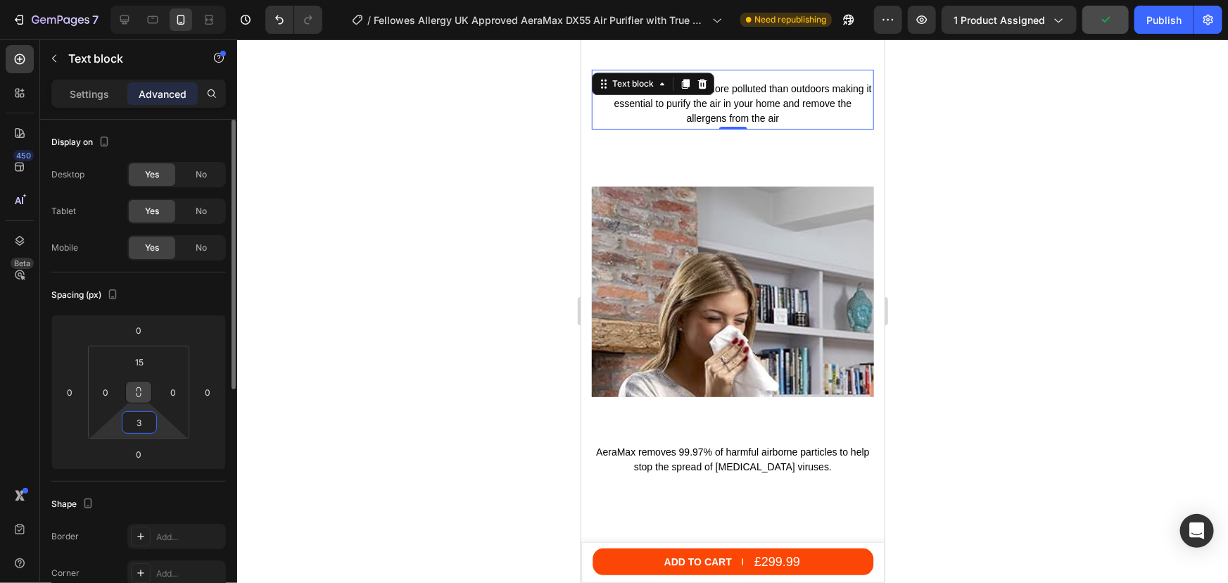
type input "30"
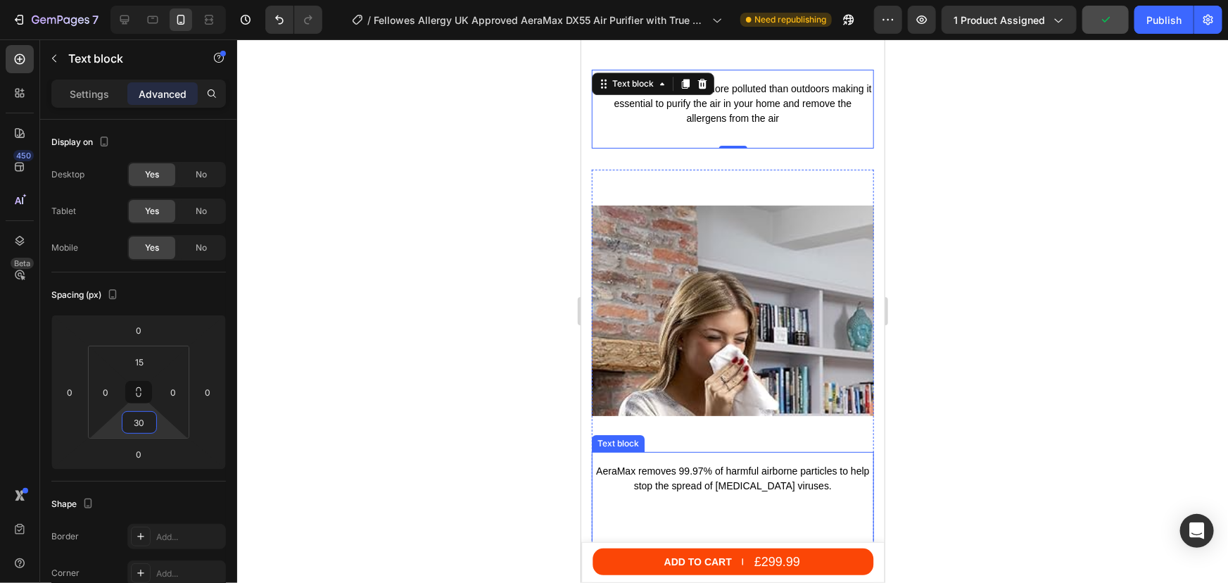
click at [690, 486] on div "AeraMax removes 99.97% of harmful airborne particles to help stop the spread of…" at bounding box center [732, 500] width 282 height 99
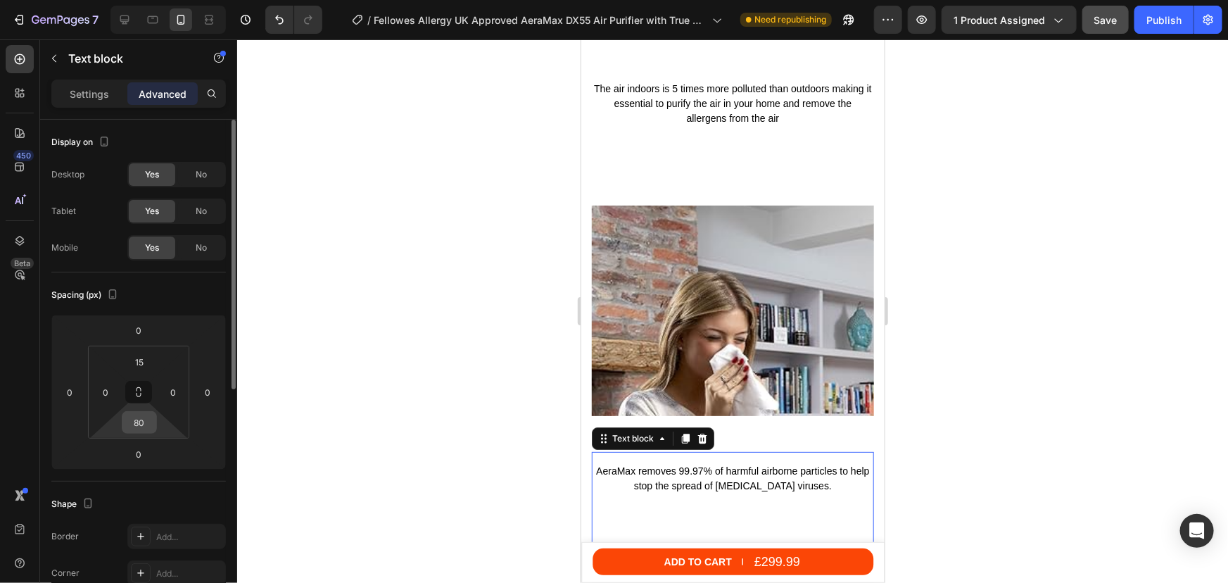
click at [137, 417] on input "80" at bounding box center [139, 422] width 28 height 21
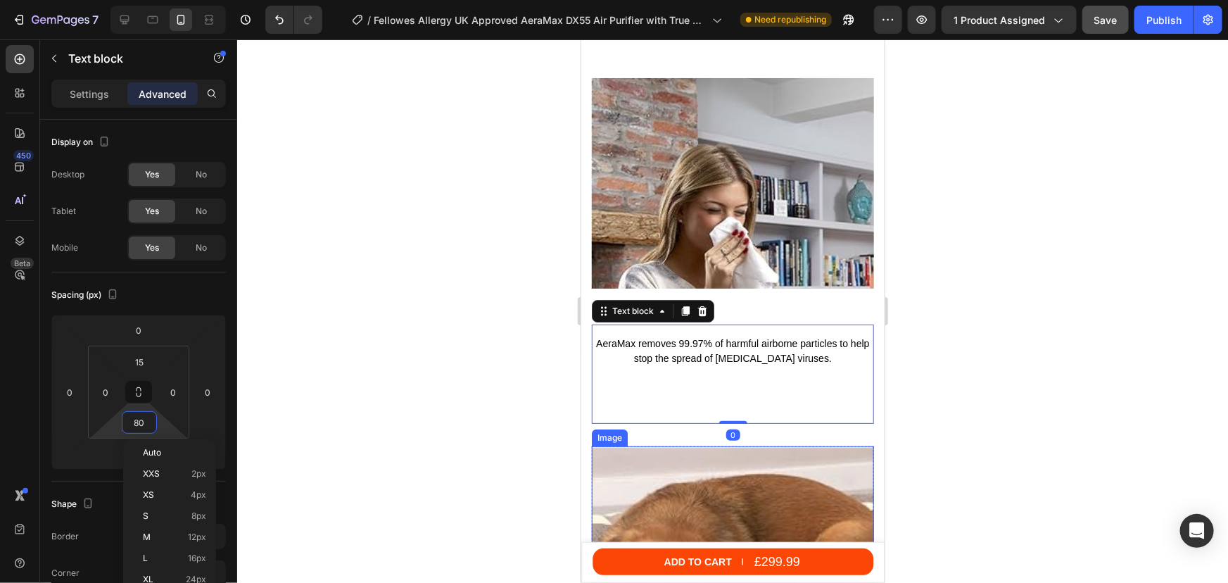
scroll to position [5131, 0]
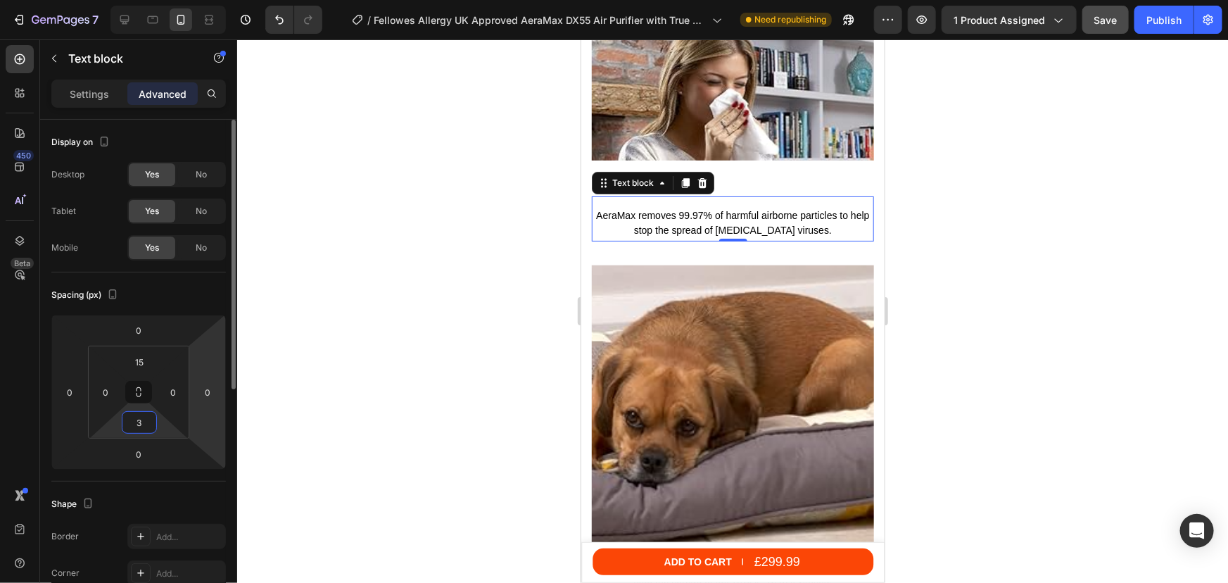
type input "30"
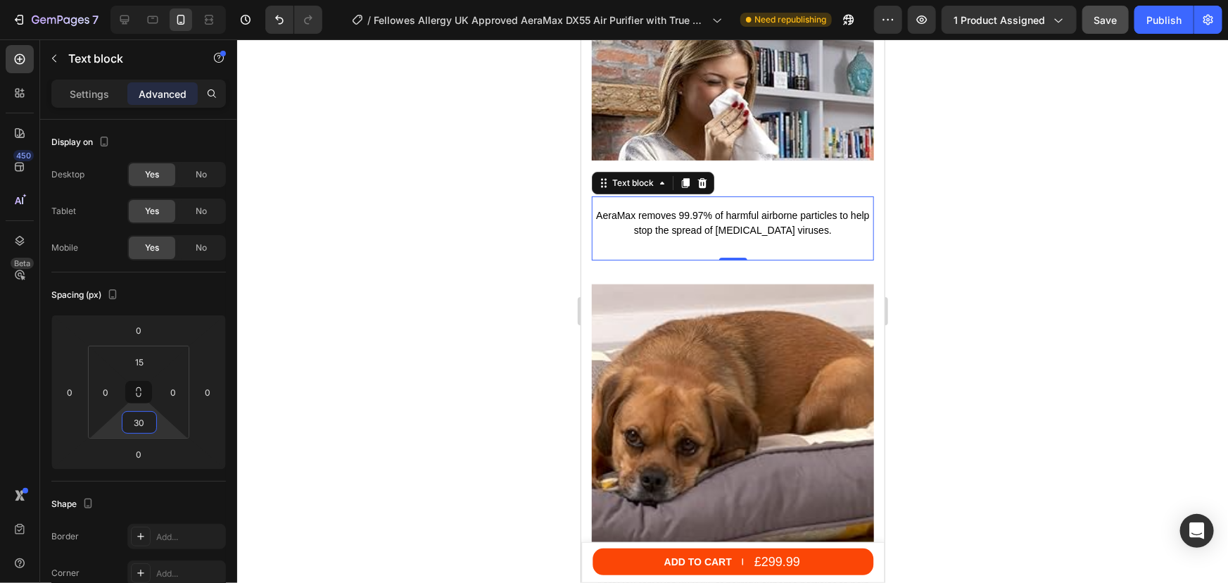
click at [701, 320] on img at bounding box center [732, 423] width 282 height 282
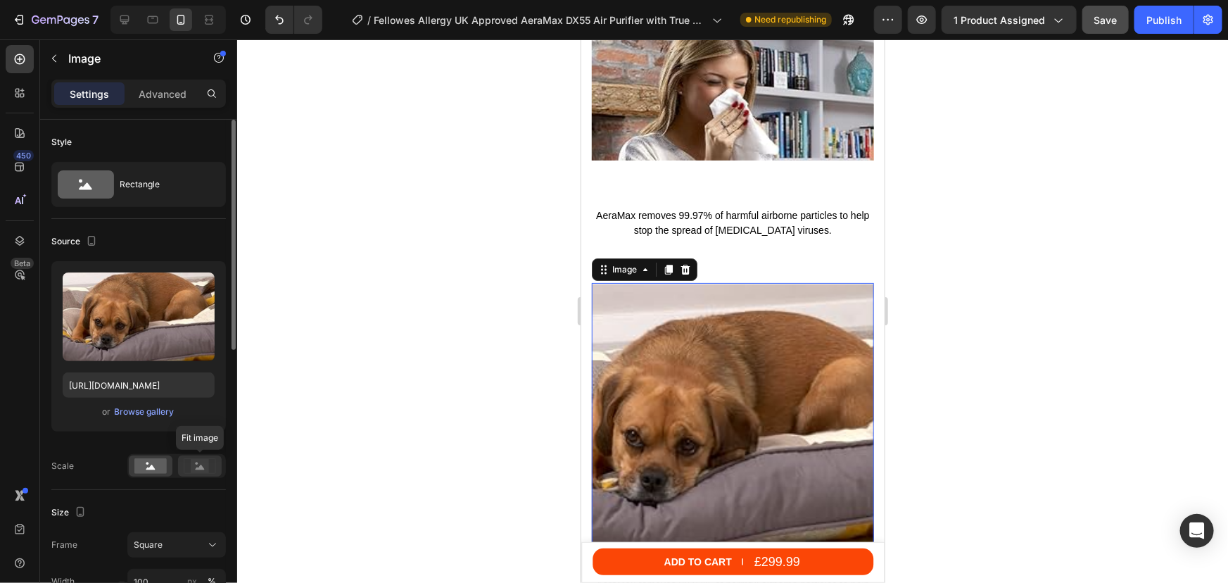
click at [198, 460] on rect at bounding box center [200, 466] width 18 height 14
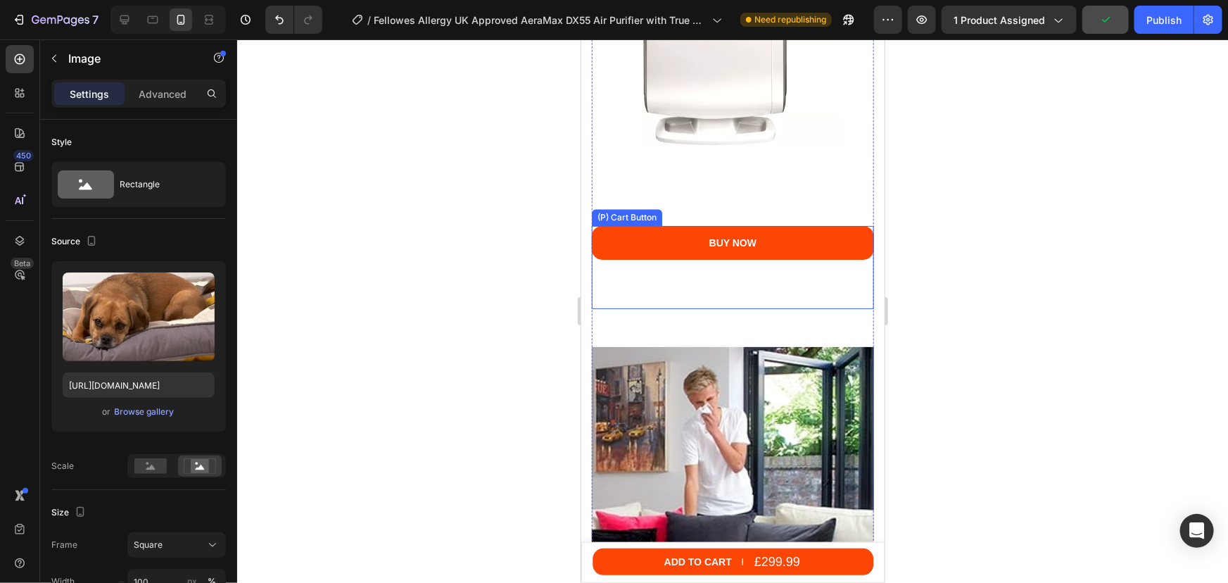
scroll to position [4236, 0]
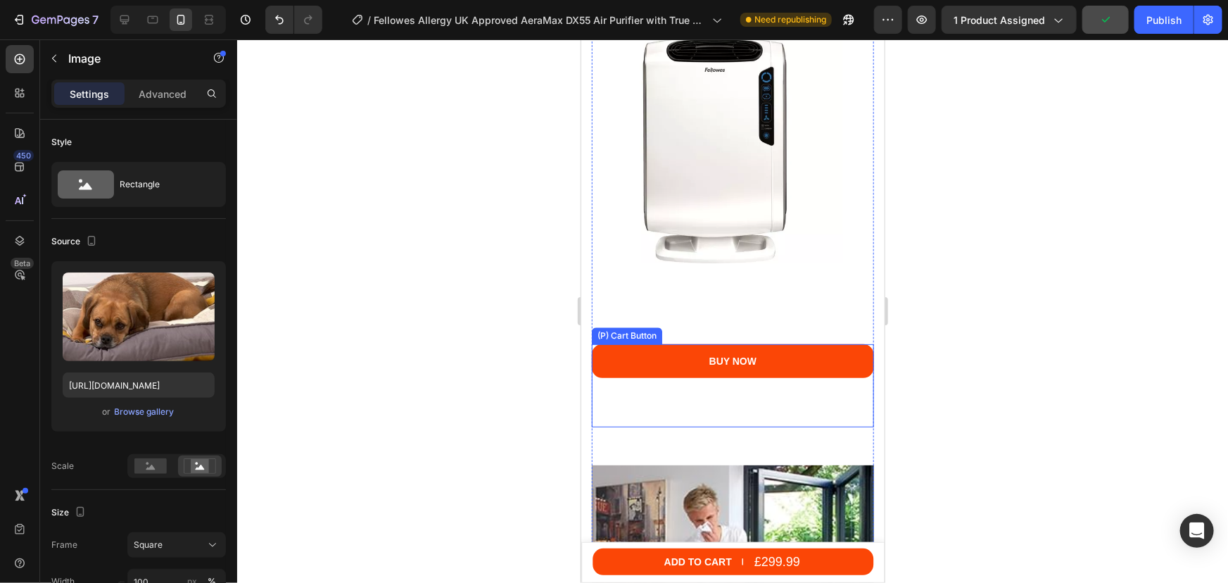
click at [724, 380] on div "BUY NOW (P) Cart Button" at bounding box center [732, 384] width 282 height 83
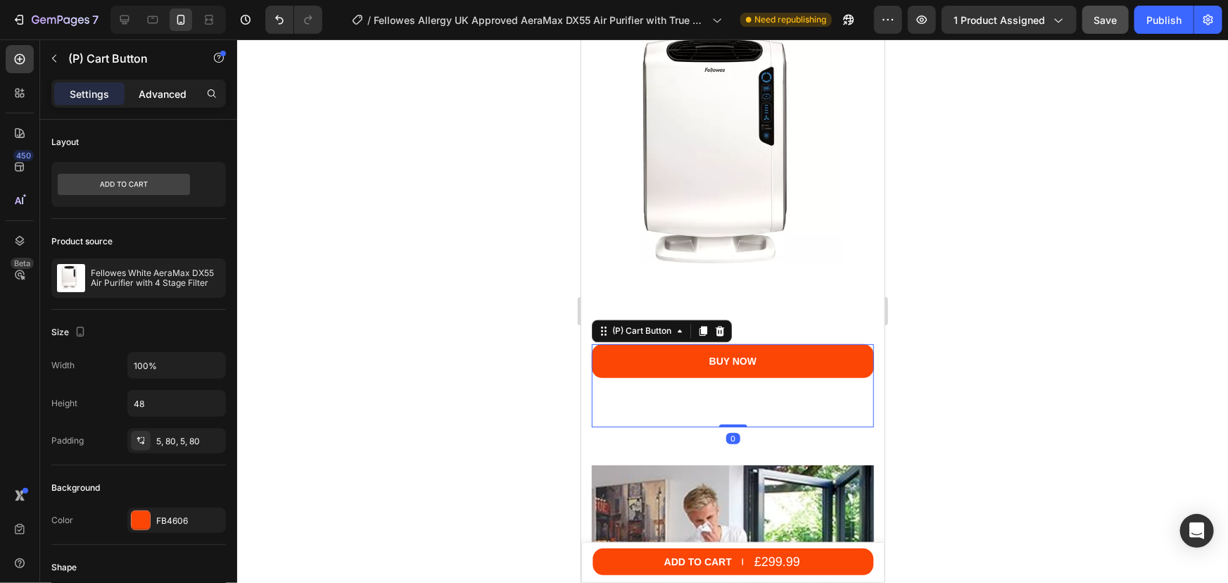
click at [154, 89] on p "Advanced" at bounding box center [163, 94] width 48 height 15
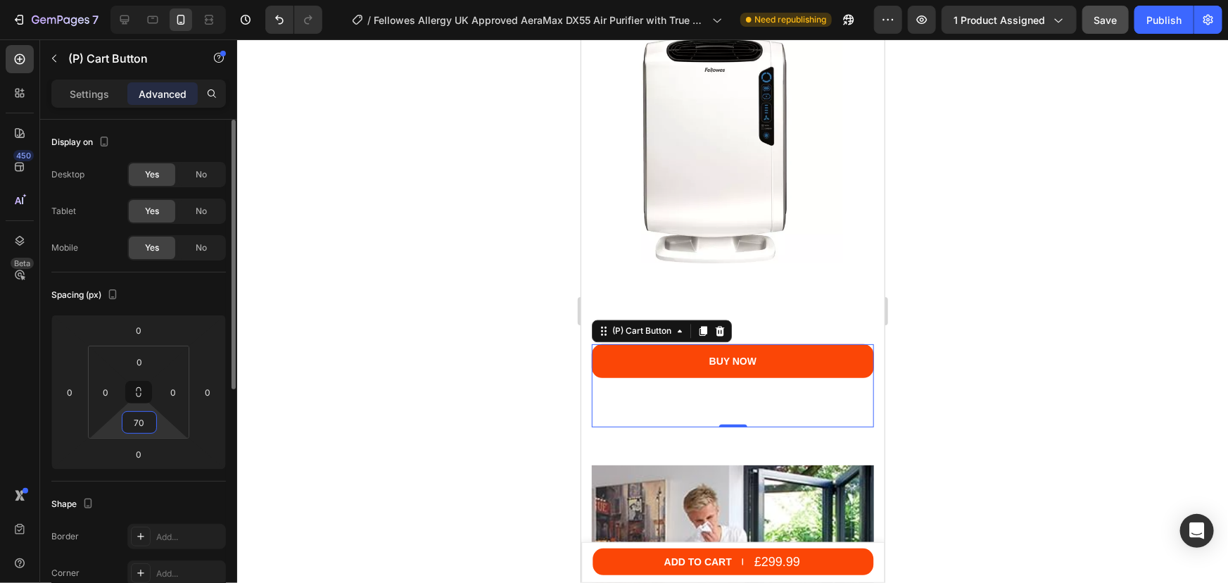
click at [148, 422] on input "70" at bounding box center [139, 422] width 28 height 21
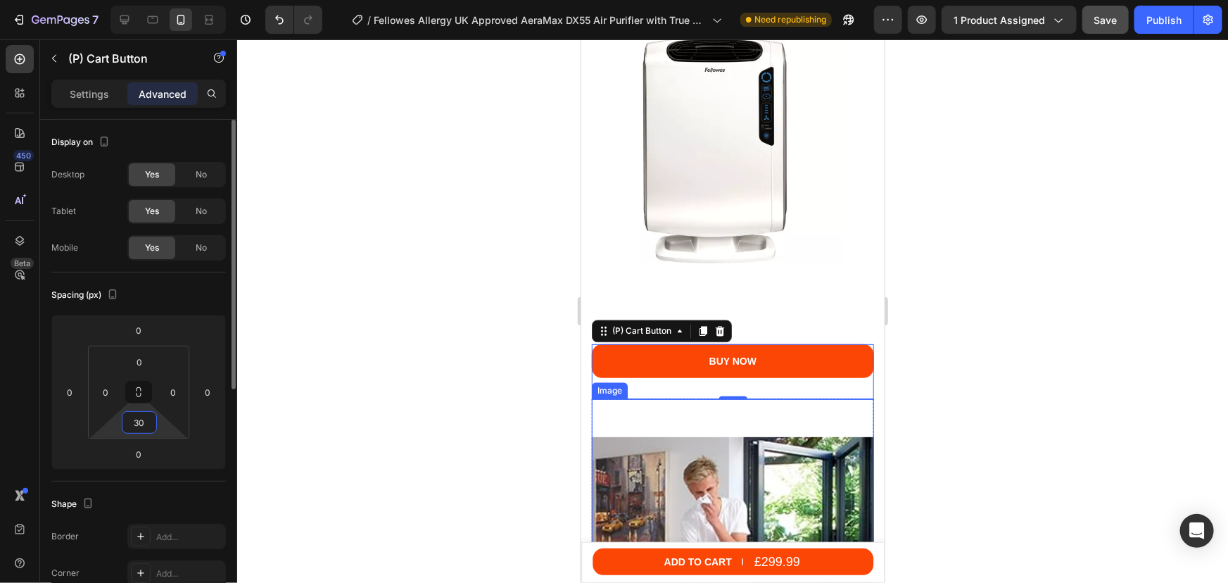
click at [134, 420] on input "30" at bounding box center [139, 422] width 28 height 21
type input "40"
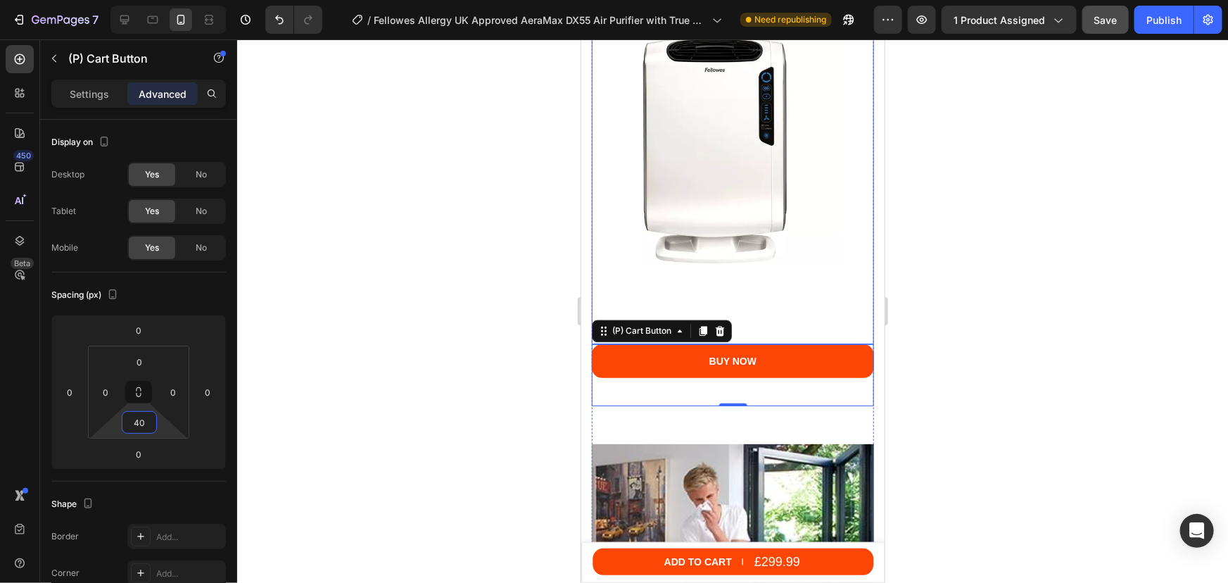
scroll to position [3724, 0]
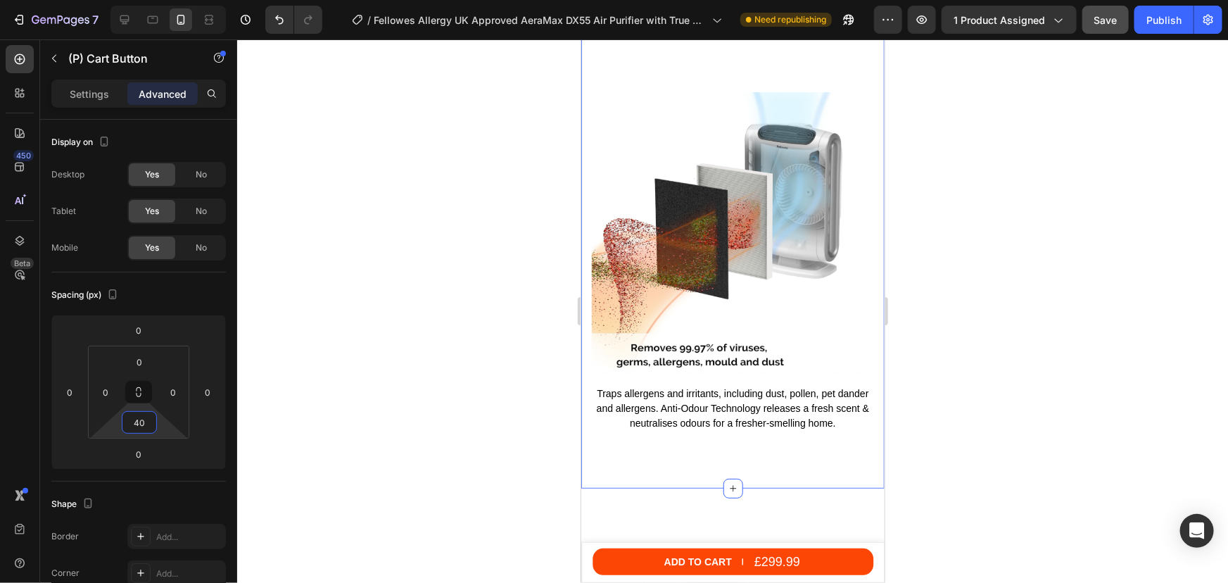
click at [683, 443] on div "Image The True HEPA filter captures 99.97% of airborne particles as small as 0.…" at bounding box center [732, 61] width 303 height 852
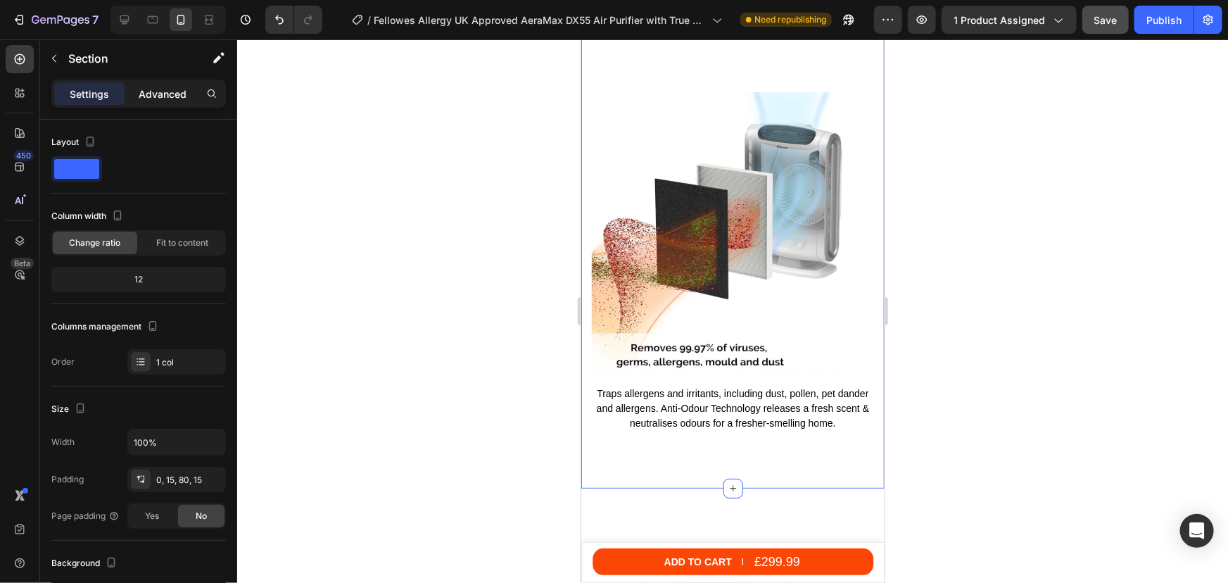
click at [162, 100] on p "Advanced" at bounding box center [163, 94] width 48 height 15
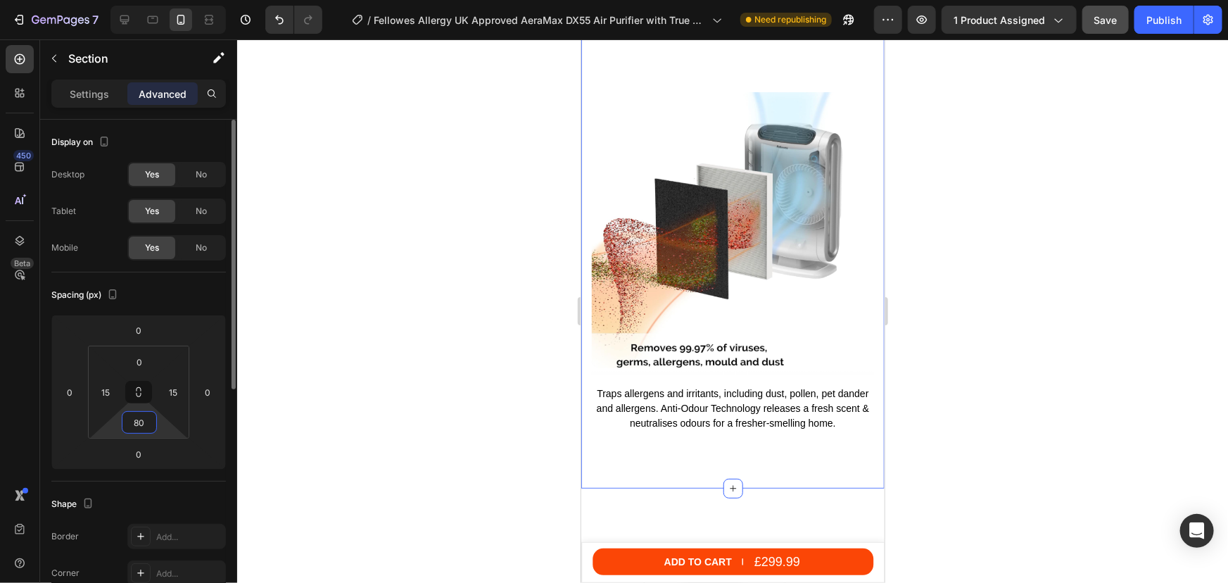
click at [141, 422] on input "80" at bounding box center [139, 422] width 28 height 21
type input "30"
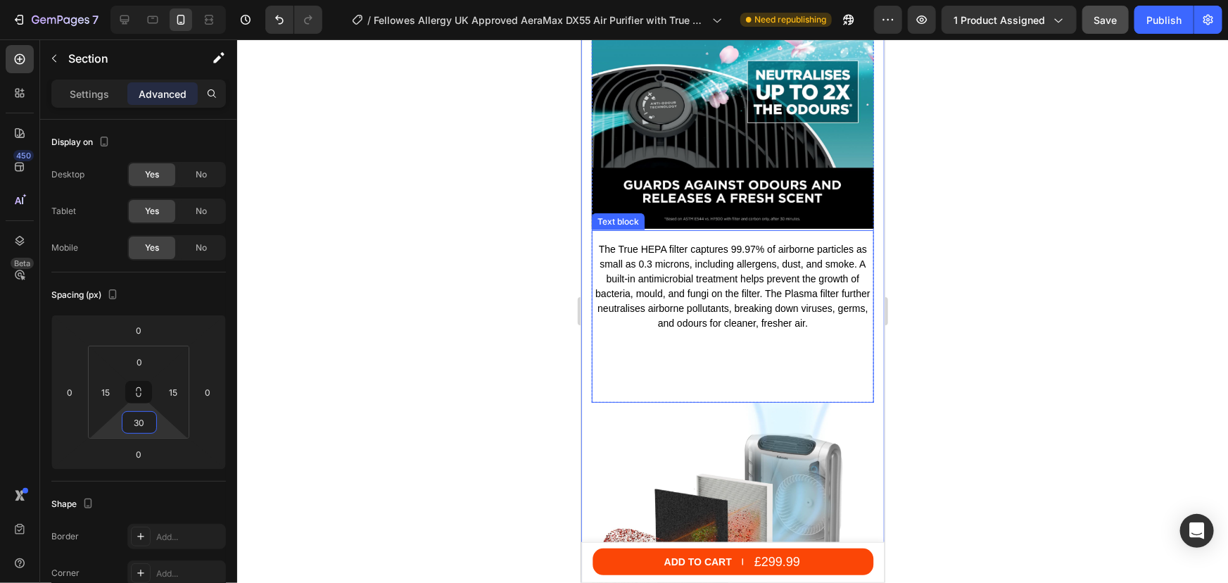
scroll to position [3340, 0]
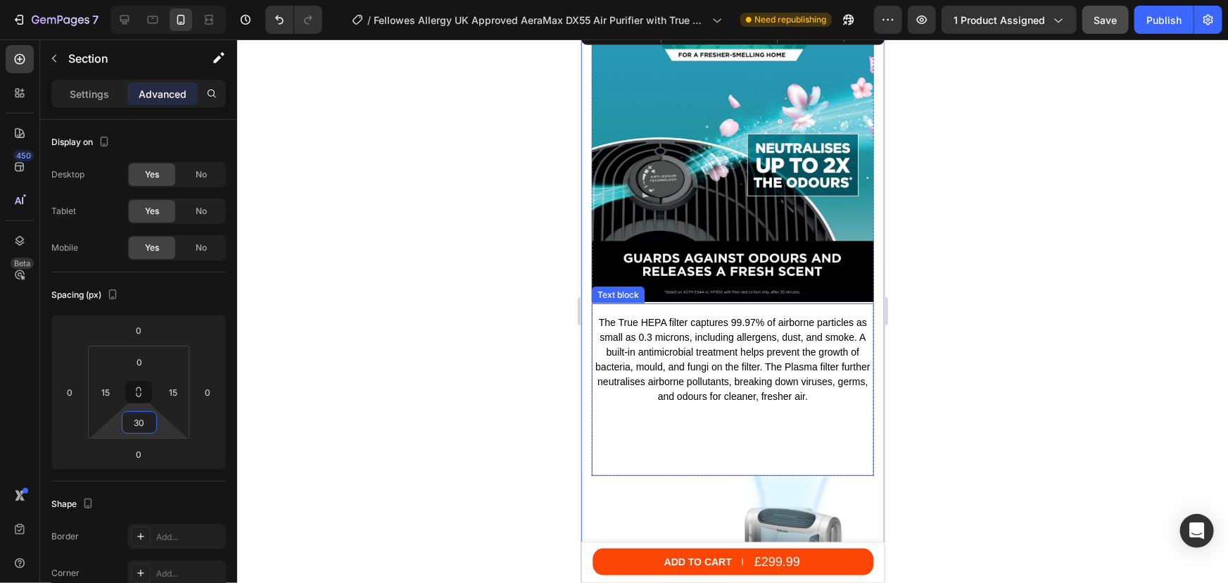
click at [661, 429] on div "The True HEPA filter captures 99.97% of airborne particles as small as 0.3 micr…" at bounding box center [732, 389] width 282 height 172
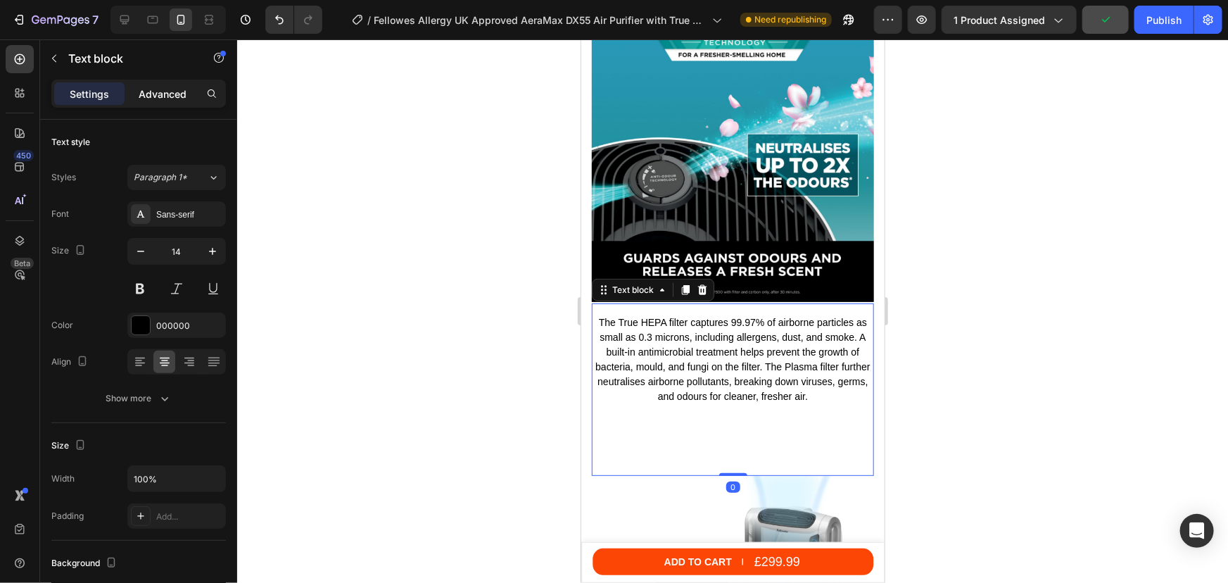
click at [159, 92] on p "Advanced" at bounding box center [163, 94] width 48 height 15
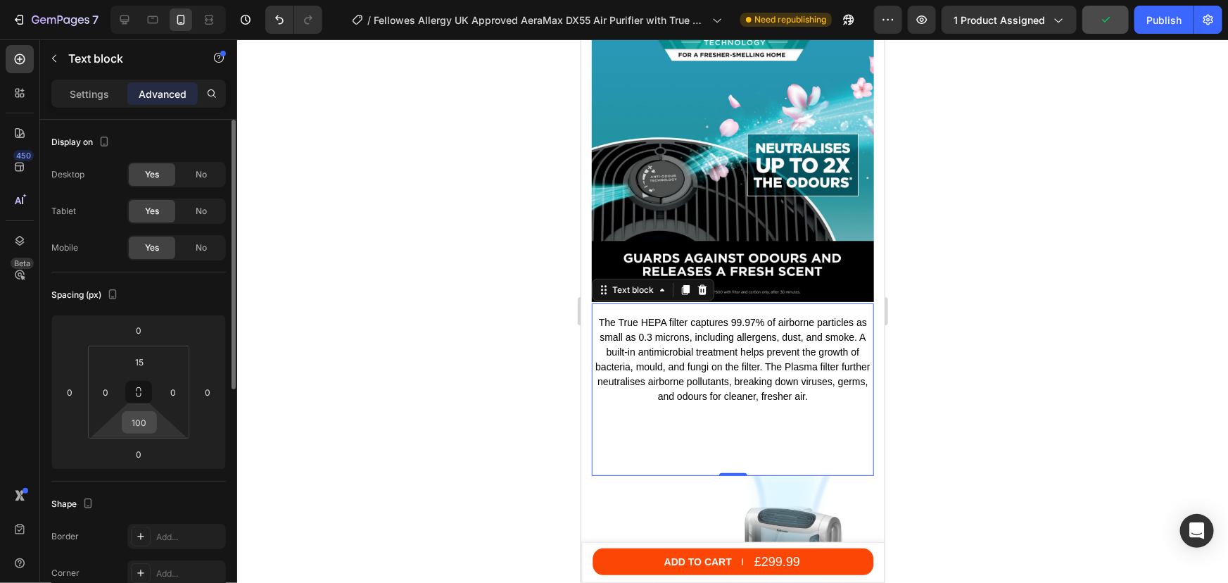
click at [151, 425] on input "100" at bounding box center [139, 422] width 28 height 21
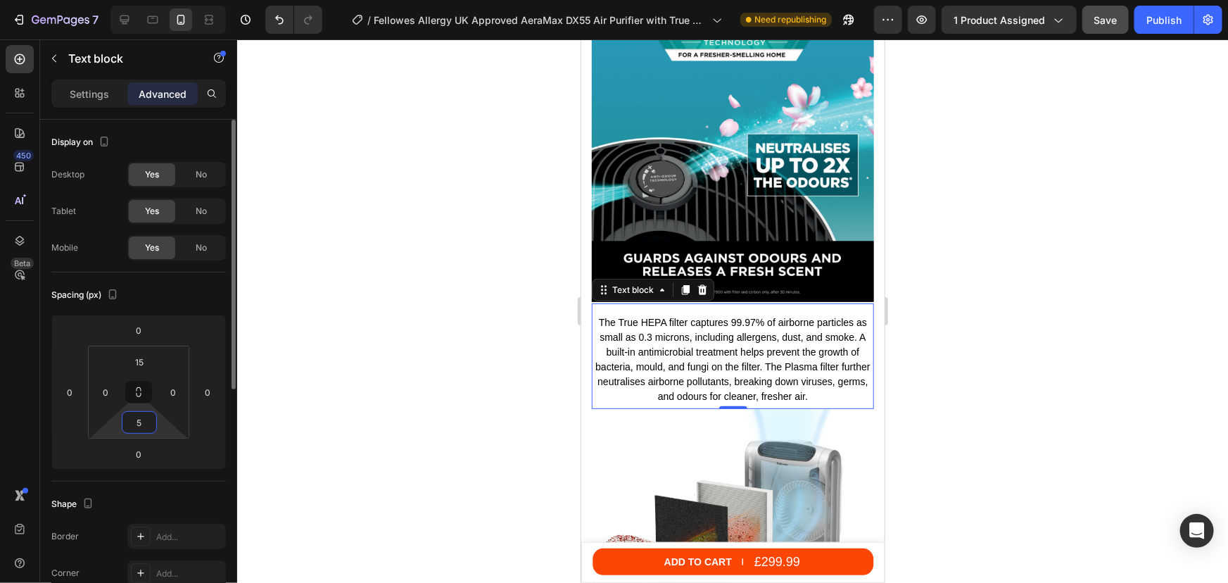
type input "50"
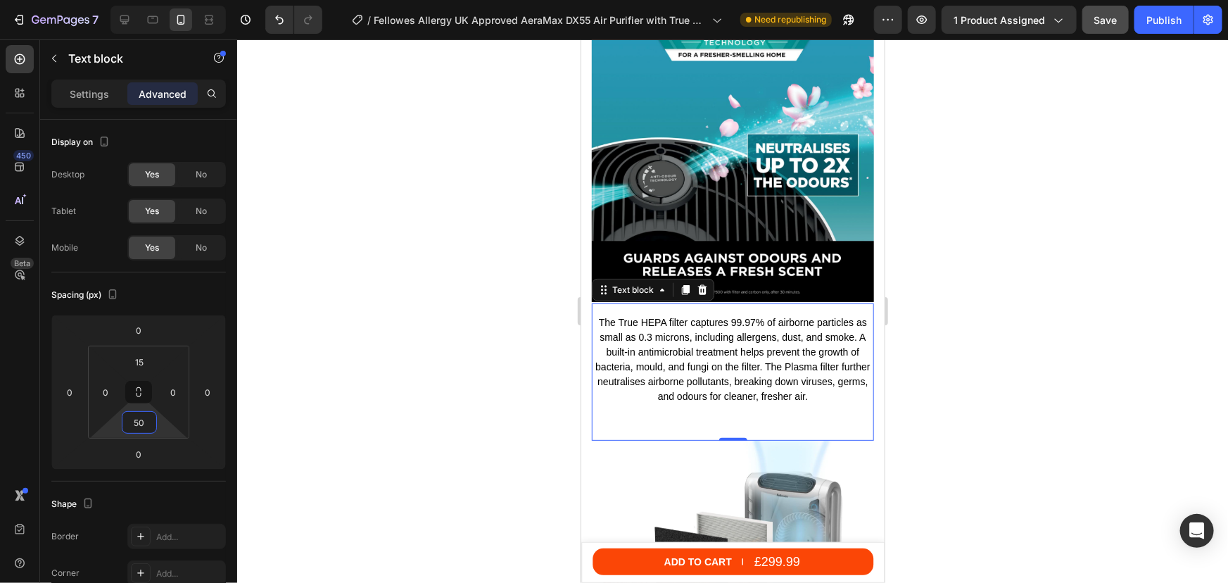
click at [1000, 257] on div at bounding box center [732, 310] width 991 height 543
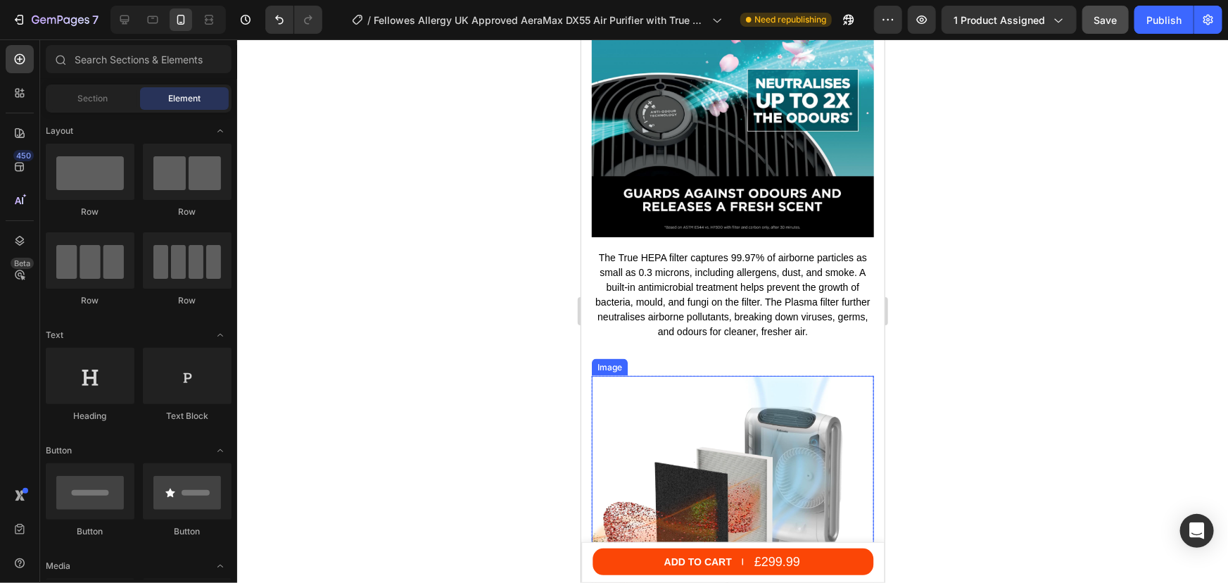
scroll to position [3404, 0]
click at [705, 314] on p "The True HEPA filter captures 99.97% of airborne particles as small as 0.3 micr…" at bounding box center [732, 295] width 279 height 89
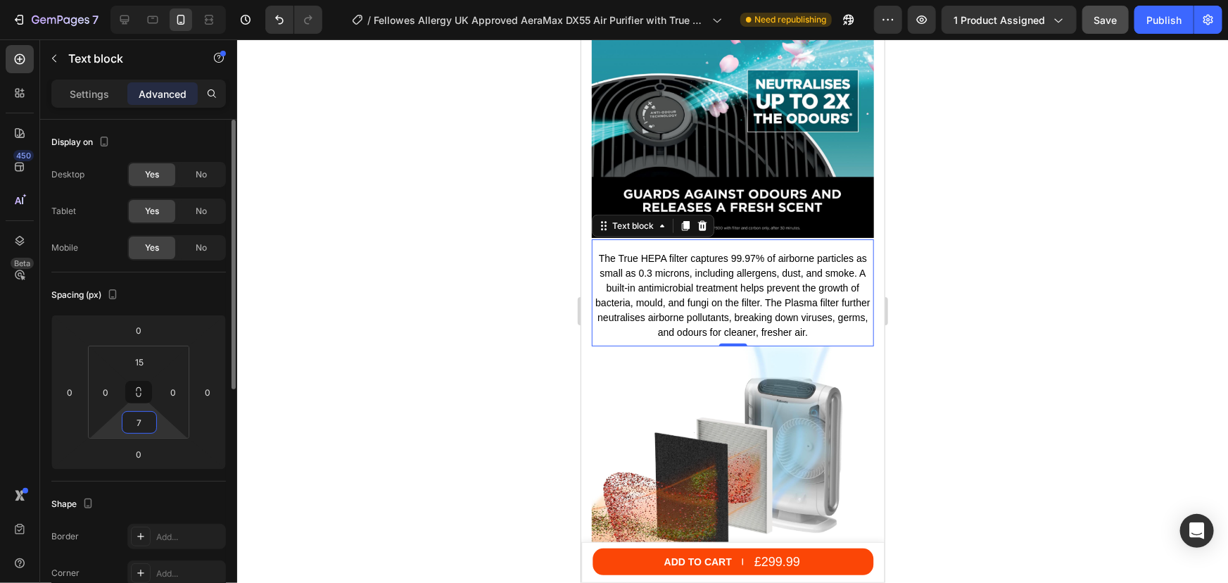
type input "70"
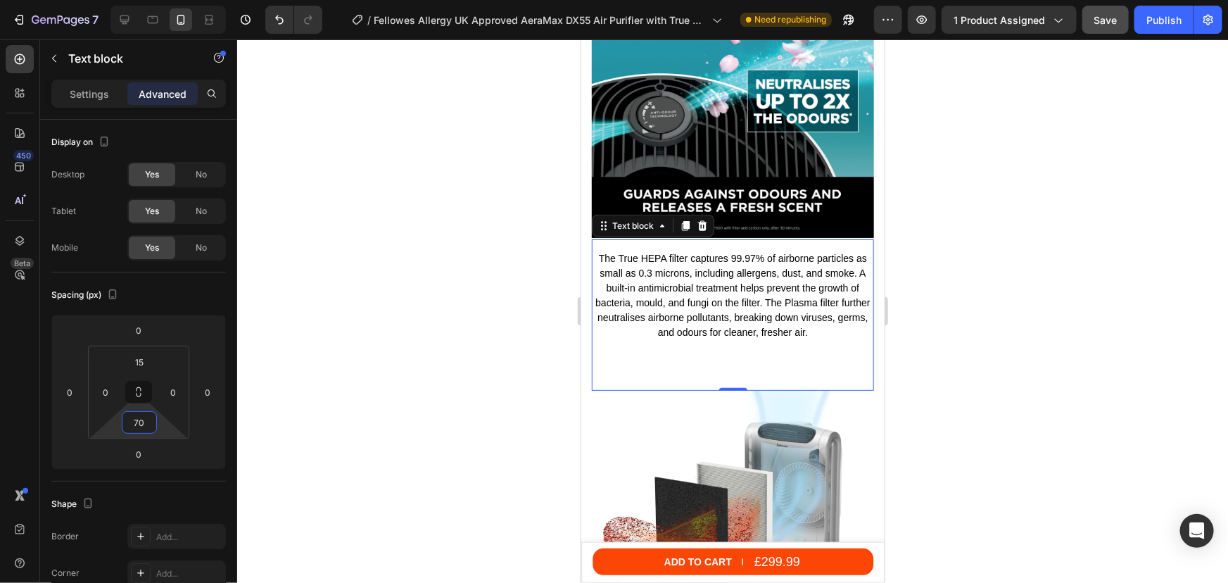
click at [995, 282] on div at bounding box center [732, 310] width 991 height 543
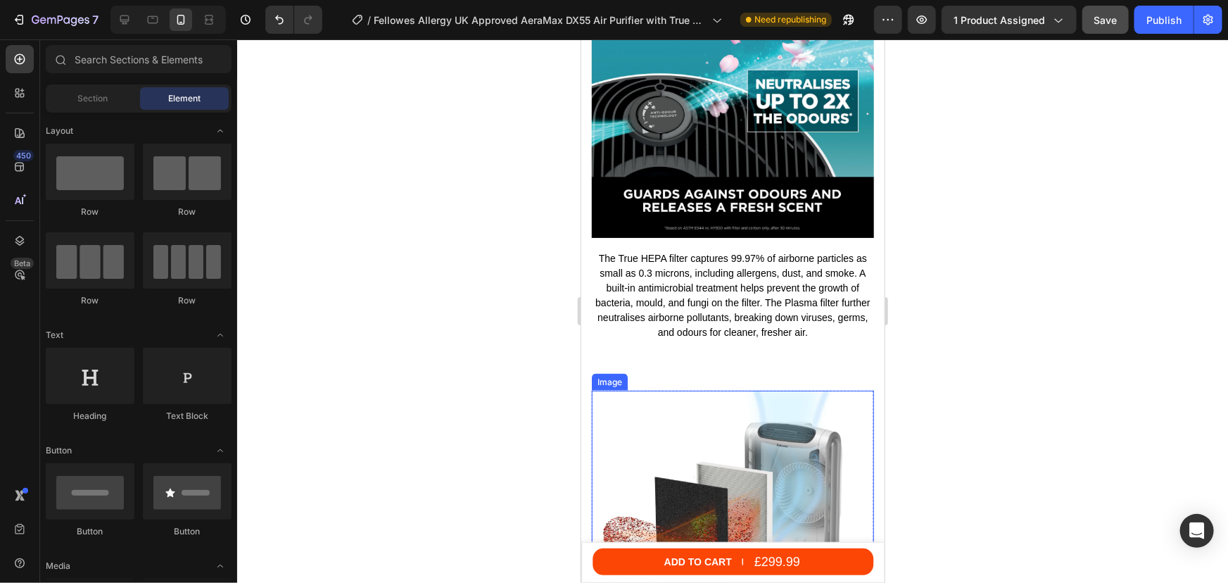
scroll to position [3788, 0]
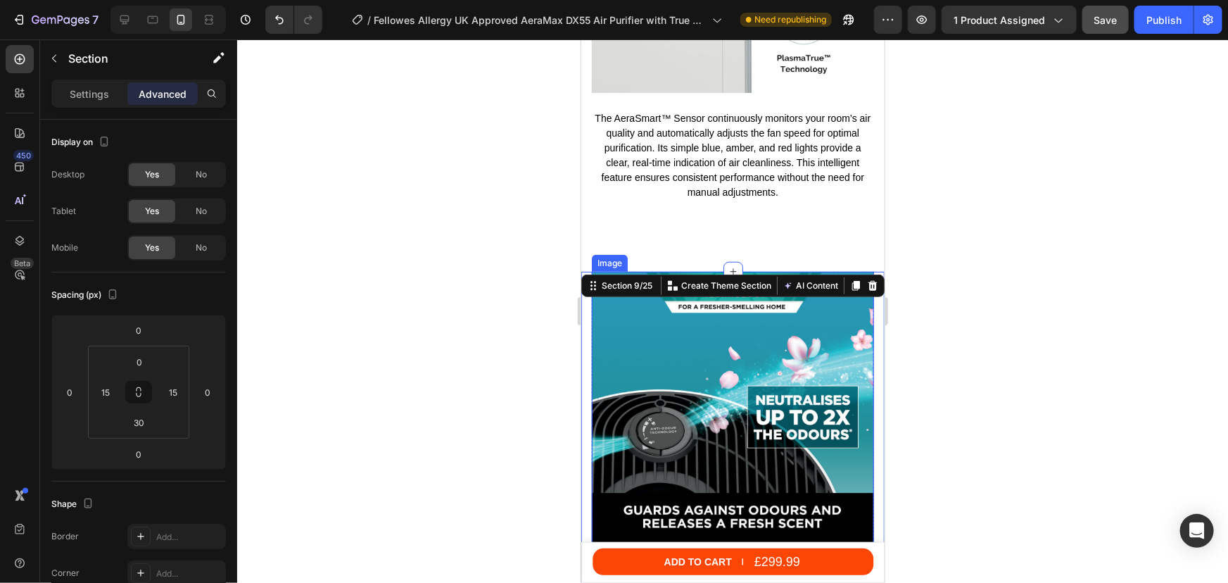
scroll to position [3084, 0]
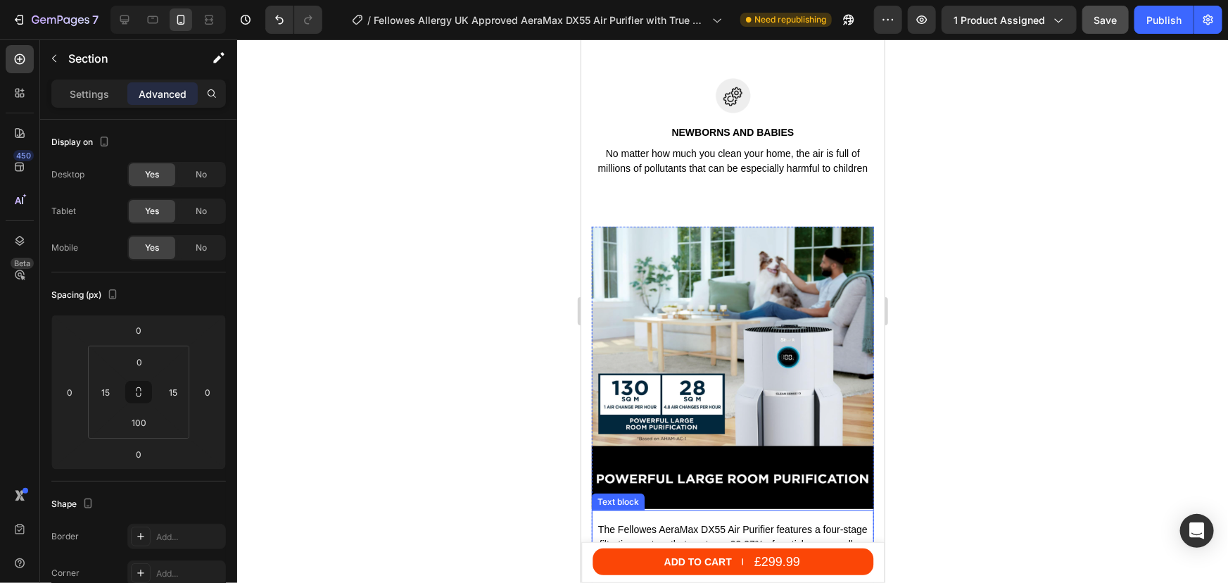
scroll to position [2932, 0]
click at [689, 282] on img at bounding box center [732, 368] width 282 height 282
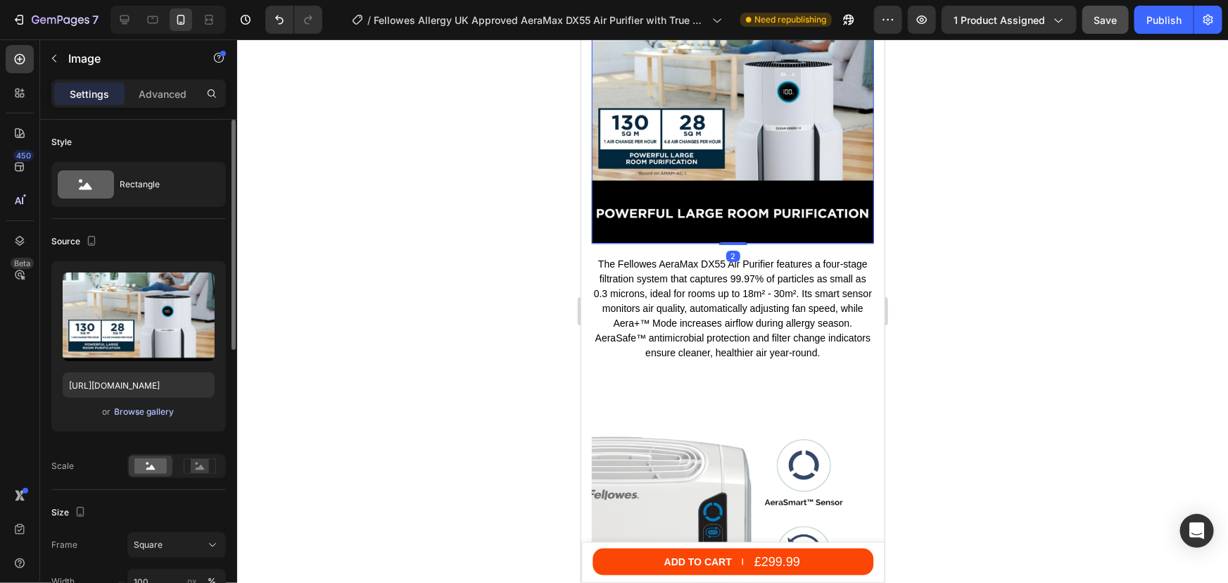
click at [125, 414] on div "Browse gallery" at bounding box center [145, 411] width 60 height 13
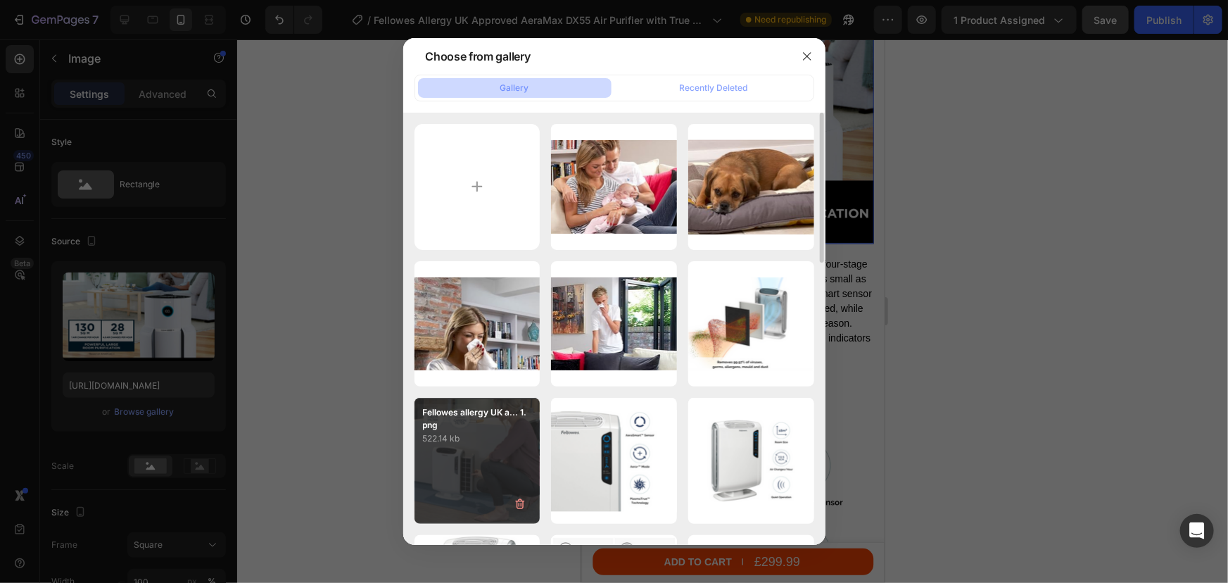
click at [490, 446] on div "Fellowes allergy UK a... 1.png 522.14 kb" at bounding box center [477, 461] width 126 height 126
type input "[URL][DOMAIN_NAME]"
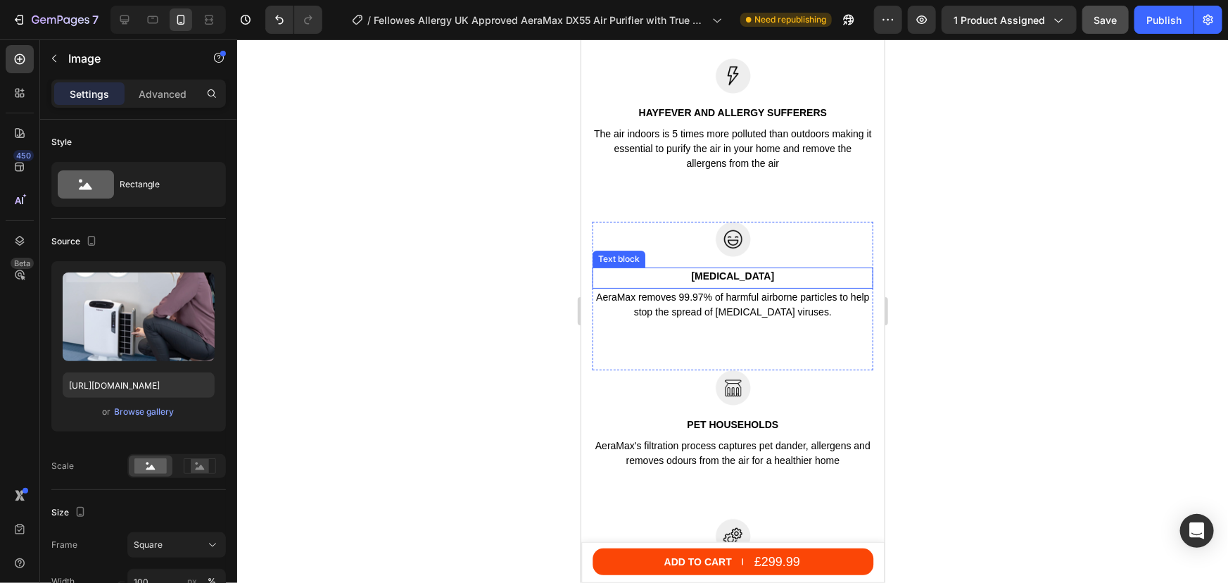
scroll to position [2101, 0]
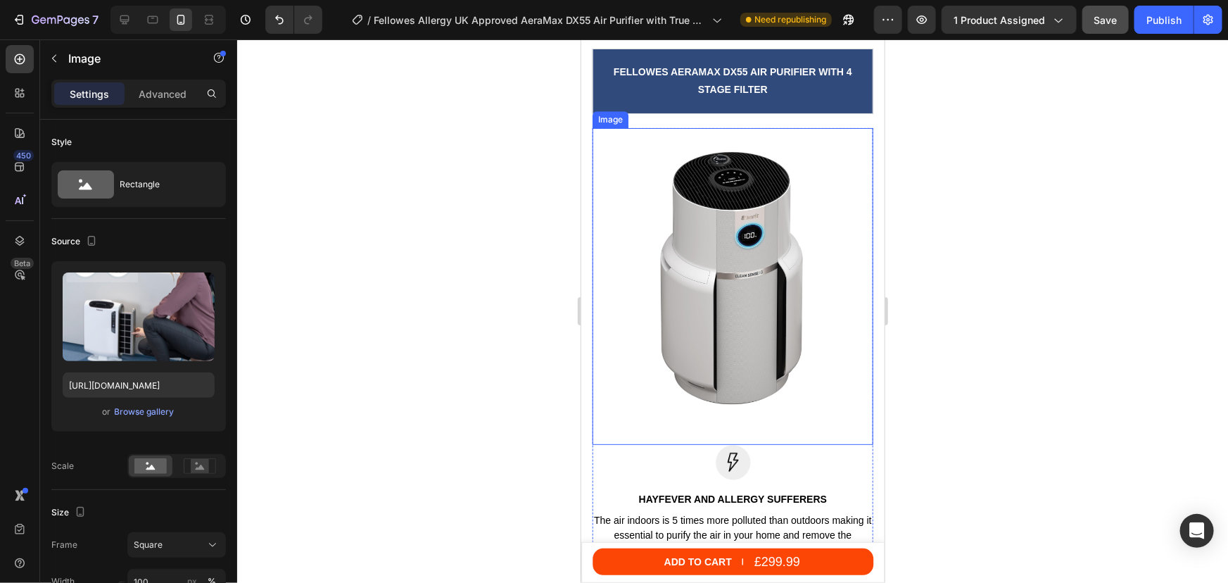
click at [701, 257] on img at bounding box center [732, 278] width 281 height 260
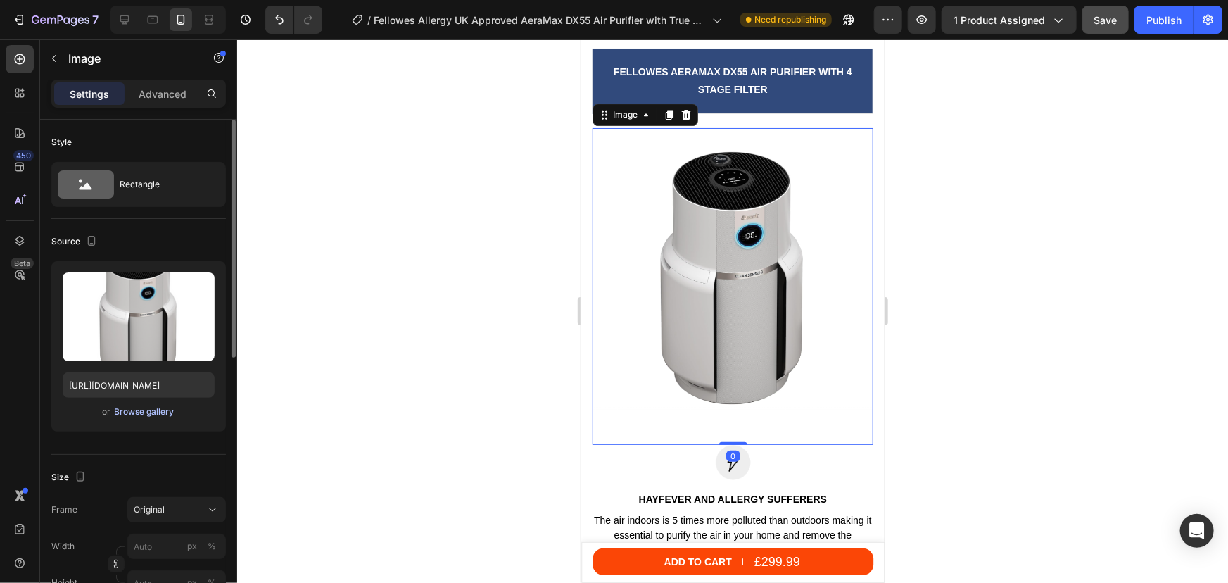
click at [129, 405] on div "Browse gallery" at bounding box center [145, 411] width 60 height 13
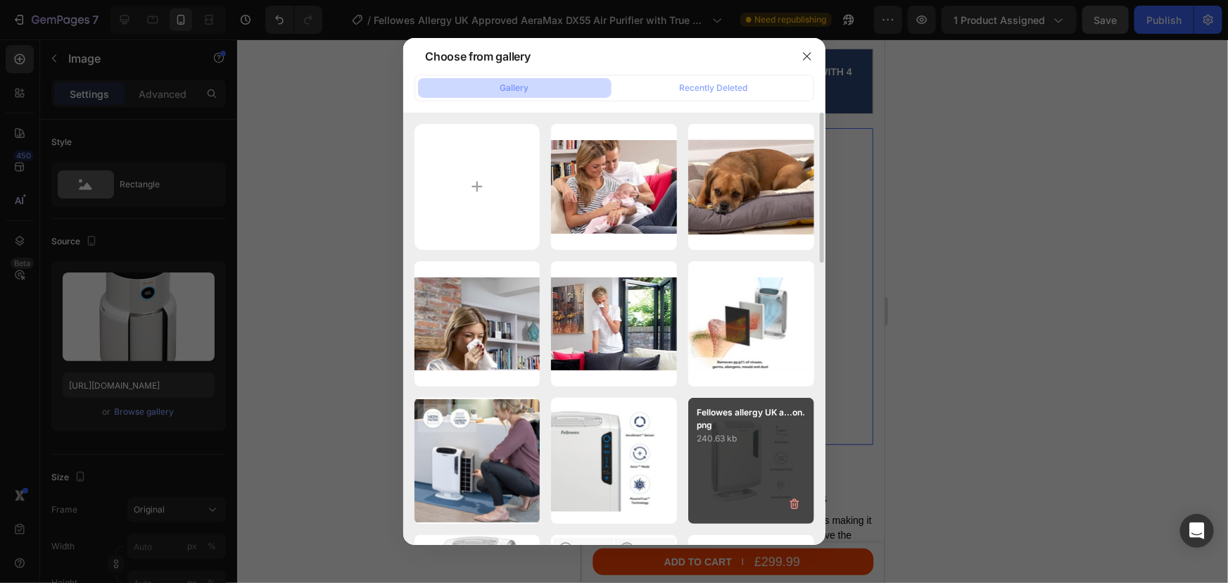
click at [743, 459] on div "Fellowes allergy UK a...on.png 240.63 kb" at bounding box center [751, 461] width 126 height 126
type input "[URL][DOMAIN_NAME]"
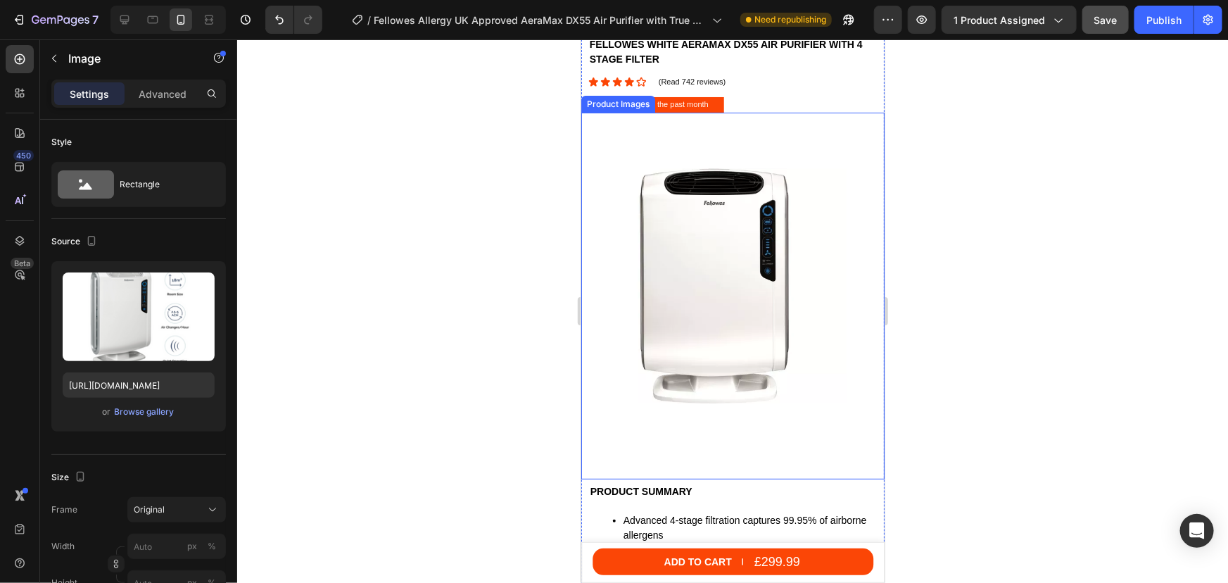
scroll to position [222, 0]
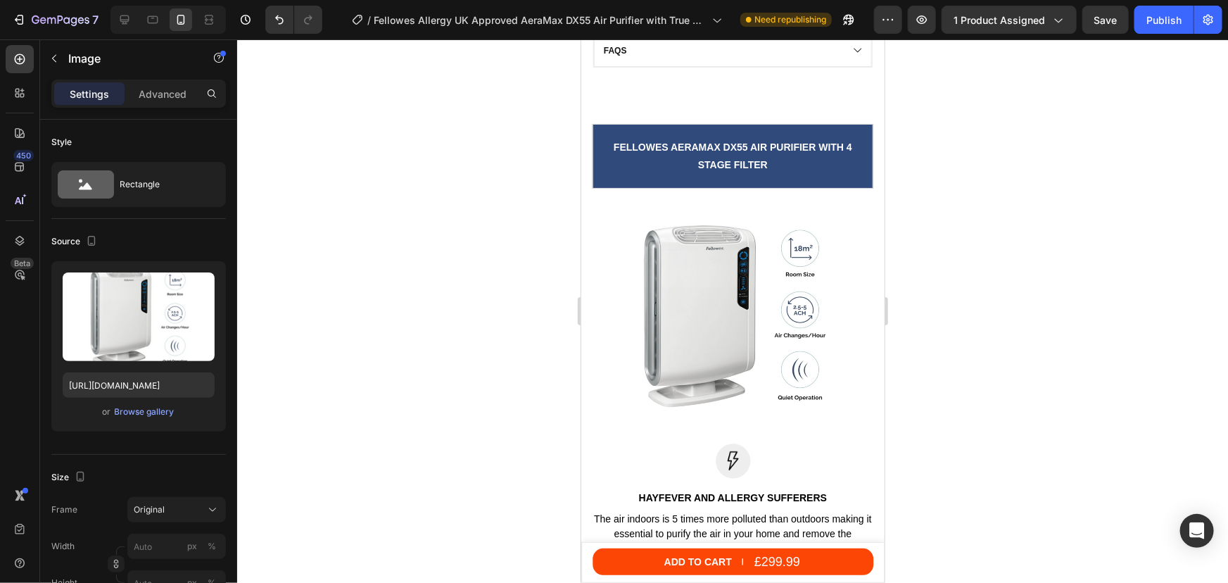
scroll to position [1844, 0]
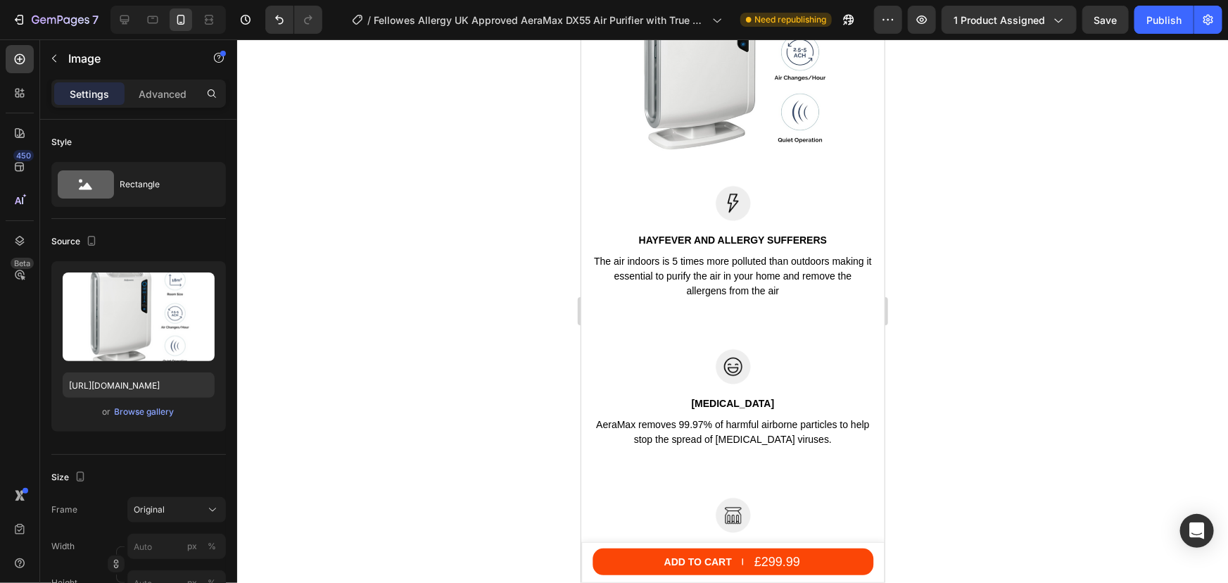
click at [841, 139] on img at bounding box center [732, 58] width 281 height 184
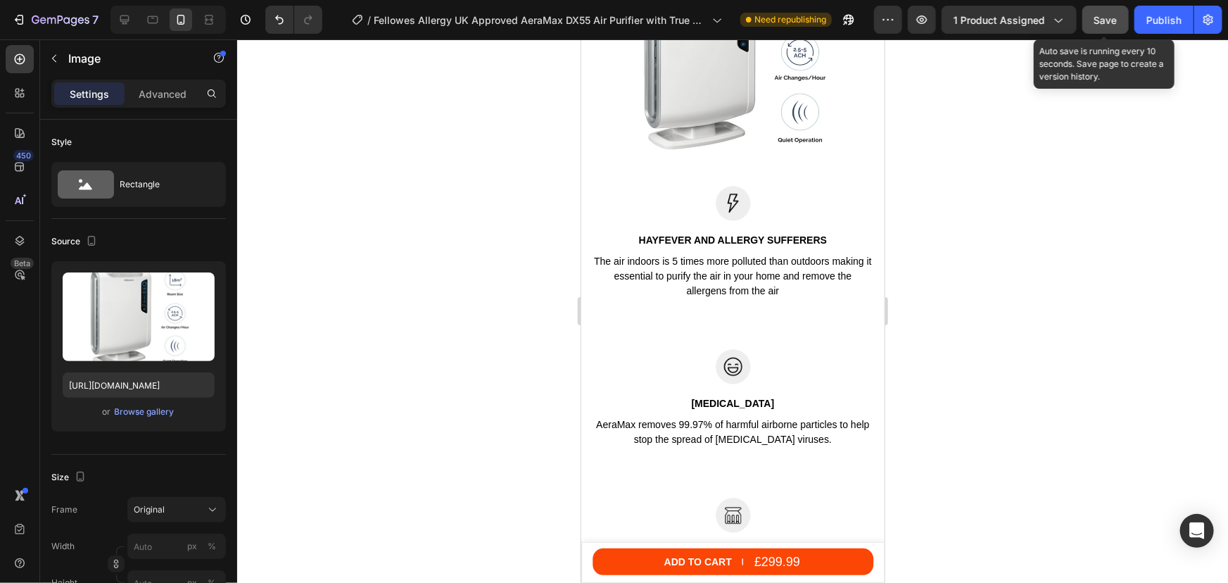
click at [1119, 20] on button "Save" at bounding box center [1105, 20] width 46 height 28
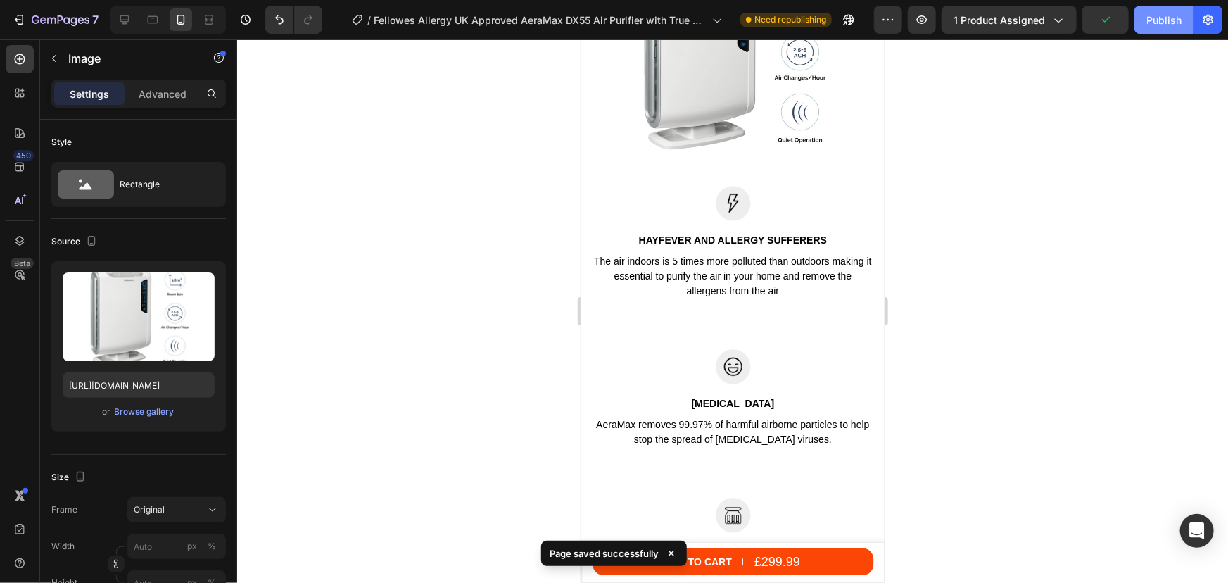
click at [1142, 25] on button "Publish" at bounding box center [1163, 20] width 59 height 28
click at [727, 141] on img at bounding box center [732, 58] width 281 height 184
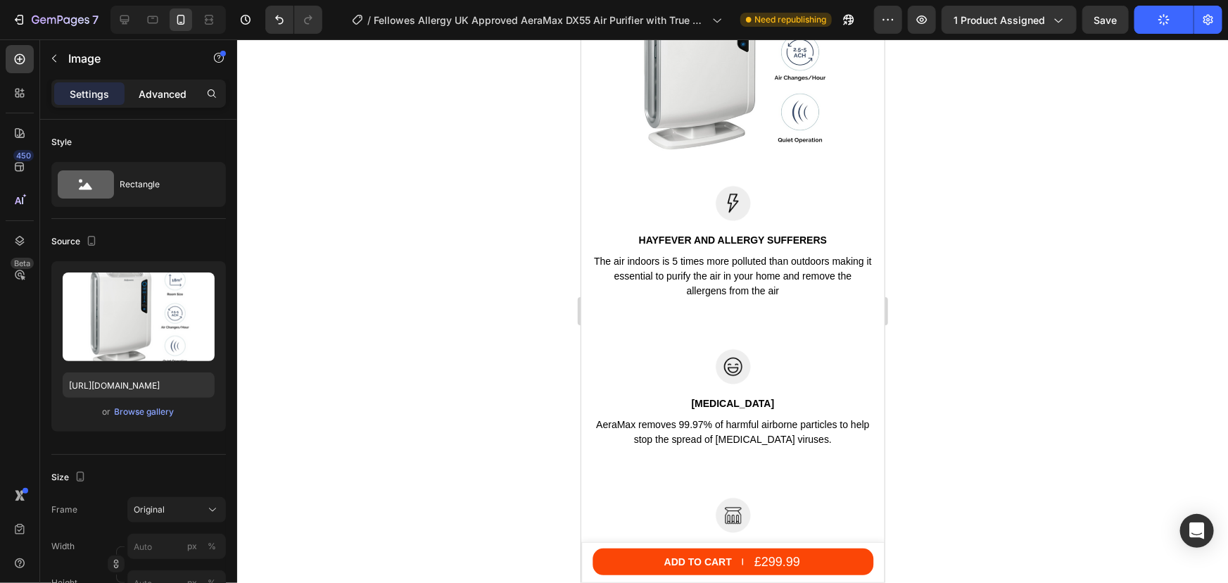
click at [148, 97] on p "Advanced" at bounding box center [163, 94] width 48 height 15
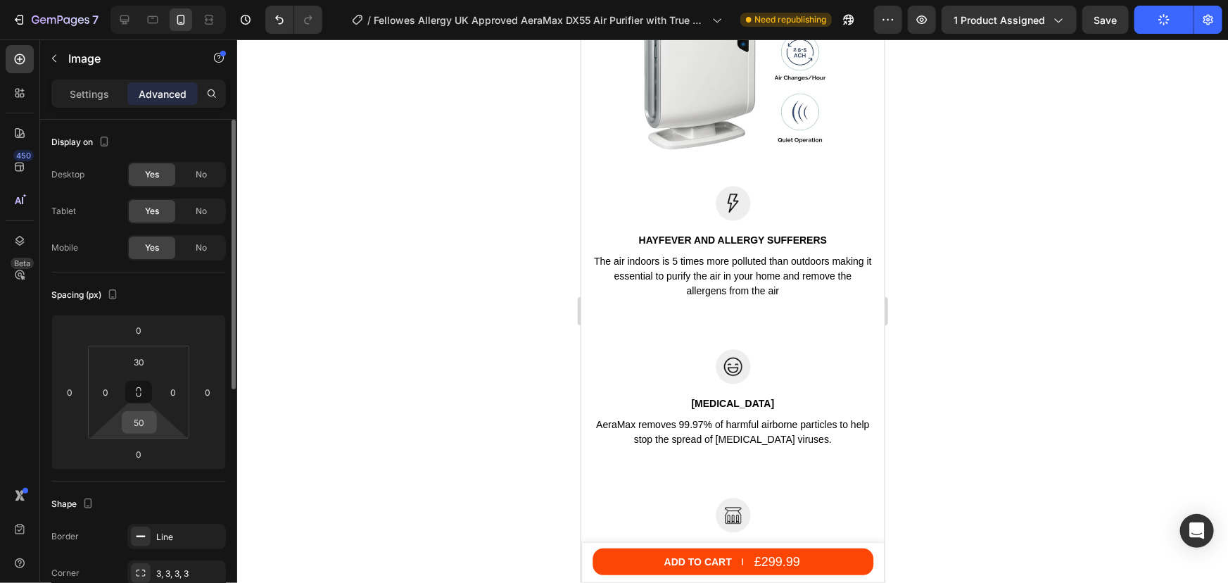
click at [135, 416] on input "50" at bounding box center [139, 422] width 28 height 21
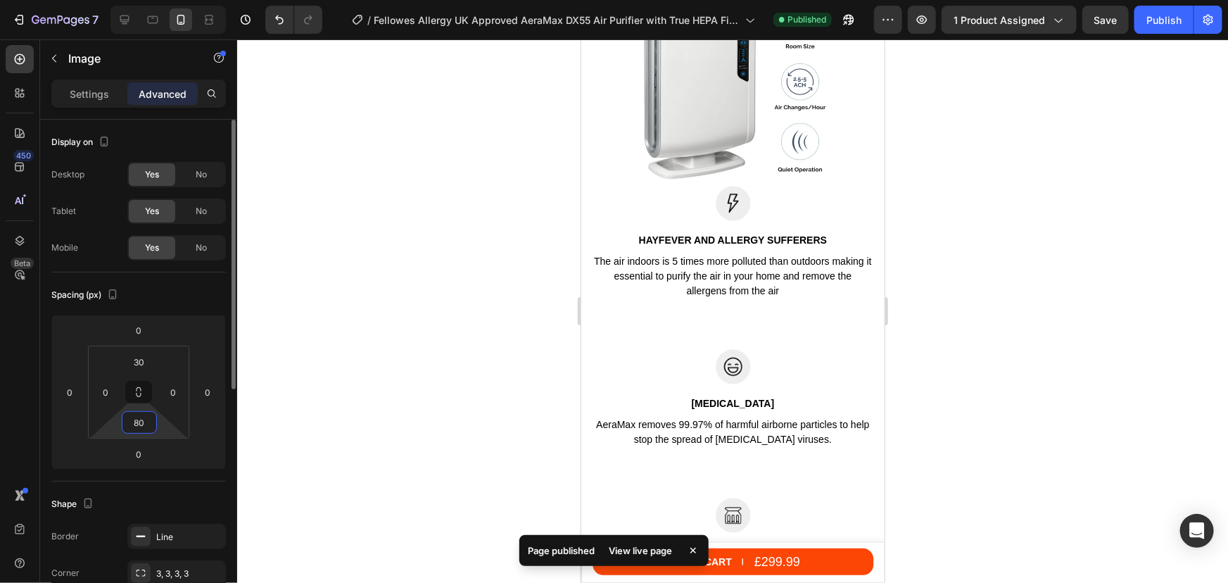
scroll to position [1865, 0]
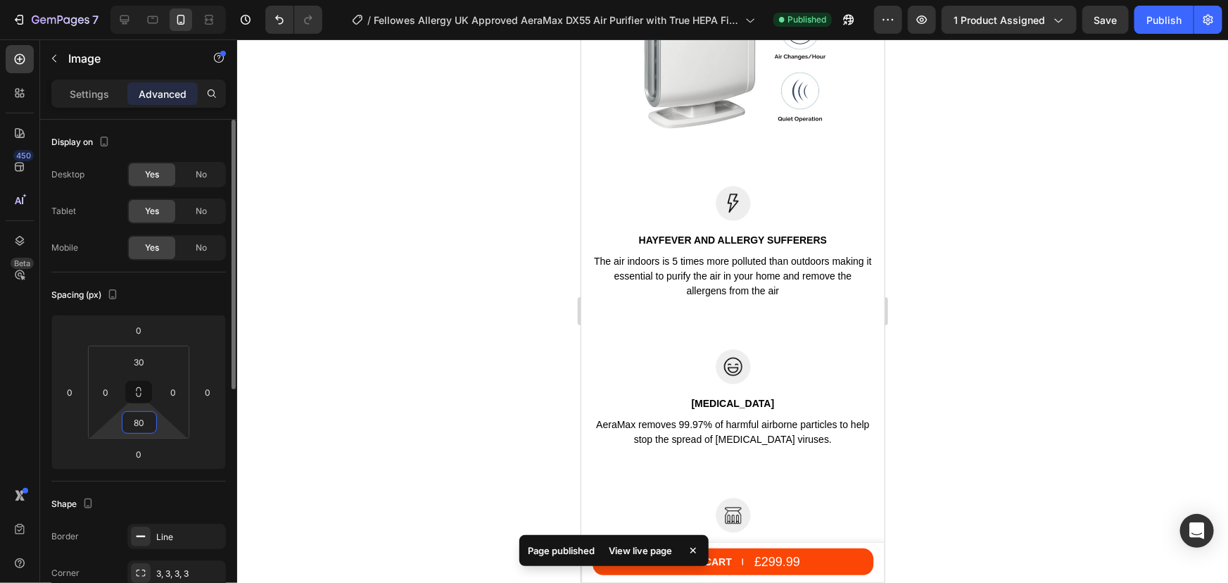
click at [132, 420] on input "80" at bounding box center [139, 422] width 28 height 21
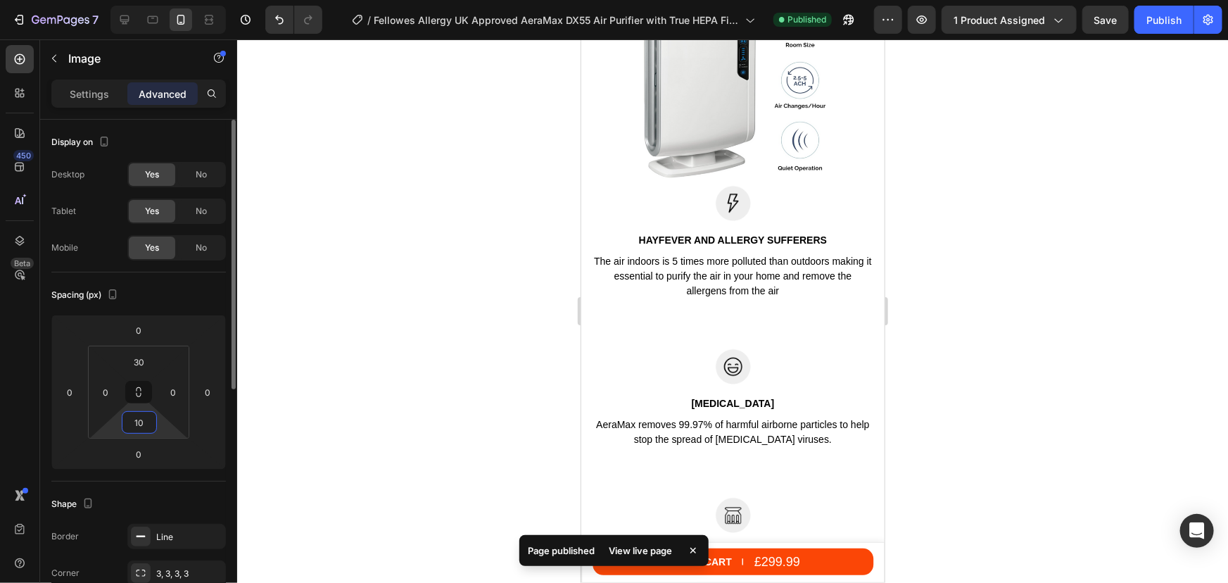
type input "100"
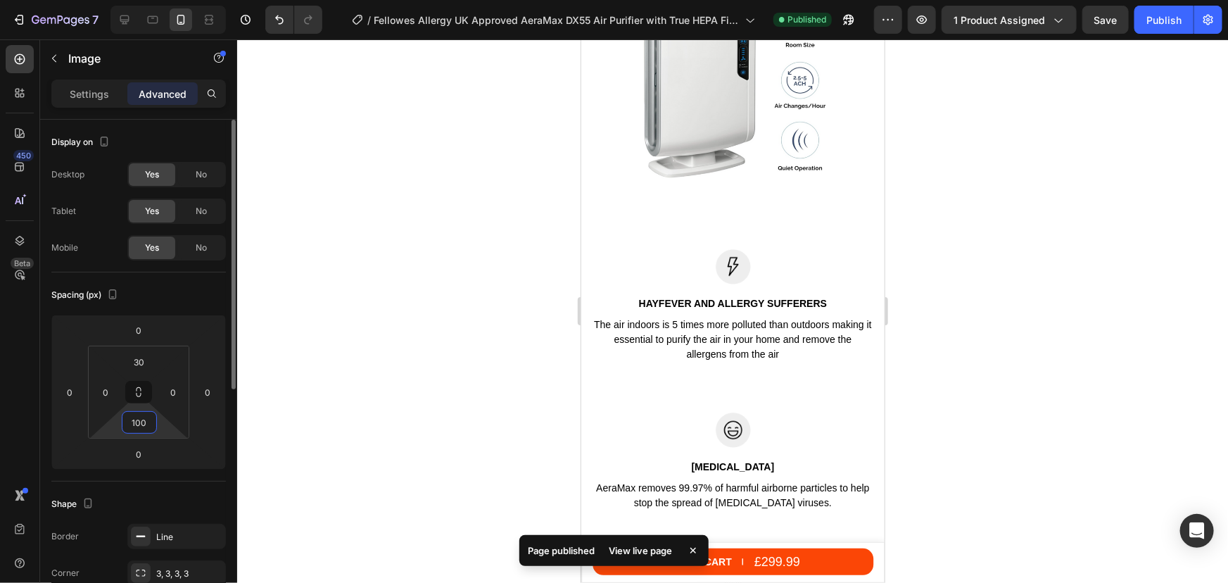
scroll to position [1880, 0]
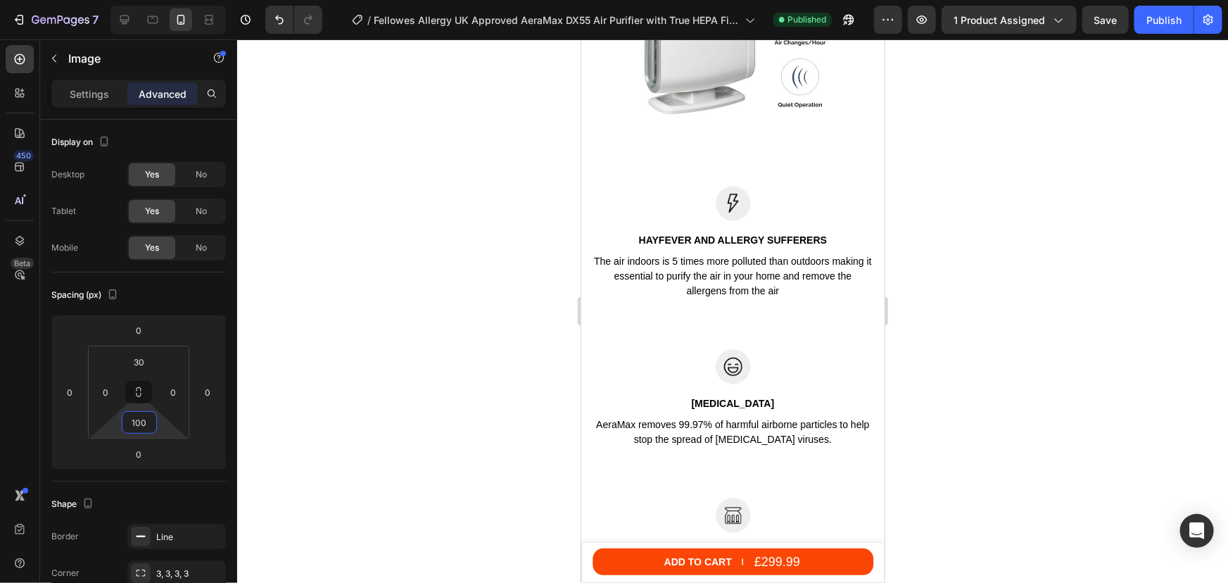
click at [984, 195] on div at bounding box center [732, 310] width 991 height 543
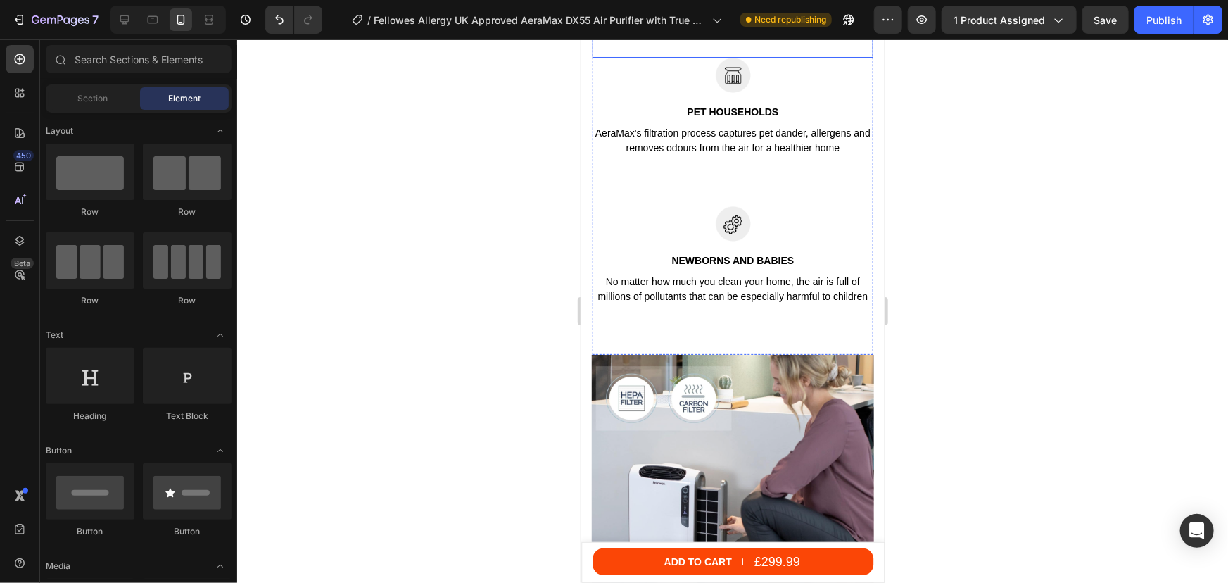
scroll to position [2519, 0]
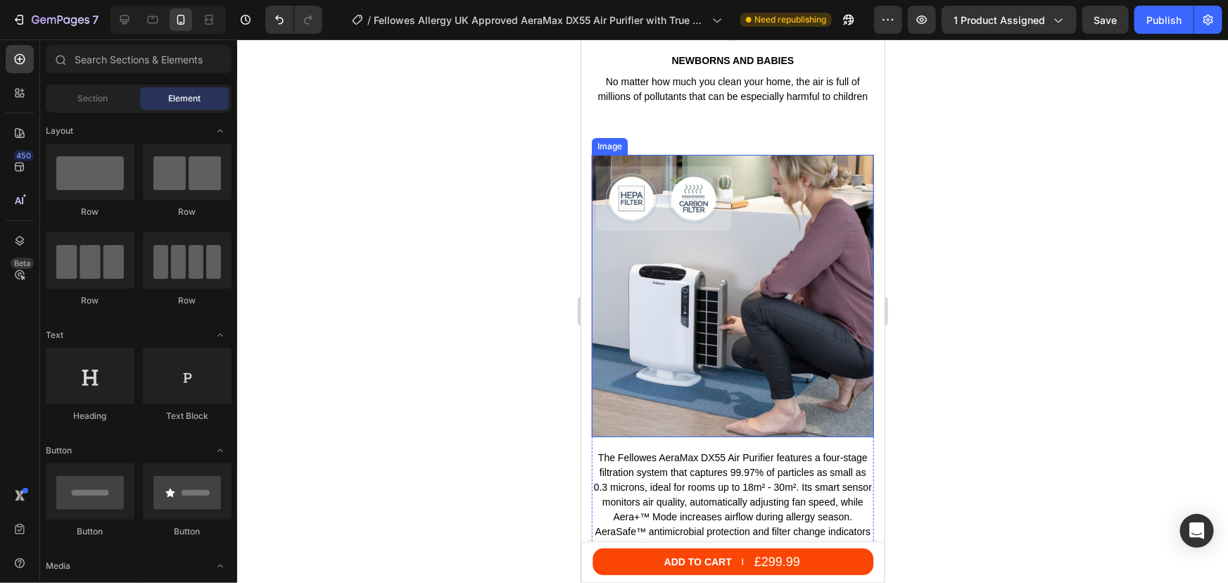
click at [688, 279] on img at bounding box center [732, 295] width 282 height 282
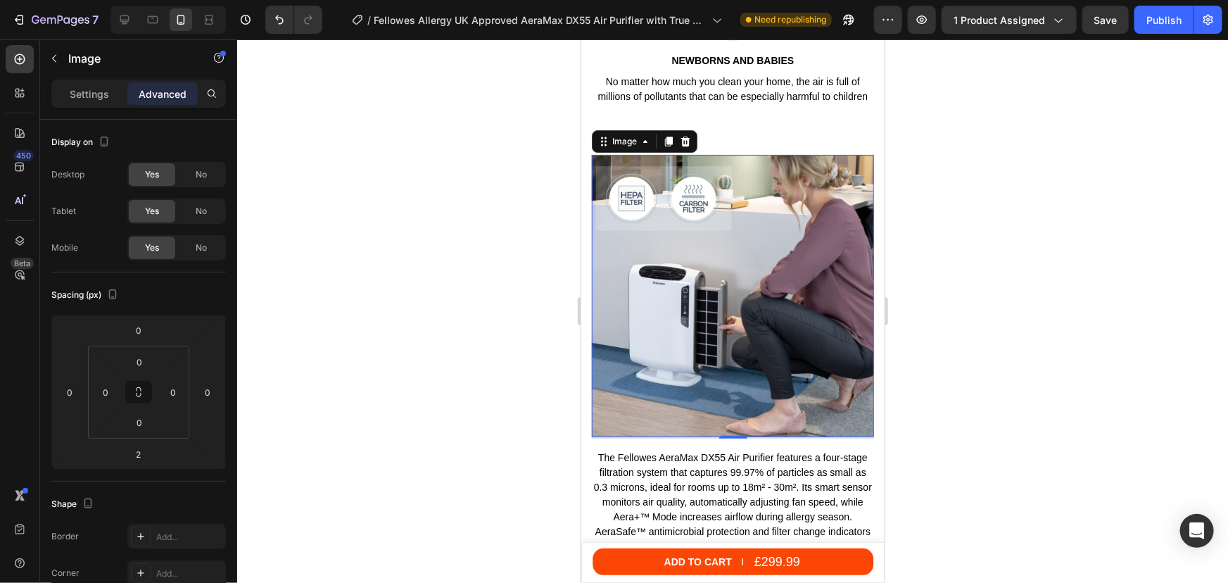
click at [723, 264] on img at bounding box center [732, 295] width 282 height 282
click at [92, 93] on p "Settings" at bounding box center [89, 94] width 39 height 15
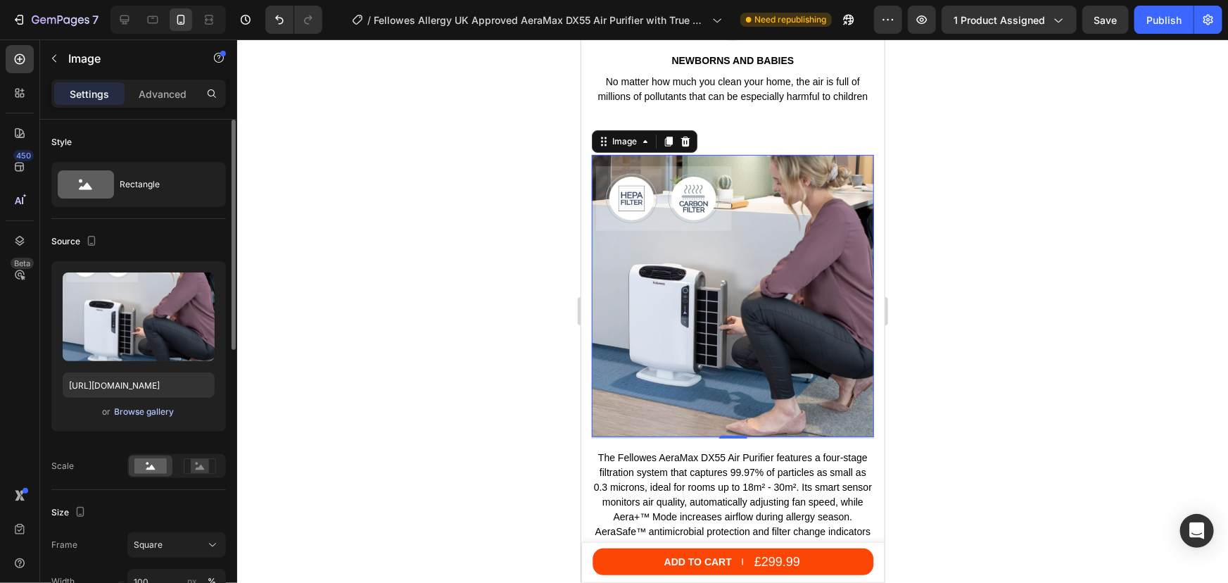
click at [152, 411] on div "Browse gallery" at bounding box center [145, 411] width 60 height 13
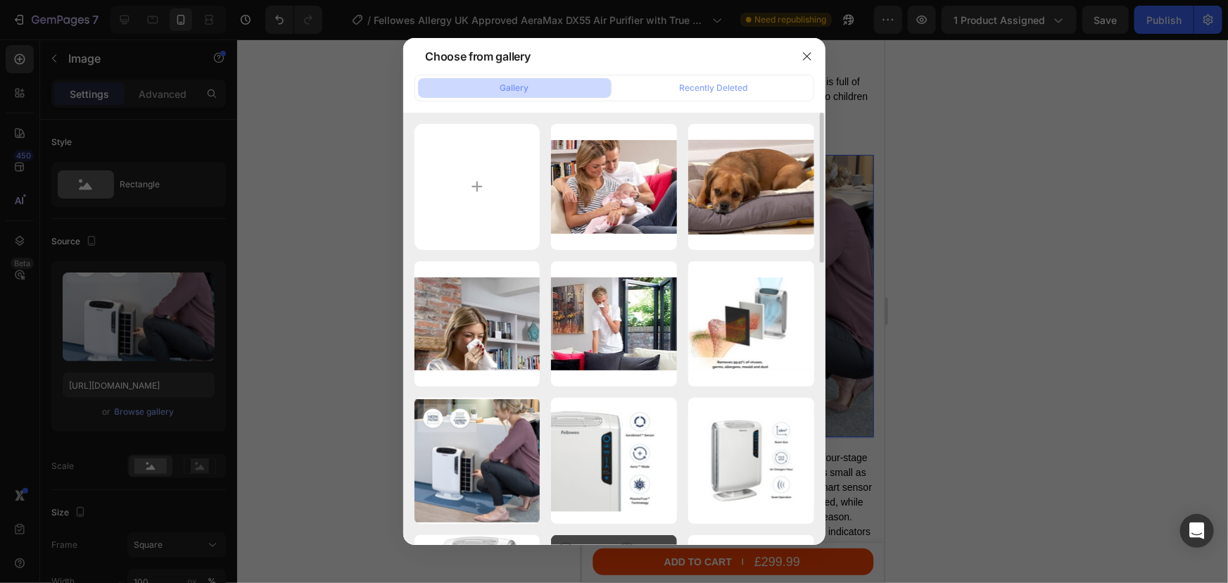
scroll to position [255, 0]
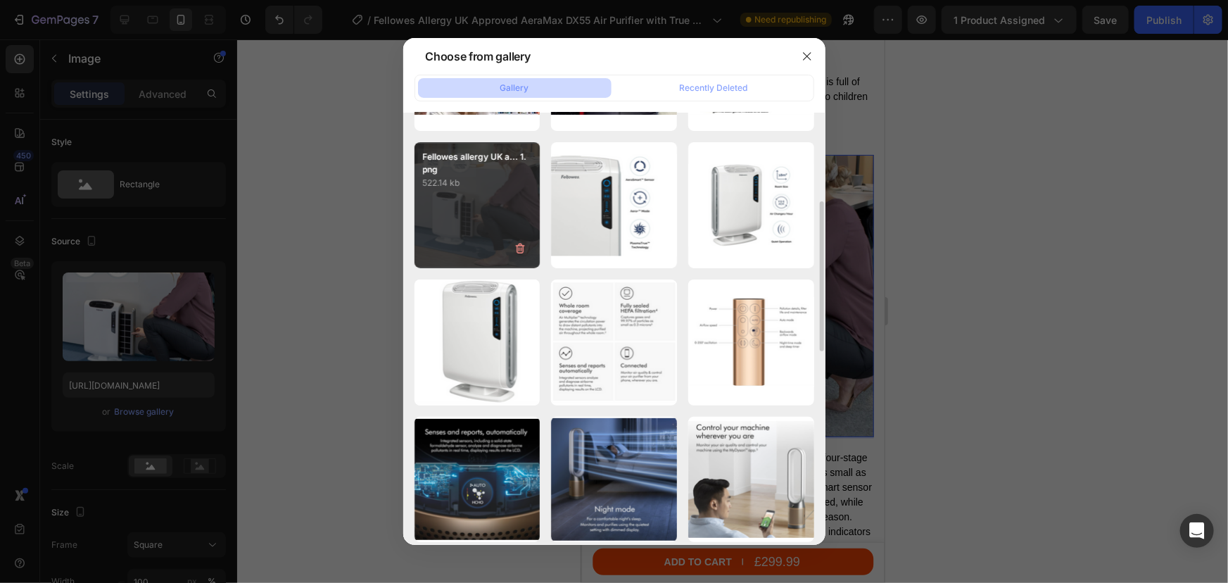
click at [481, 220] on div "Fellowes allergy UK a... 1.png 522.14 kb" at bounding box center [477, 205] width 126 height 126
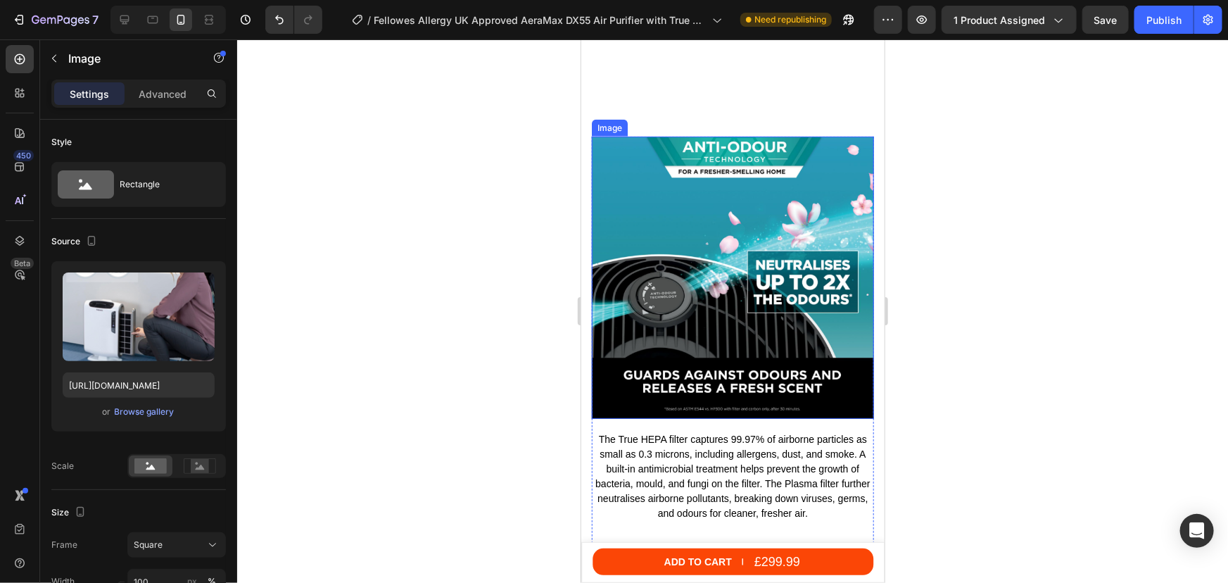
scroll to position [3607, 0]
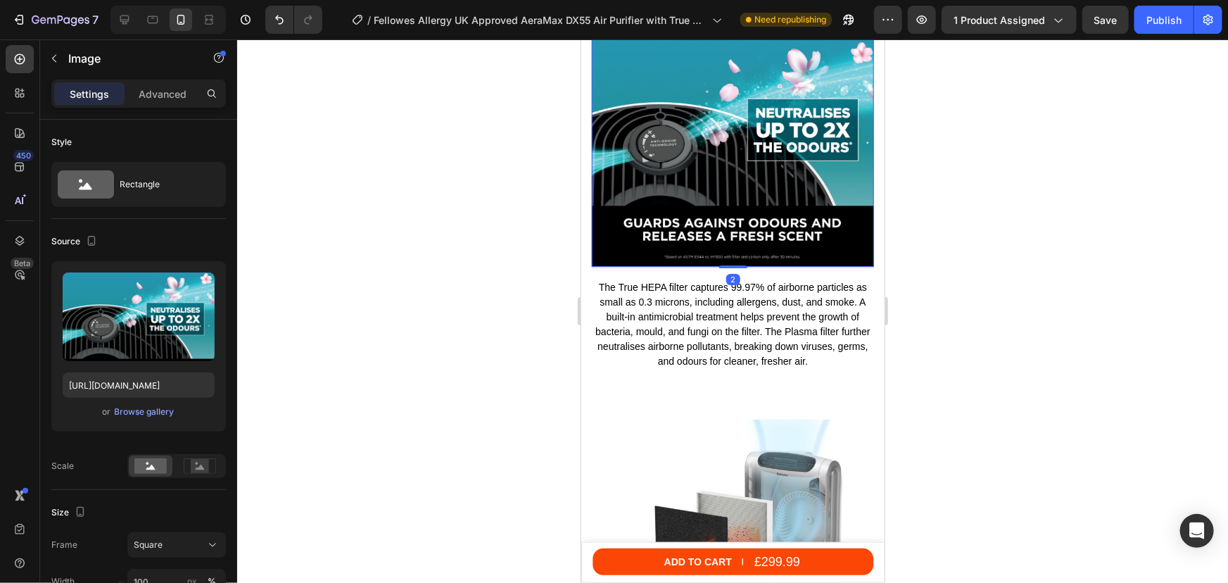
click at [697, 137] on img at bounding box center [732, 125] width 282 height 282
click at [147, 418] on button "Browse gallery" at bounding box center [144, 412] width 61 height 14
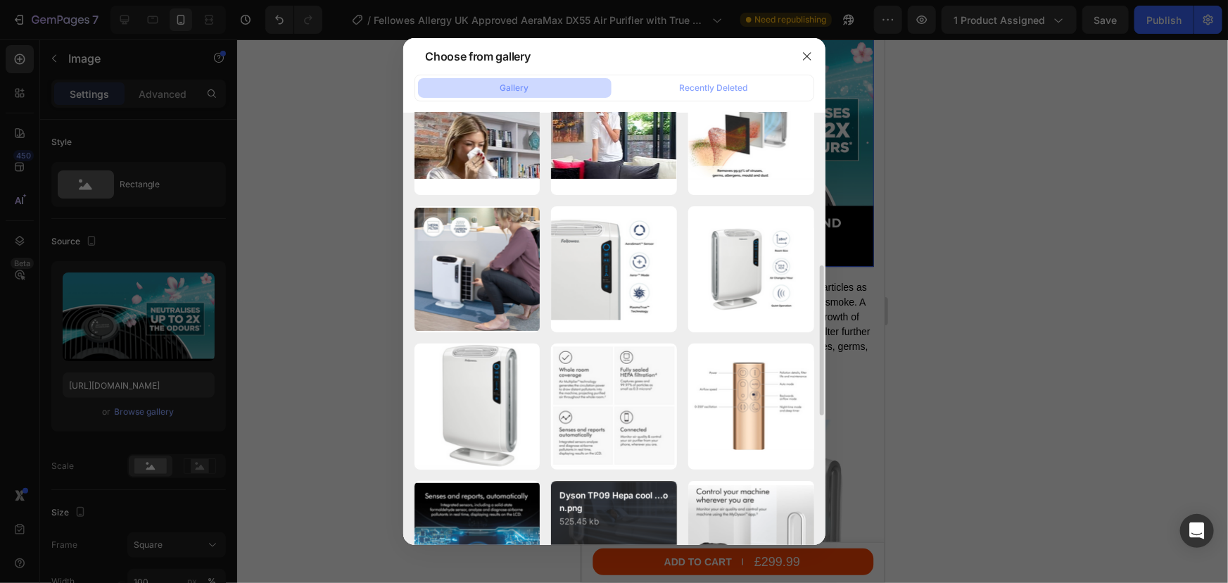
scroll to position [255, 0]
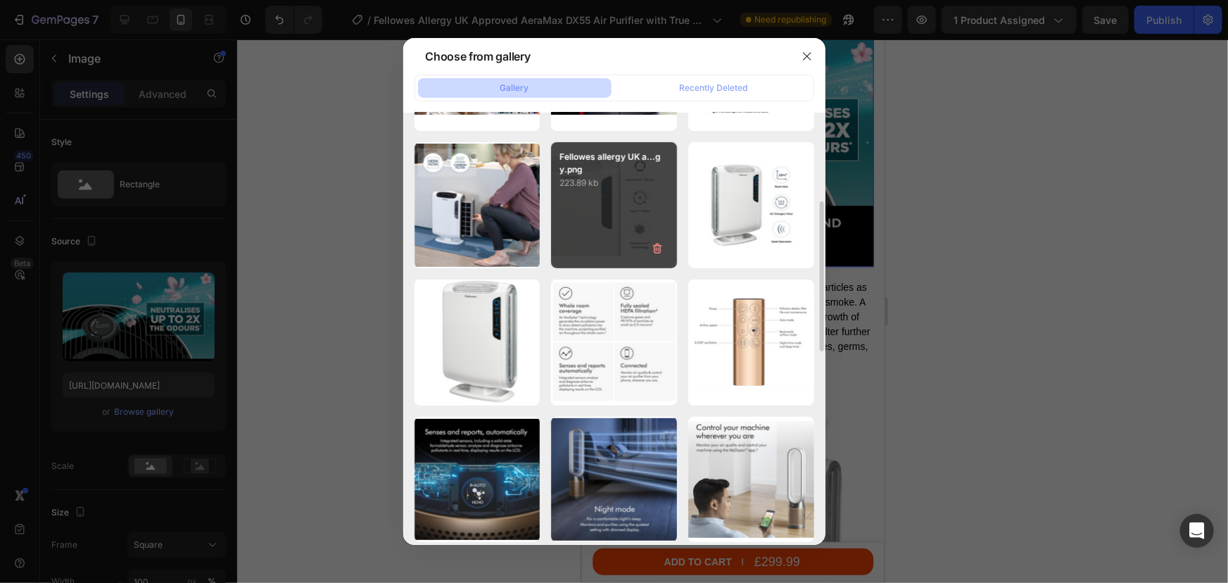
click at [635, 213] on div "Fellowes allergy UK a...gy.png 223.89 kb" at bounding box center [614, 205] width 126 height 126
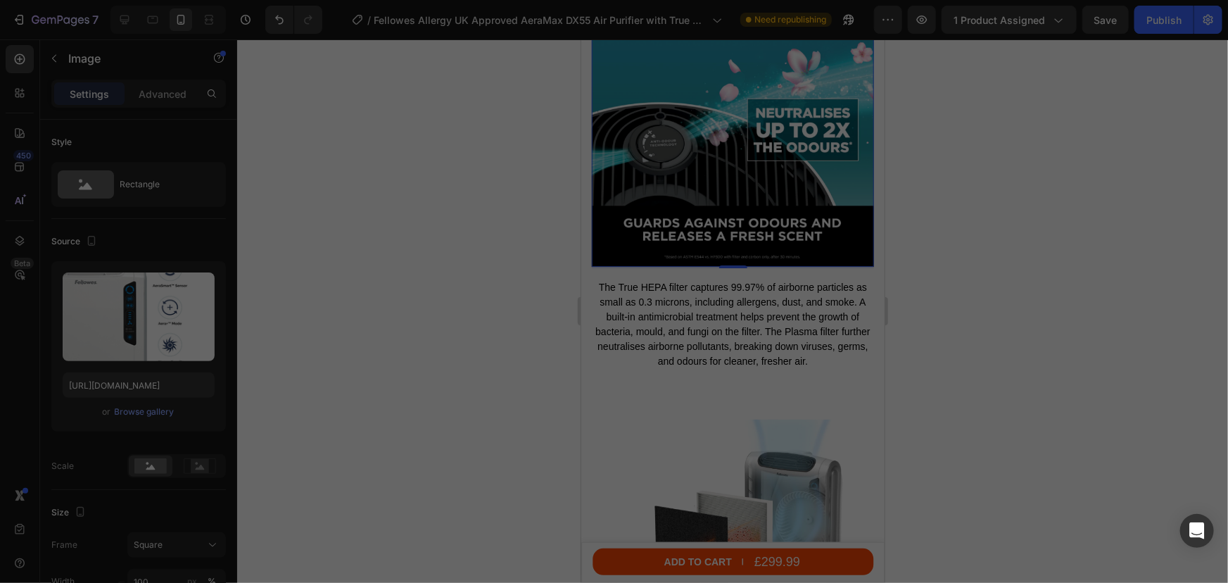
type input "[URL][DOMAIN_NAME]"
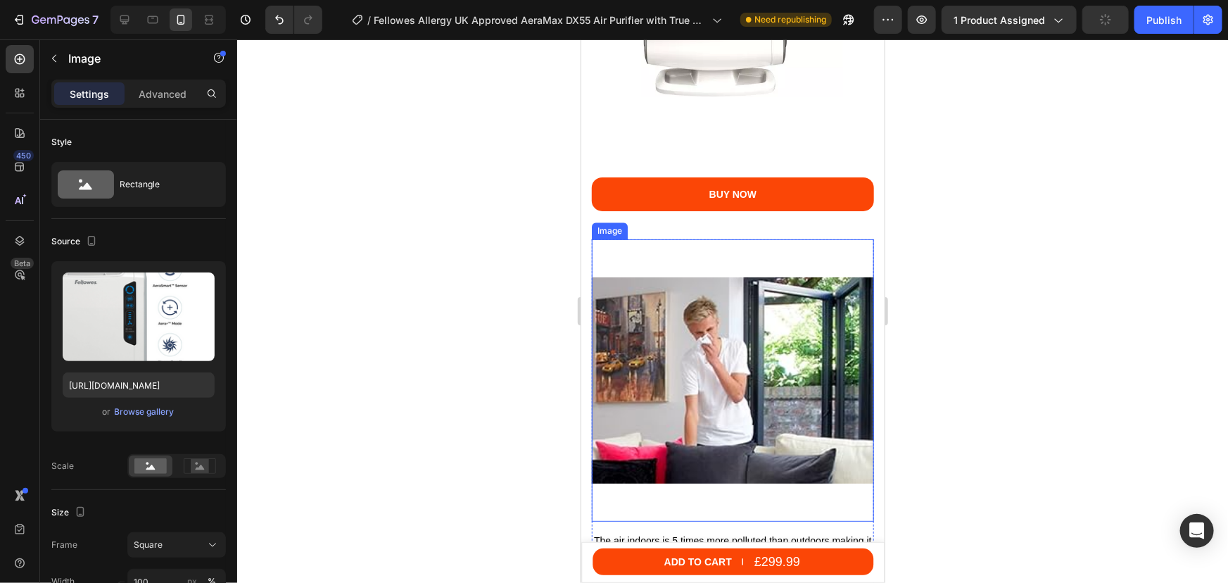
scroll to position [4183, 0]
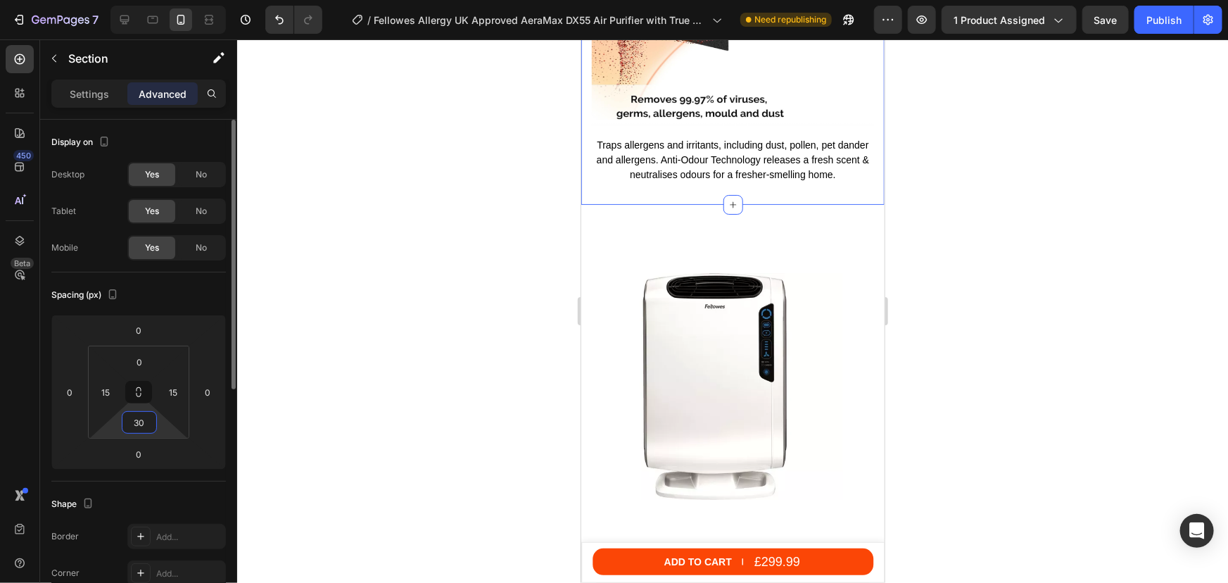
click at [142, 424] on input "30" at bounding box center [139, 422] width 28 height 21
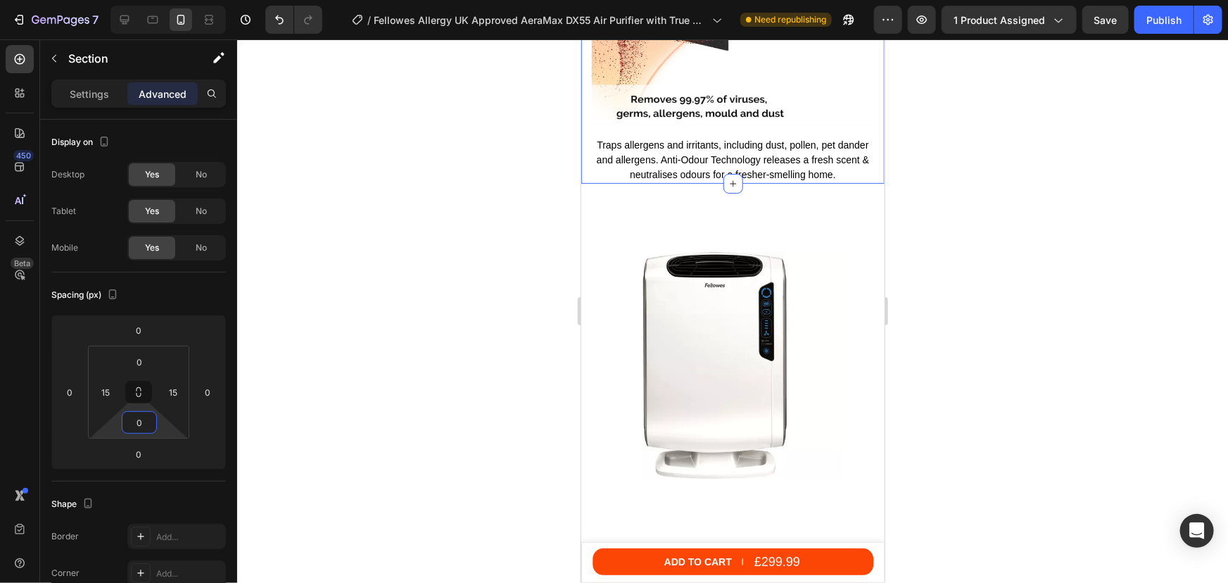
click at [1209, 229] on div at bounding box center [732, 310] width 991 height 543
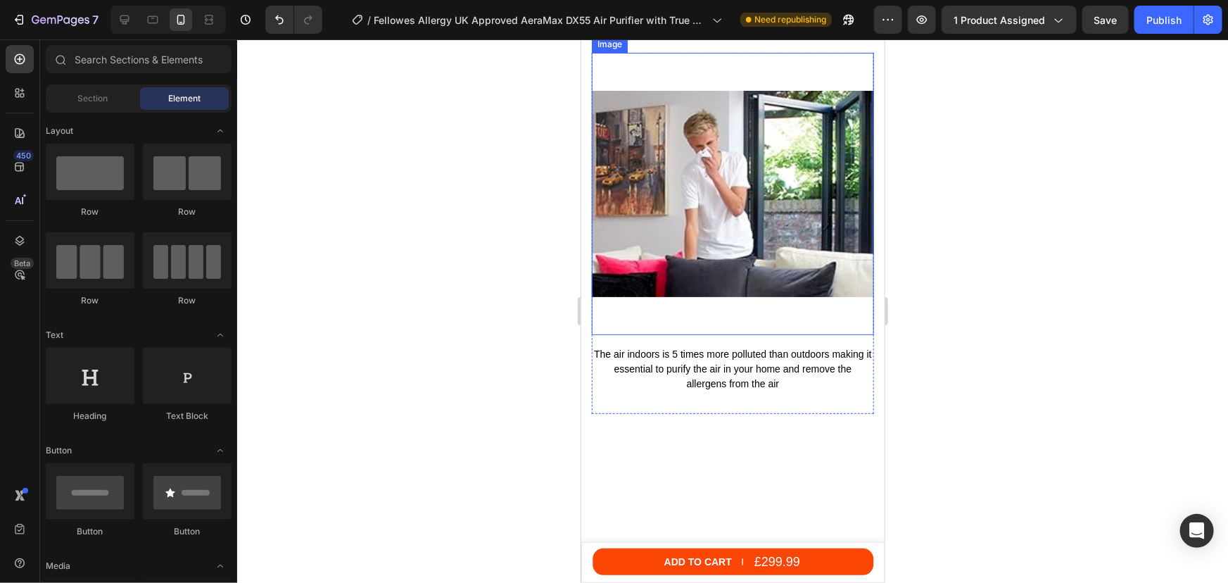
scroll to position [4822, 0]
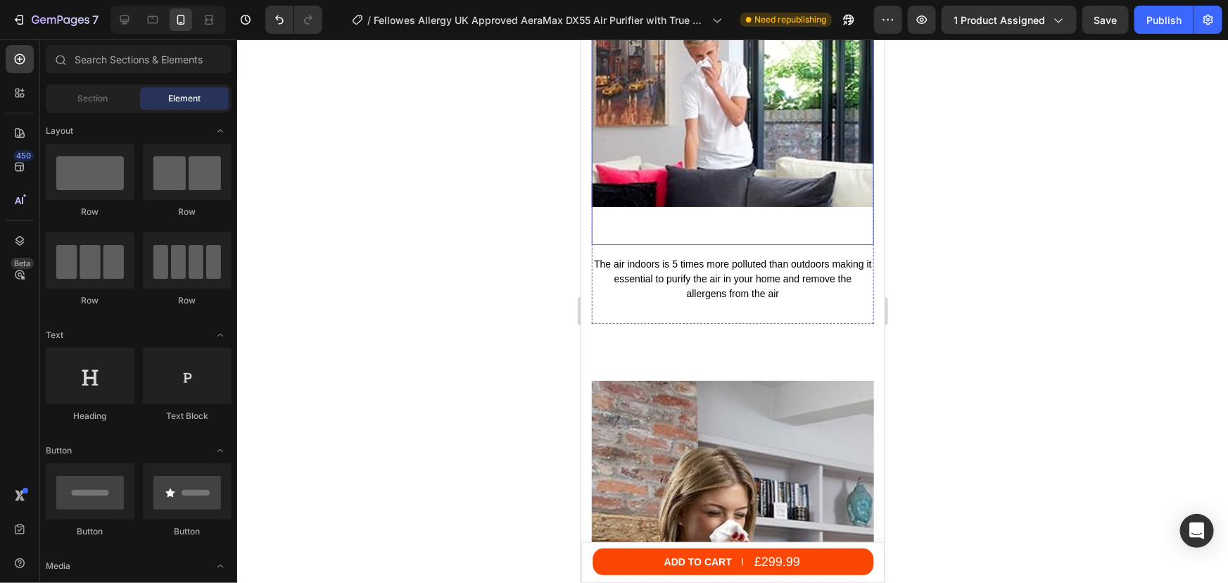
click at [694, 198] on img at bounding box center [732, 103] width 282 height 282
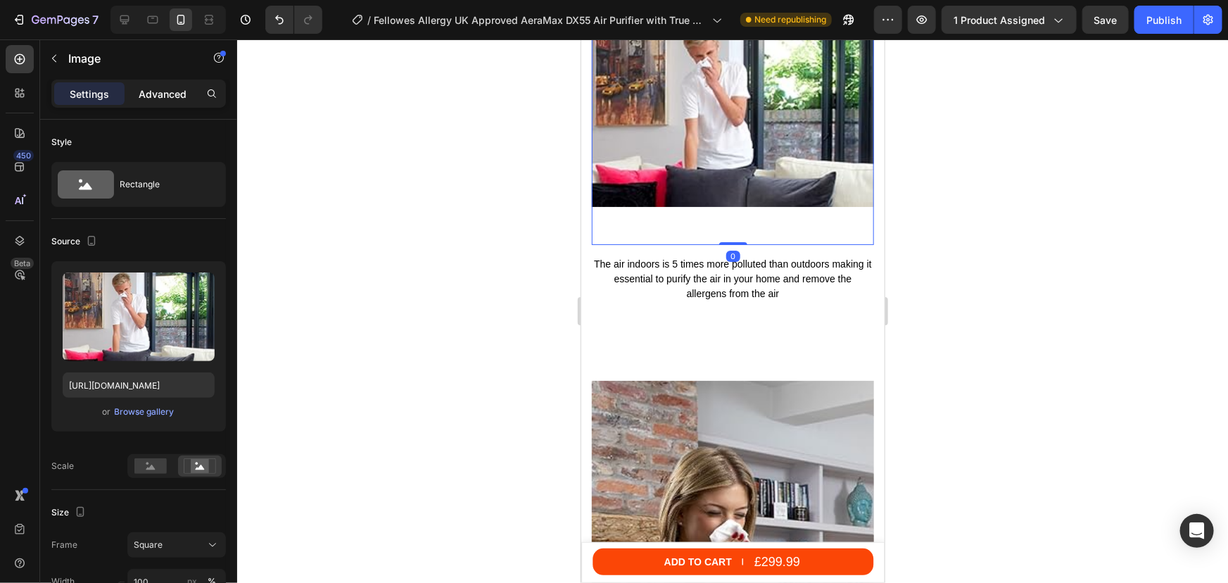
click at [151, 91] on p "Advanced" at bounding box center [163, 94] width 48 height 15
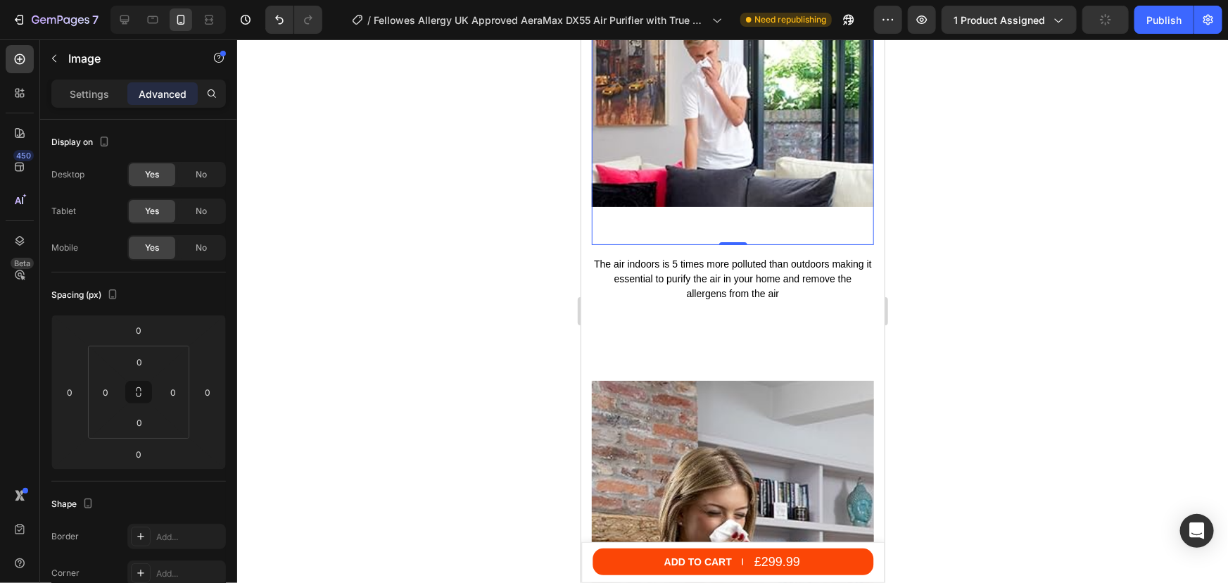
click at [1115, 251] on div at bounding box center [732, 310] width 991 height 543
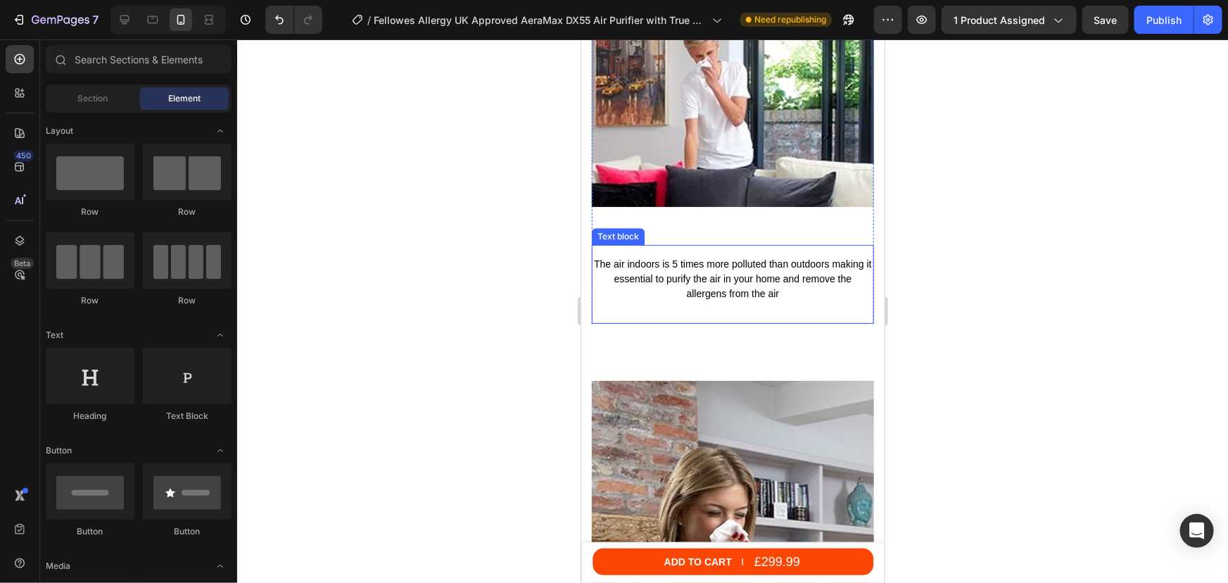
click at [707, 256] on p "The air indoors is 5 times more polluted than outdoors making it essential to p…" at bounding box center [732, 278] width 279 height 44
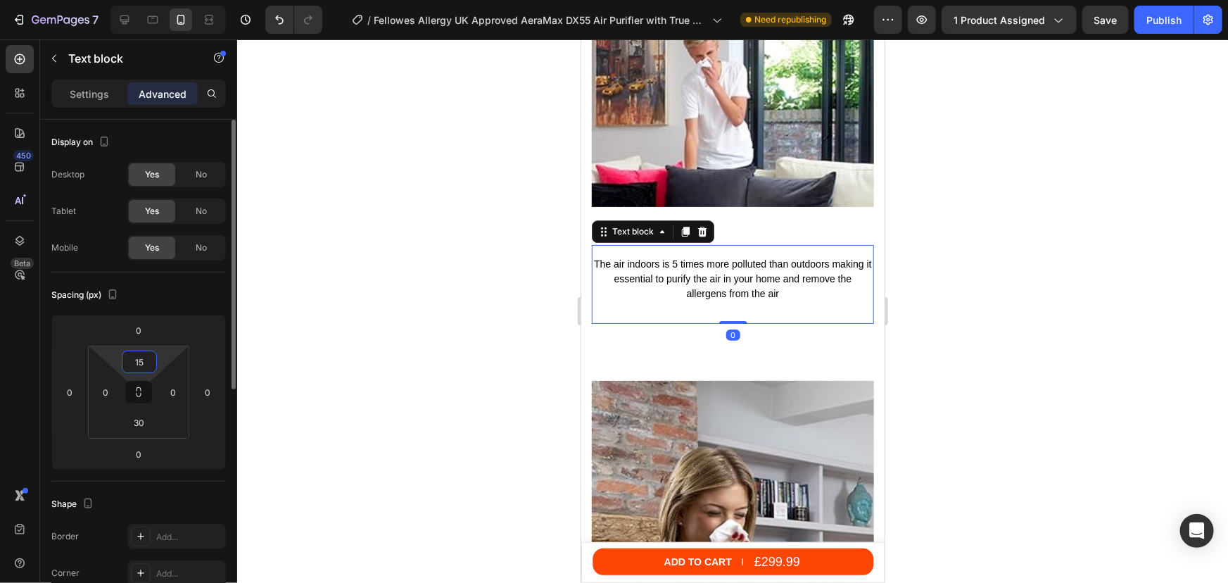
click at [139, 363] on input "15" at bounding box center [139, 361] width 28 height 21
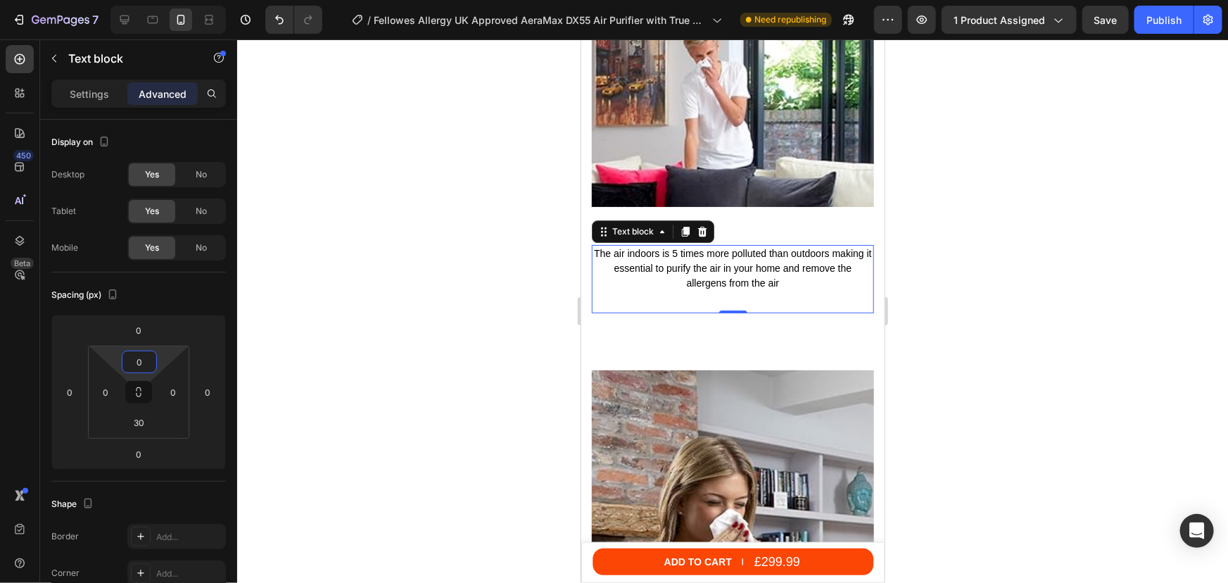
click at [1044, 194] on div at bounding box center [732, 310] width 991 height 543
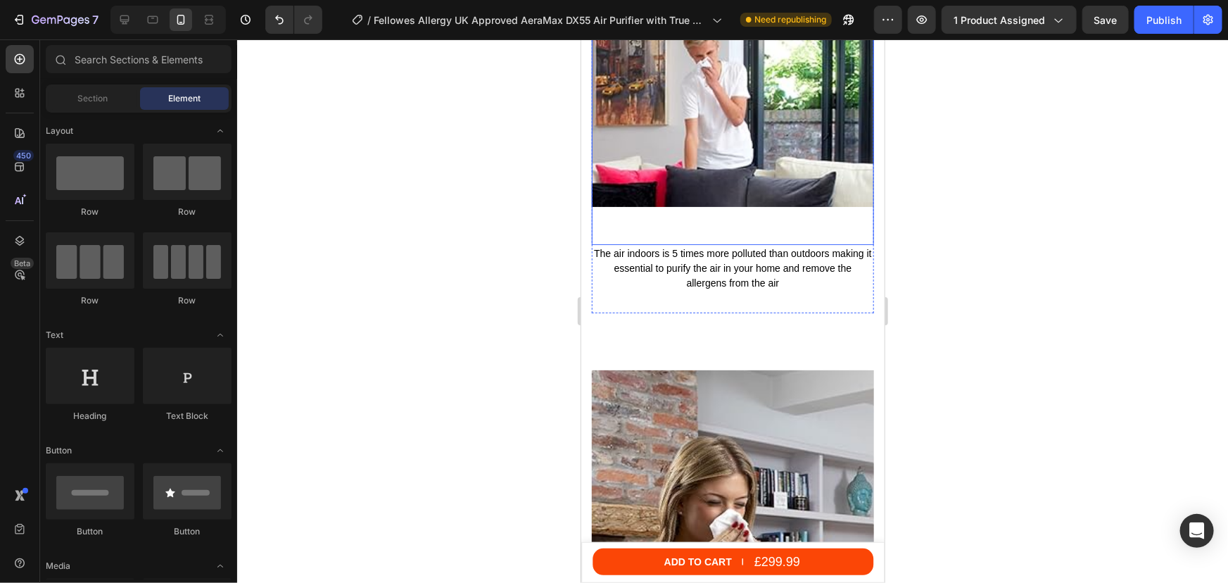
click at [719, 202] on img at bounding box center [732, 103] width 282 height 282
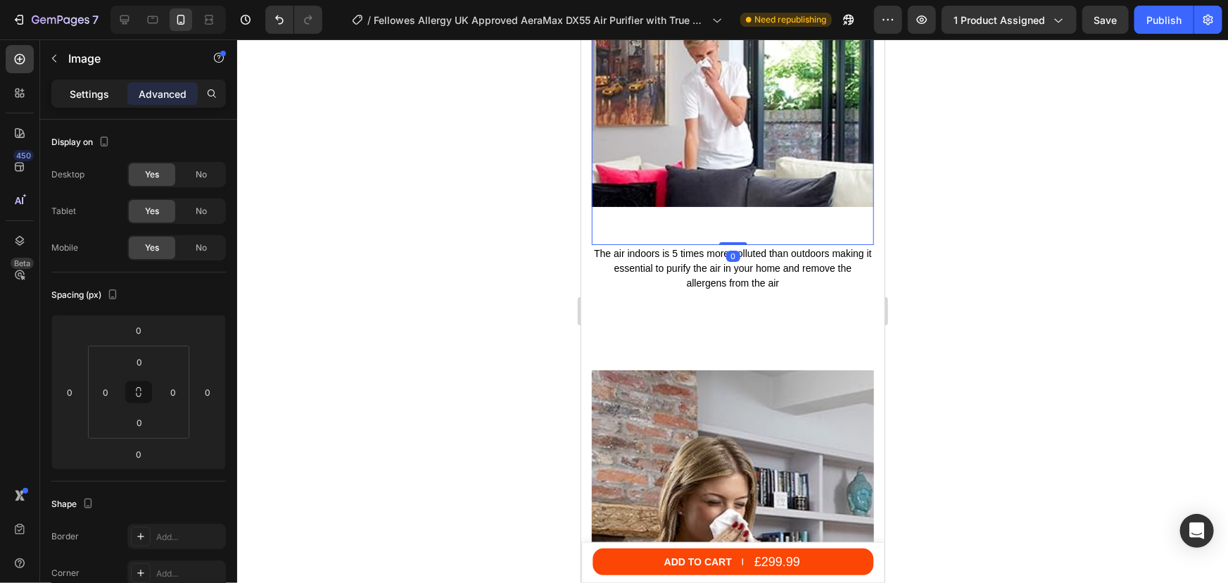
click at [72, 92] on p "Settings" at bounding box center [89, 94] width 39 height 15
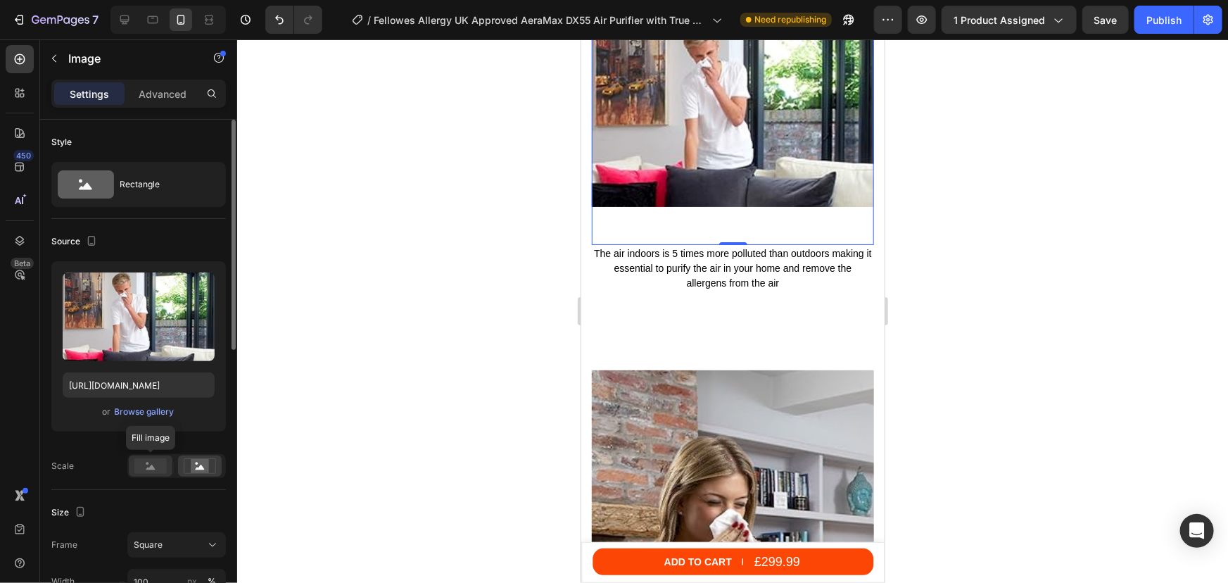
click at [146, 469] on rect at bounding box center [150, 465] width 32 height 15
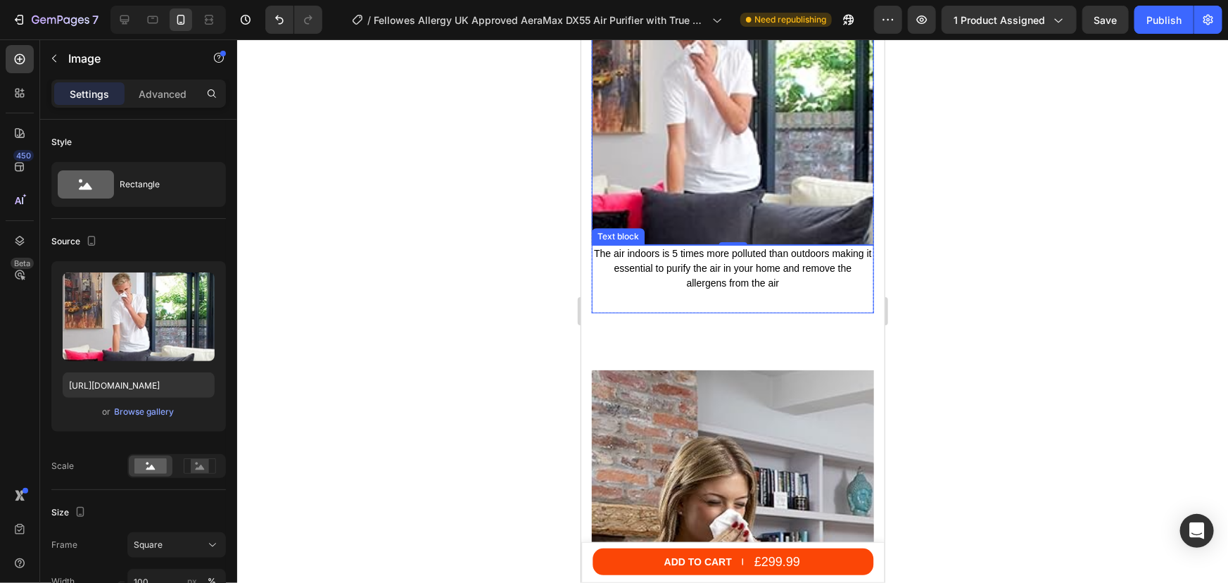
click at [672, 246] on p "The air indoors is 5 times more polluted than outdoors making it essential to p…" at bounding box center [732, 268] width 279 height 44
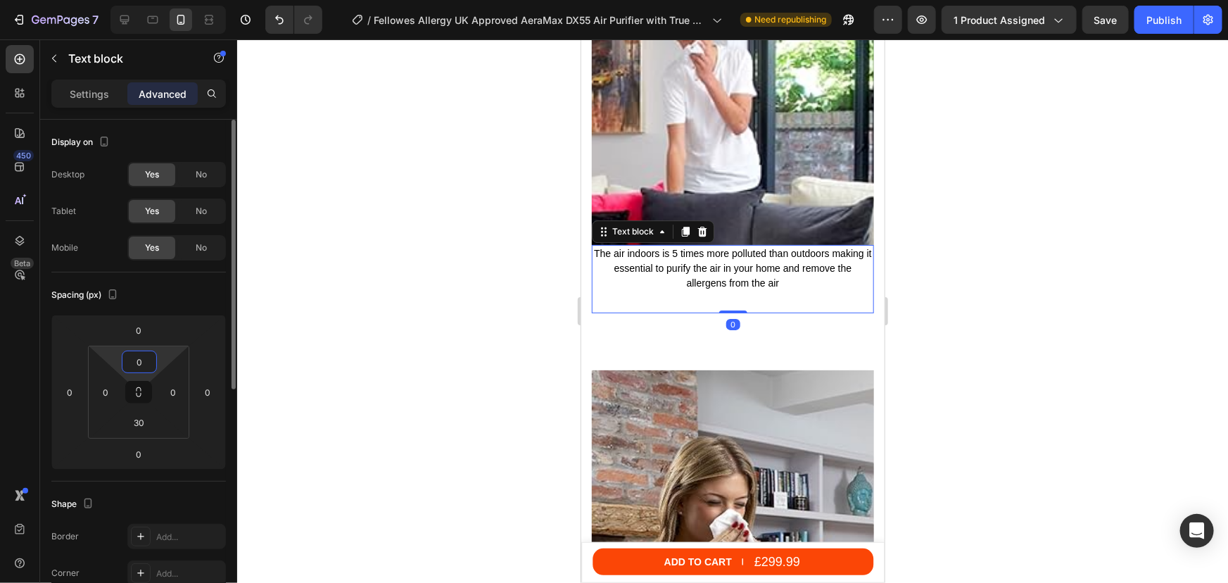
click at [136, 355] on input "0" at bounding box center [139, 361] width 28 height 21
type input "15"
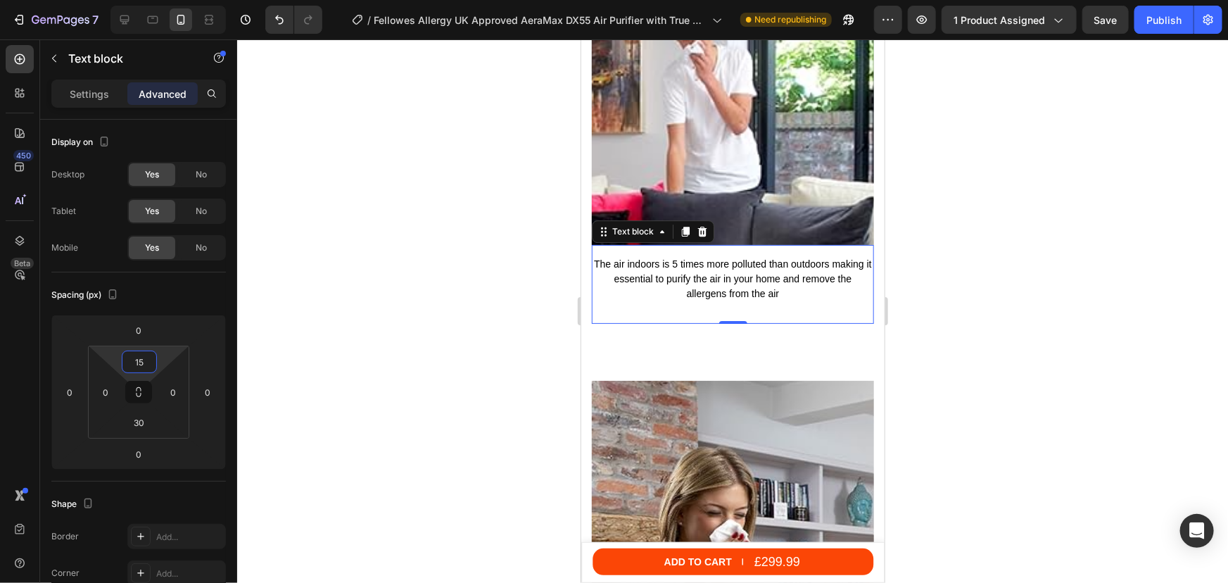
click at [1053, 199] on div at bounding box center [732, 310] width 991 height 543
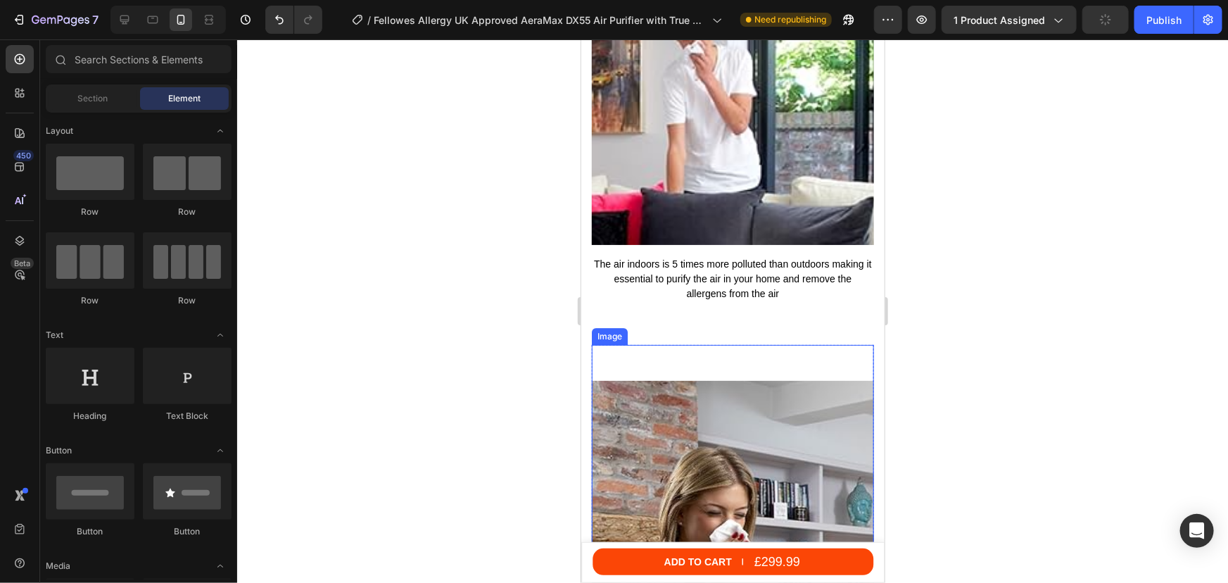
scroll to position [5143, 0]
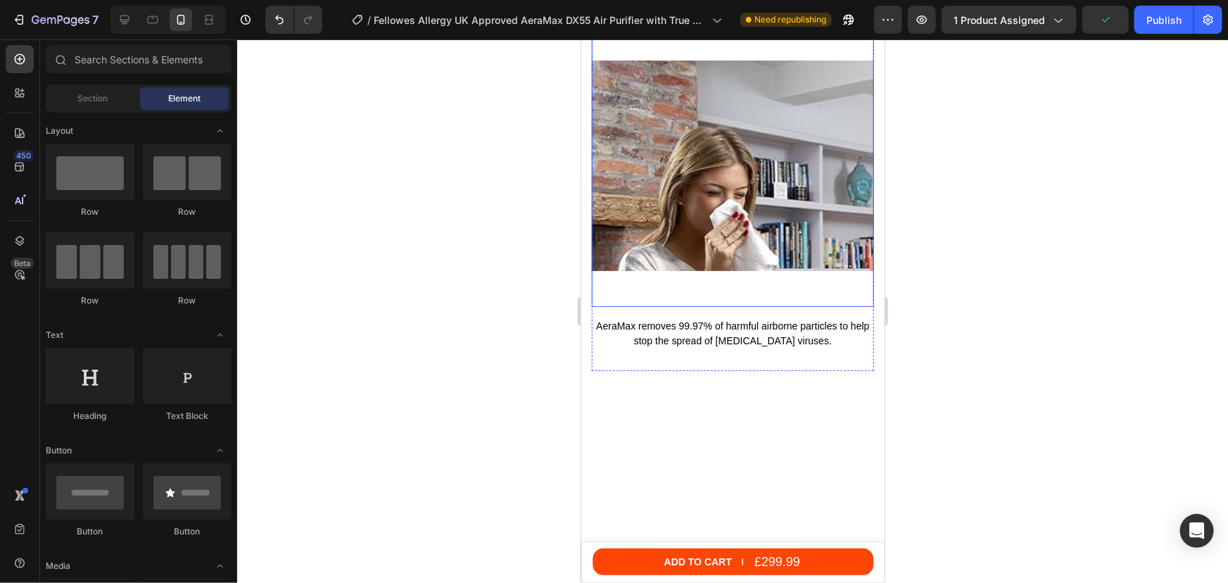
click at [740, 154] on img at bounding box center [732, 165] width 282 height 282
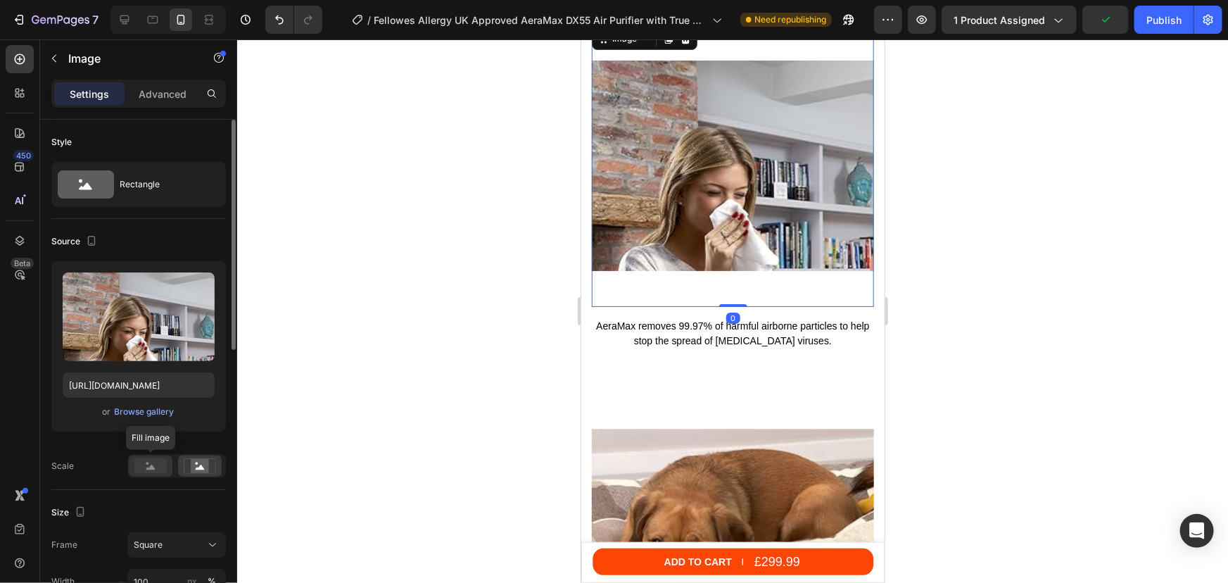
click at [157, 469] on rect at bounding box center [150, 465] width 32 height 15
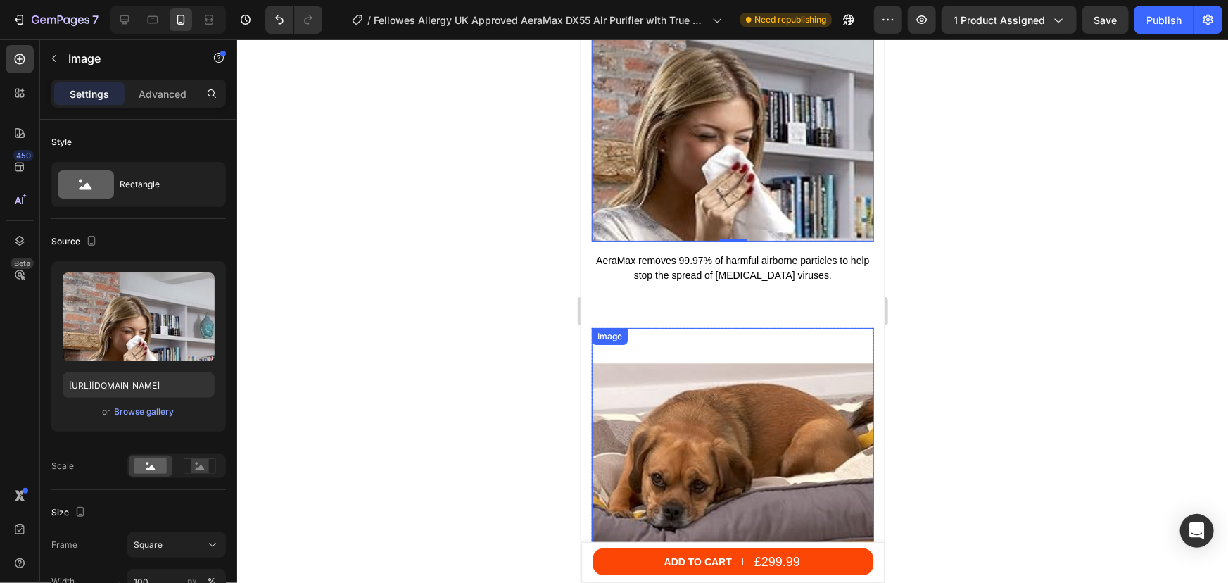
scroll to position [5207, 0]
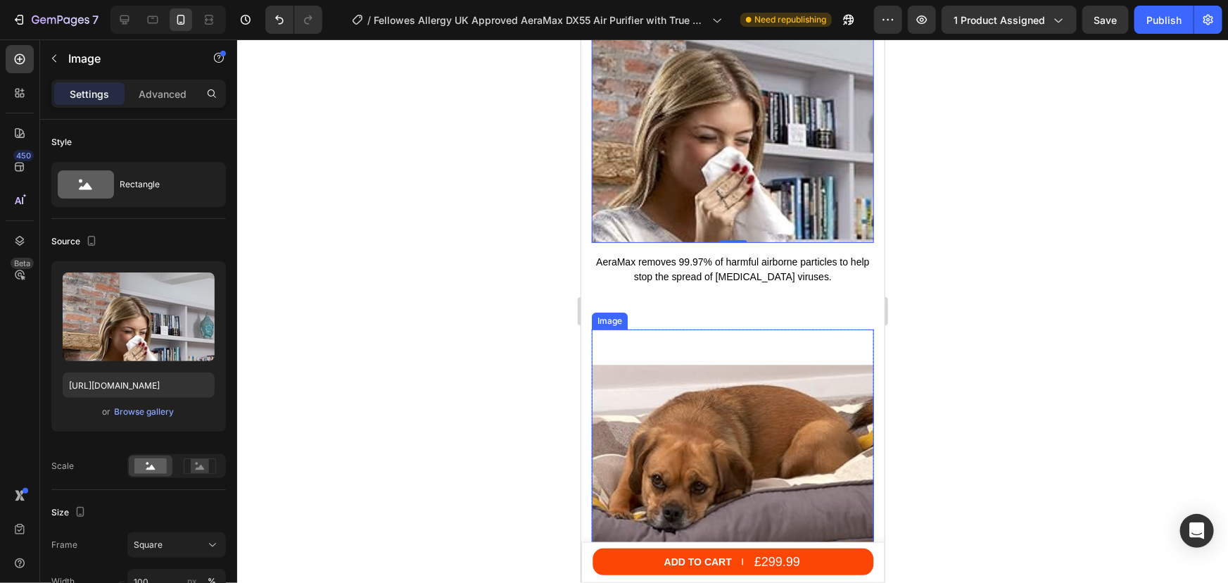
click at [712, 363] on img at bounding box center [732, 470] width 282 height 282
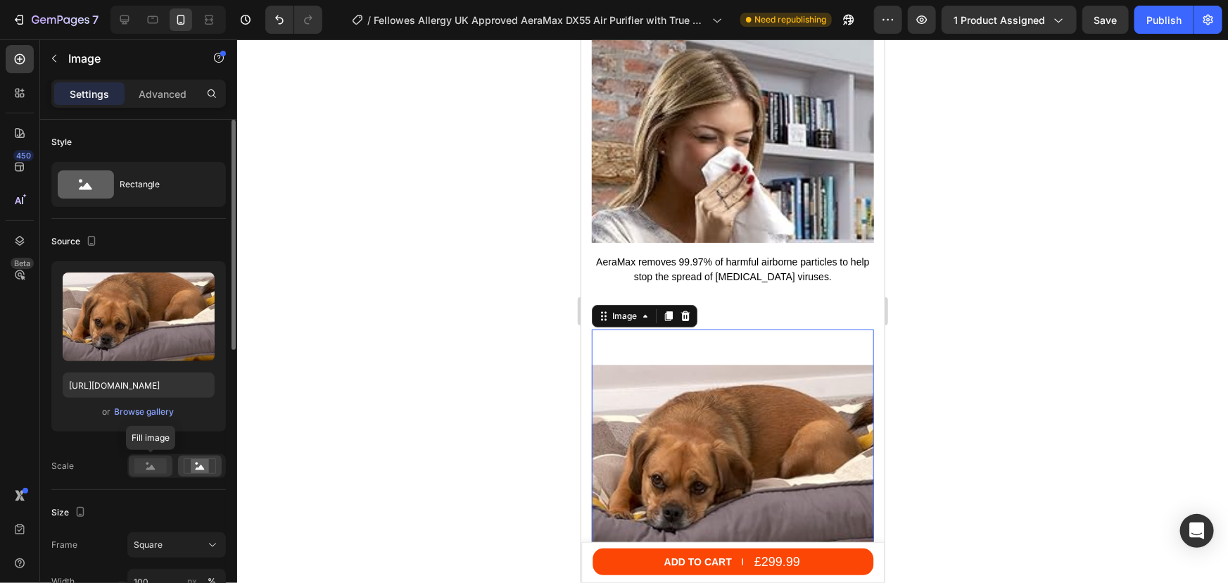
click at [151, 465] on icon at bounding box center [150, 465] width 32 height 15
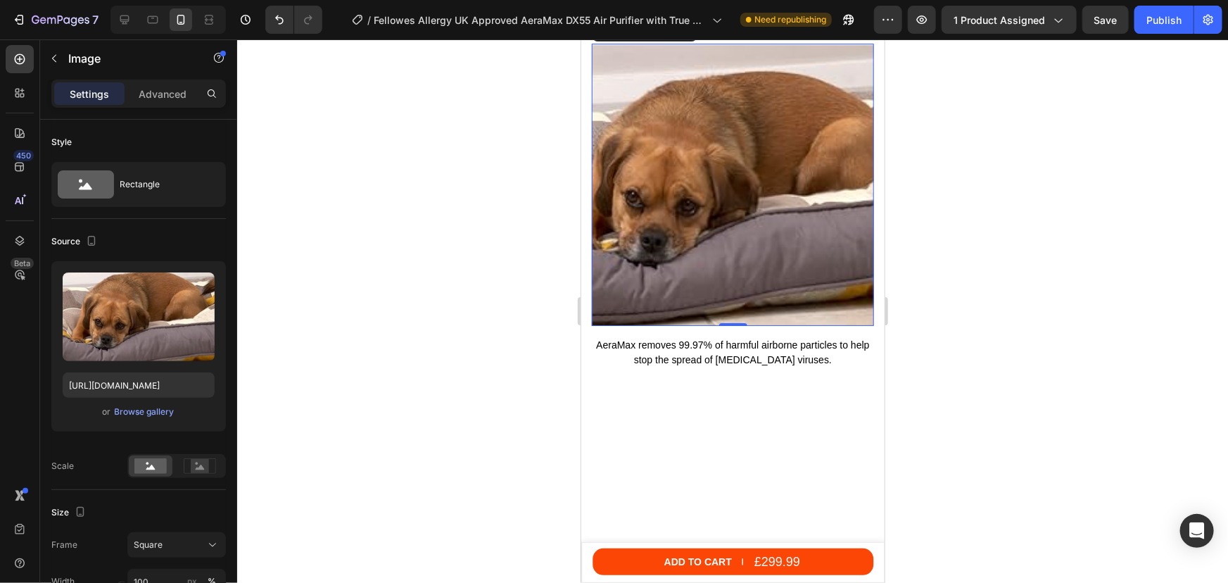
scroll to position [5526, 0]
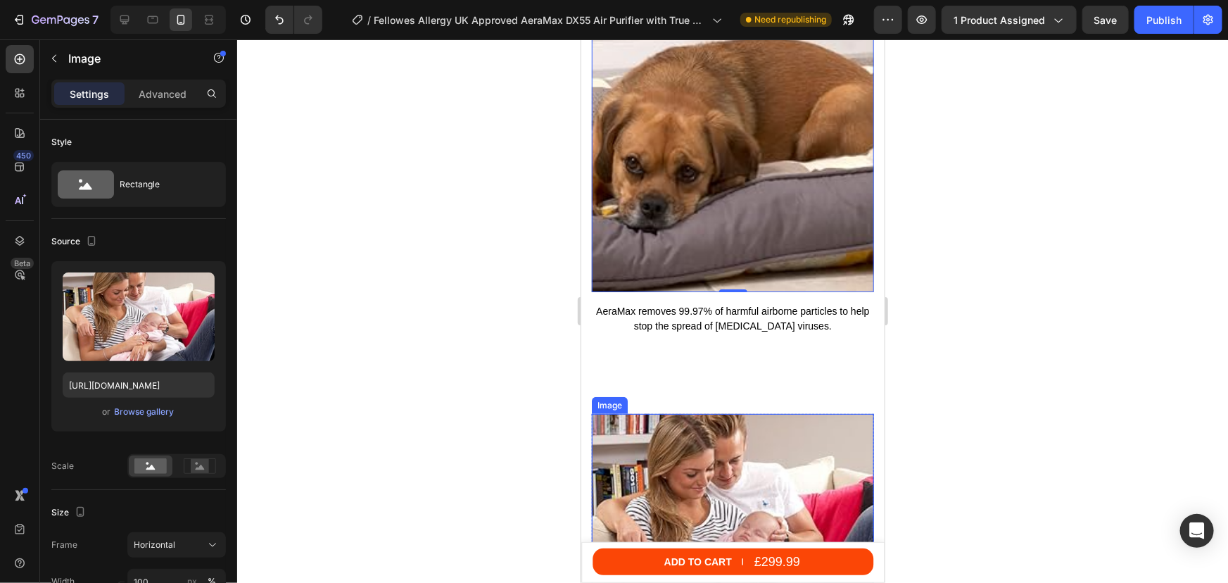
click at [697, 471] on img at bounding box center [732, 519] width 282 height 212
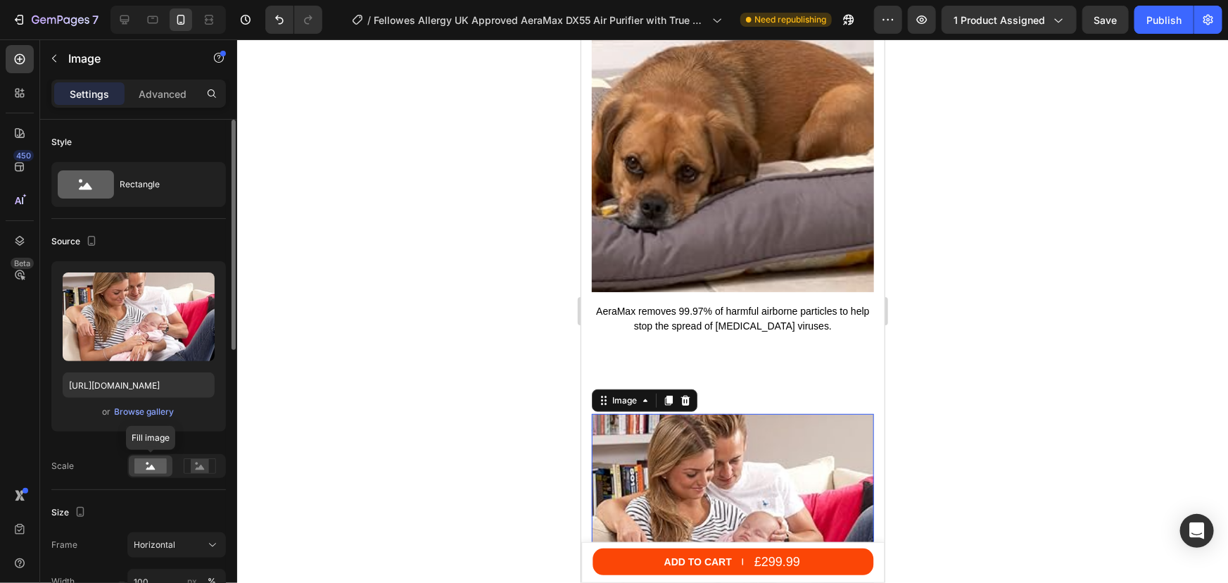
click at [146, 471] on div at bounding box center [151, 465] width 44 height 21
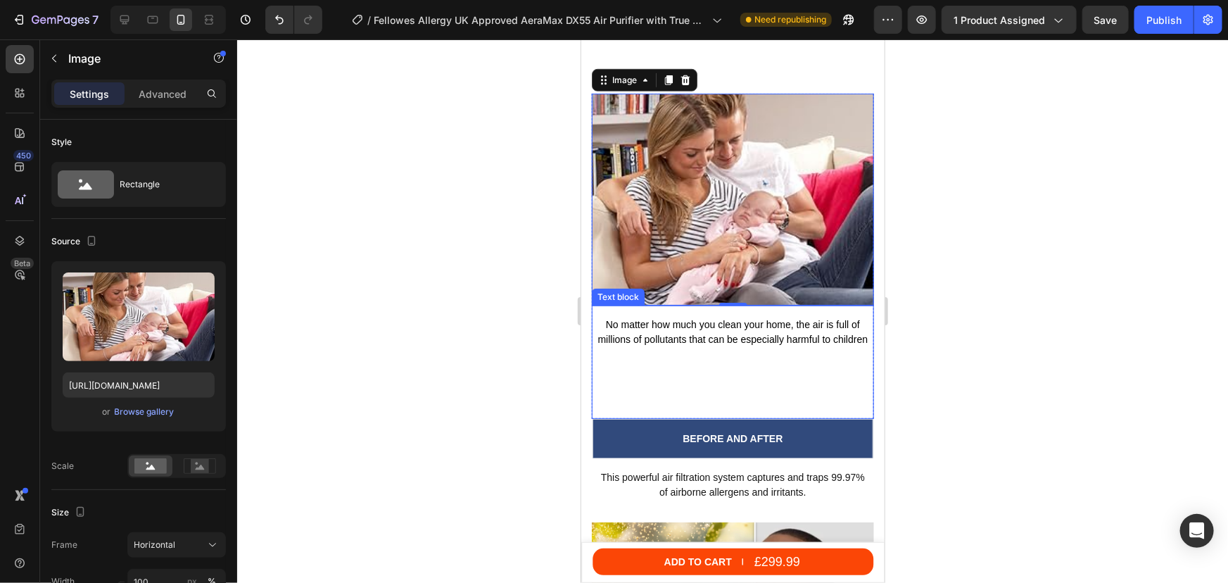
scroll to position [6294, 0]
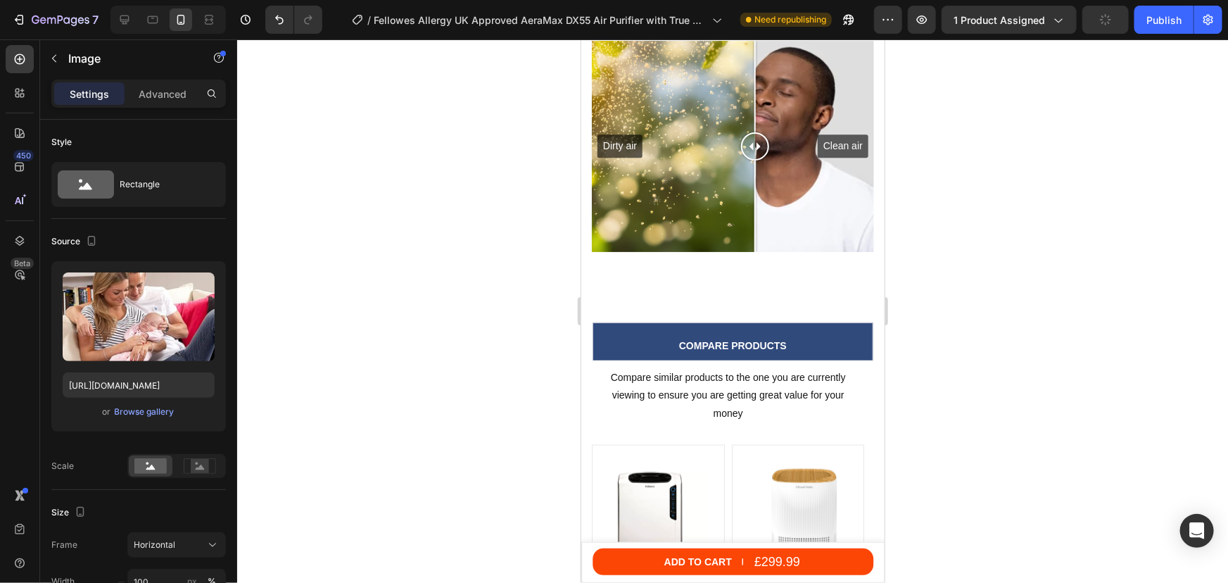
click at [1114, 19] on button "button" at bounding box center [1105, 20] width 46 height 28
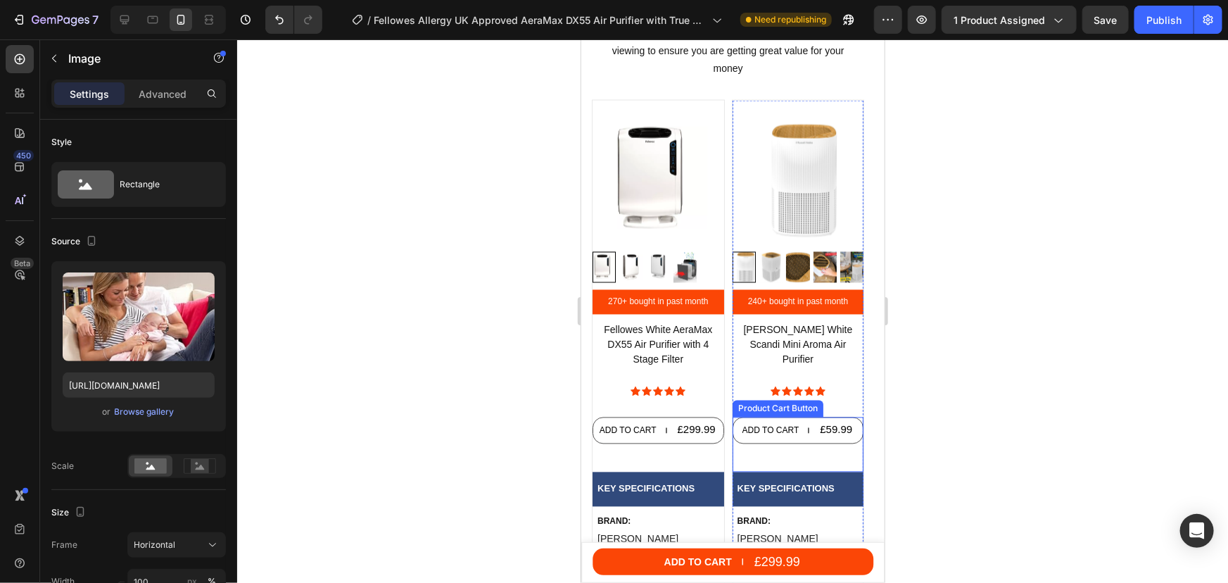
scroll to position [6614, 0]
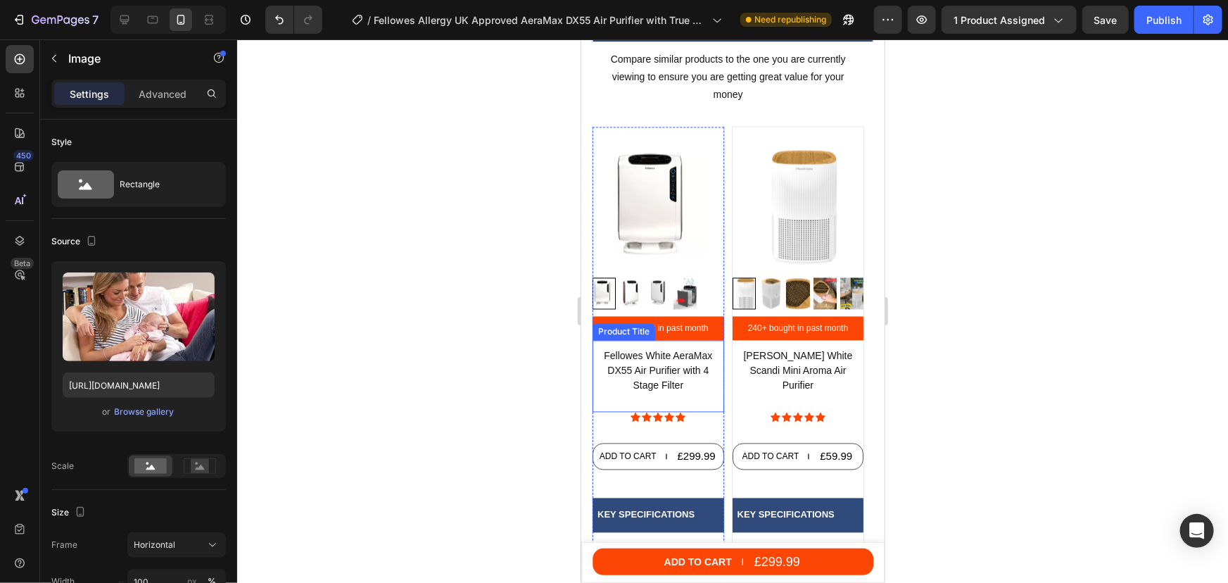
click at [680, 386] on h1 "Fellowes White AeraMax DX55 Air Purifier with 4 Stage Filter" at bounding box center [658, 370] width 132 height 47
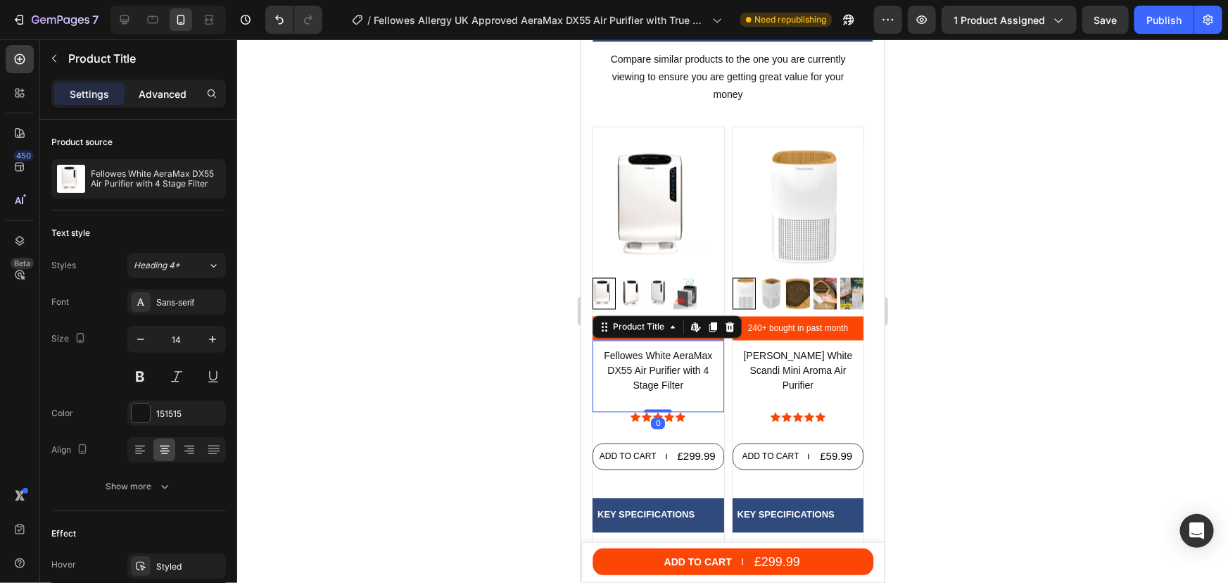
click at [183, 93] on p "Advanced" at bounding box center [163, 94] width 48 height 15
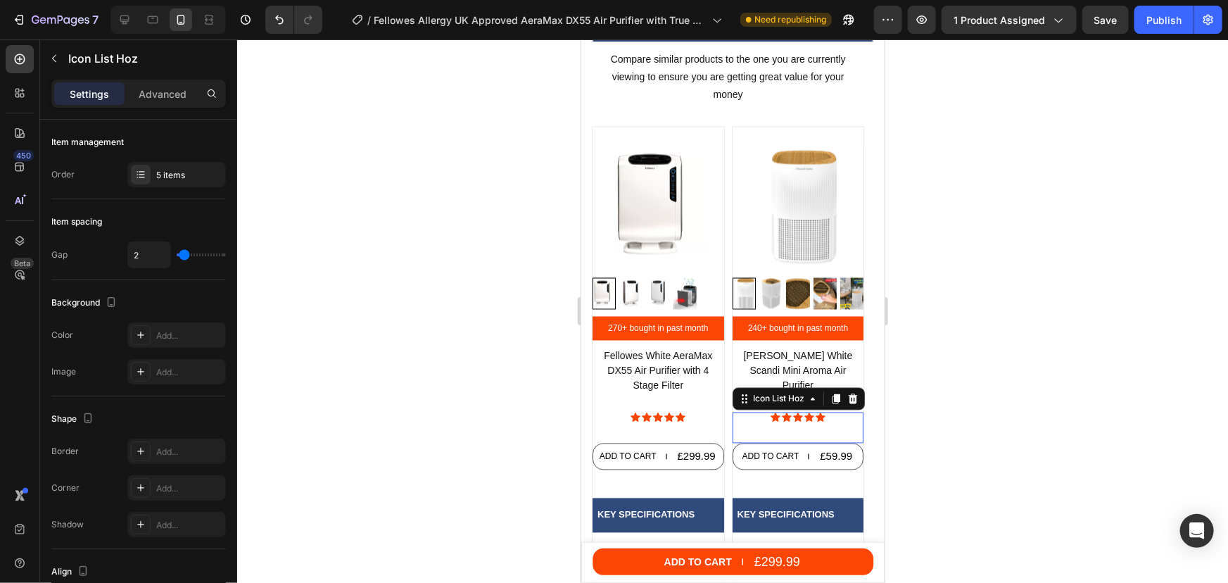
click at [747, 414] on div "Icon Icon Icon Icon Icon Icon List Hoz 0" at bounding box center [798, 427] width 132 height 31
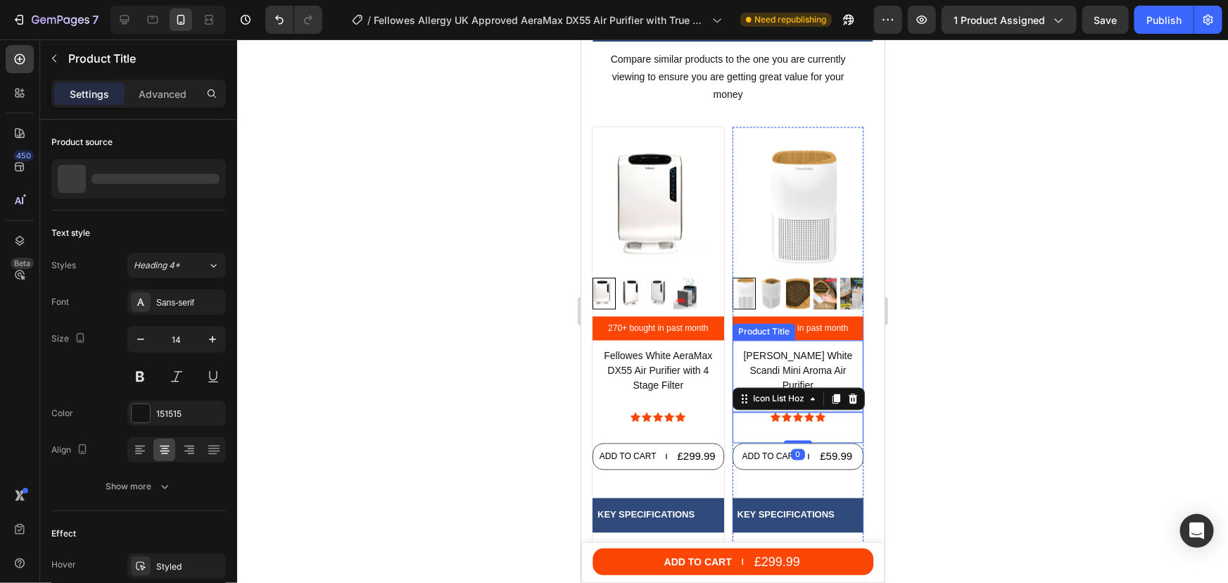
click at [756, 352] on h1 "[PERSON_NAME] White Scandi Mini Aroma Air Purifier" at bounding box center [798, 370] width 132 height 47
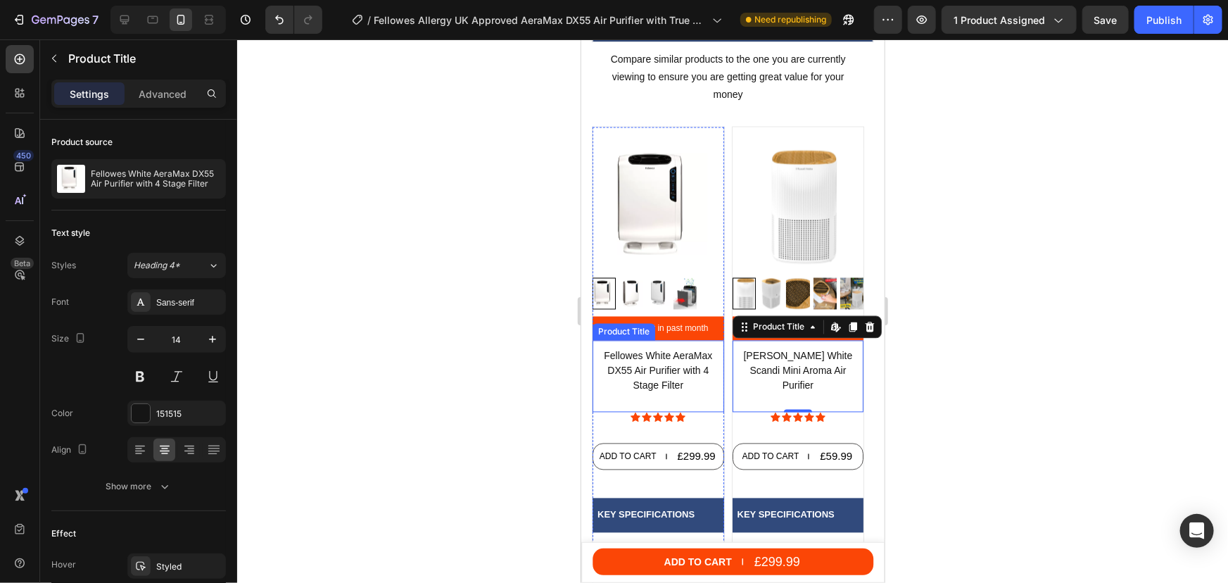
click at [694, 408] on div "Fellowes White AeraMax DX55 Air Purifier with 4 Stage Filter Product Title" at bounding box center [658, 376] width 132 height 72
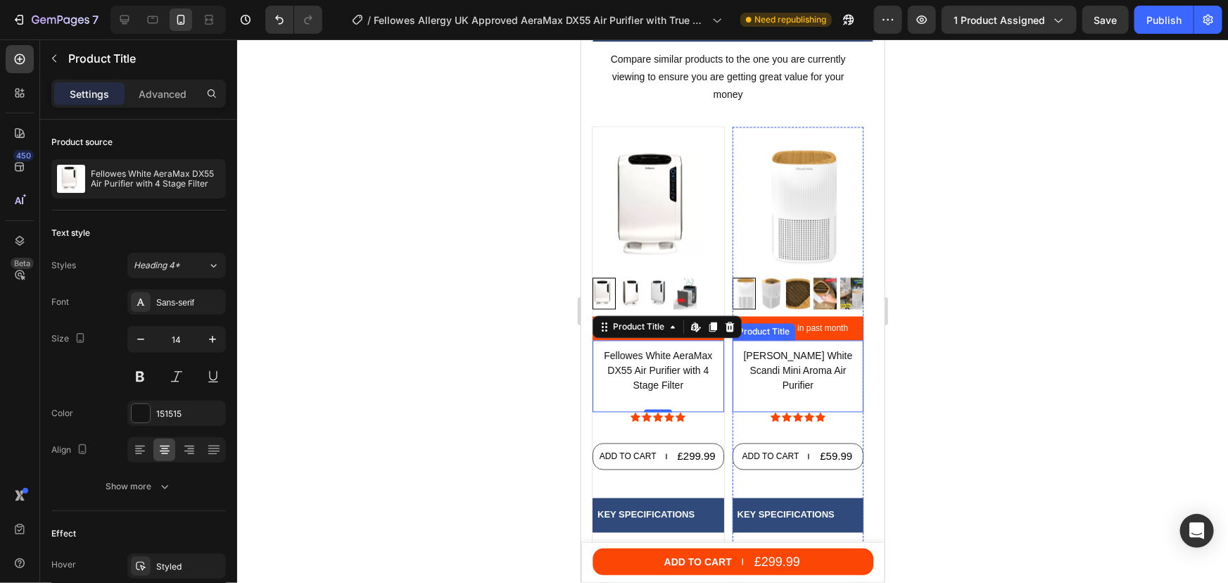
click at [828, 390] on div "Russell Hobbs White Scandi Mini Aroma Air Purifier Product Title" at bounding box center [798, 376] width 132 height 72
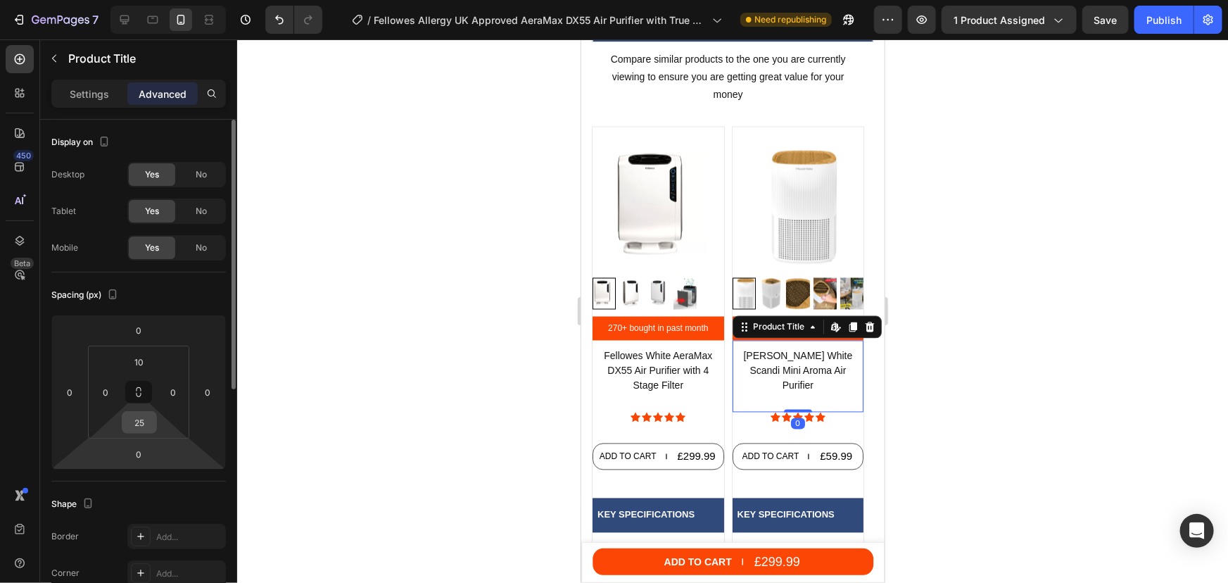
click at [139, 415] on input "25" at bounding box center [139, 422] width 28 height 21
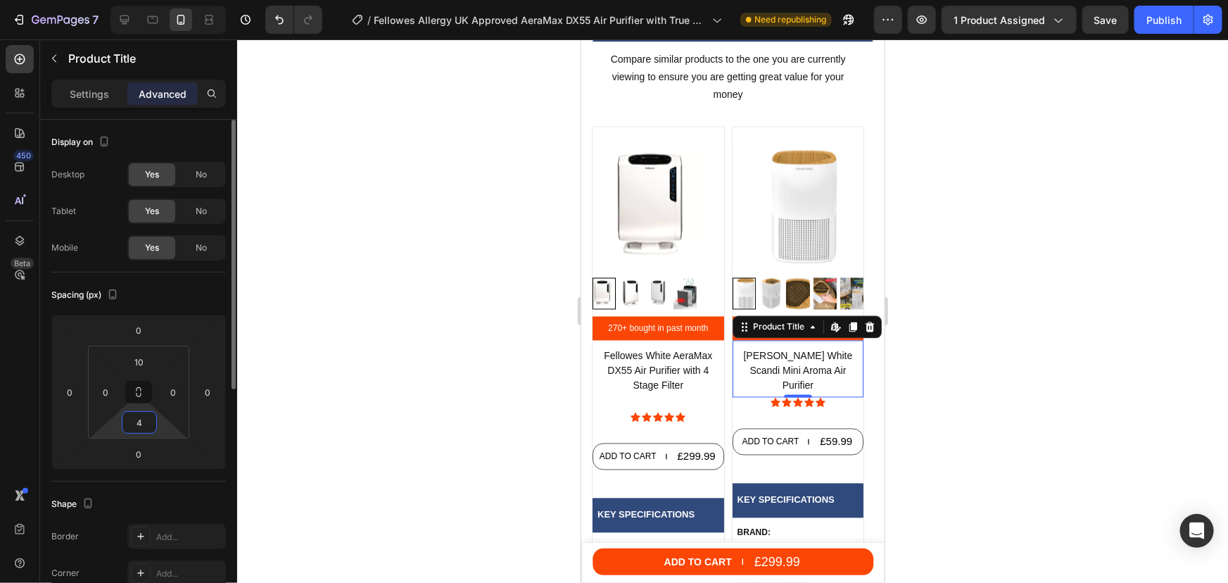
type input "47"
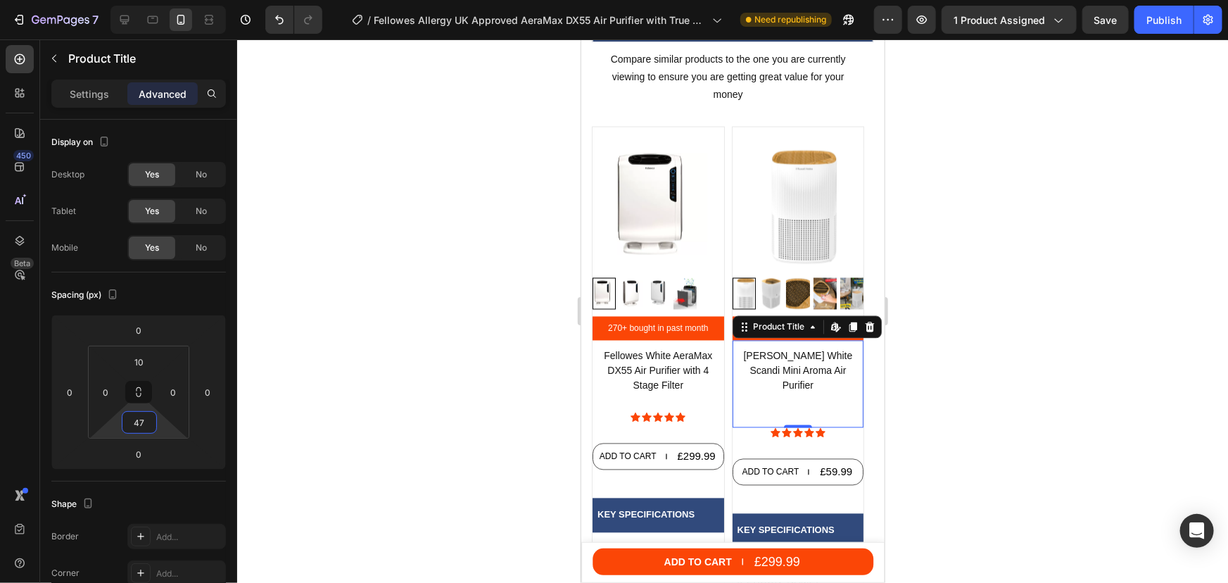
click at [1073, 243] on div at bounding box center [732, 310] width 991 height 543
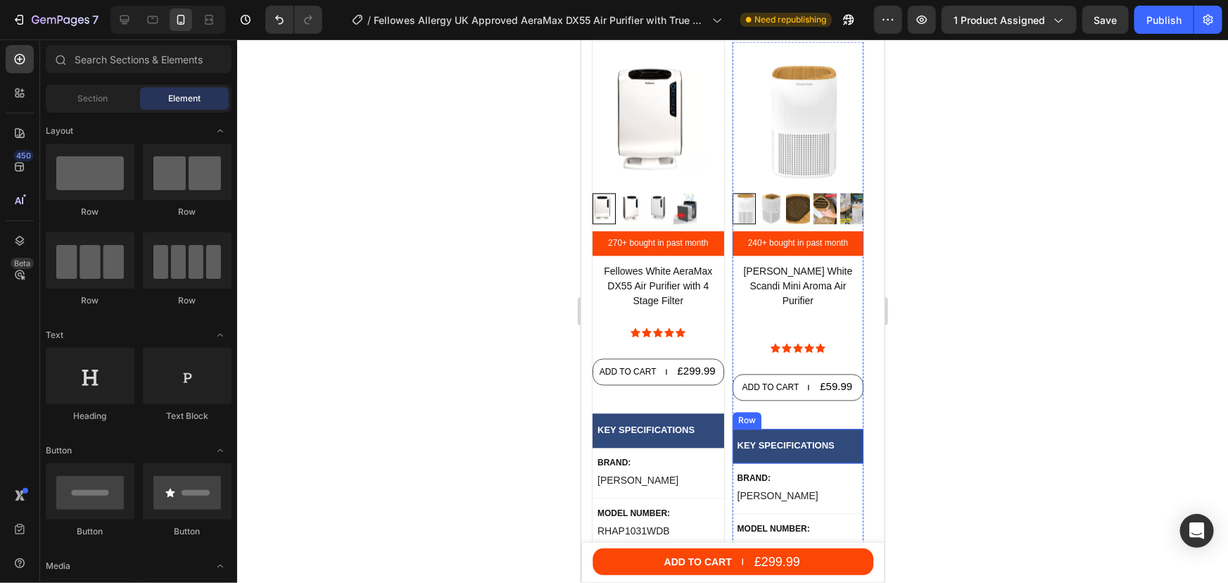
scroll to position [6678, 0]
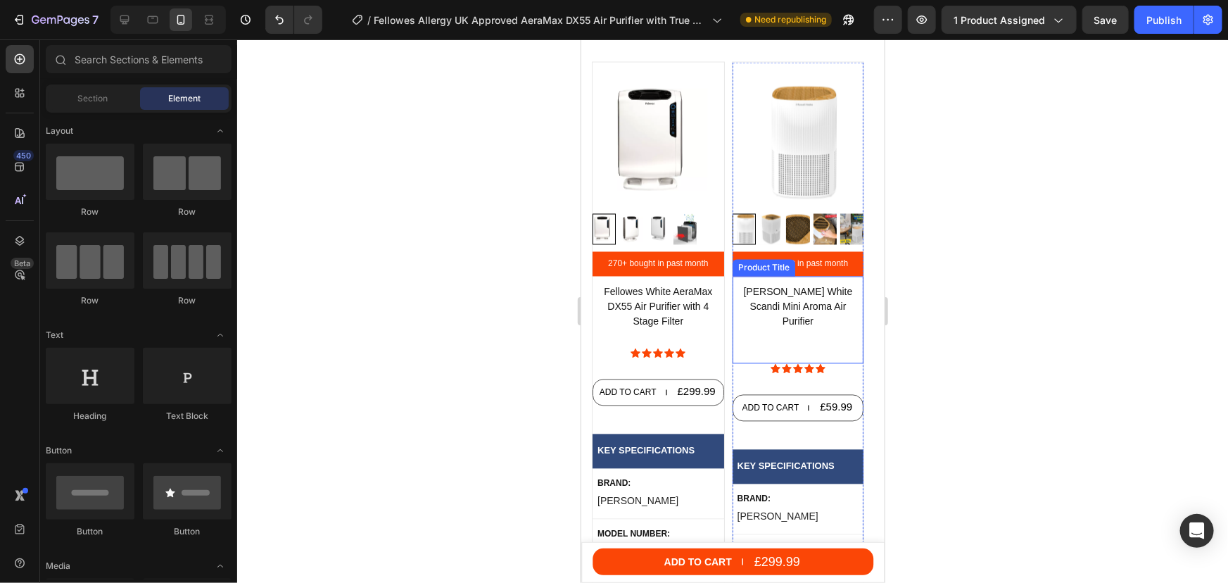
click at [790, 328] on div "Russell Hobbs White Scandi Mini Aroma Air Purifier Product Title" at bounding box center [798, 319] width 132 height 87
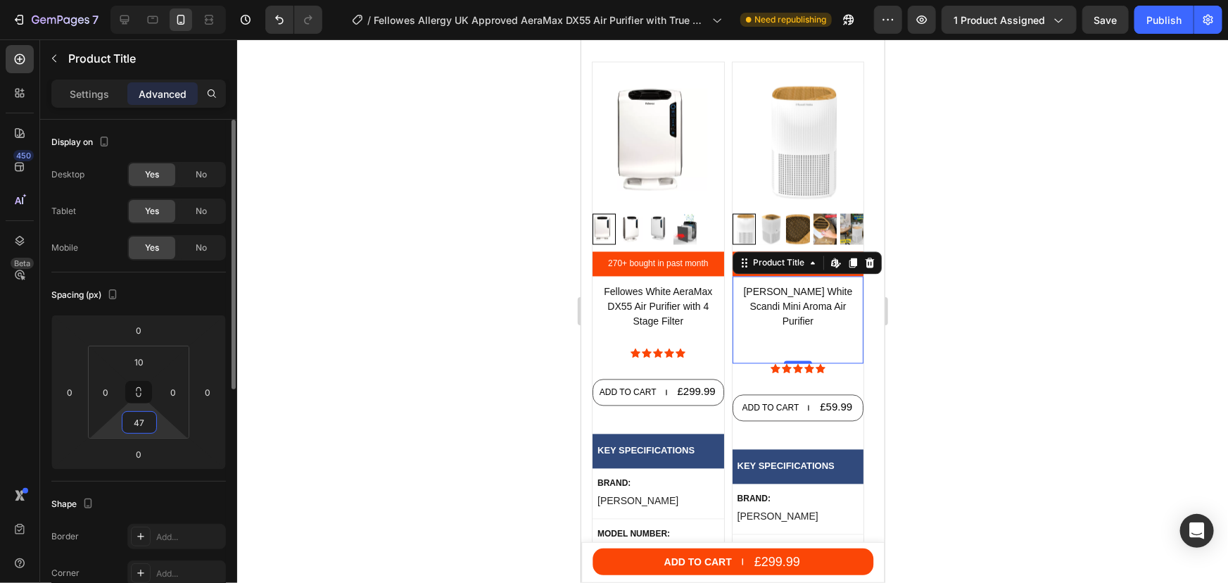
click at [141, 416] on input "47" at bounding box center [139, 422] width 28 height 21
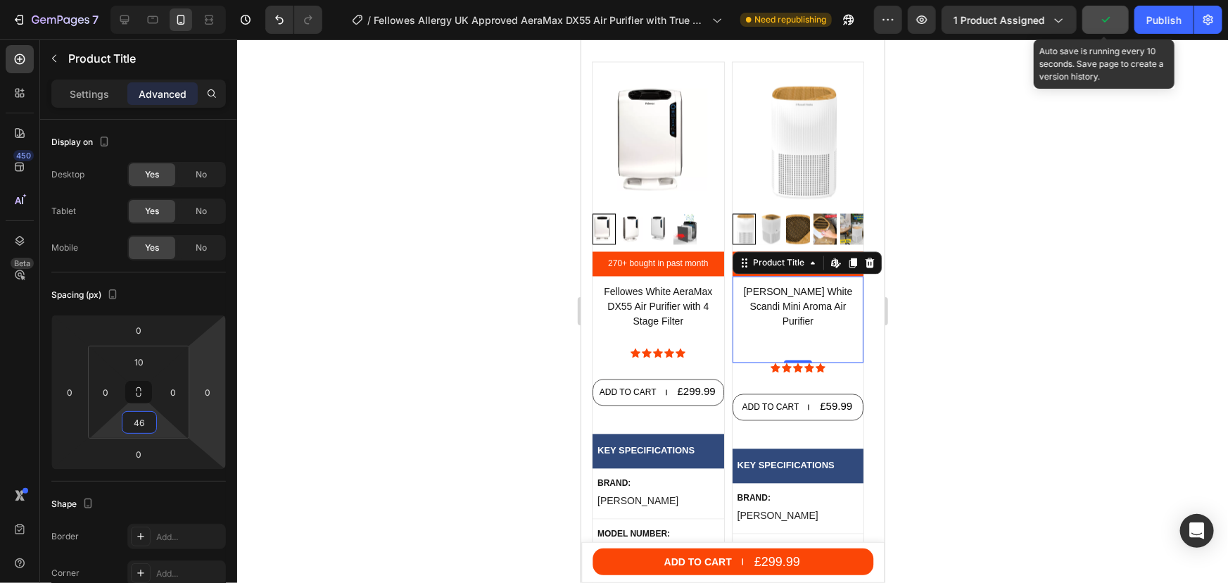
type input "46"
click at [1116, 25] on button "button" at bounding box center [1105, 20] width 46 height 28
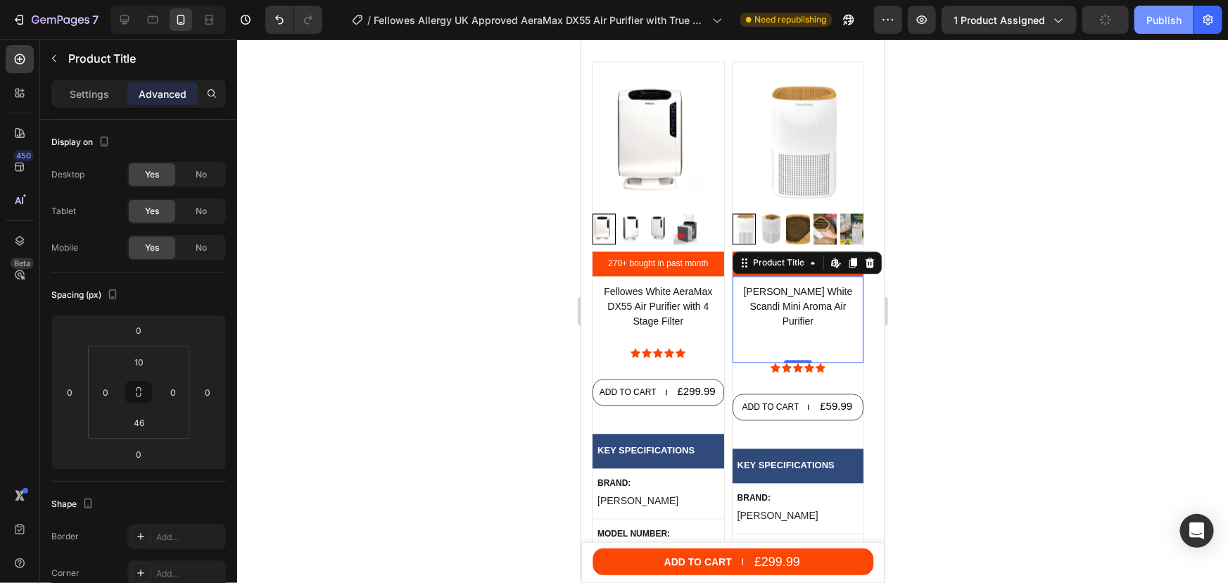
click at [1160, 20] on div "Publish" at bounding box center [1163, 20] width 35 height 15
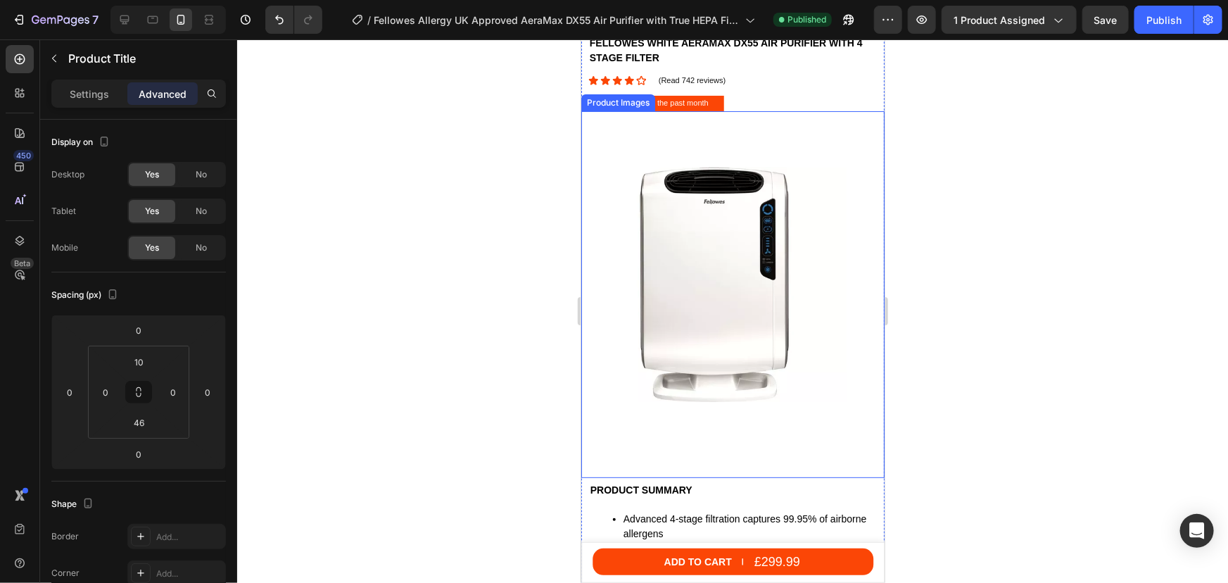
scroll to position [133, 0]
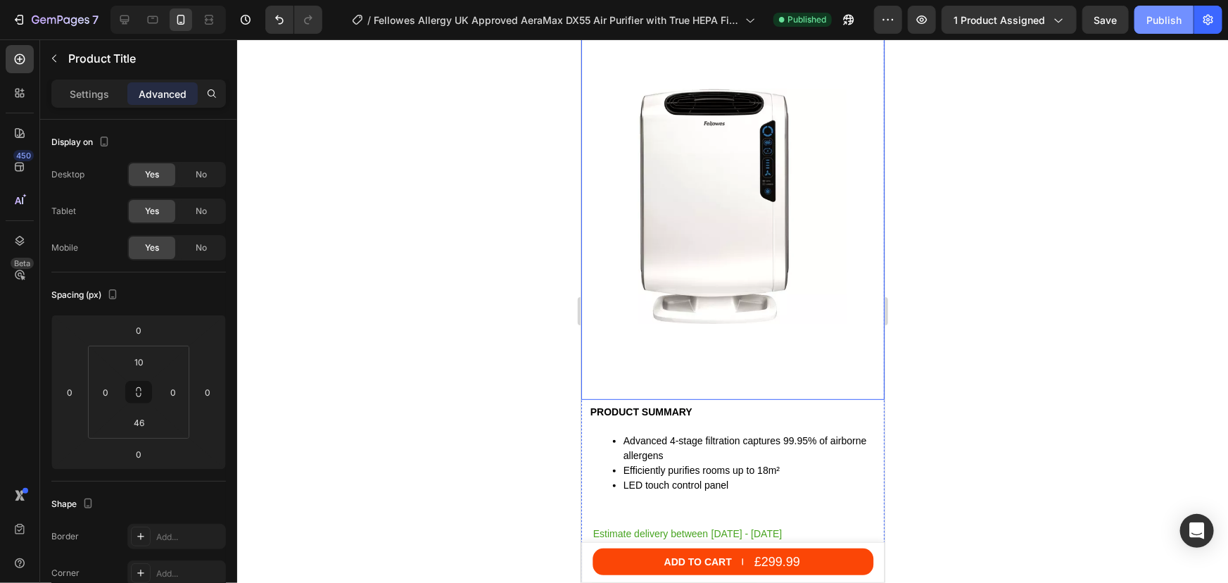
click at [1117, 20] on span "Save" at bounding box center [1105, 20] width 23 height 12
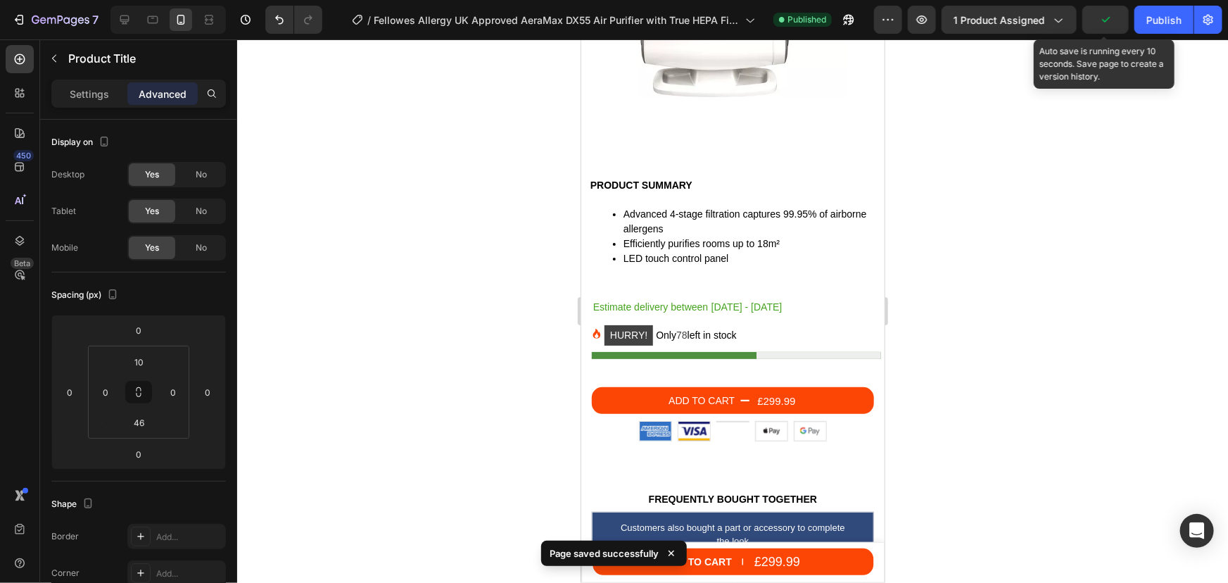
scroll to position [374, 0]
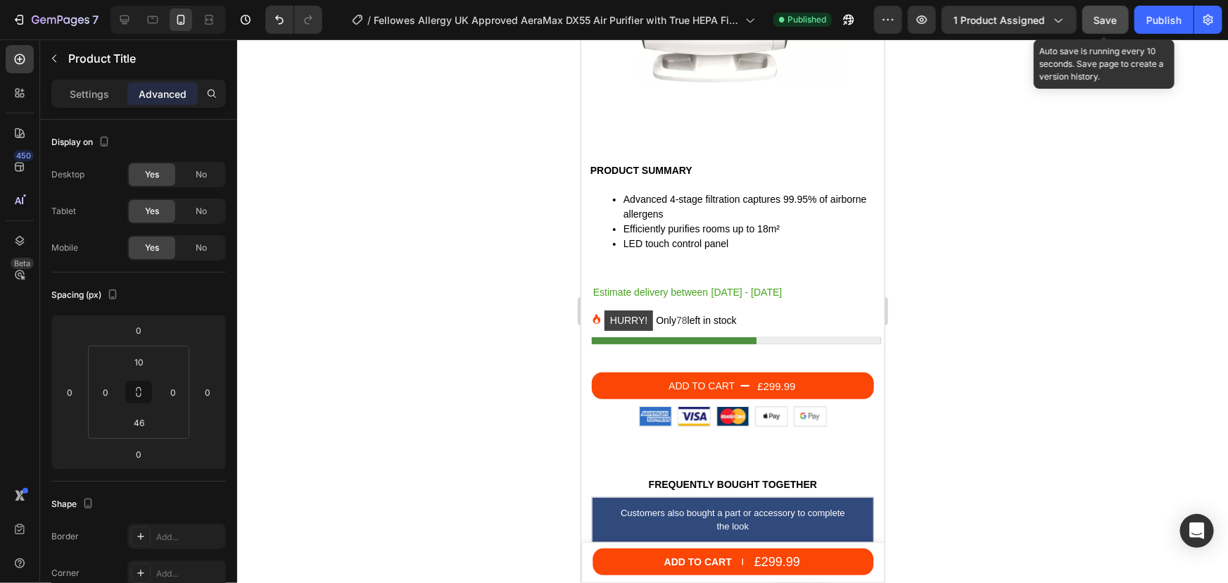
click at [1099, 20] on span "Save" at bounding box center [1105, 20] width 23 height 12
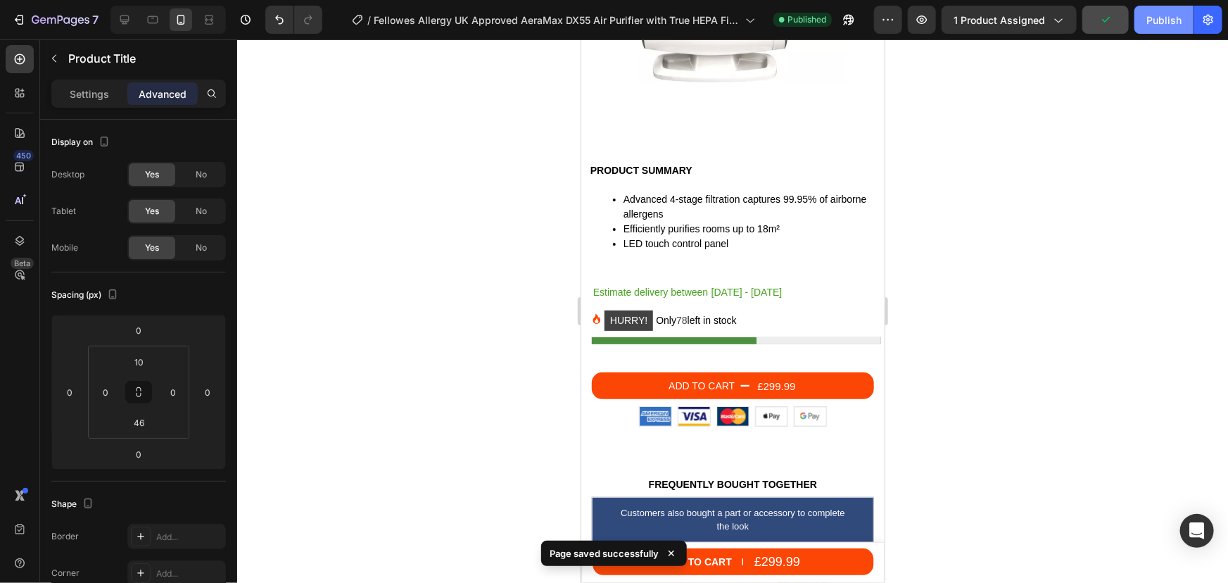
click at [1159, 18] on div "Publish" at bounding box center [1163, 20] width 35 height 15
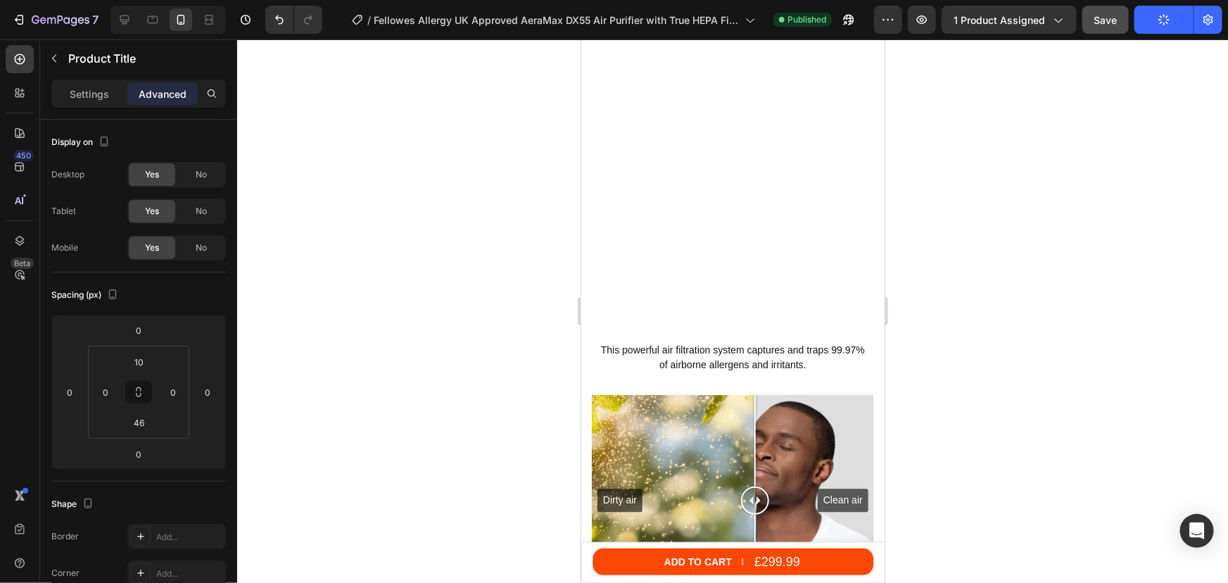
scroll to position [6388, 0]
